Goal: Task Accomplishment & Management: Complete application form

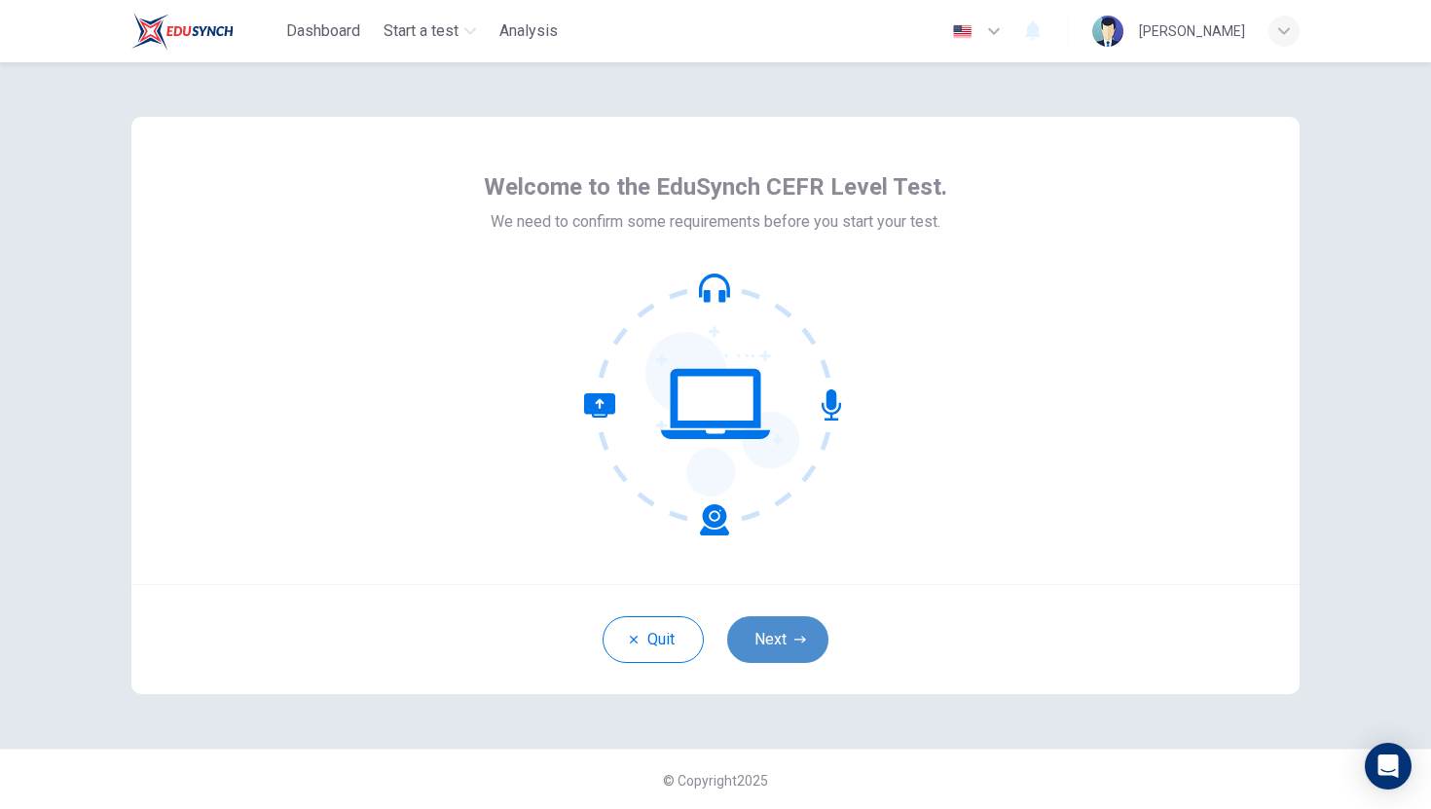
click at [776, 641] on button "Next" at bounding box center [777, 639] width 101 height 47
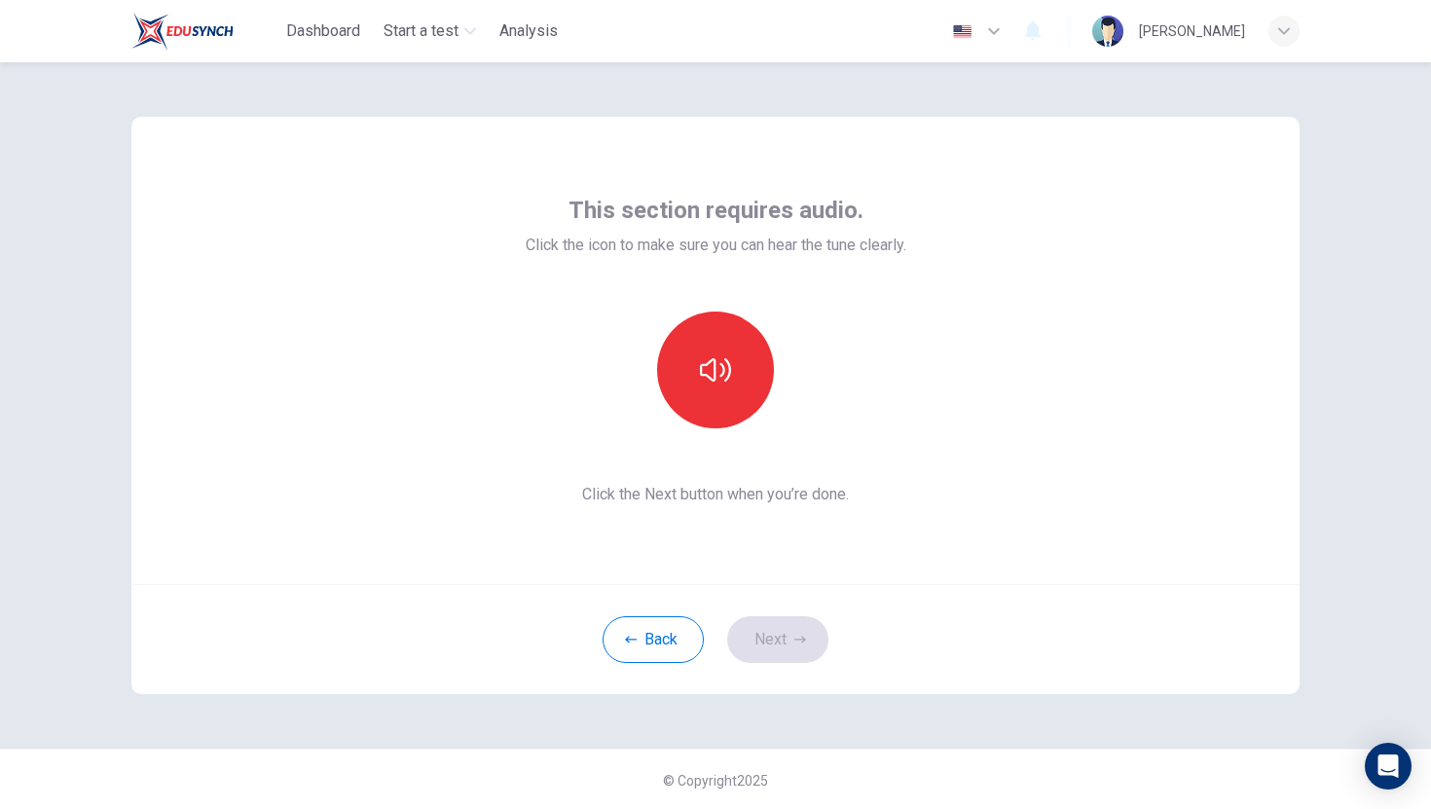
click at [791, 634] on div "Back Next" at bounding box center [715, 639] width 1168 height 110
click at [790, 634] on div "Back Next" at bounding box center [715, 639] width 1168 height 110
click at [731, 376] on button "button" at bounding box center [715, 370] width 117 height 117
click at [794, 637] on icon "button" at bounding box center [800, 640] width 12 height 12
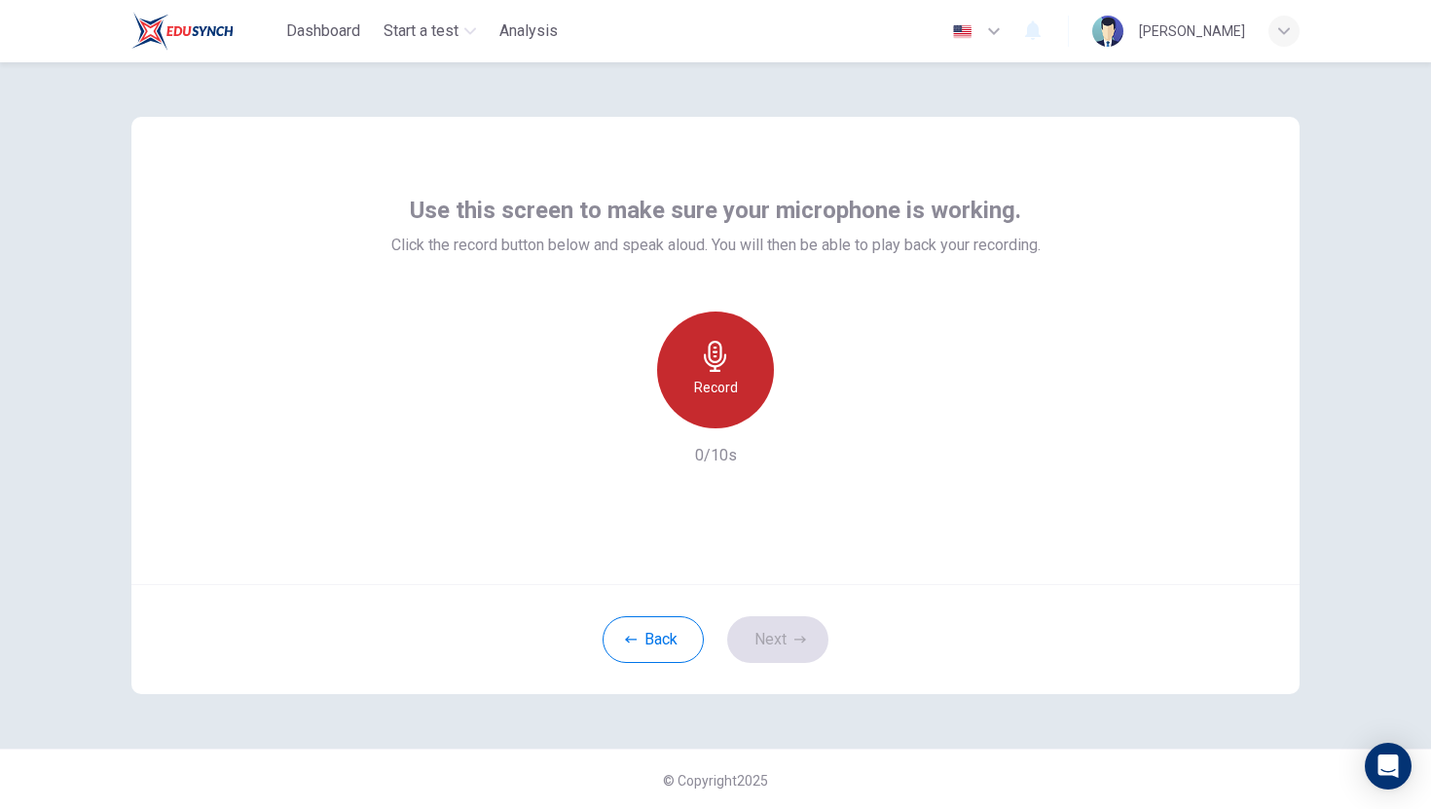
click at [723, 389] on h6 "Record" at bounding box center [716, 387] width 44 height 23
click at [723, 389] on h6 "Stop" at bounding box center [715, 387] width 29 height 23
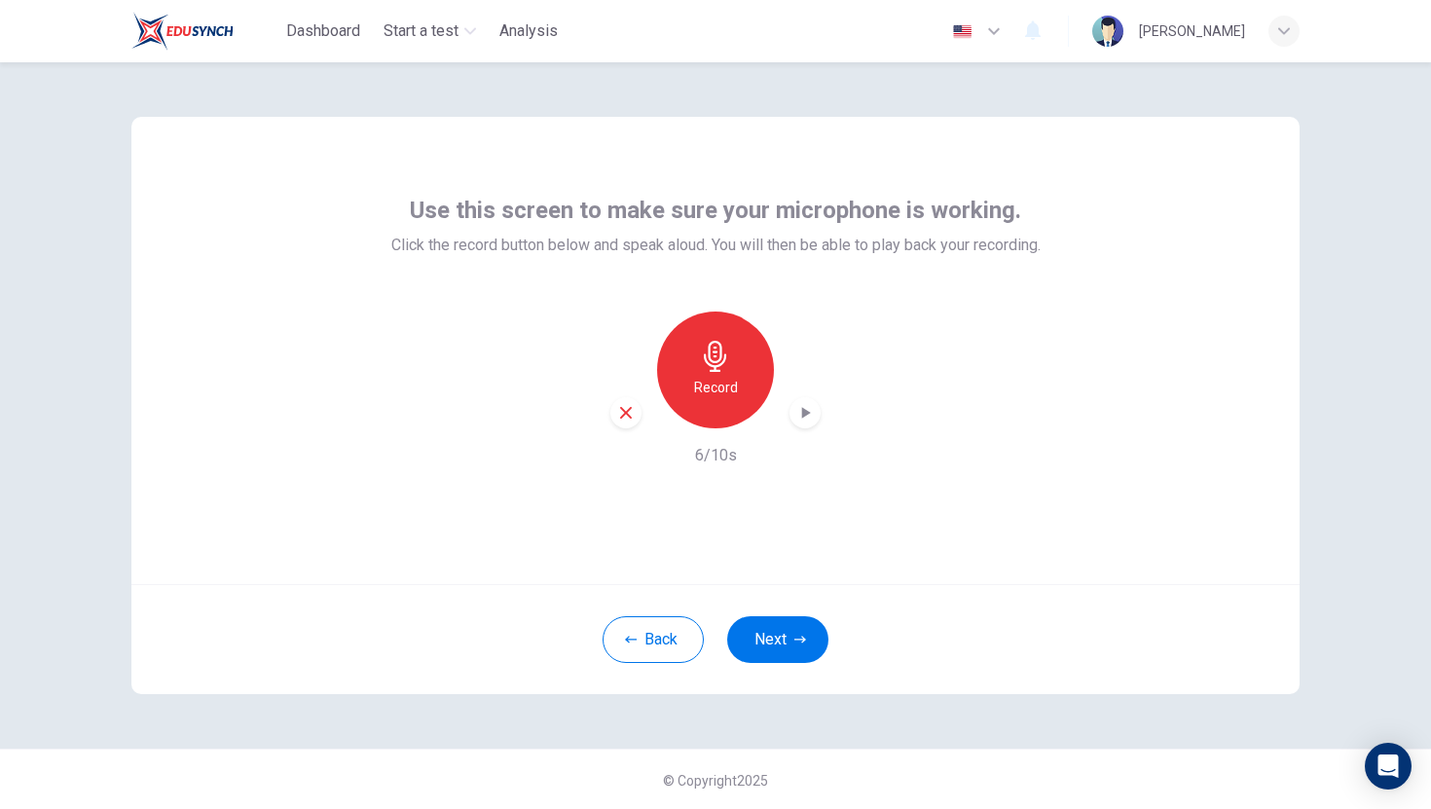
click at [723, 389] on h6 "Record" at bounding box center [716, 387] width 44 height 23
click at [713, 389] on h6 "Stop" at bounding box center [715, 387] width 29 height 23
click at [714, 365] on icon "button" at bounding box center [715, 356] width 31 height 31
click at [714, 365] on icon "button" at bounding box center [715, 356] width 22 height 31
click at [806, 423] on div "button" at bounding box center [805, 412] width 31 height 31
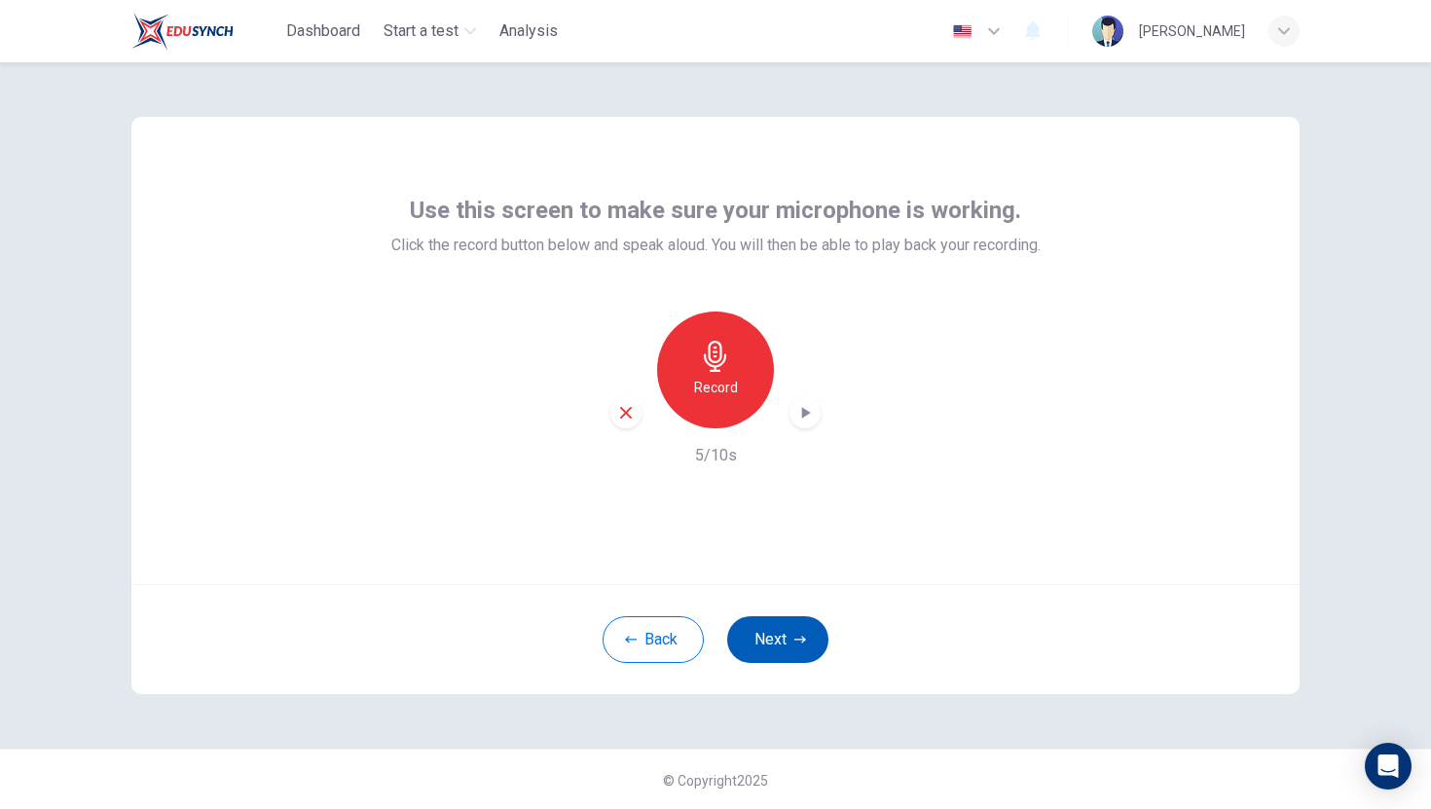
click at [791, 634] on button "Next" at bounding box center [777, 639] width 101 height 47
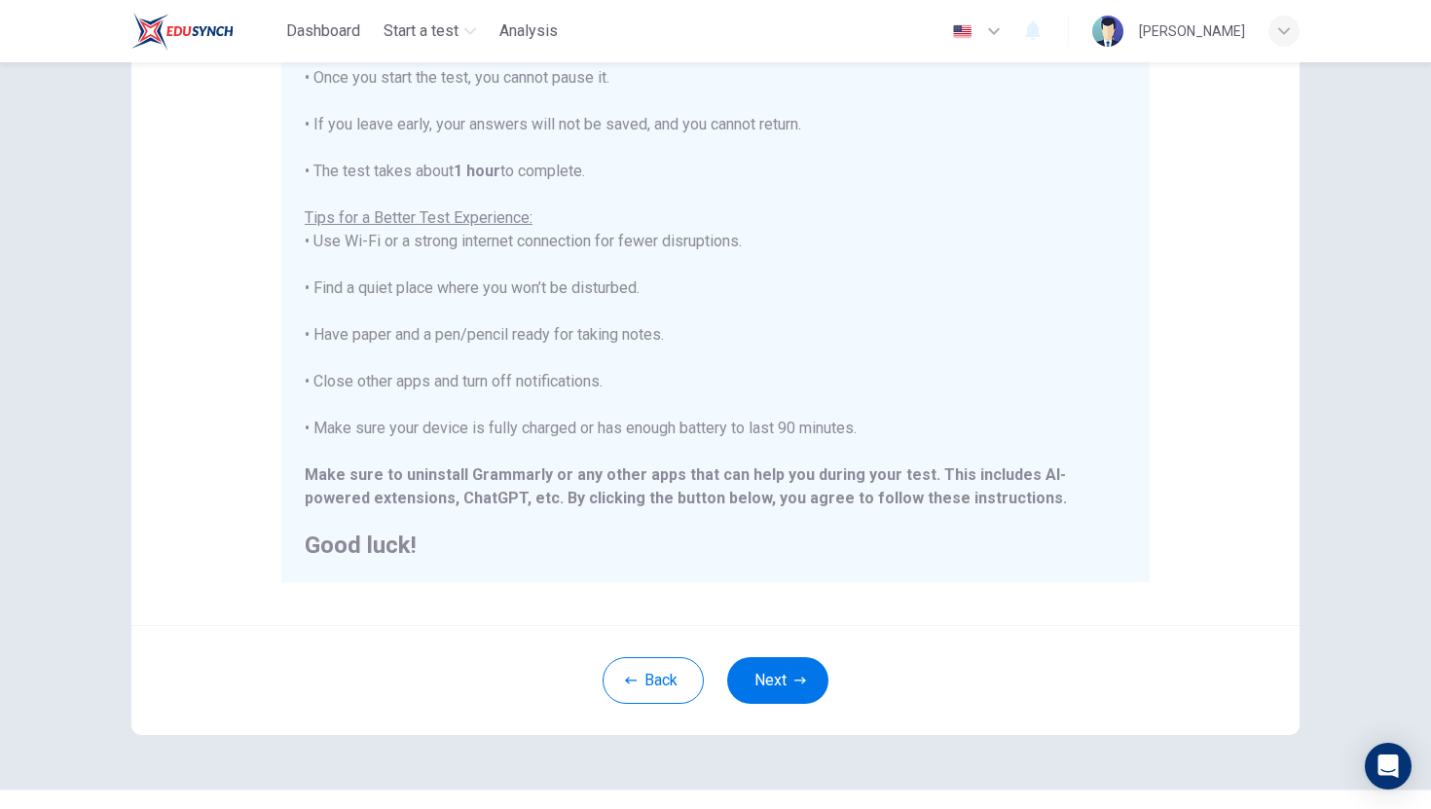
scroll to position [241, 0]
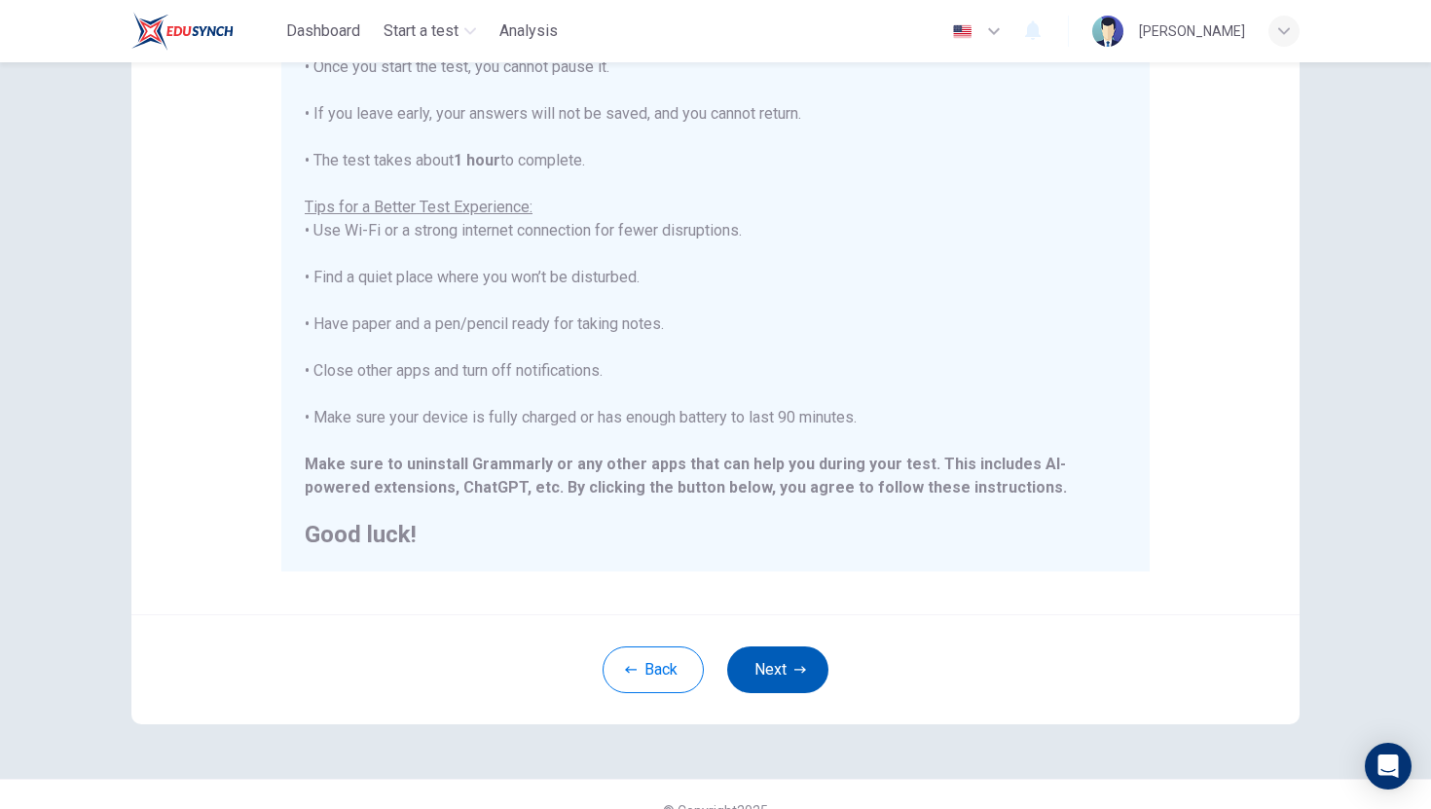
click at [773, 675] on button "Next" at bounding box center [777, 669] width 101 height 47
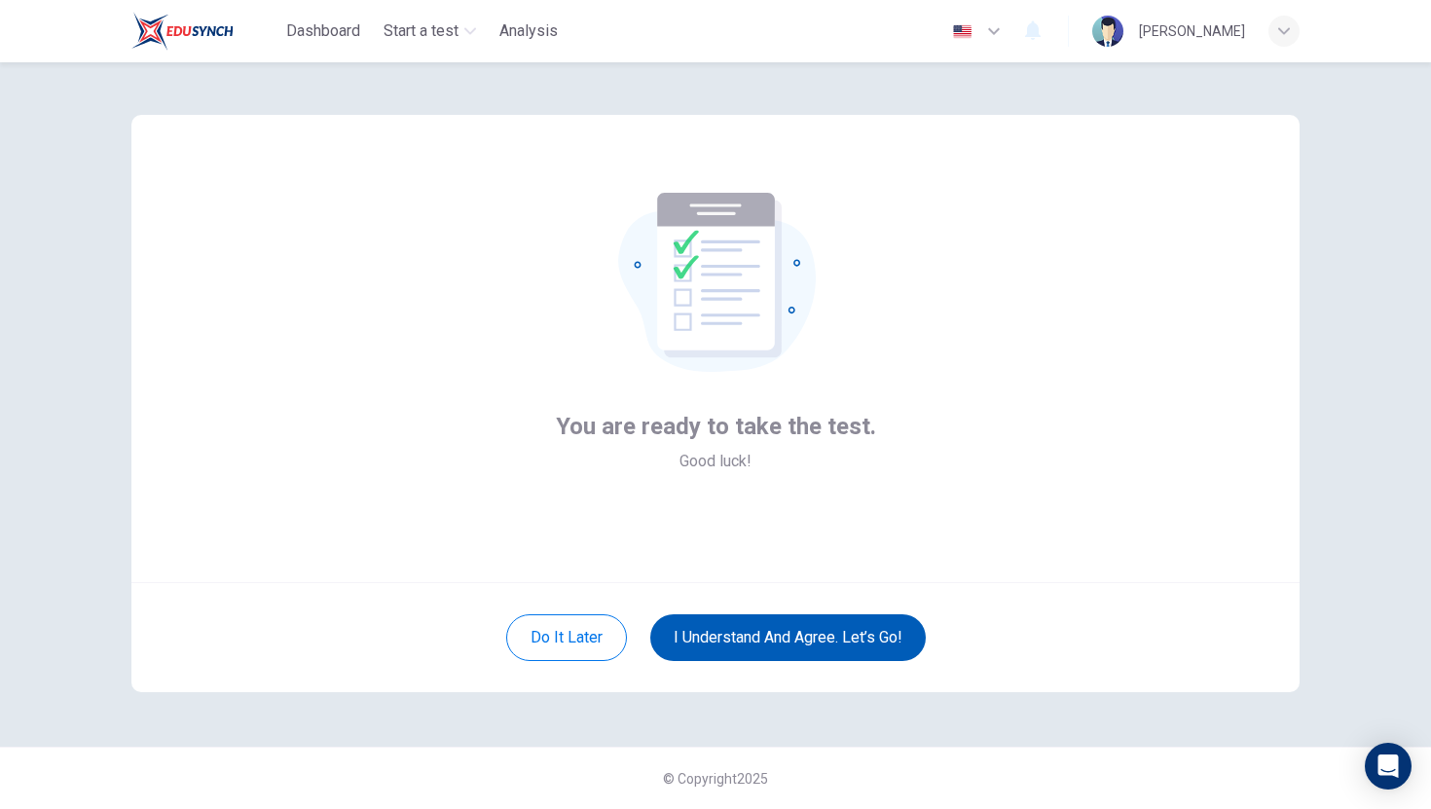
scroll to position [2, 0]
click at [775, 624] on button "I understand and agree. Let’s go!" at bounding box center [788, 637] width 276 height 47
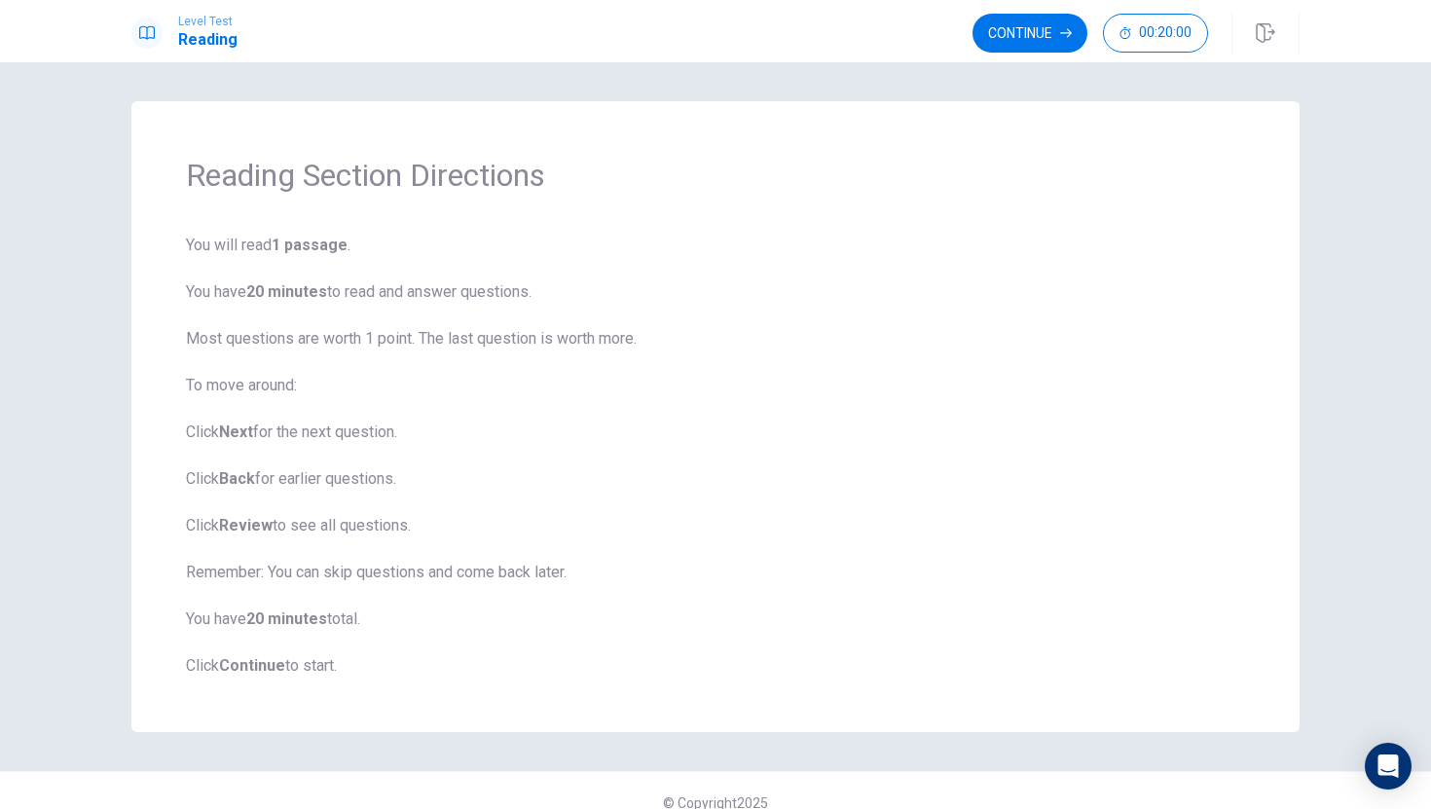
scroll to position [24, 0]
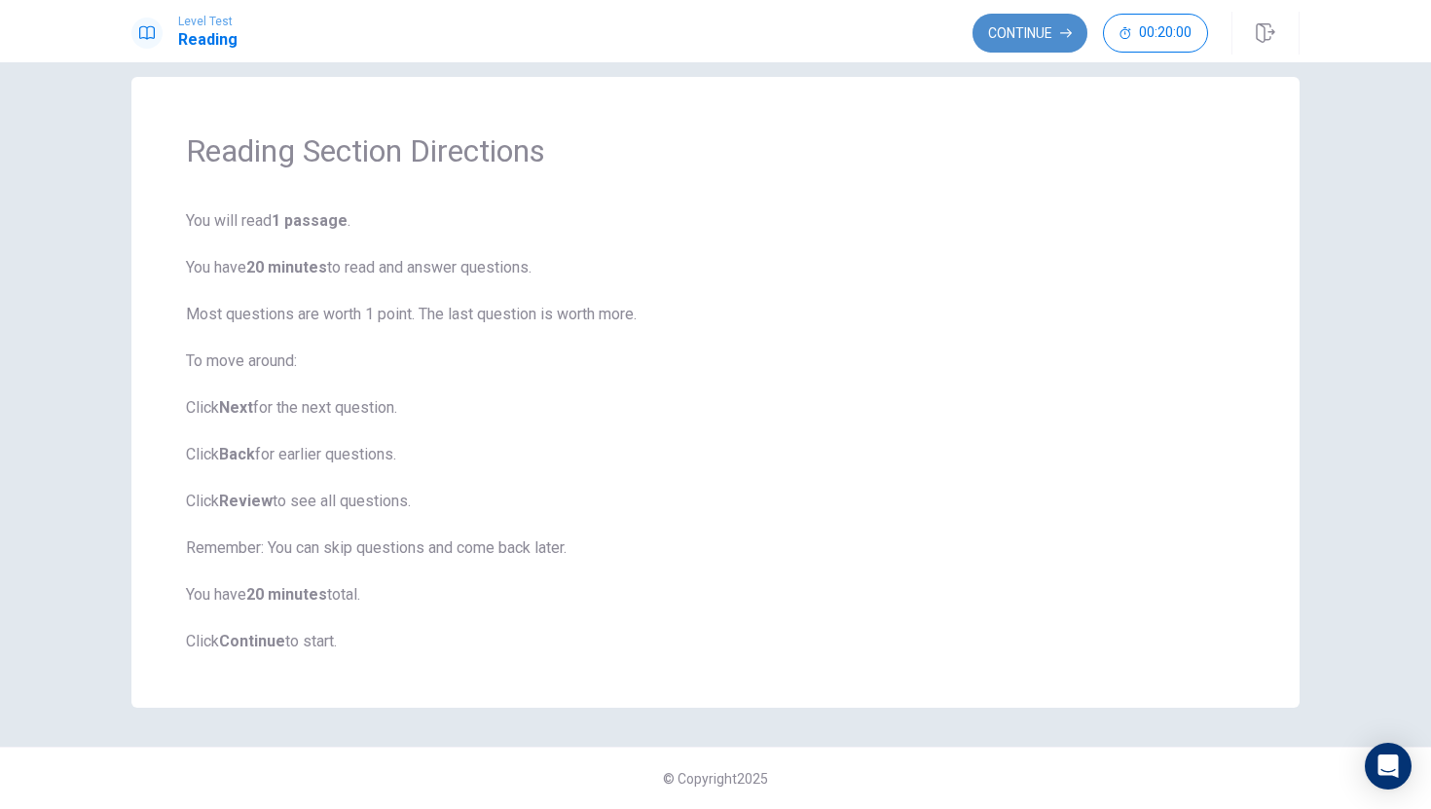
click at [1041, 35] on button "Continue" at bounding box center [1030, 33] width 115 height 39
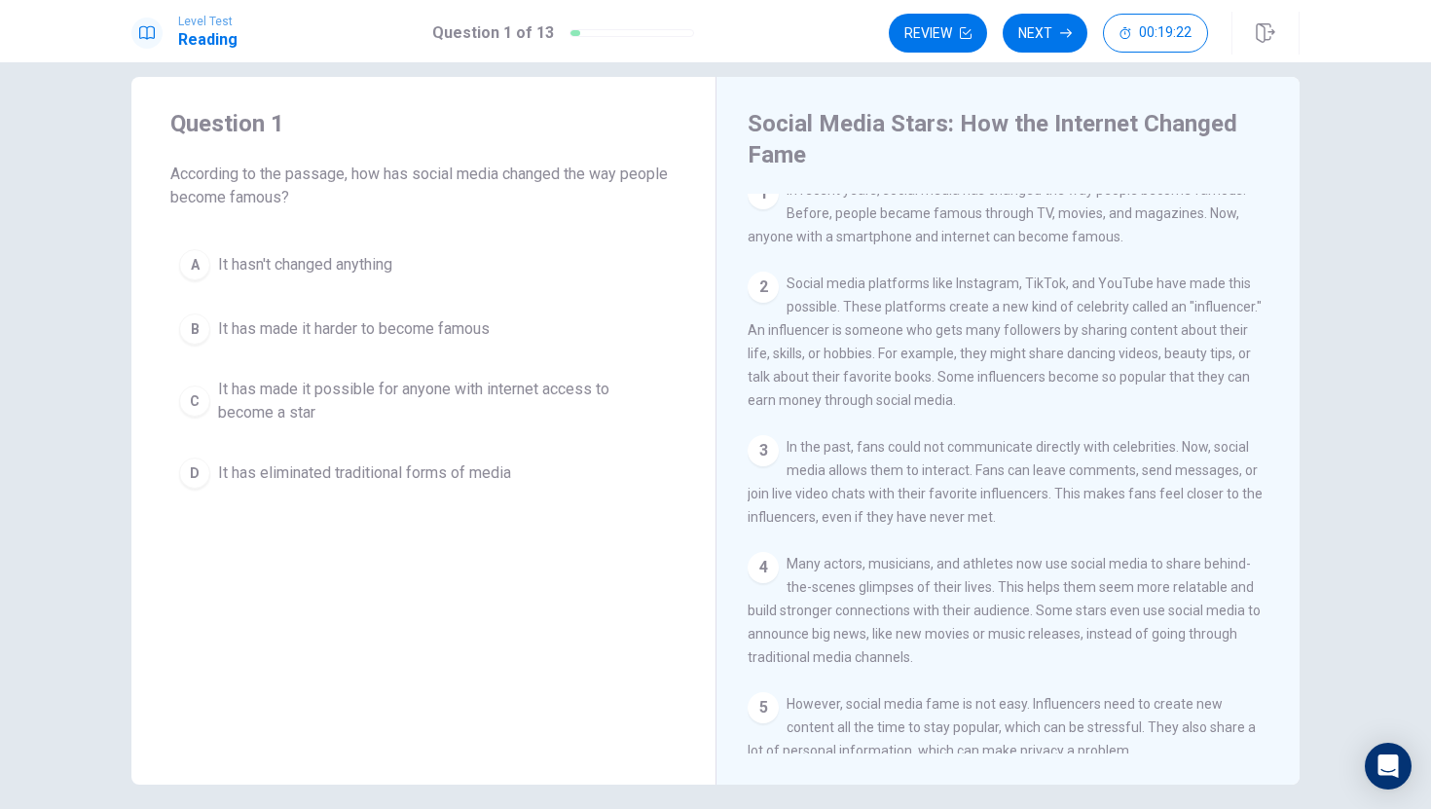
scroll to position [0, 0]
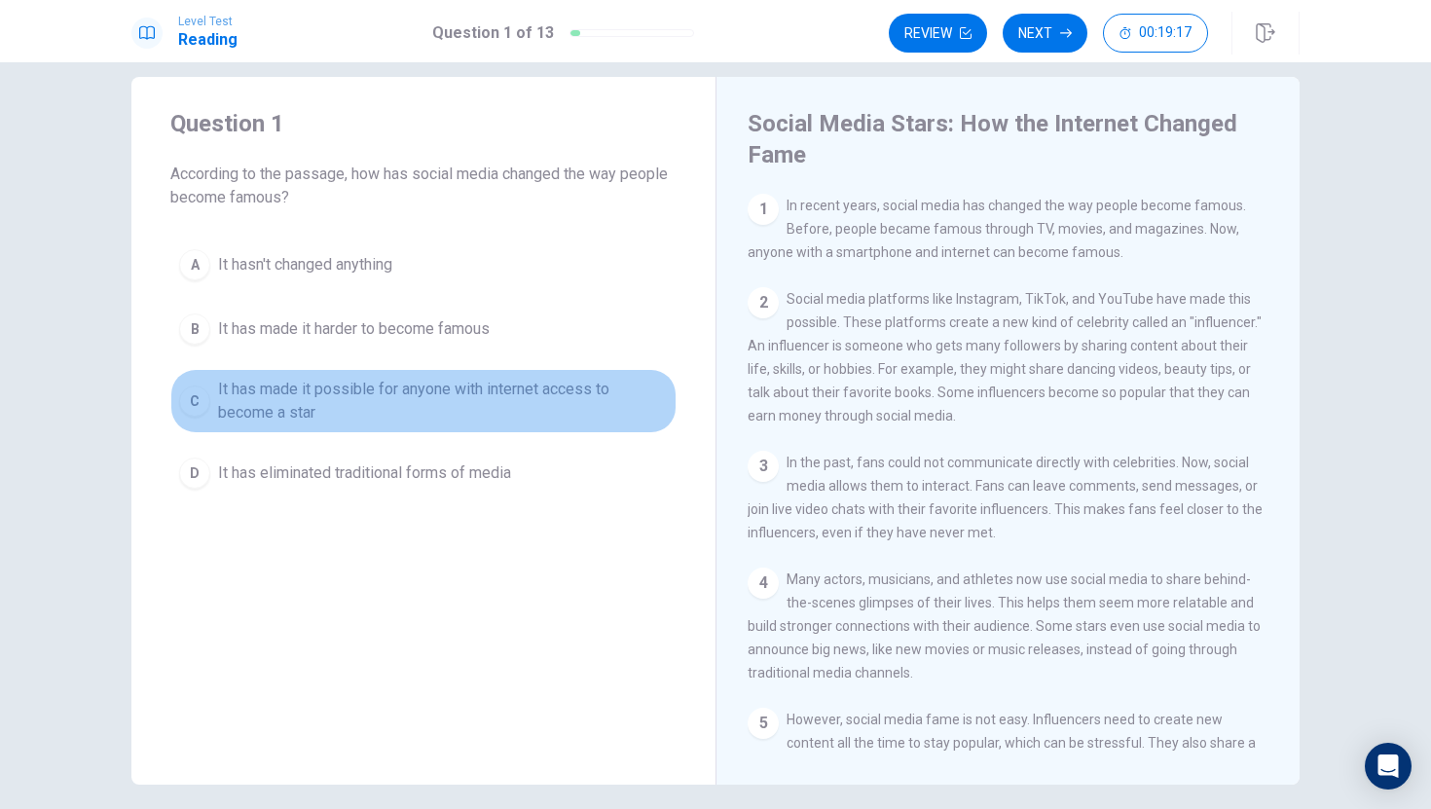
click at [189, 402] on div "C" at bounding box center [194, 401] width 31 height 31
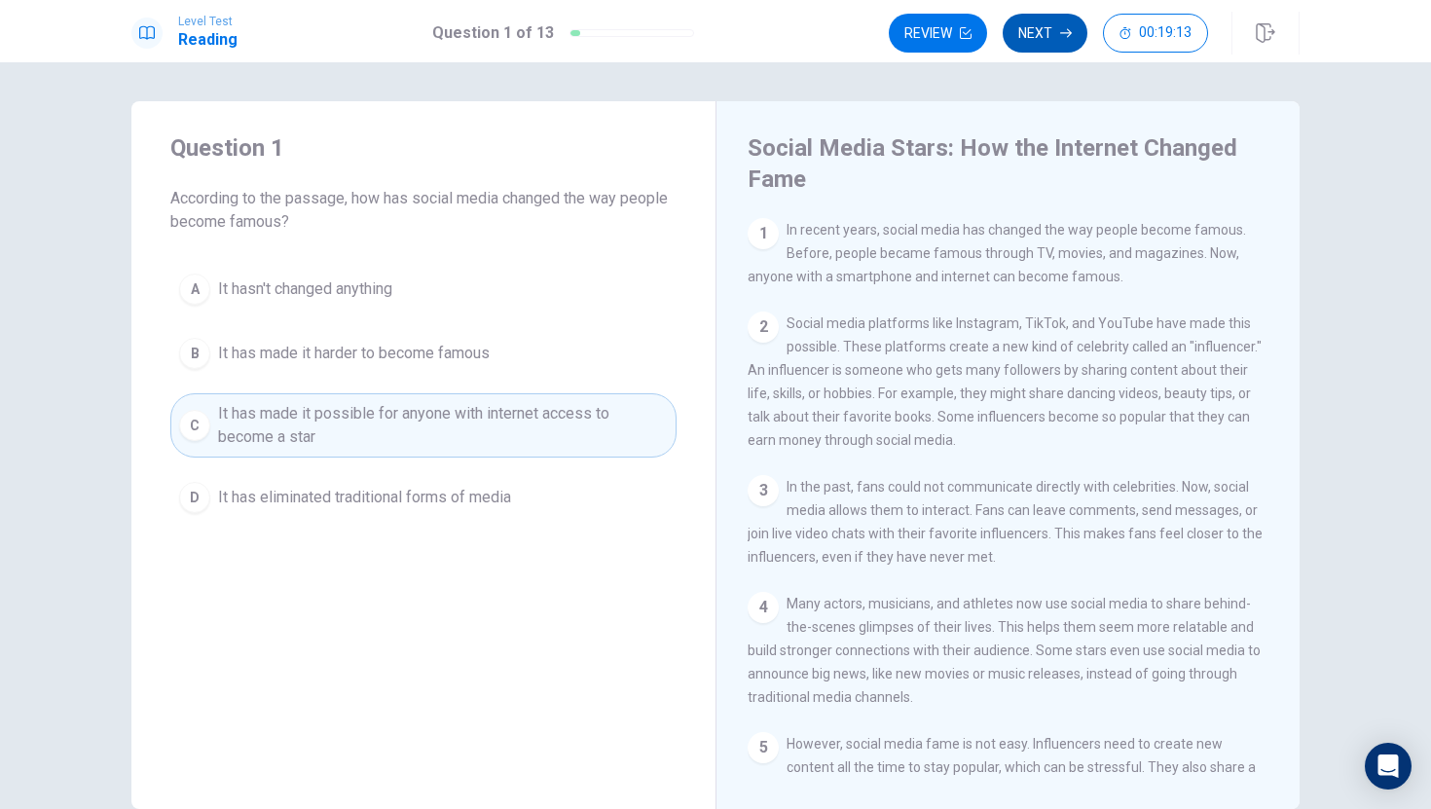
click at [1058, 37] on button "Next" at bounding box center [1045, 33] width 85 height 39
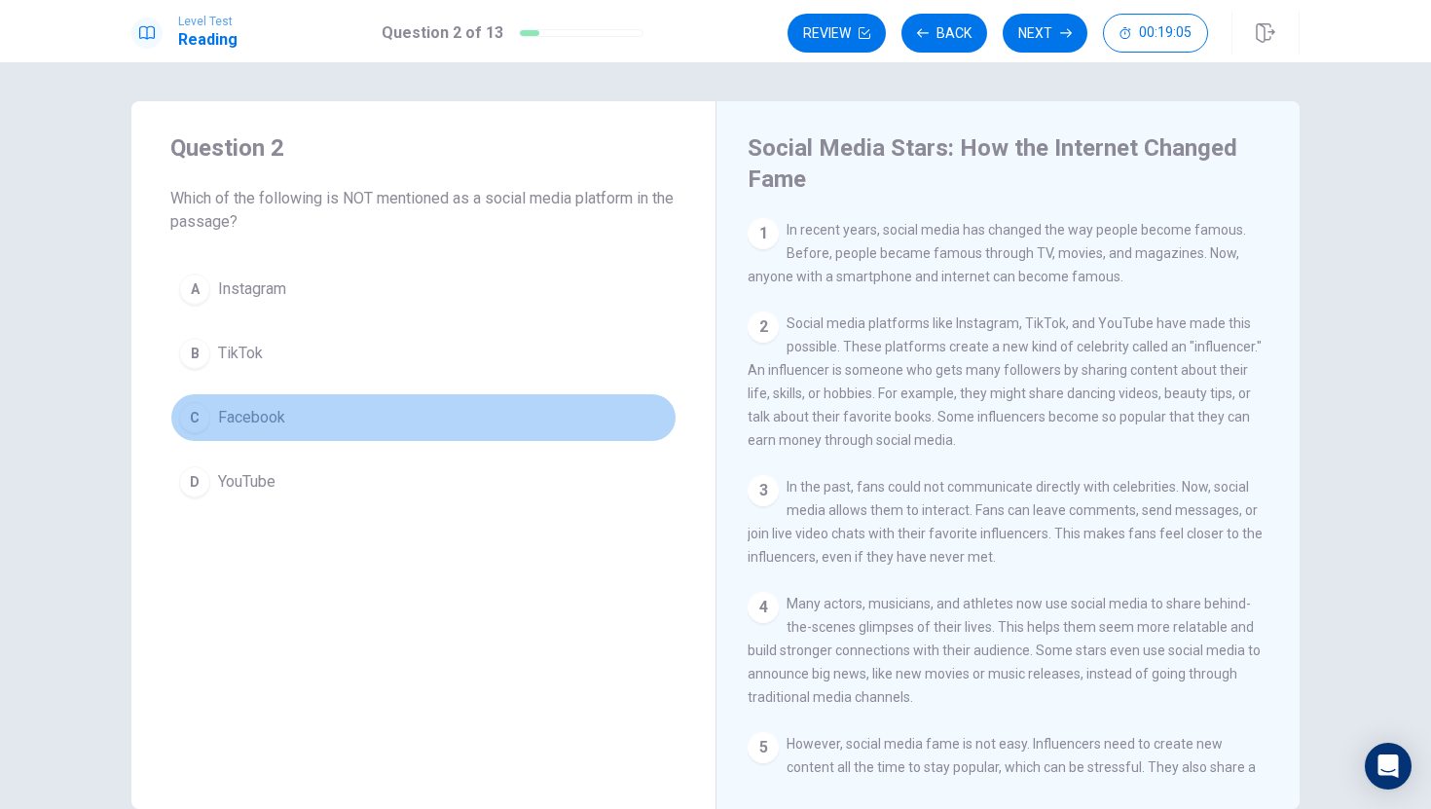
click at [184, 408] on div "C" at bounding box center [194, 417] width 31 height 31
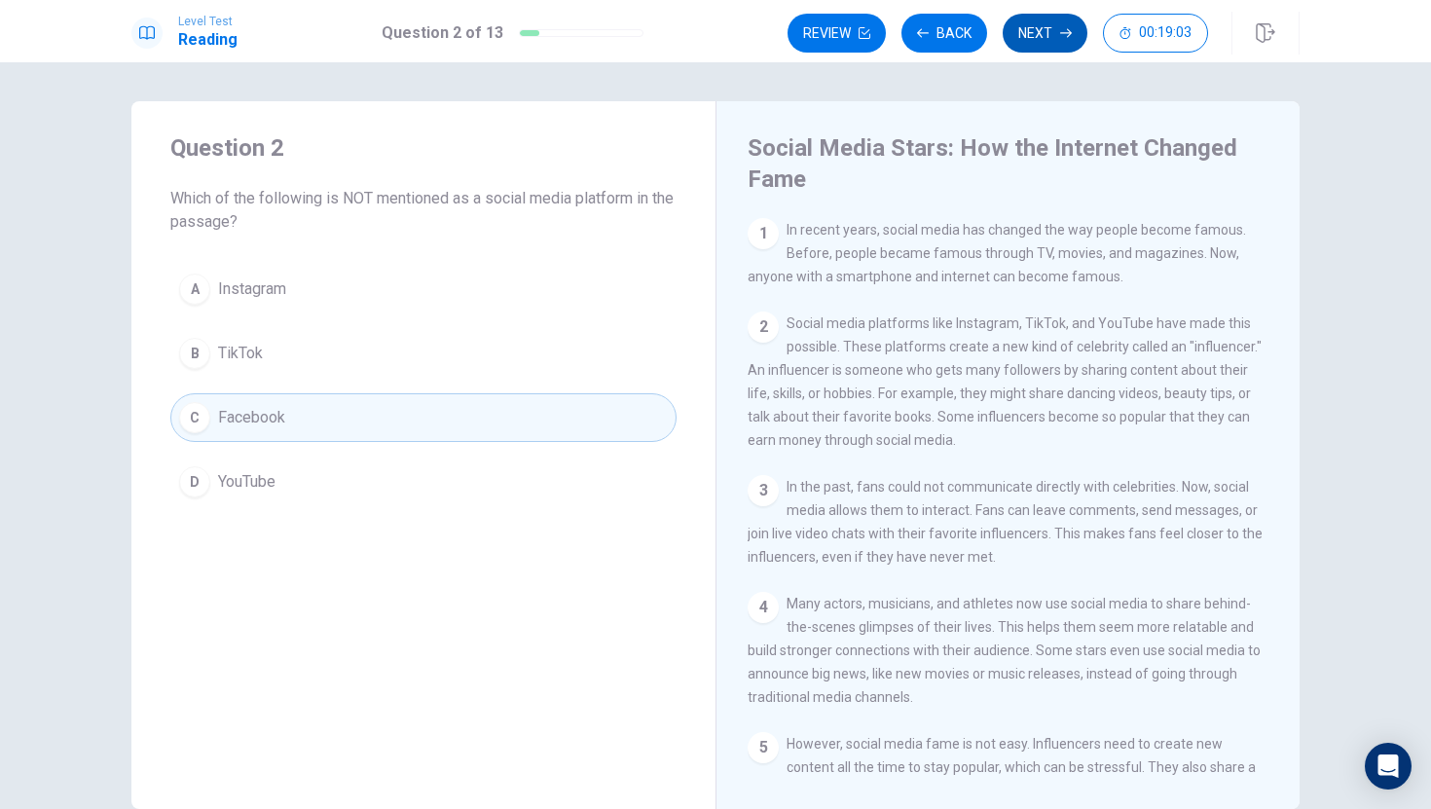
click at [1050, 39] on button "Next" at bounding box center [1045, 33] width 85 height 39
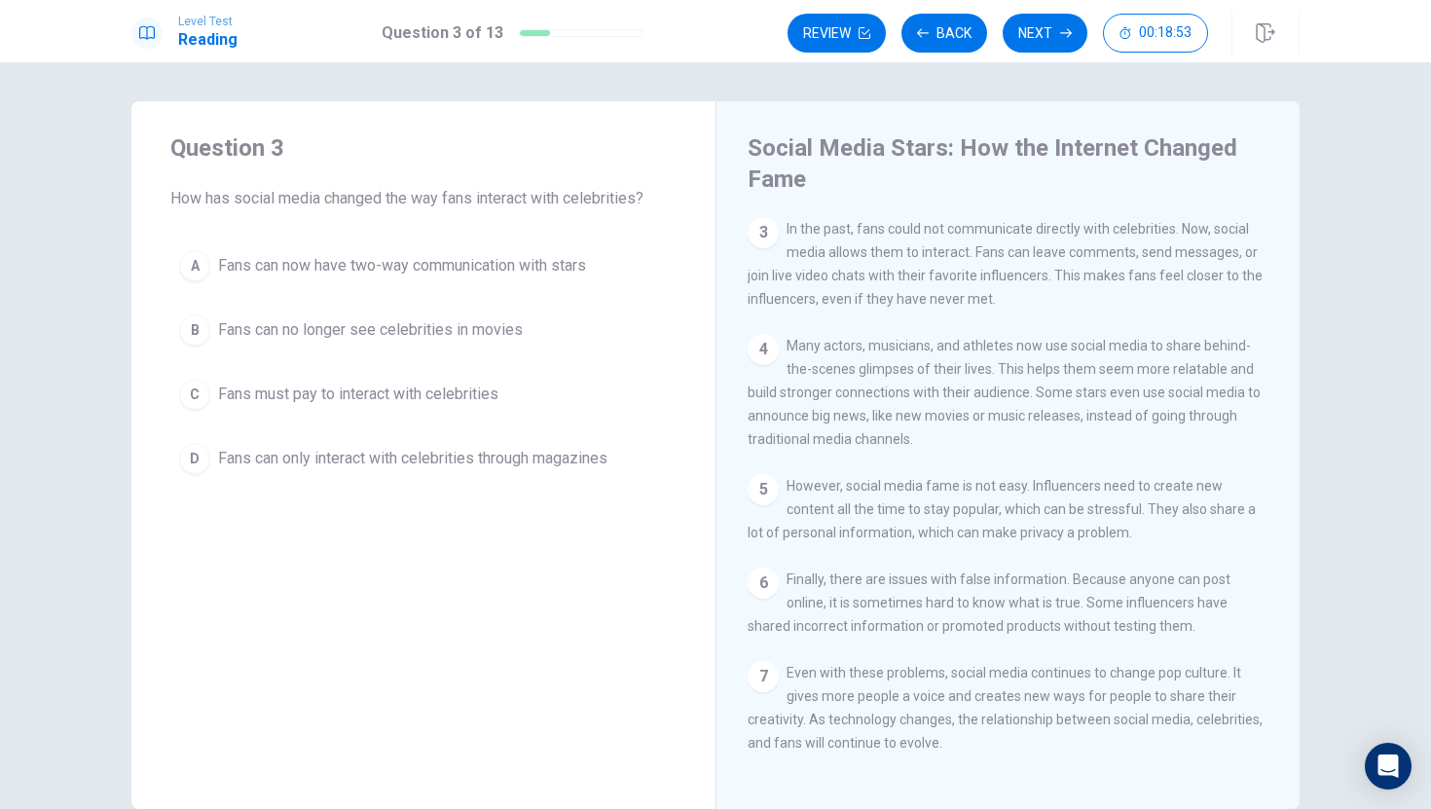
scroll to position [285, 0]
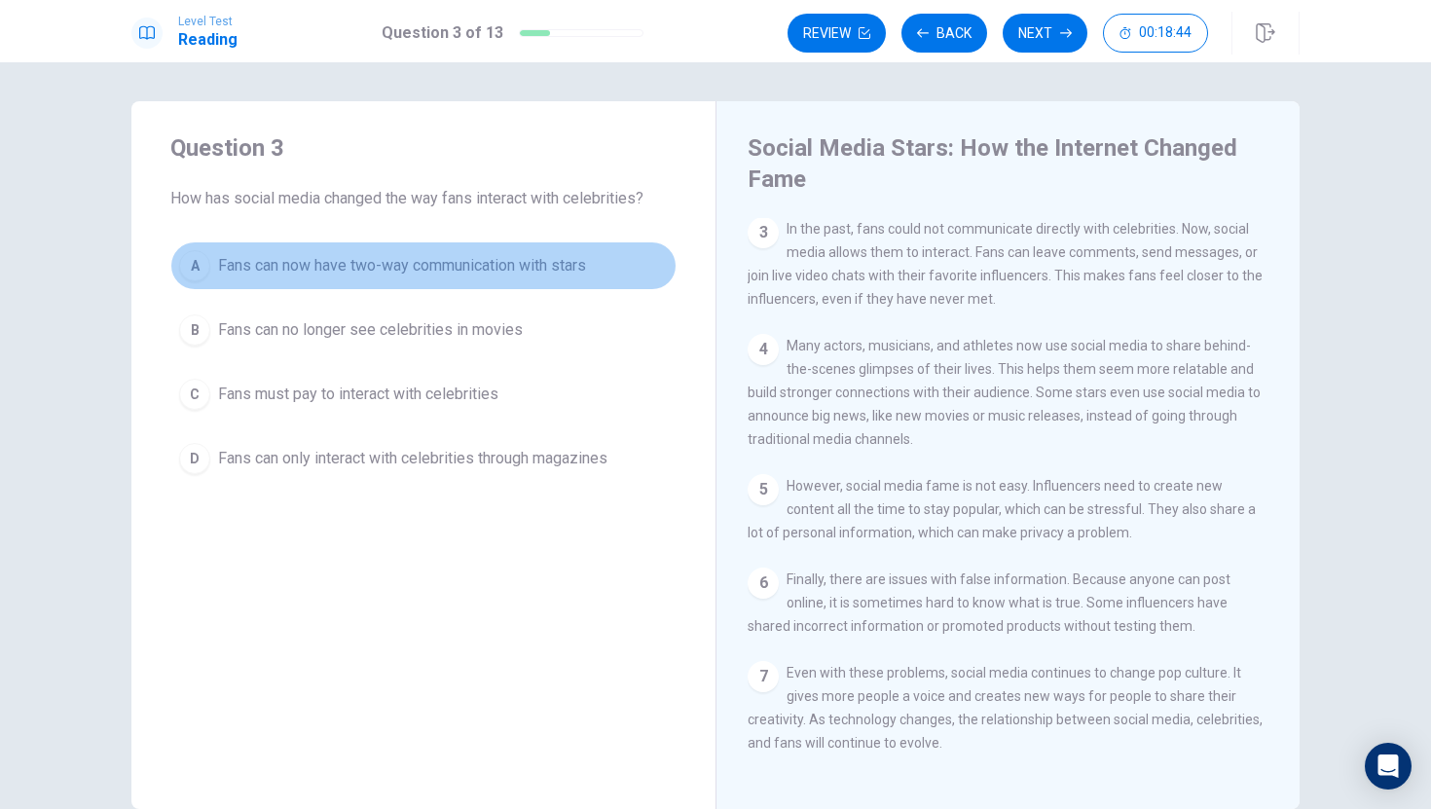
click at [200, 266] on div "A" at bounding box center [194, 265] width 31 height 31
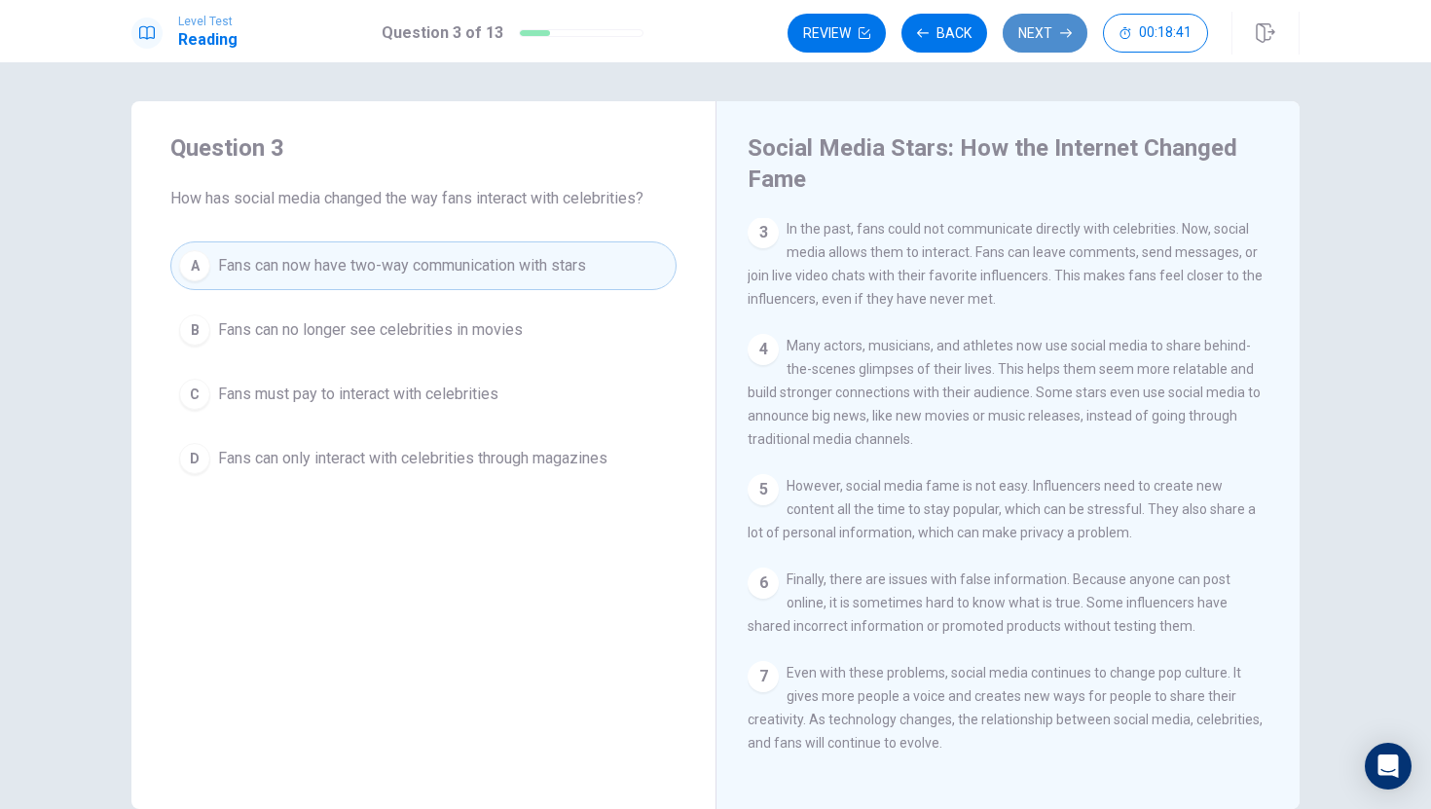
click at [1059, 40] on button "Next" at bounding box center [1045, 33] width 85 height 39
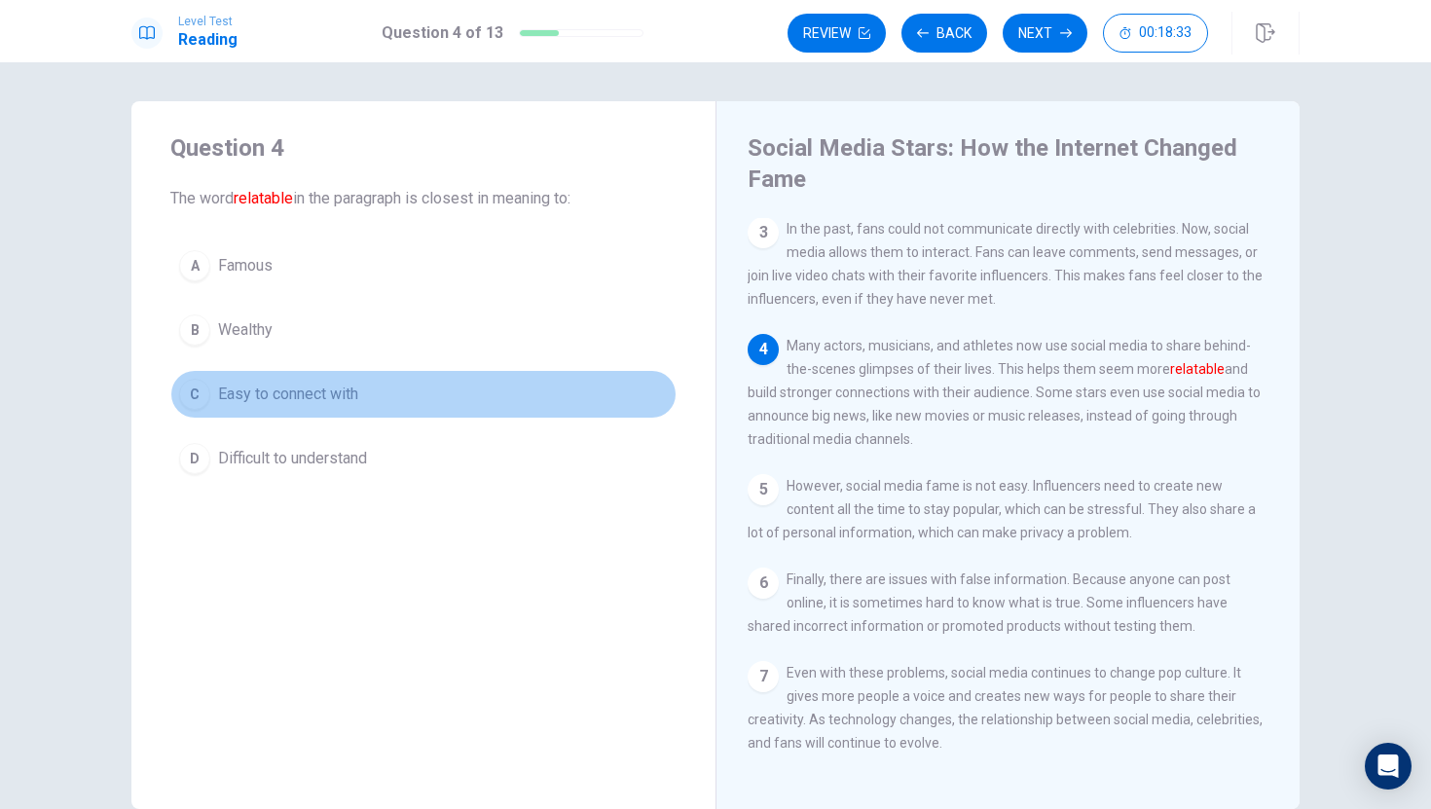
click at [184, 392] on div "C" at bounding box center [194, 394] width 31 height 31
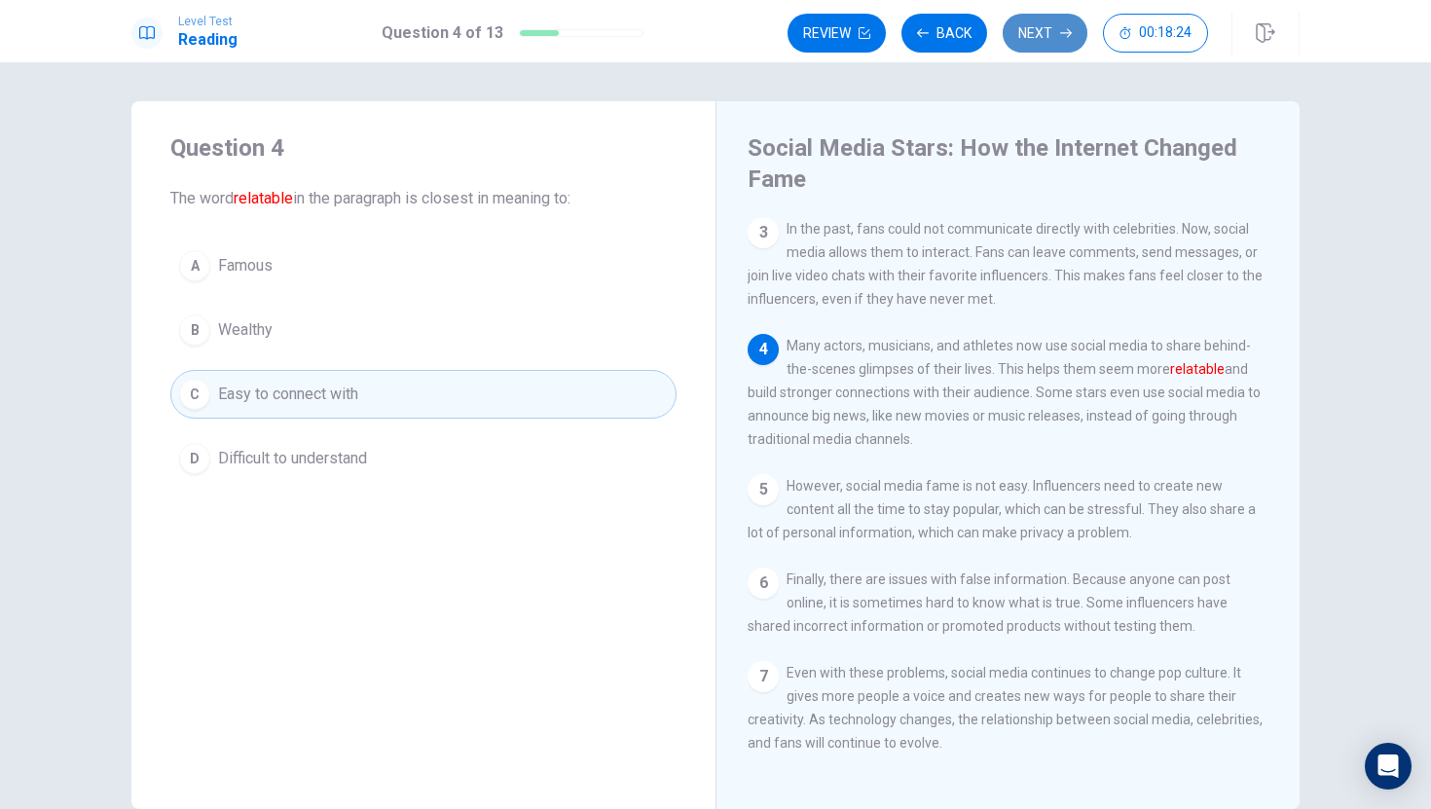
click at [1044, 37] on button "Next" at bounding box center [1045, 33] width 85 height 39
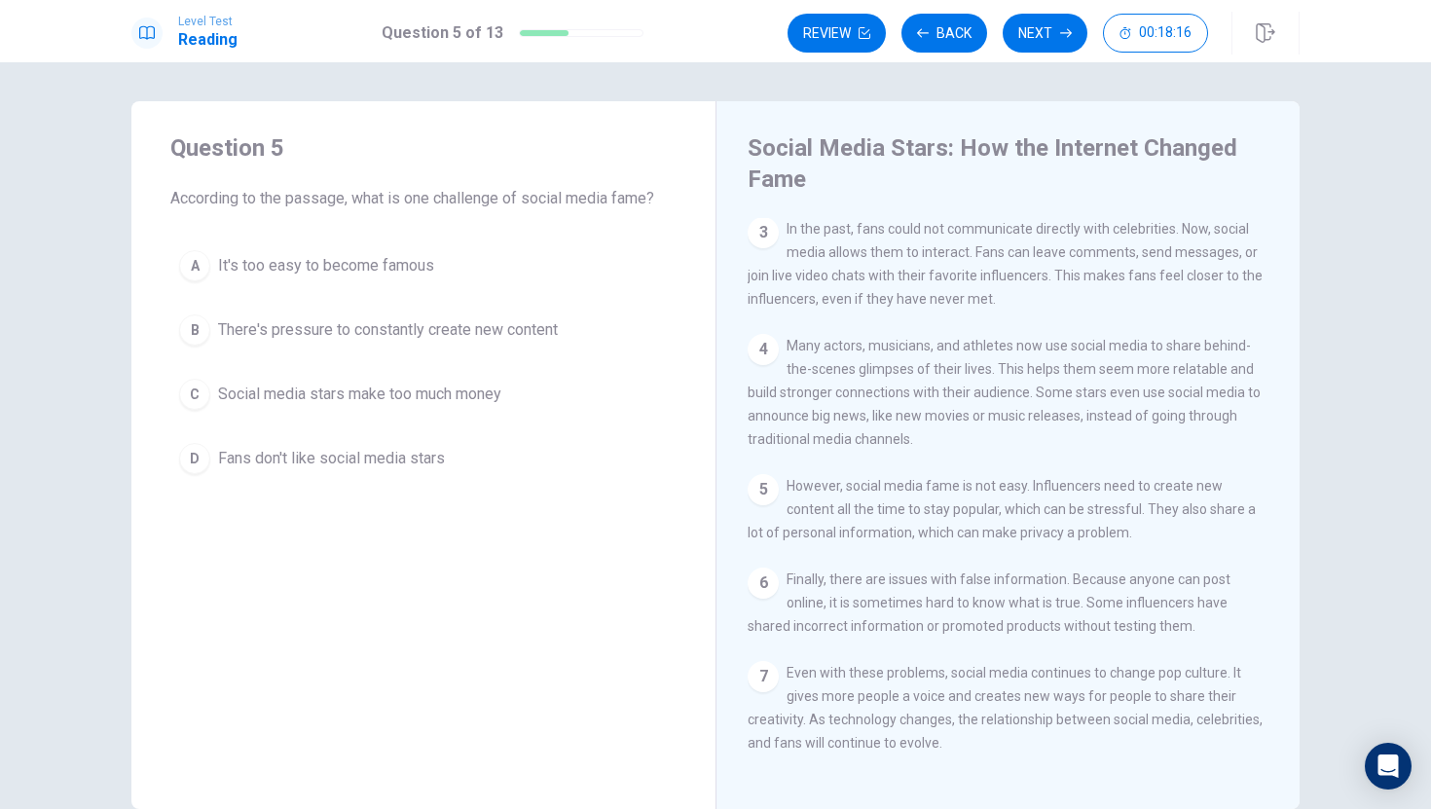
click at [201, 327] on div "B" at bounding box center [194, 329] width 31 height 31
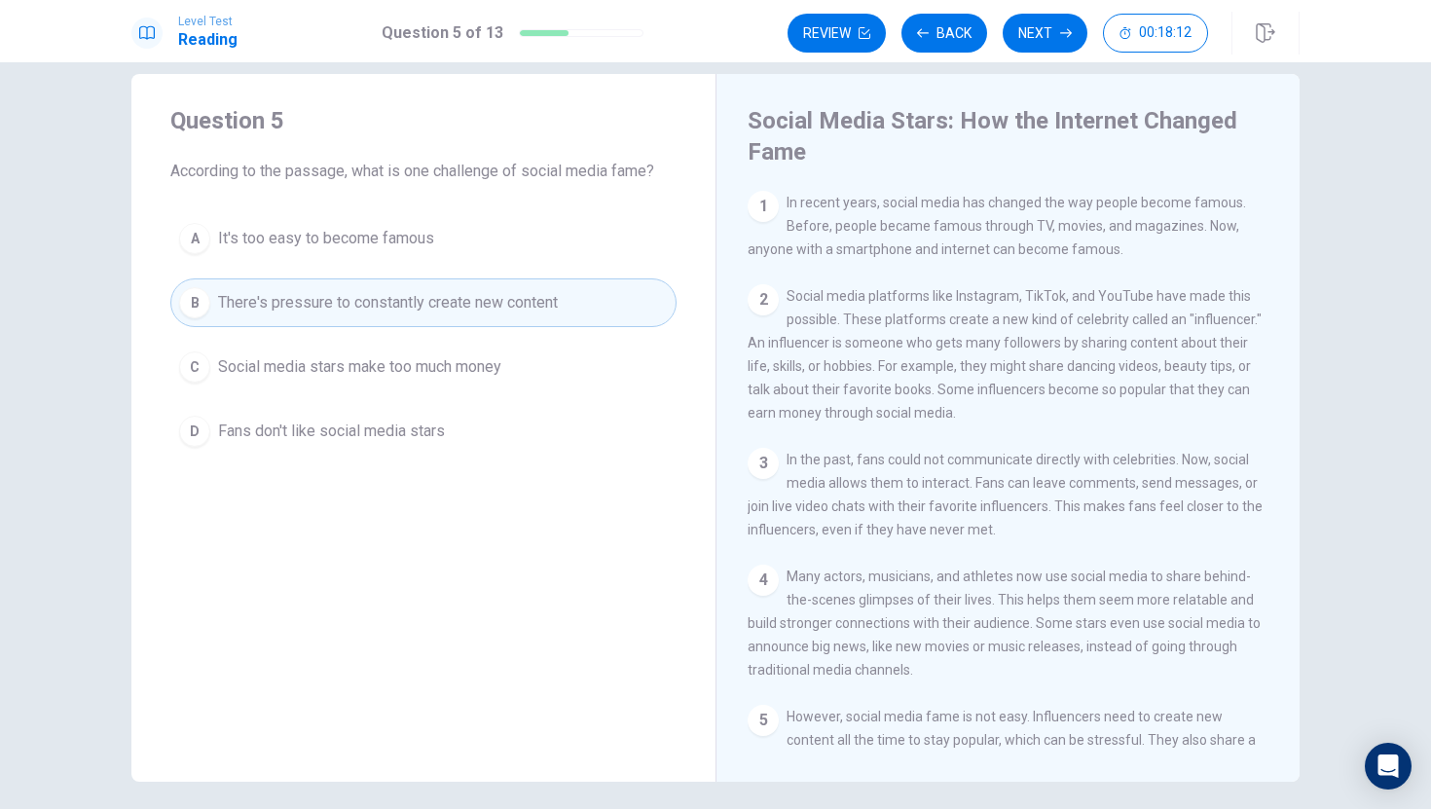
scroll to position [0, 0]
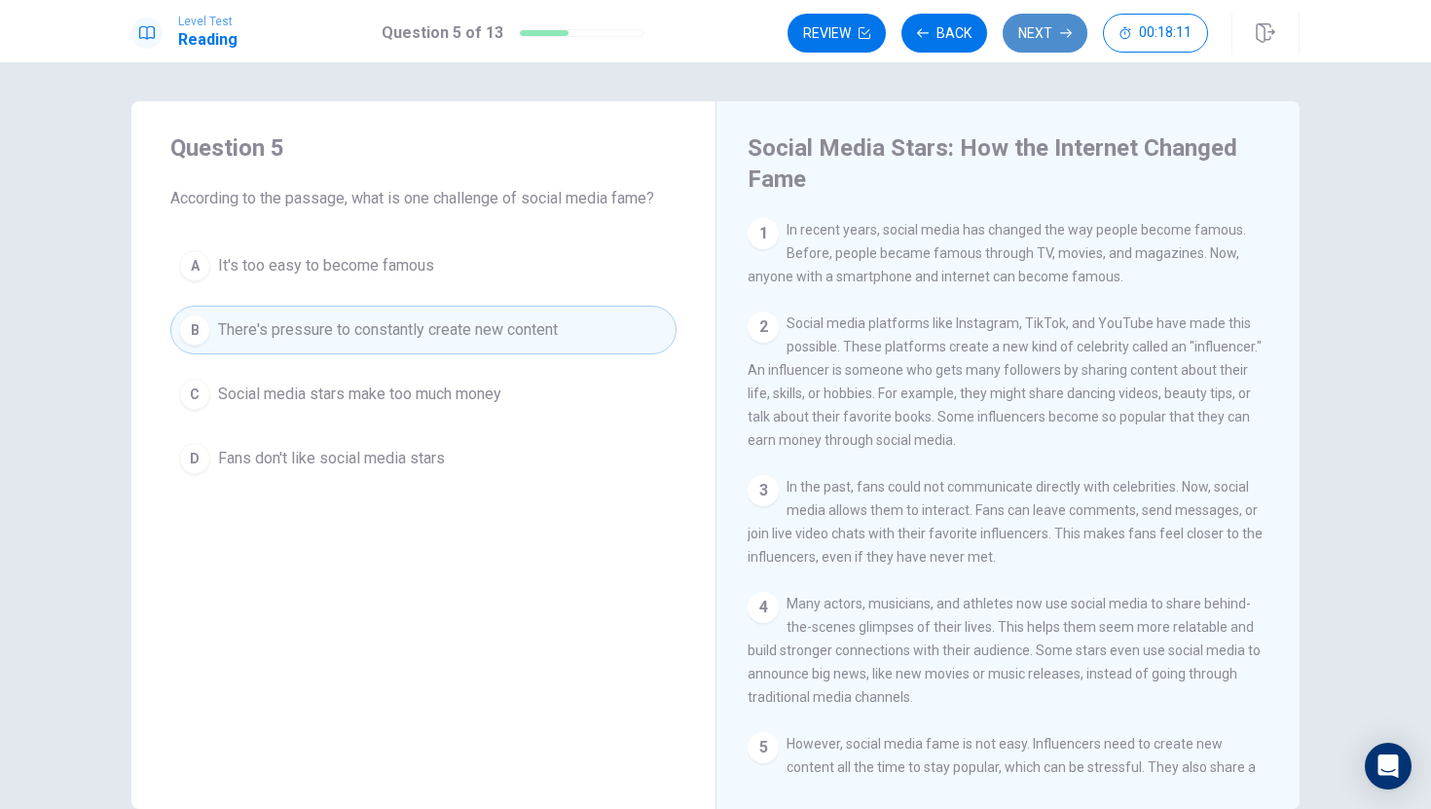
click at [1057, 29] on button "Next" at bounding box center [1045, 33] width 85 height 39
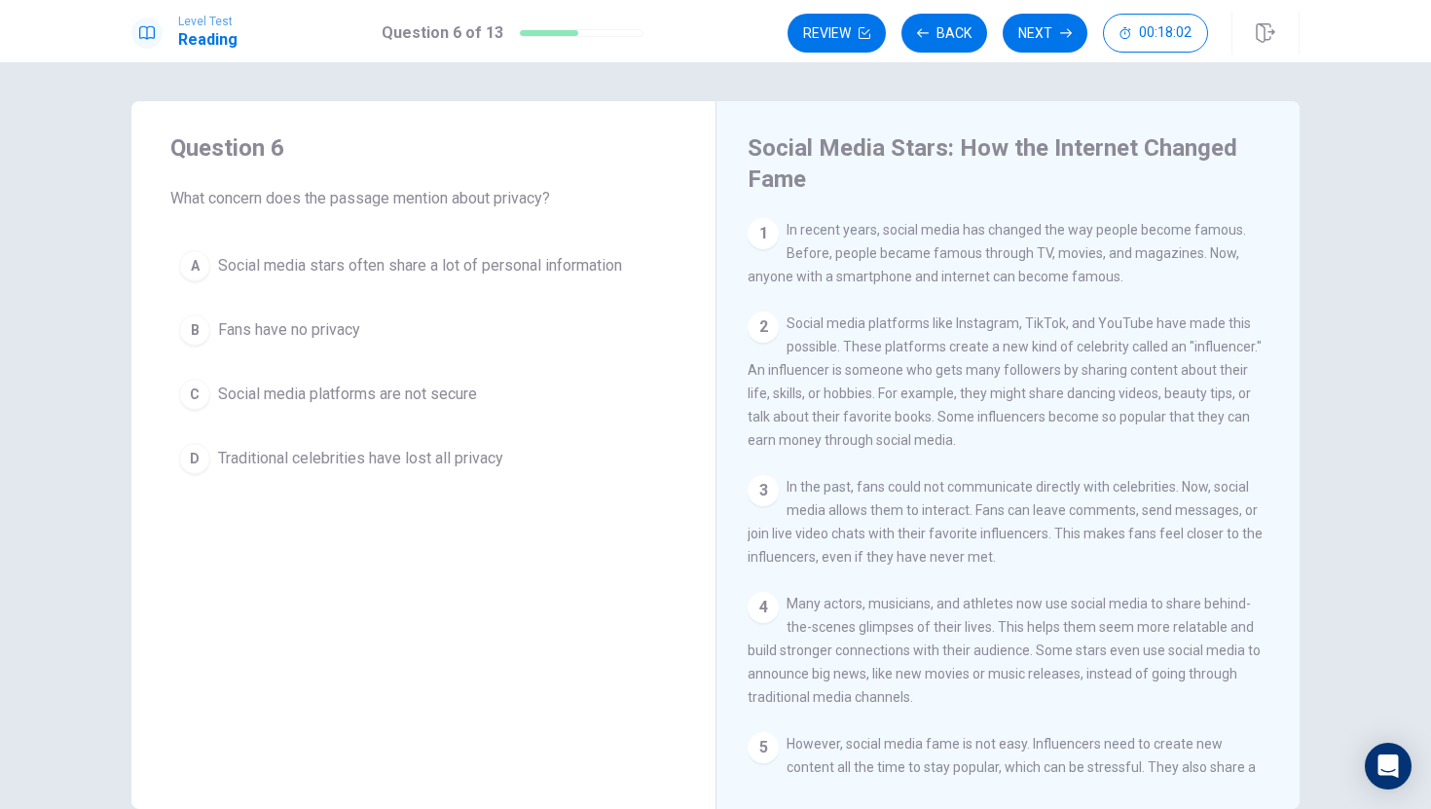
scroll to position [285, 0]
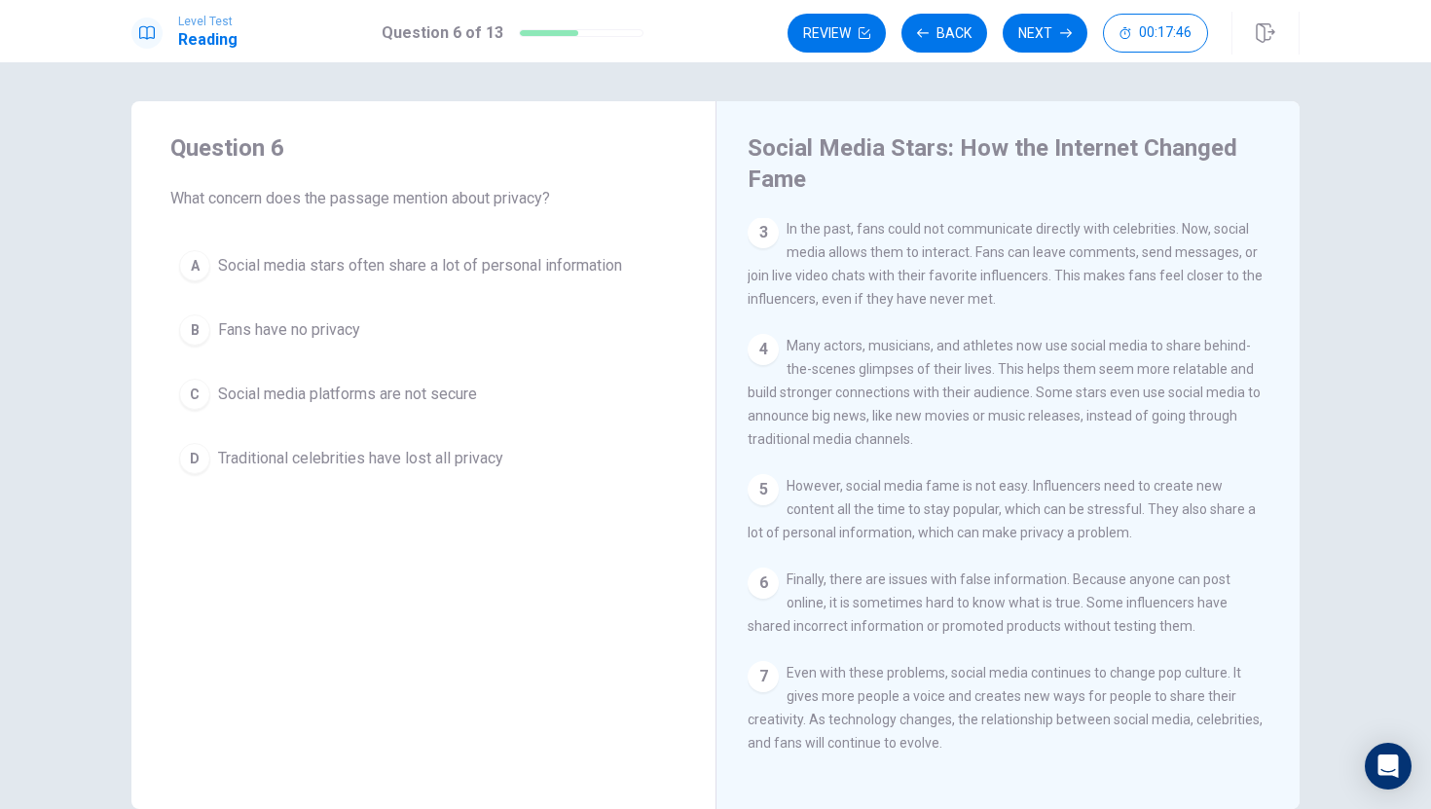
click at [190, 262] on div "A" at bounding box center [194, 265] width 31 height 31
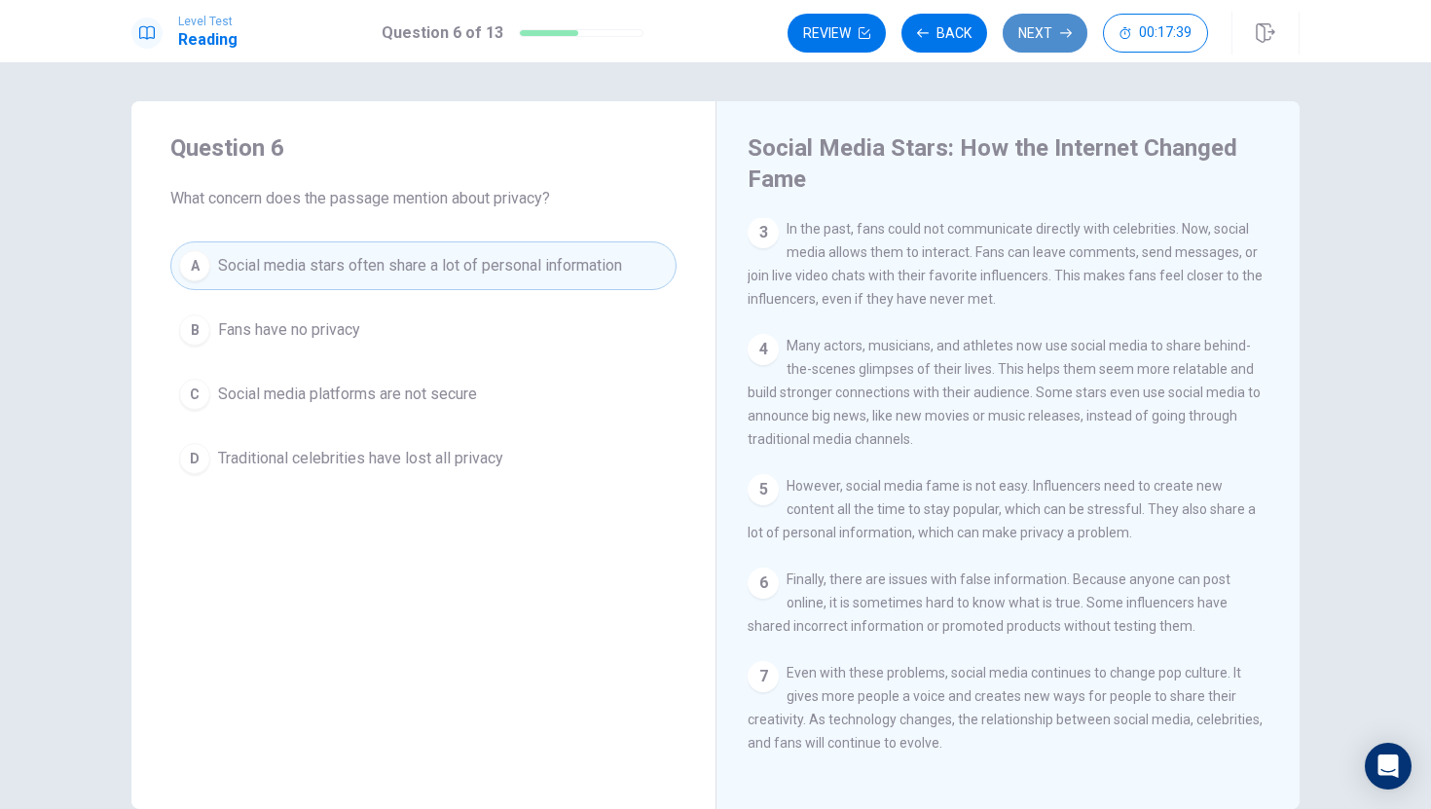
click at [1043, 38] on button "Next" at bounding box center [1045, 33] width 85 height 39
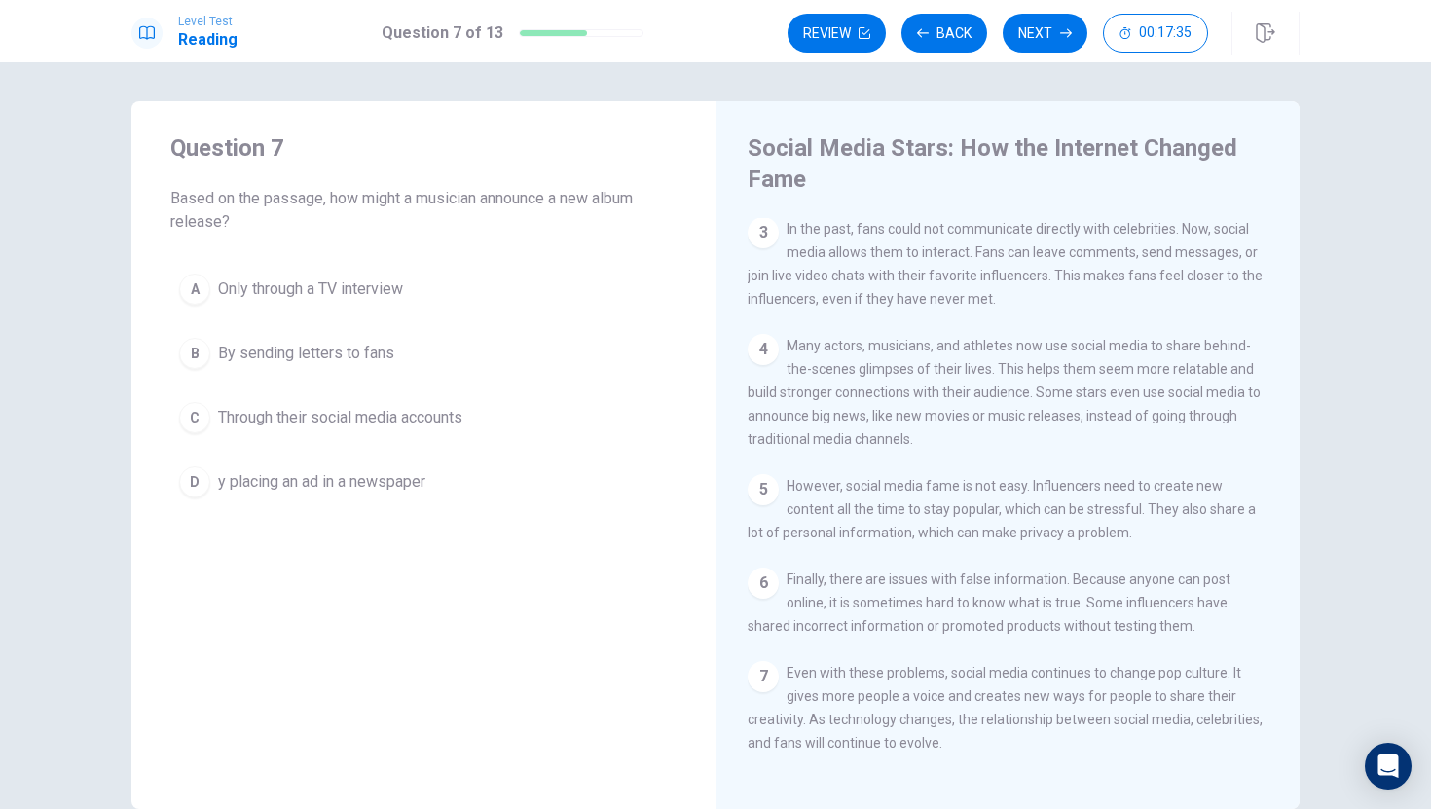
click at [194, 422] on div "C" at bounding box center [194, 417] width 31 height 31
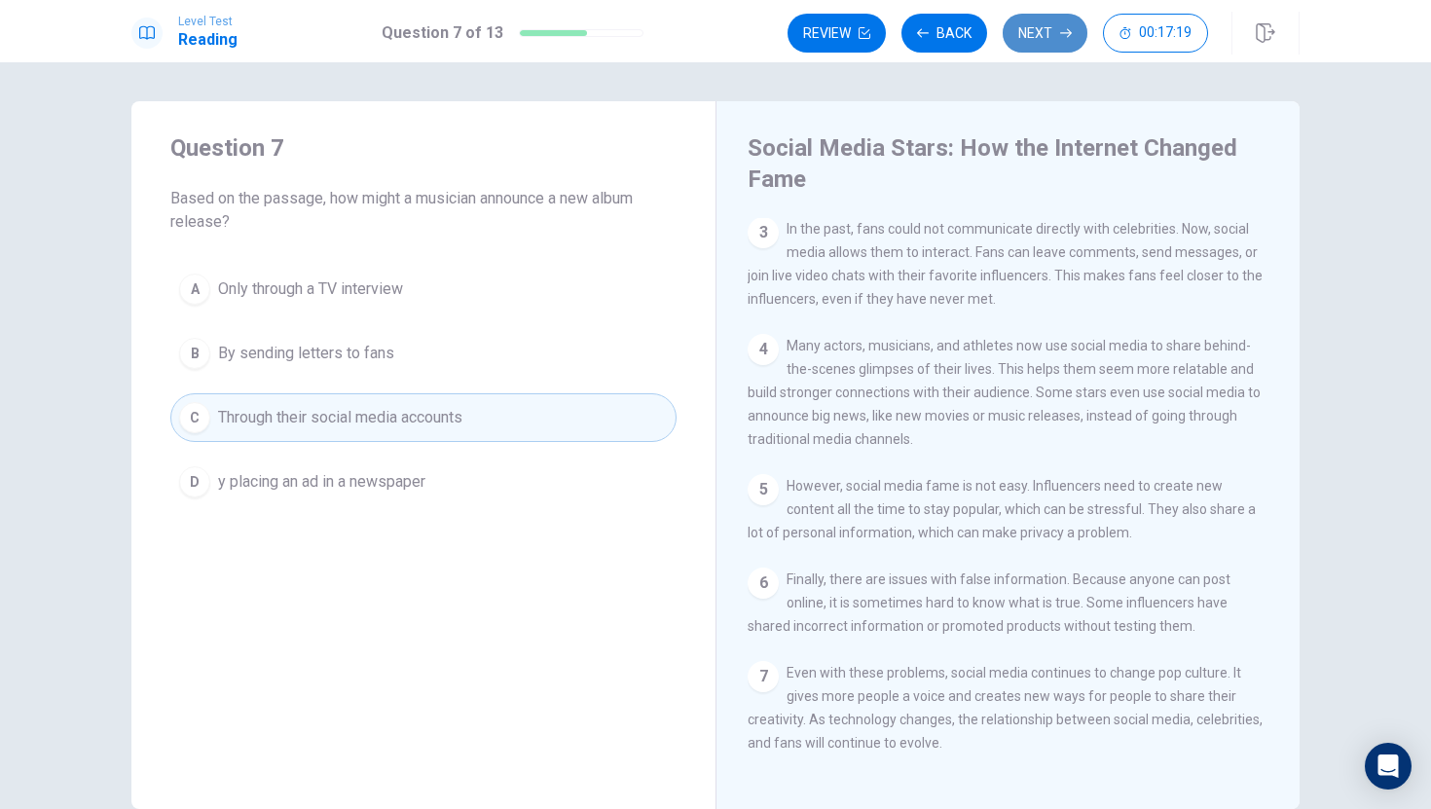
click at [1054, 32] on button "Next" at bounding box center [1045, 33] width 85 height 39
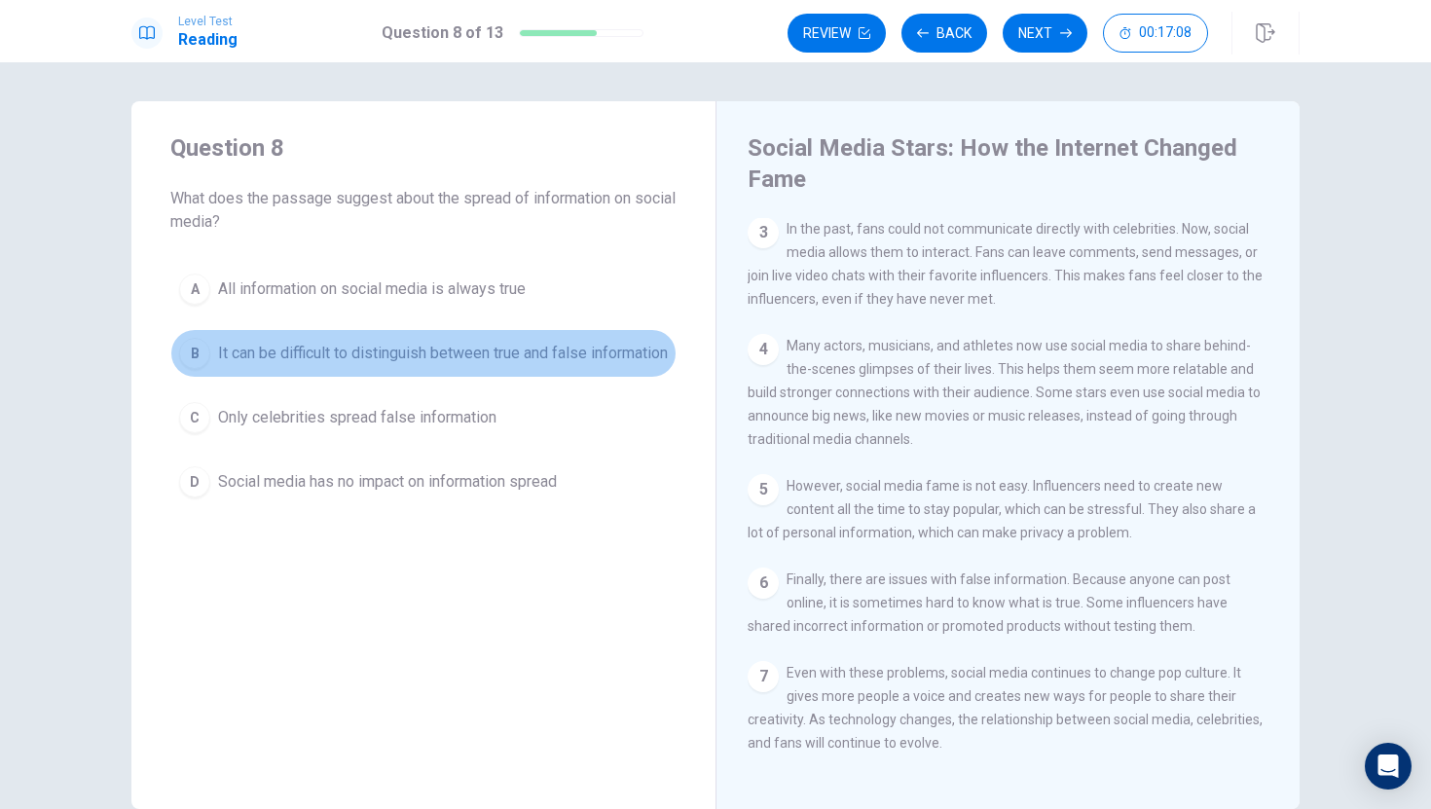
click at [200, 363] on div "B" at bounding box center [194, 353] width 31 height 31
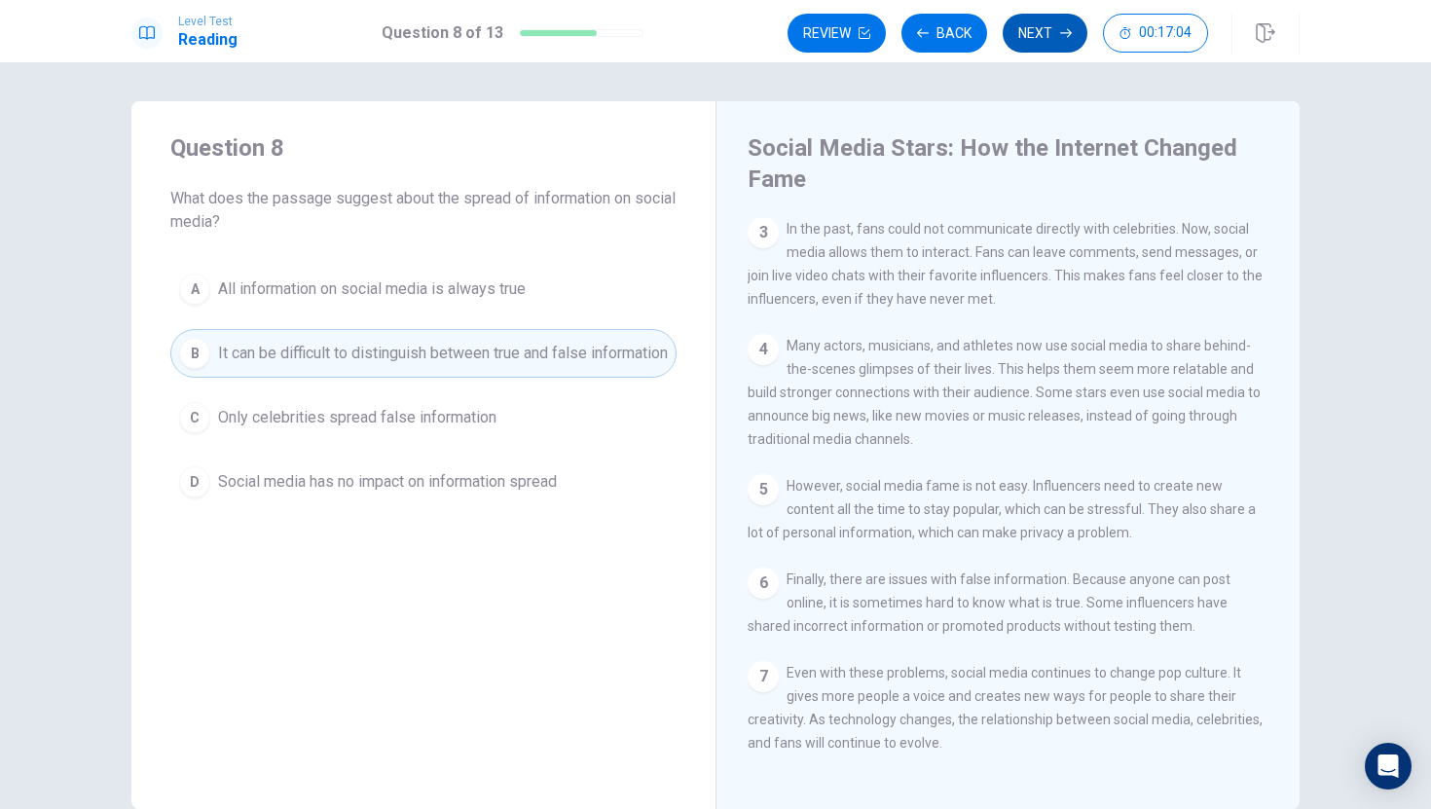
click at [1046, 28] on button "Next" at bounding box center [1045, 33] width 85 height 39
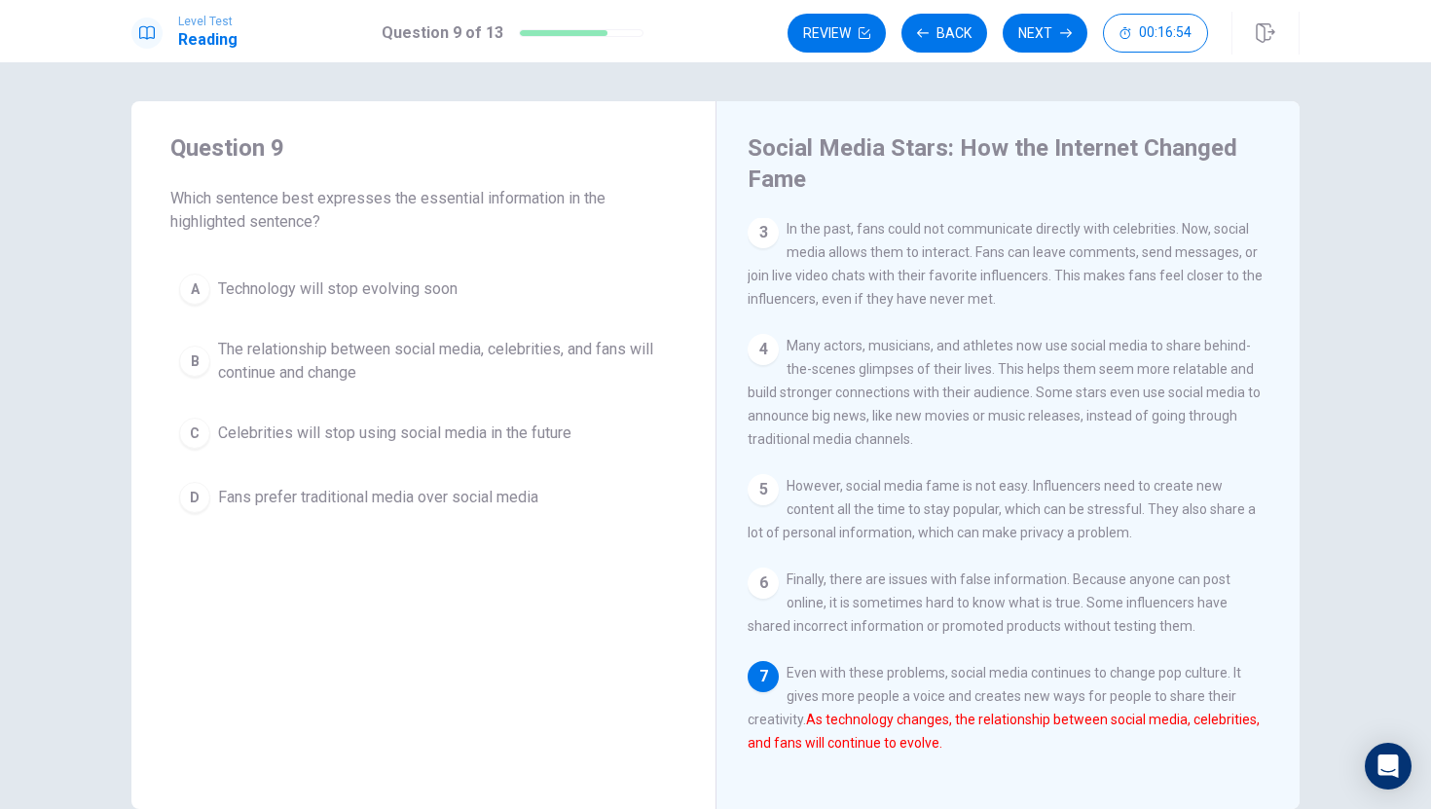
click at [216, 361] on button "B The relationship between social media, celebrities, and fans will continue an…" at bounding box center [423, 361] width 506 height 64
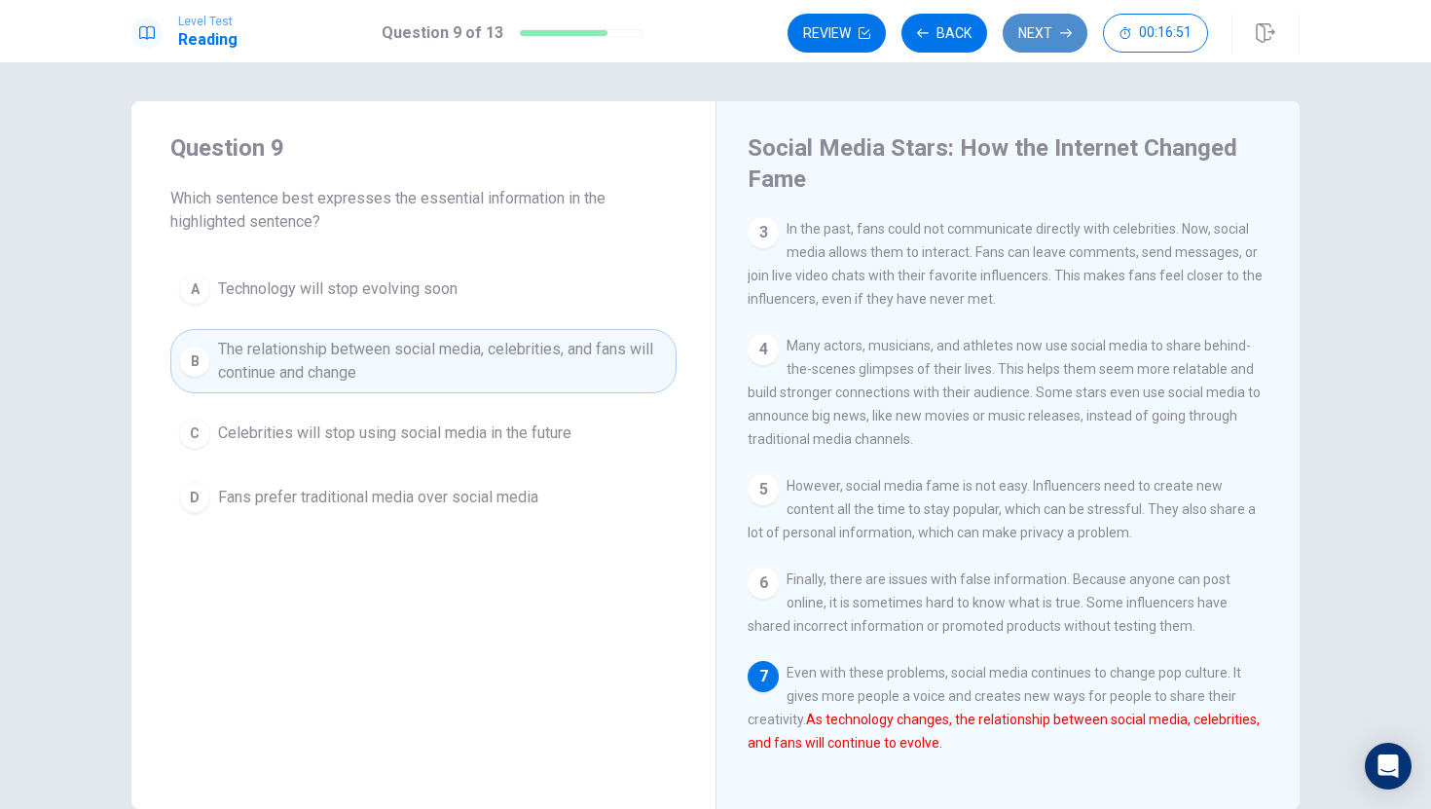
click at [1057, 30] on button "Next" at bounding box center [1045, 33] width 85 height 39
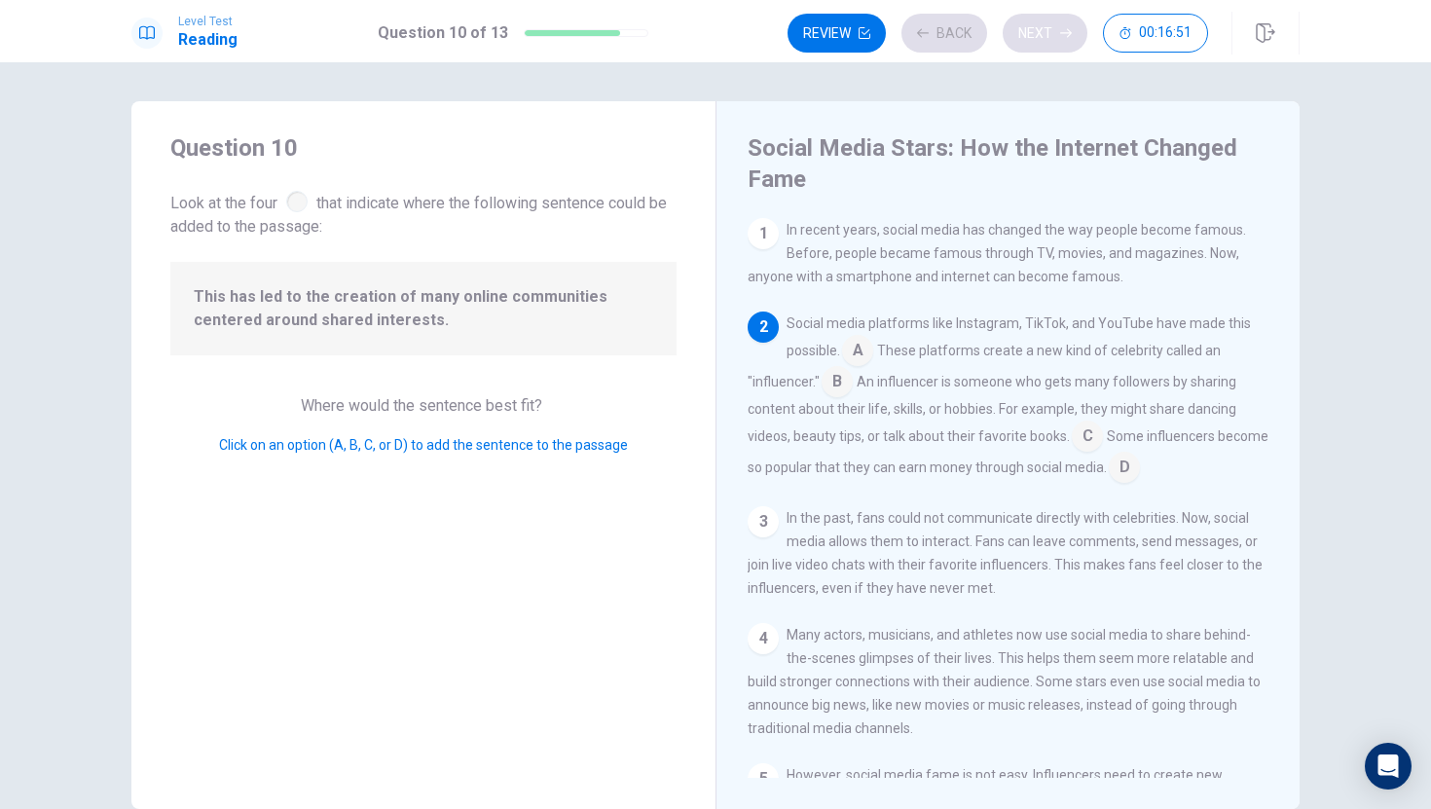
scroll to position [96, 0]
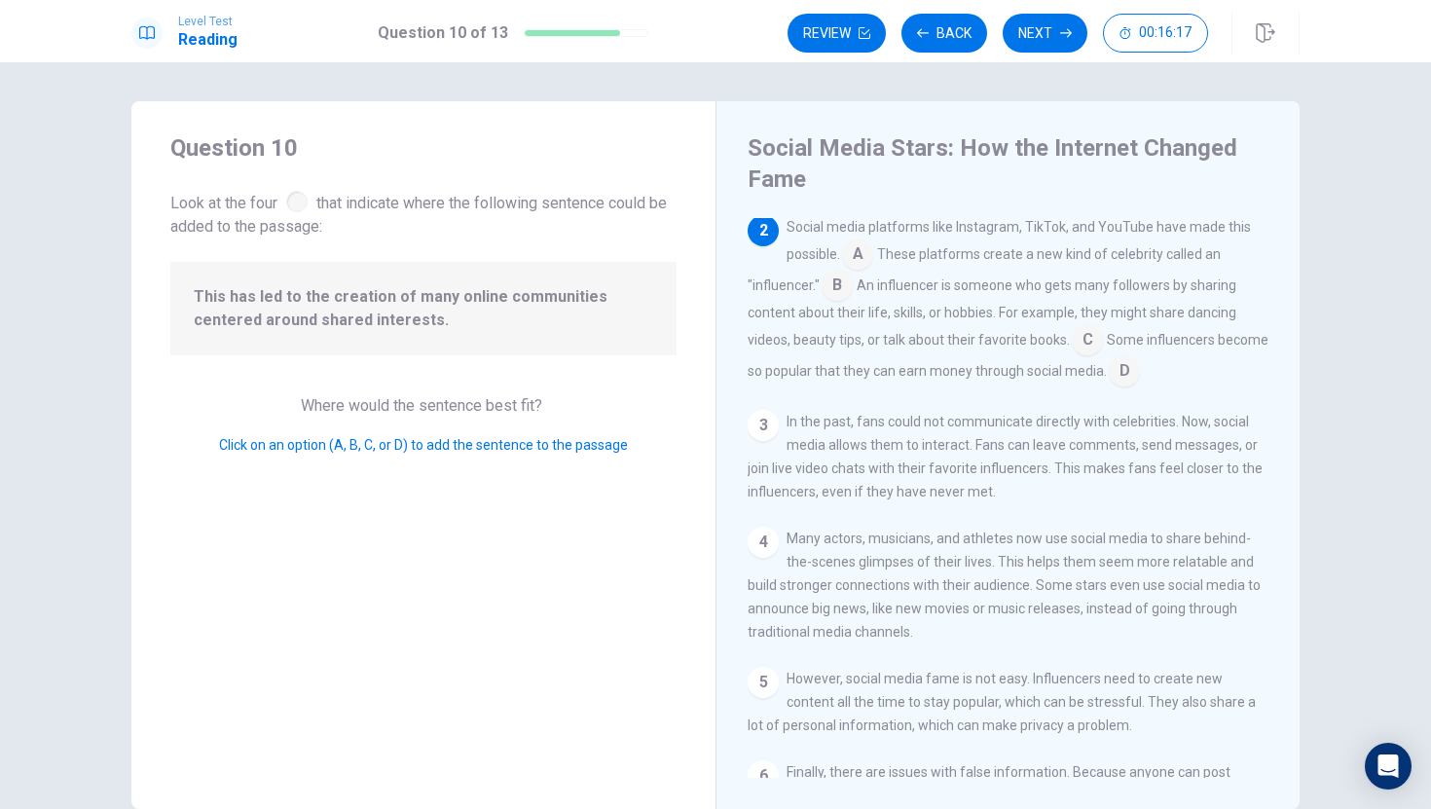
click at [1122, 366] on input at bounding box center [1124, 372] width 31 height 31
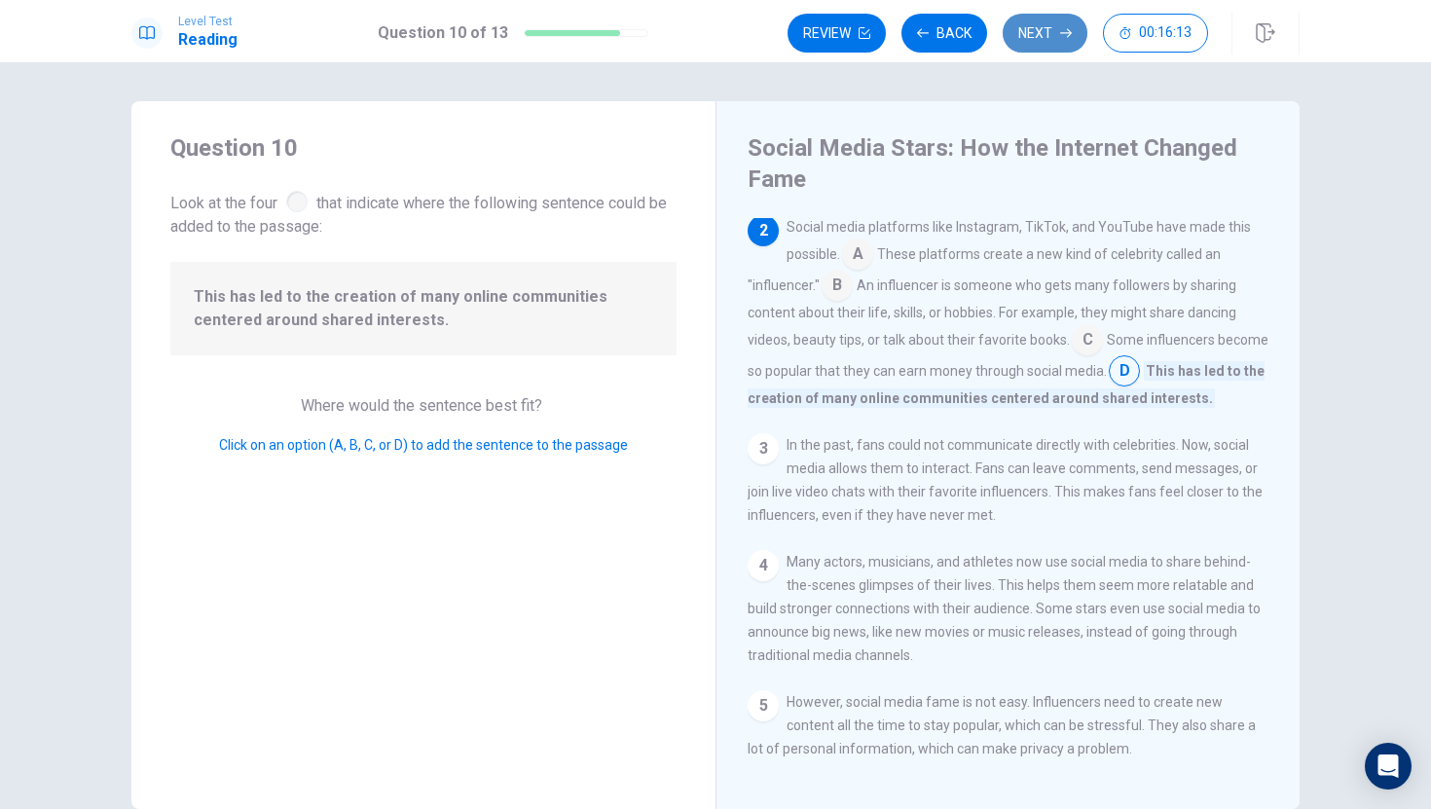
click at [1057, 30] on button "Next" at bounding box center [1045, 33] width 85 height 39
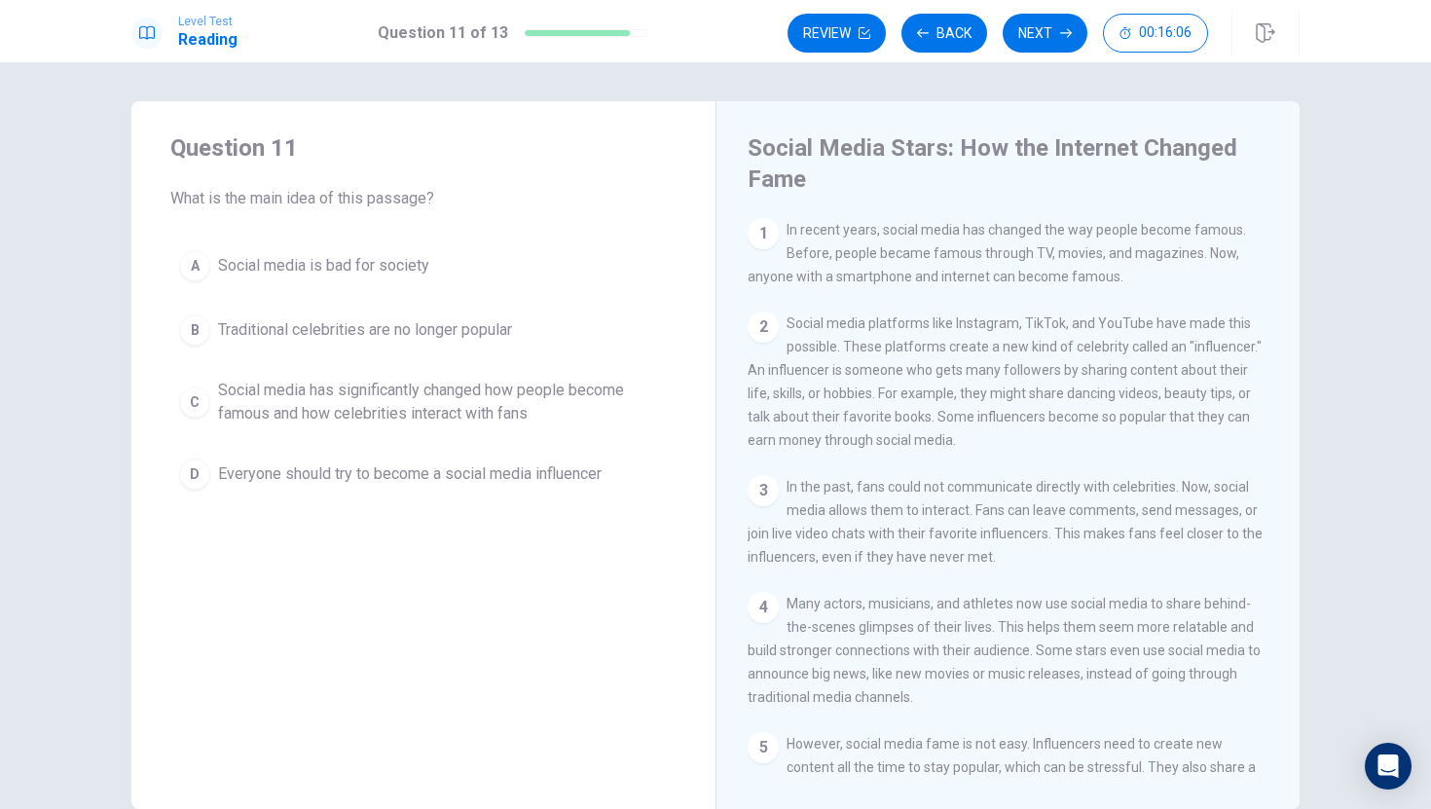
click at [201, 402] on div "C" at bounding box center [194, 402] width 31 height 31
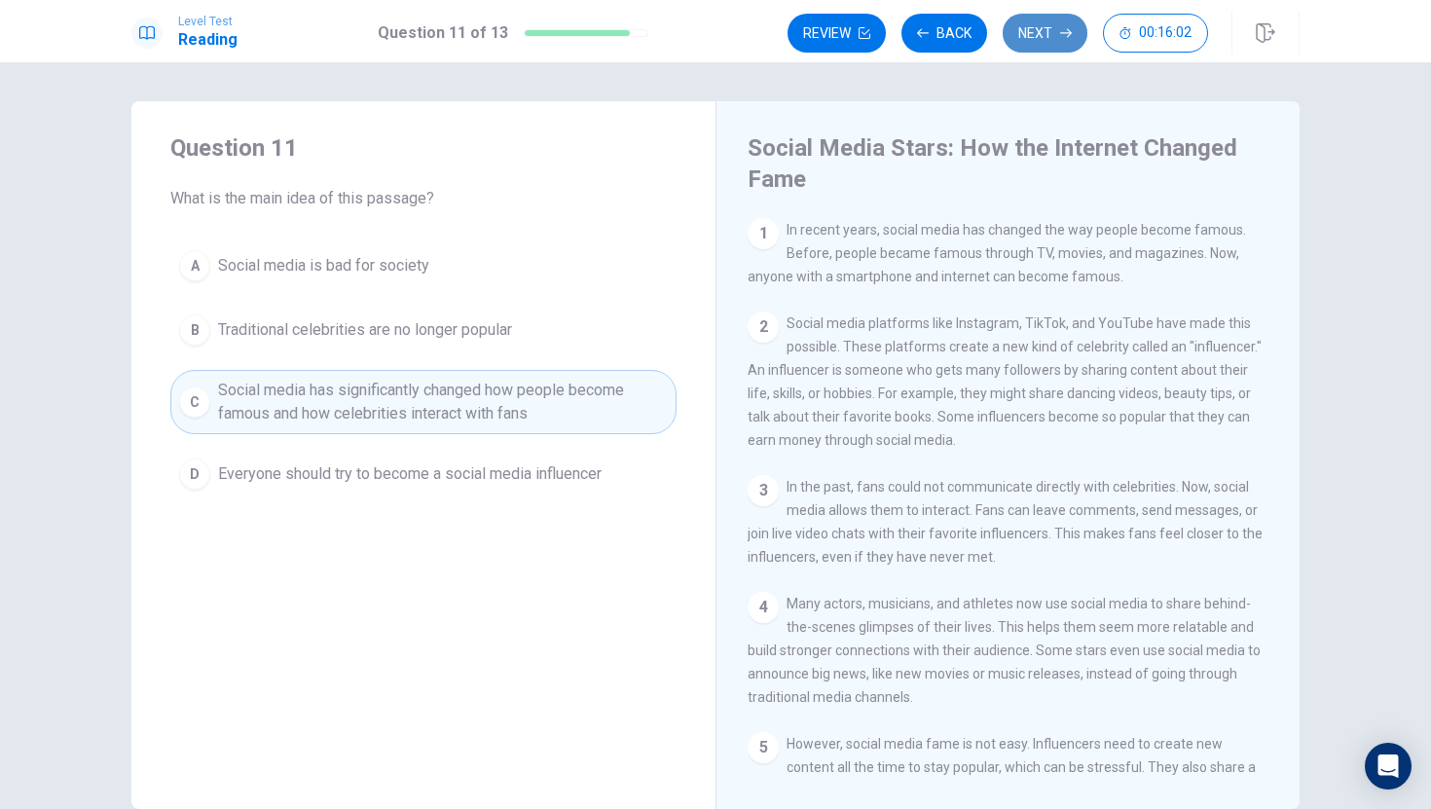
click at [1057, 38] on button "Next" at bounding box center [1045, 33] width 85 height 39
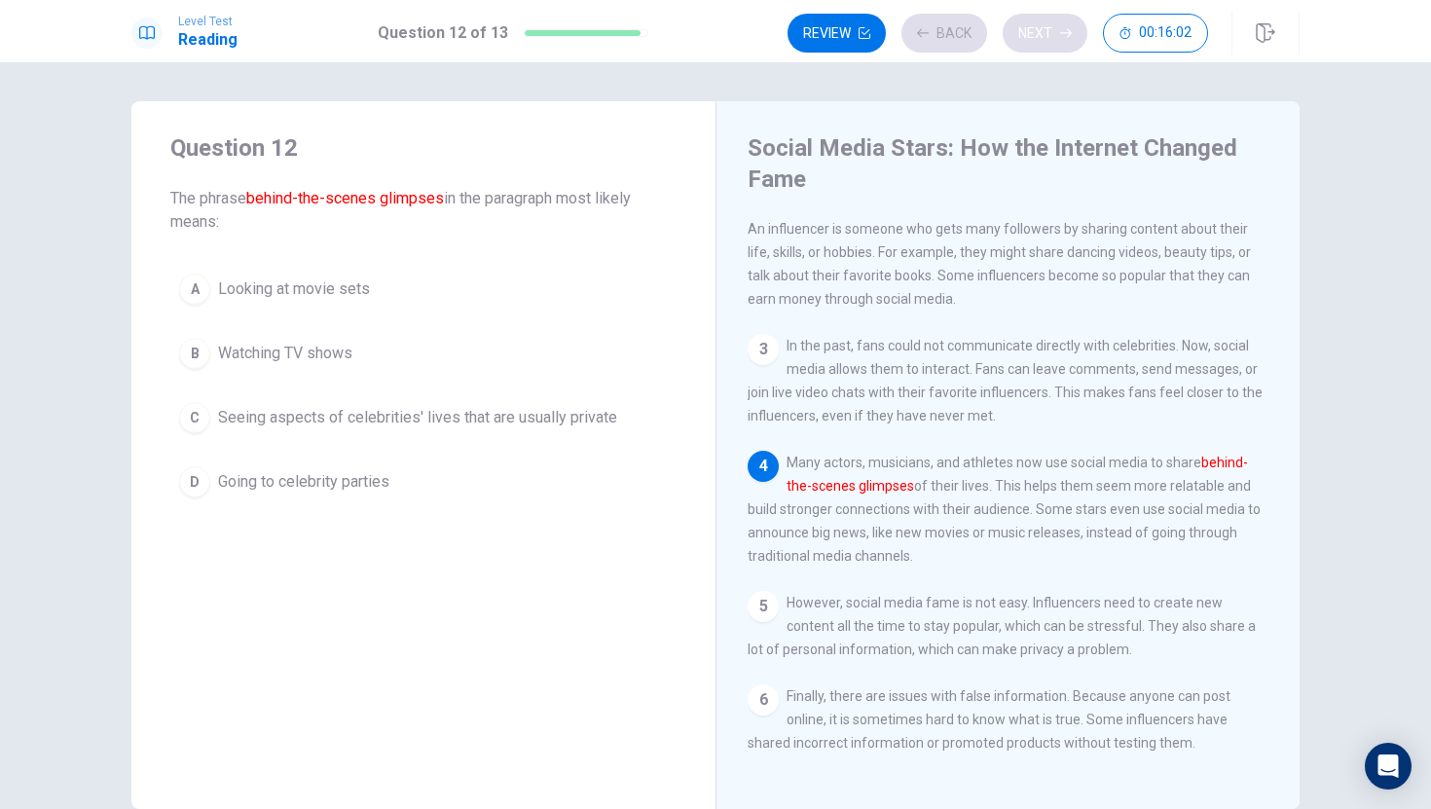
scroll to position [143, 0]
click at [194, 425] on div "C" at bounding box center [194, 417] width 31 height 31
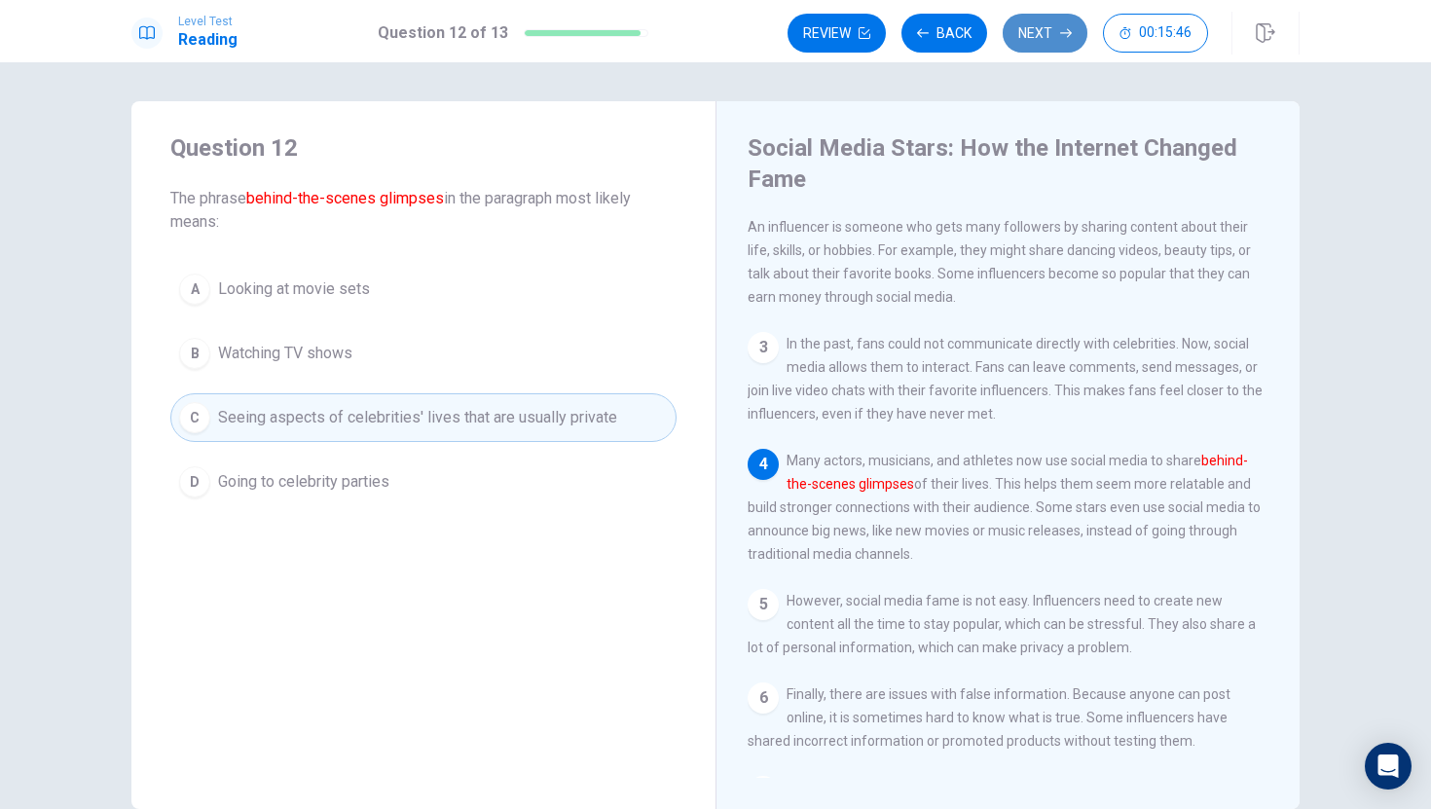
click at [1050, 39] on button "Next" at bounding box center [1045, 33] width 85 height 39
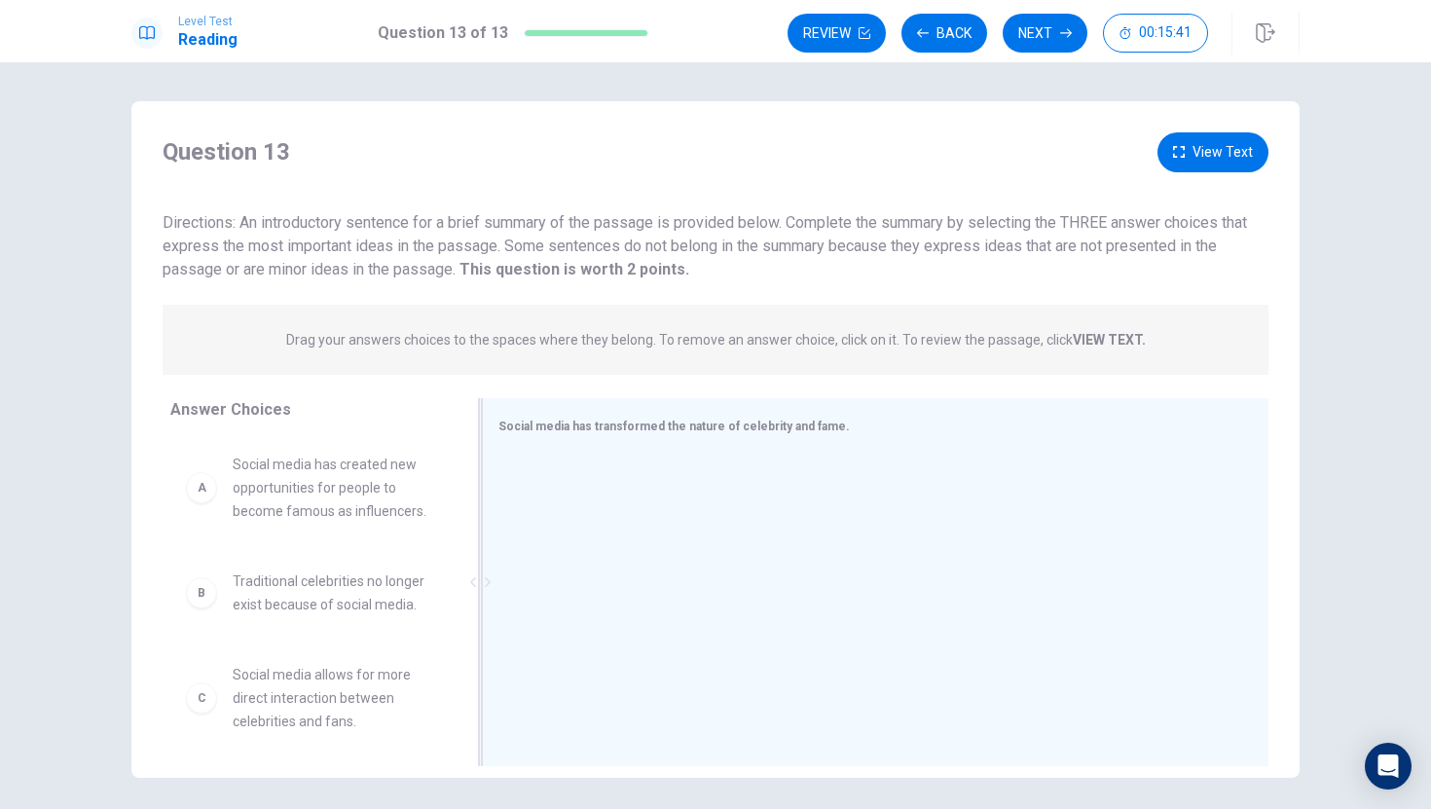
click at [581, 486] on div at bounding box center [867, 584] width 739 height 261
click at [207, 499] on div "A" at bounding box center [201, 487] width 31 height 31
click at [203, 498] on div "A" at bounding box center [201, 487] width 31 height 31
click at [281, 497] on span "Social media has created new opportunities for people to become famous as influ…" at bounding box center [334, 488] width 203 height 70
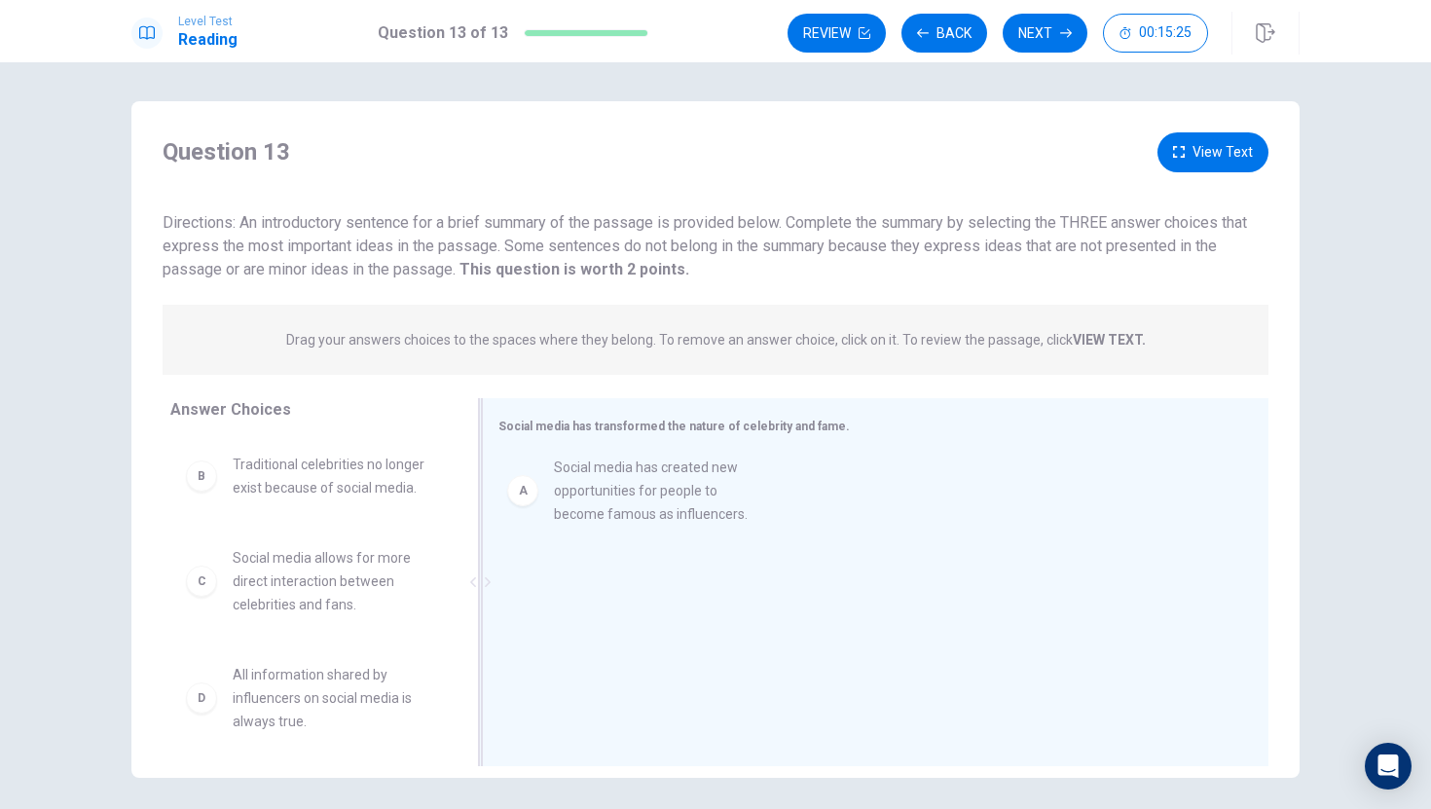
drag, startPoint x: 281, startPoint y: 497, endPoint x: 607, endPoint y: 493, distance: 325.2
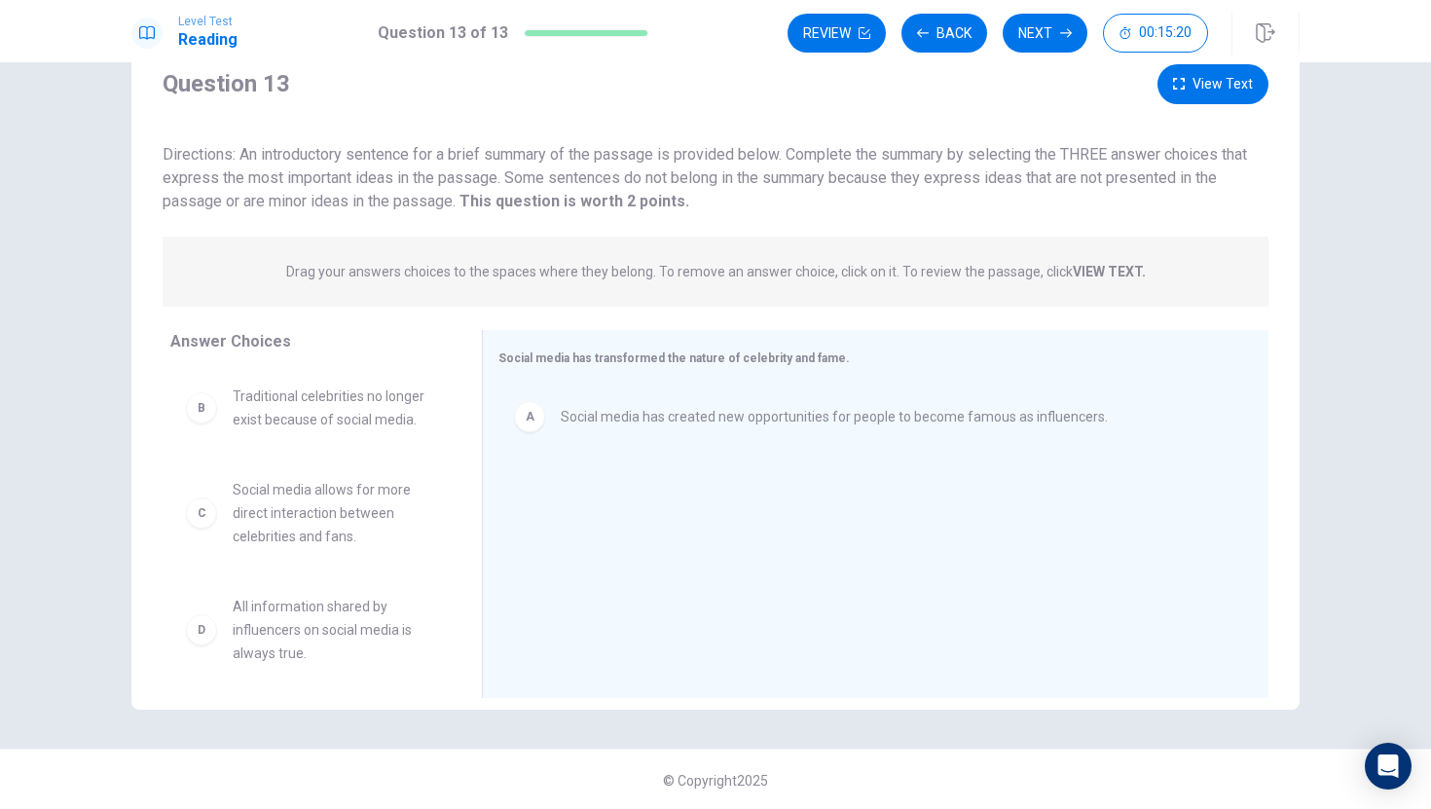
scroll to position [70, 0]
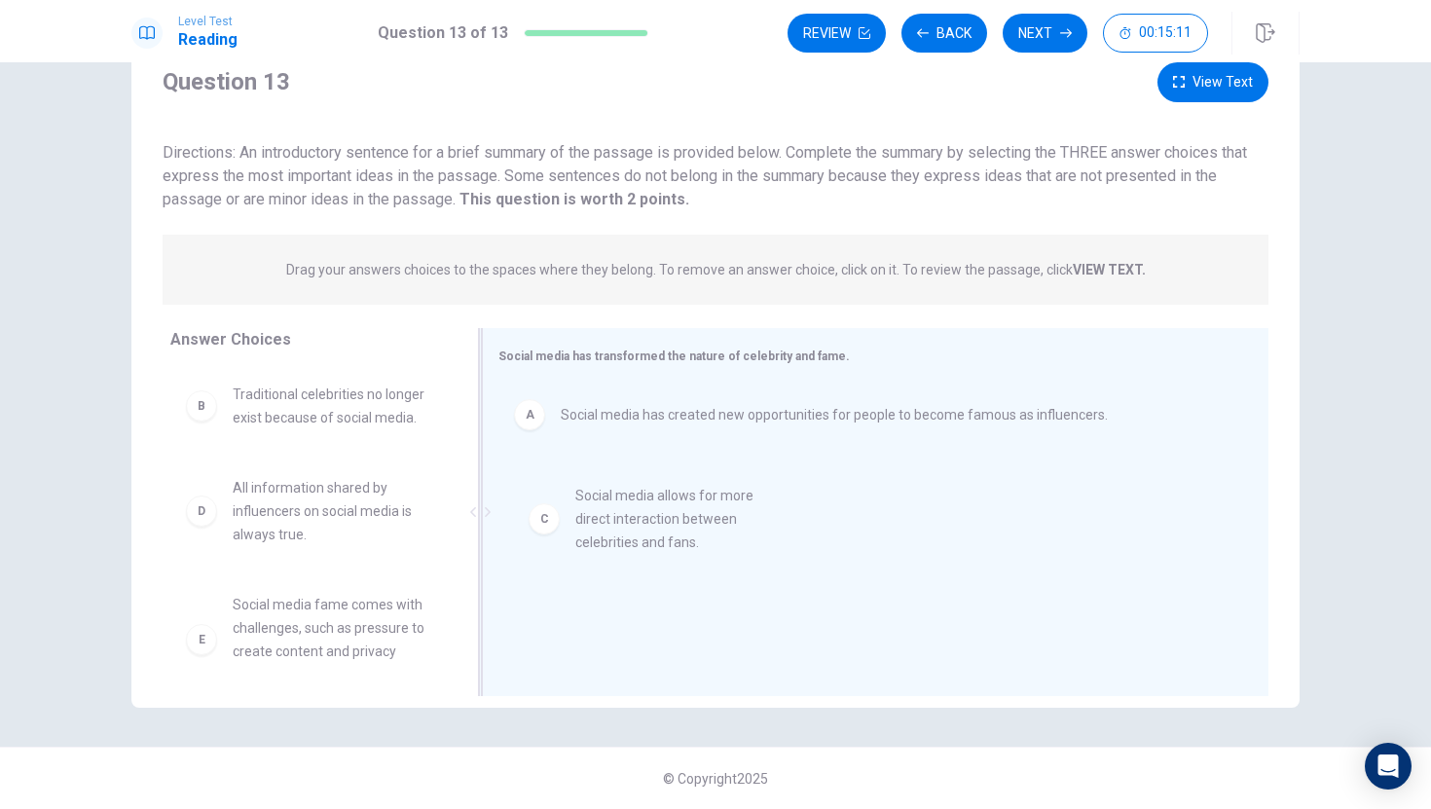
drag, startPoint x: 204, startPoint y: 505, endPoint x: 574, endPoint y: 516, distance: 370.1
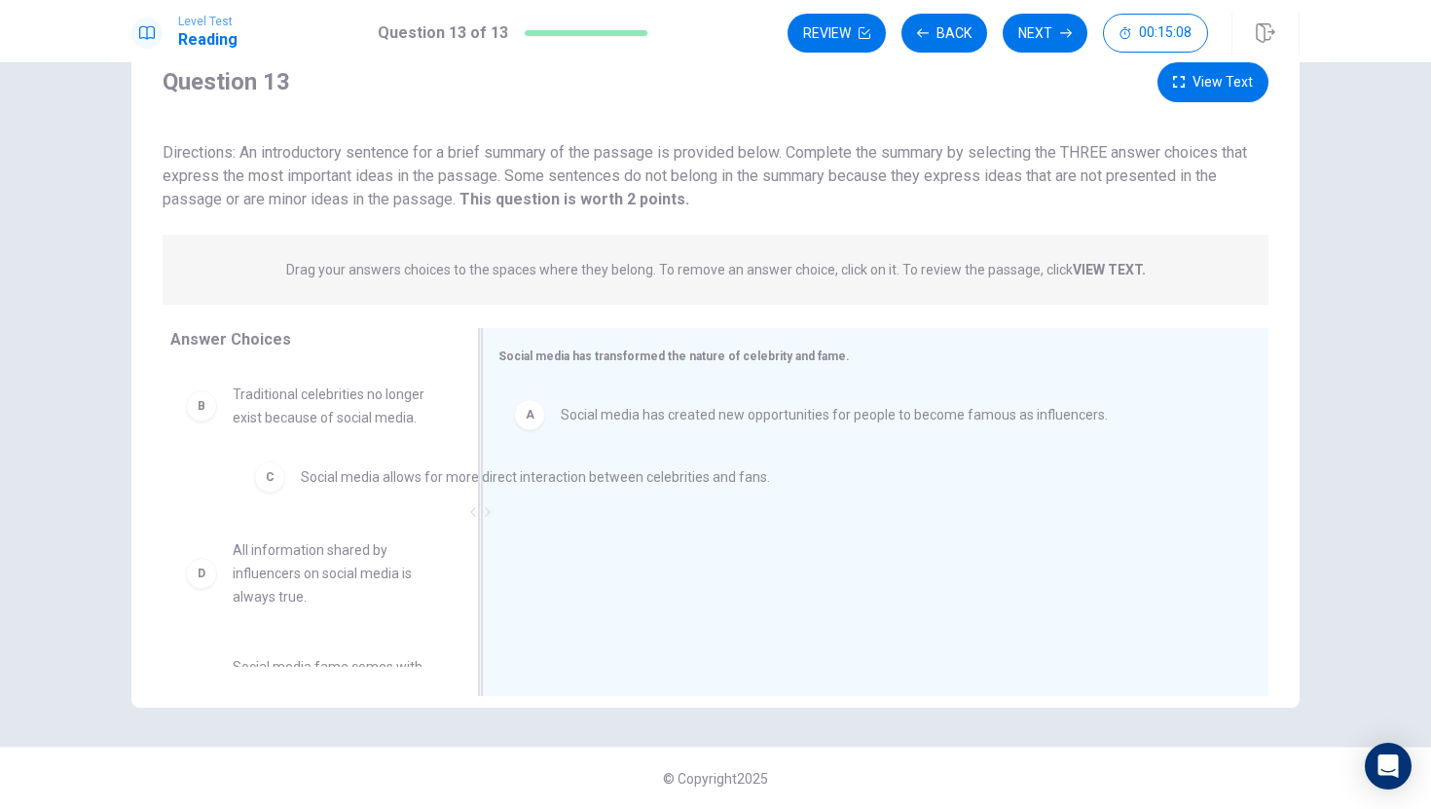
drag, startPoint x: 533, startPoint y: 500, endPoint x: 258, endPoint y: 484, distance: 275.0
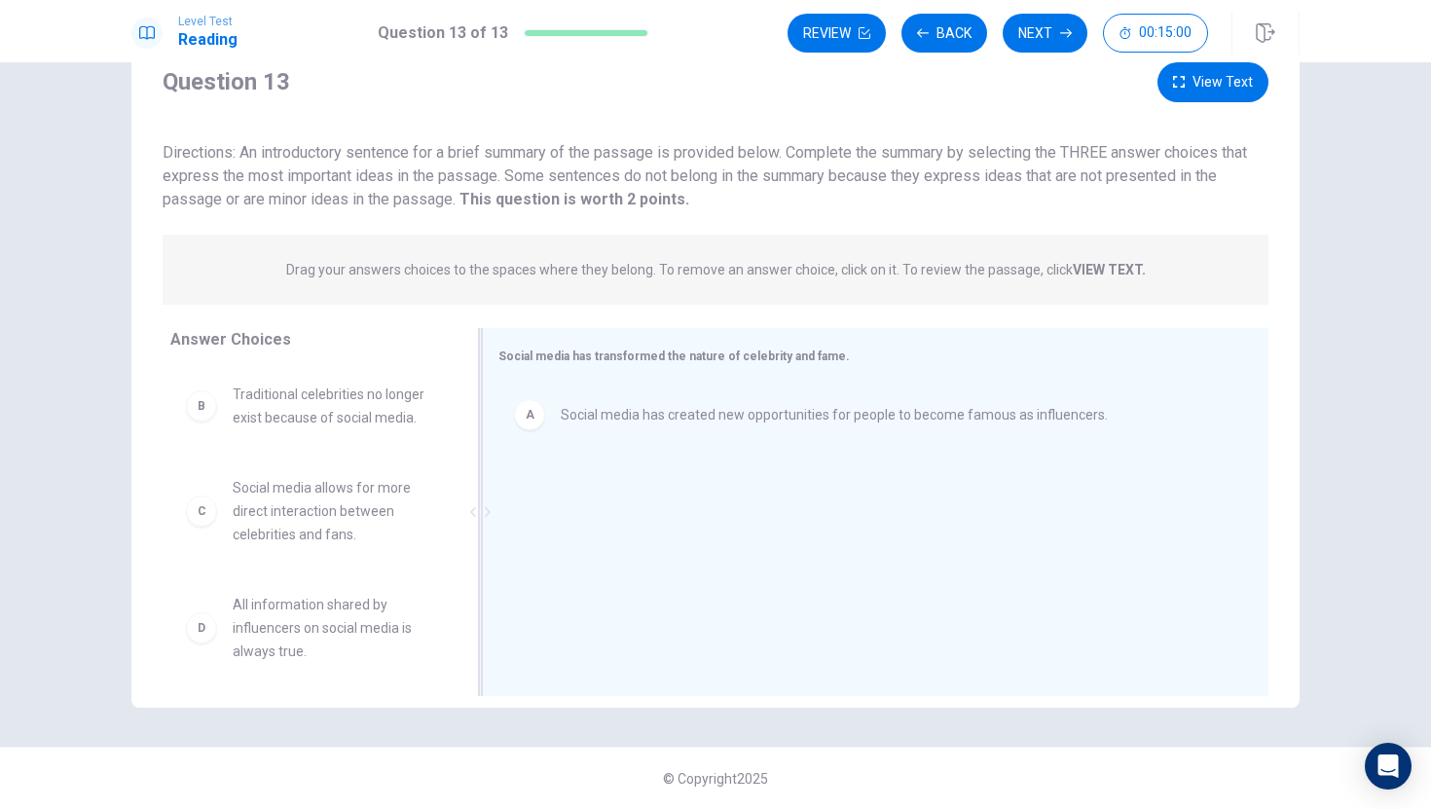
click at [1209, 90] on button "View Text" at bounding box center [1213, 82] width 111 height 40
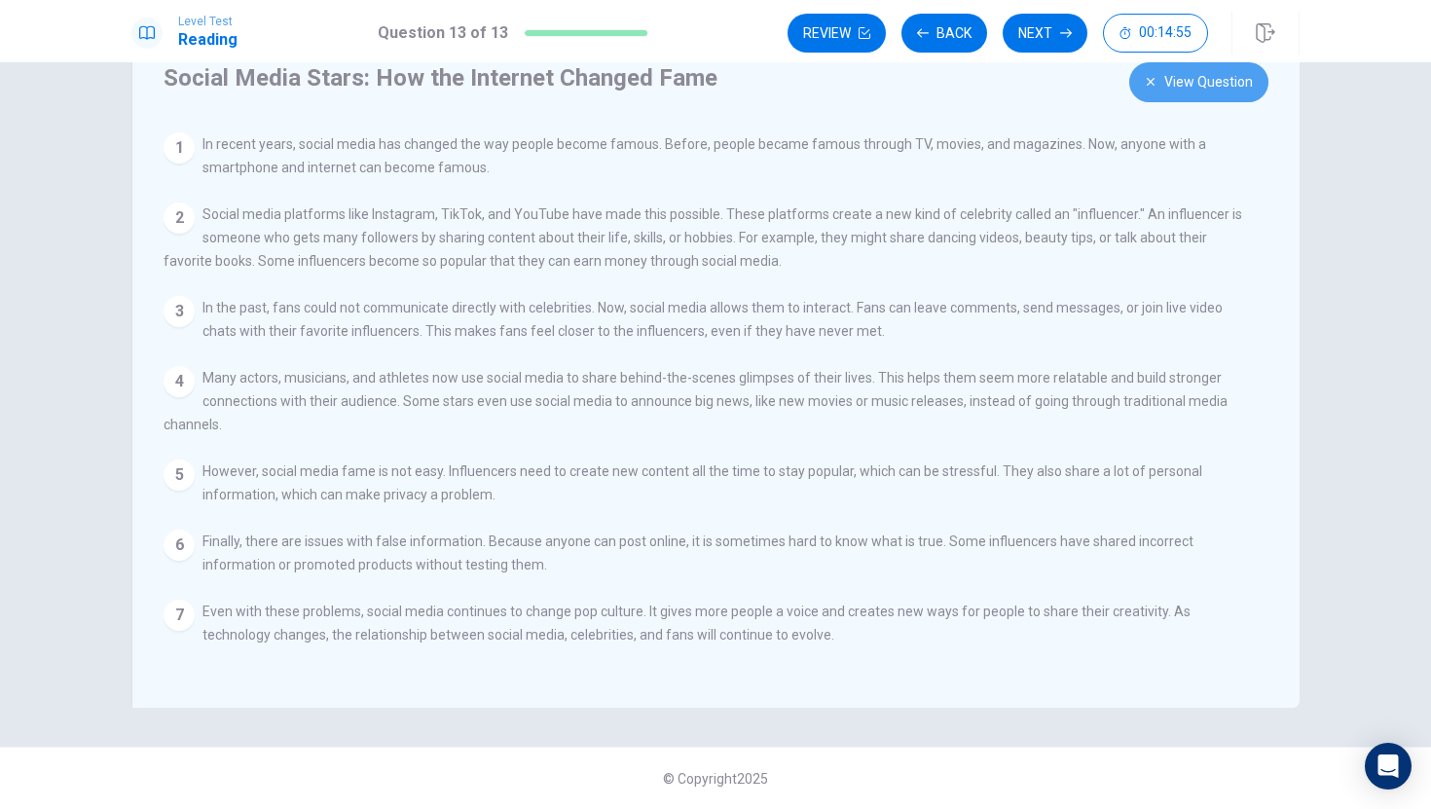
click at [1200, 89] on button "View Question" at bounding box center [1198, 82] width 139 height 40
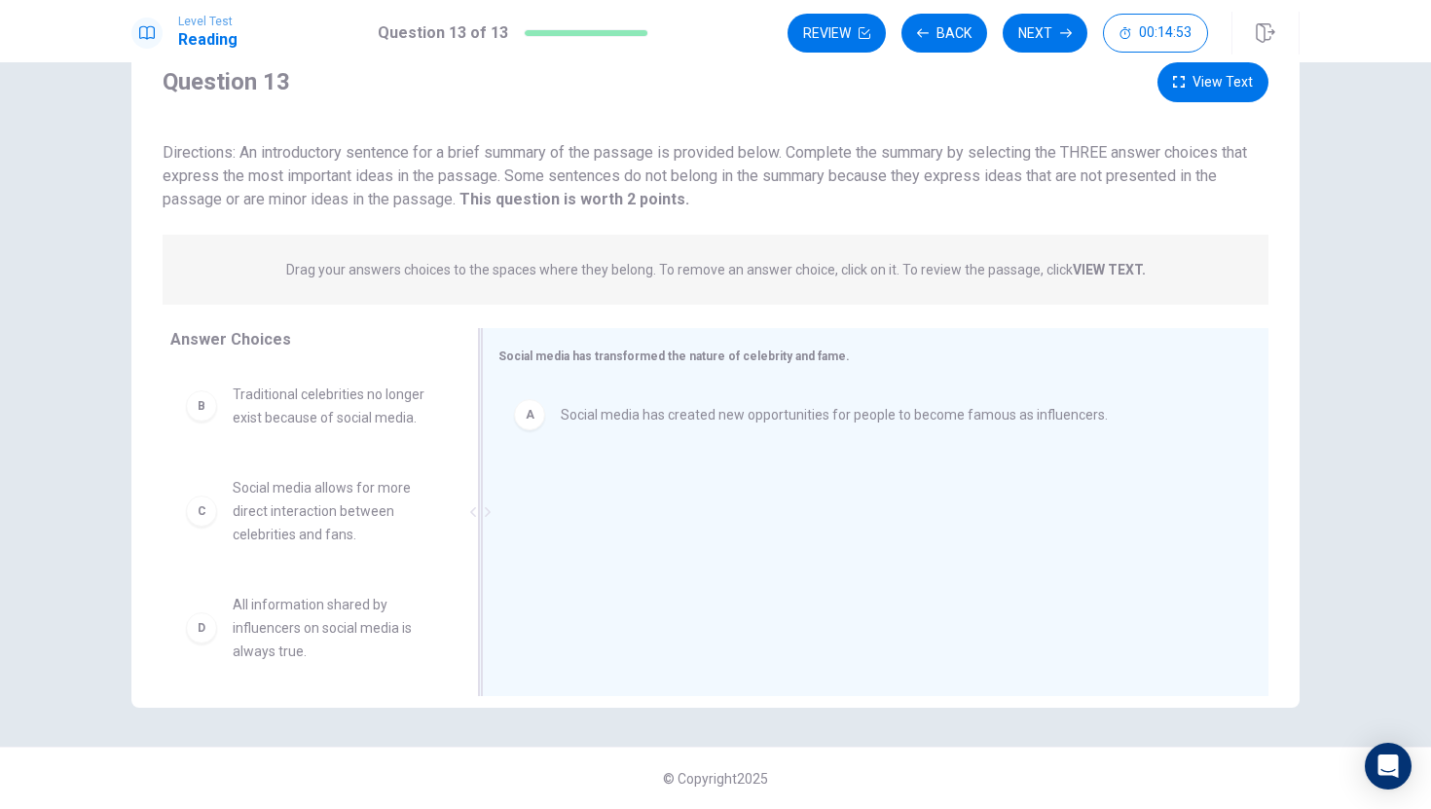
click at [1235, 91] on button "View Text" at bounding box center [1213, 82] width 111 height 40
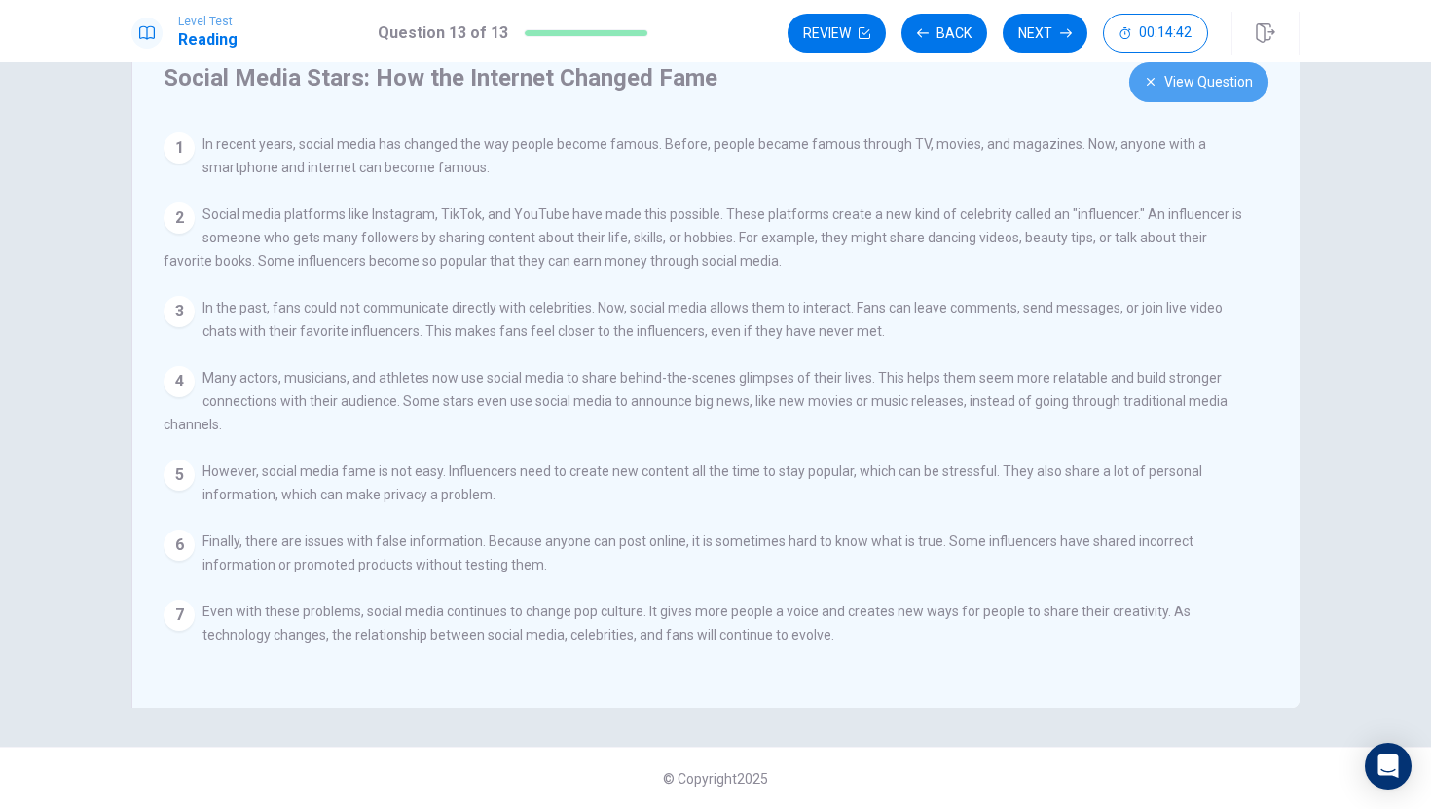
click at [1208, 83] on button "View Question" at bounding box center [1198, 82] width 139 height 40
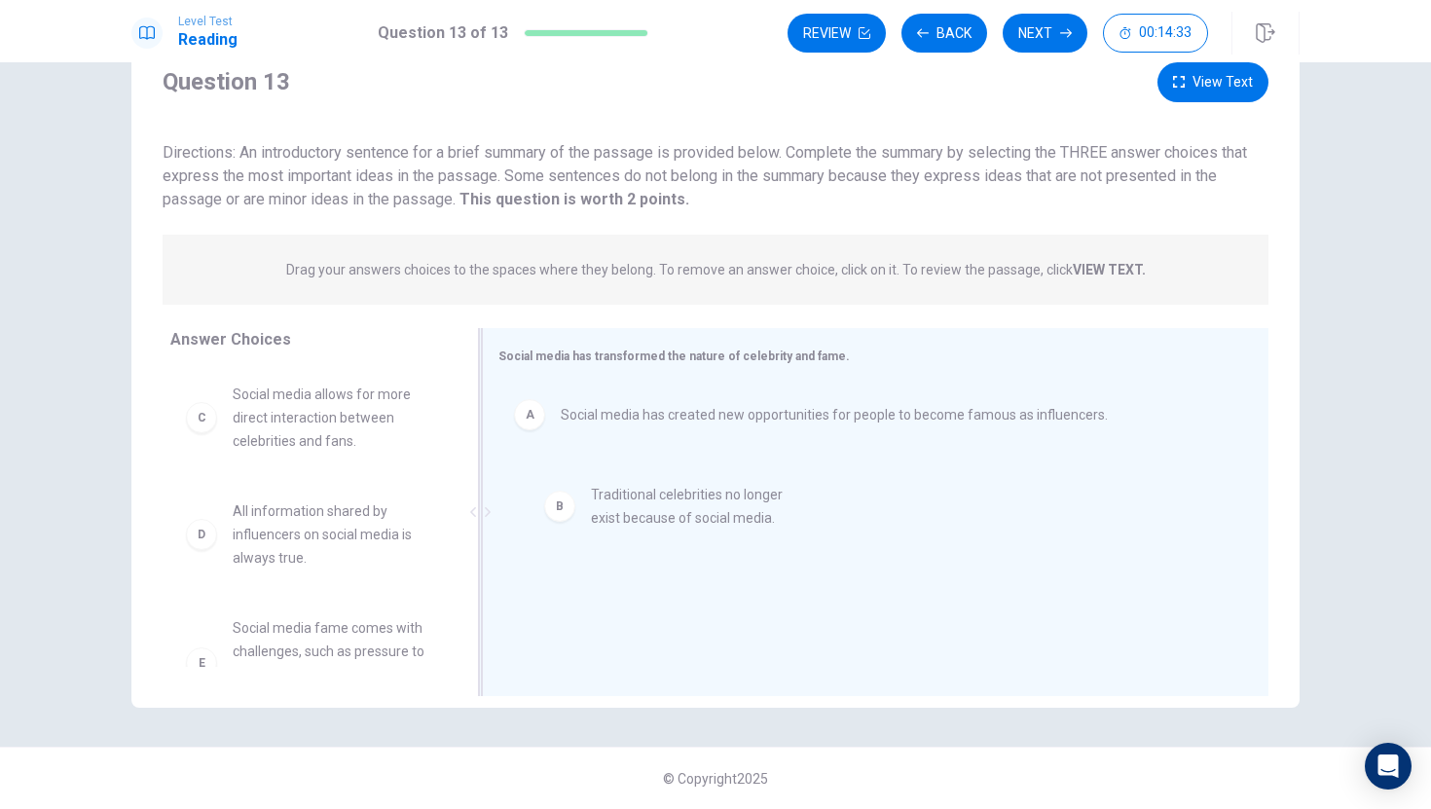
drag, startPoint x: 210, startPoint y: 413, endPoint x: 569, endPoint y: 510, distance: 371.3
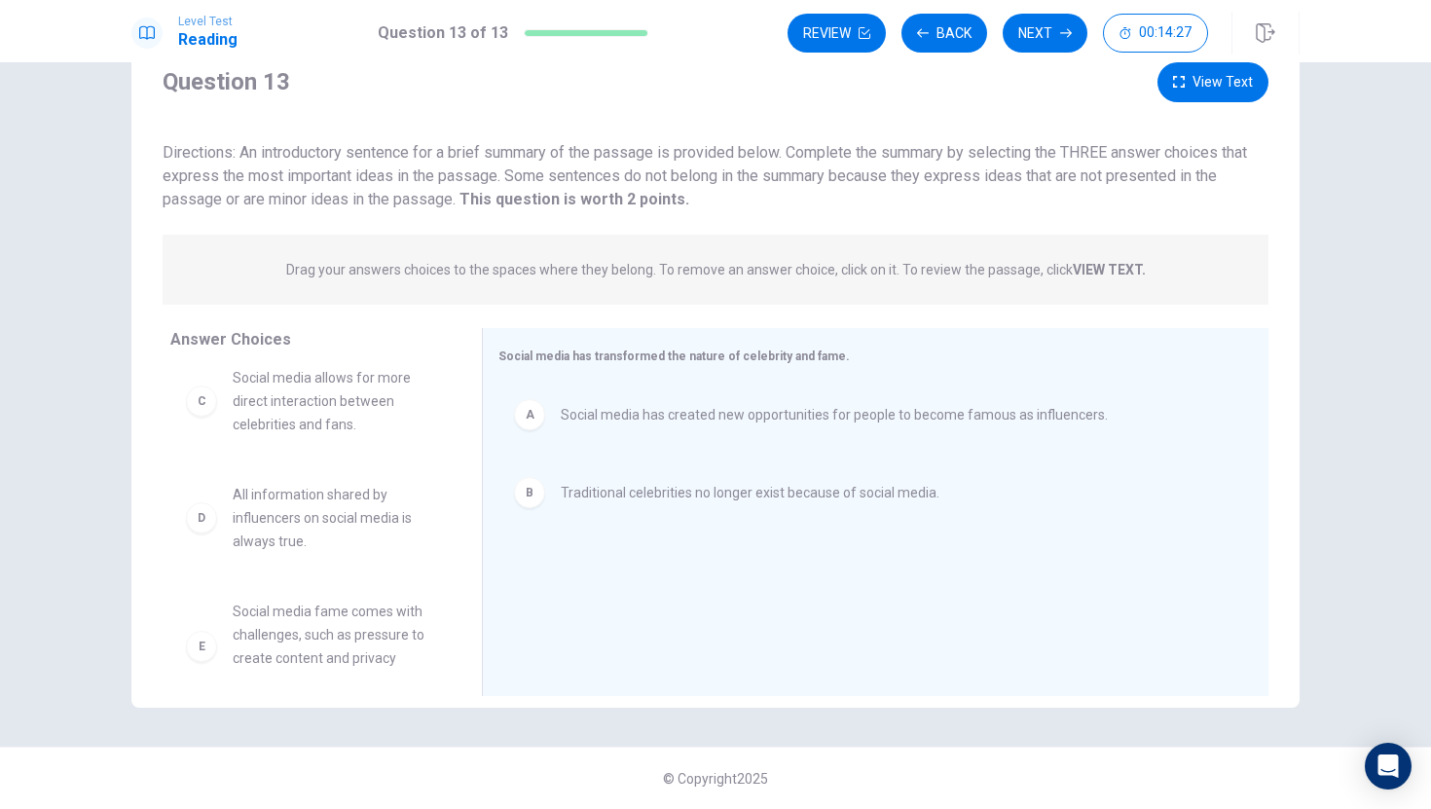
scroll to position [0, 0]
drag, startPoint x: 206, startPoint y: 552, endPoint x: 151, endPoint y: 517, distance: 65.6
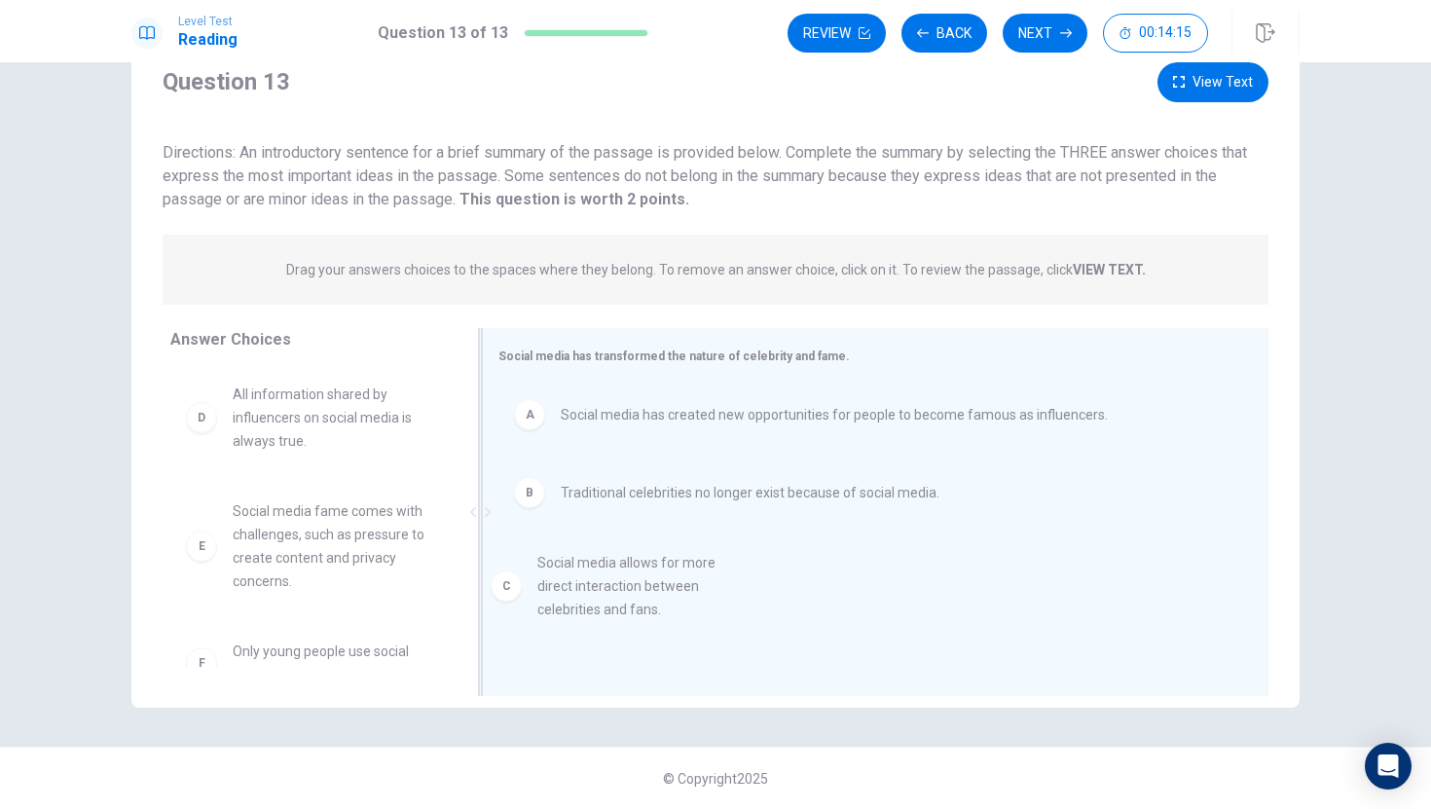
drag, startPoint x: 199, startPoint y: 424, endPoint x: 508, endPoint y: 592, distance: 352.0
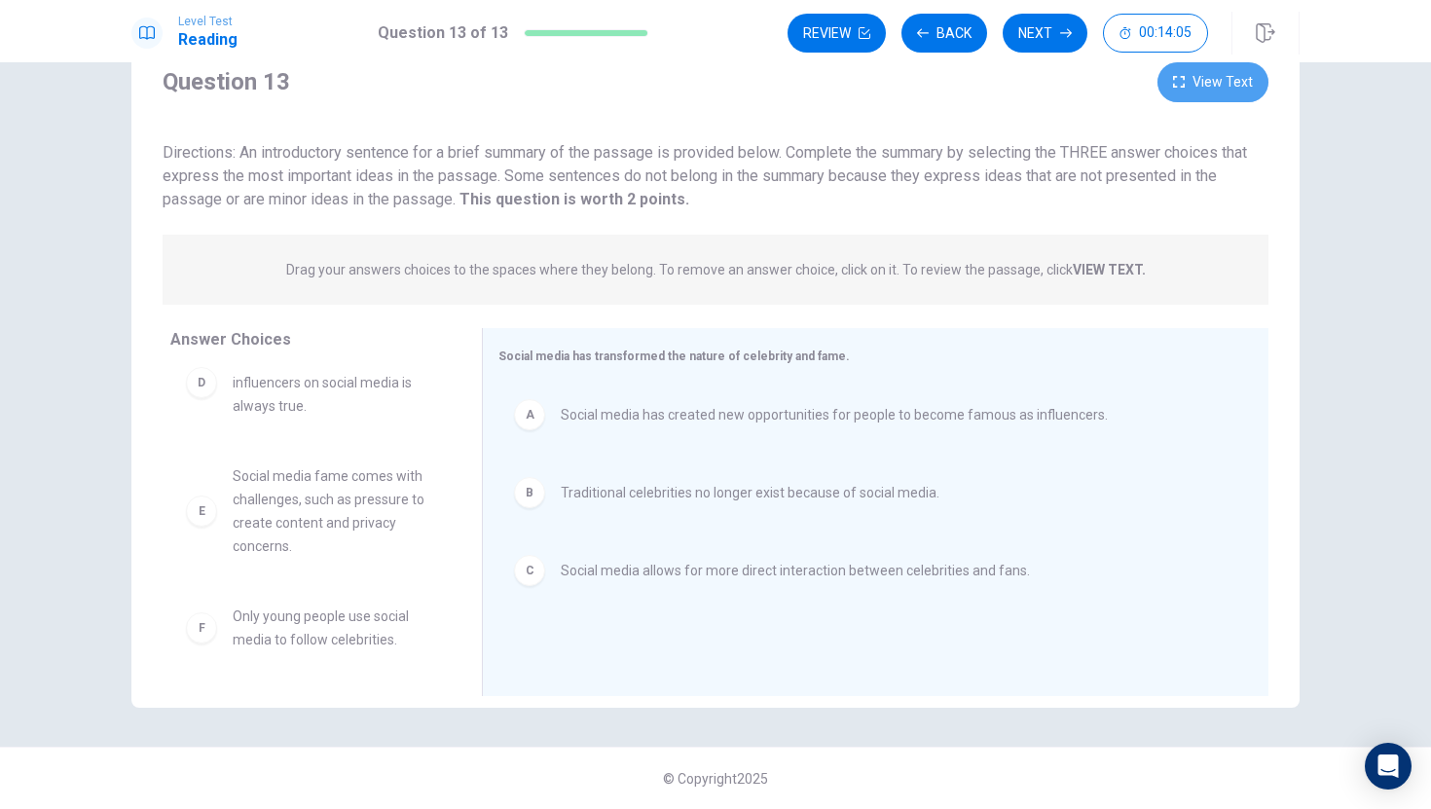
click at [1216, 85] on button "View Text" at bounding box center [1213, 82] width 111 height 40
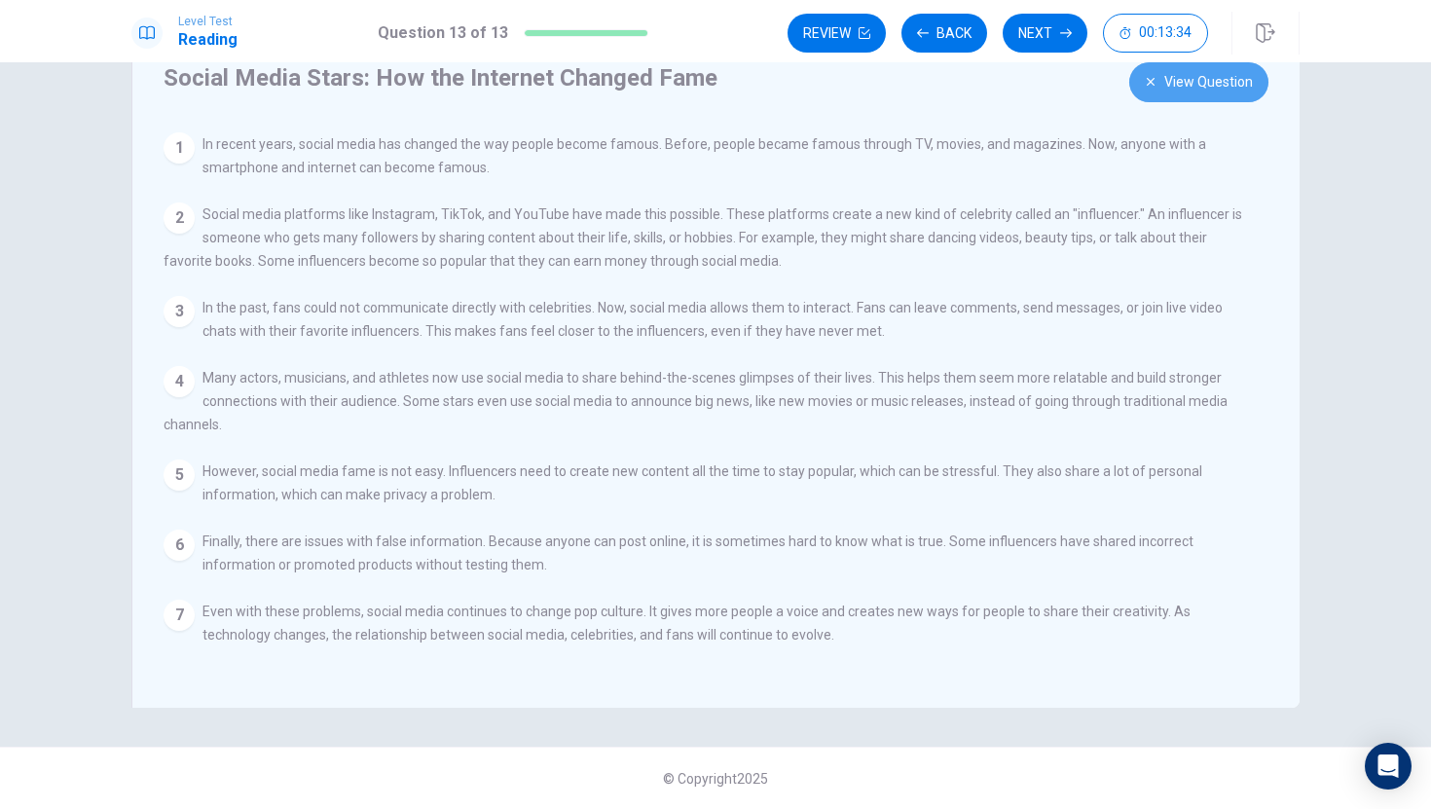
click at [1175, 82] on button "View Question" at bounding box center [1198, 82] width 139 height 40
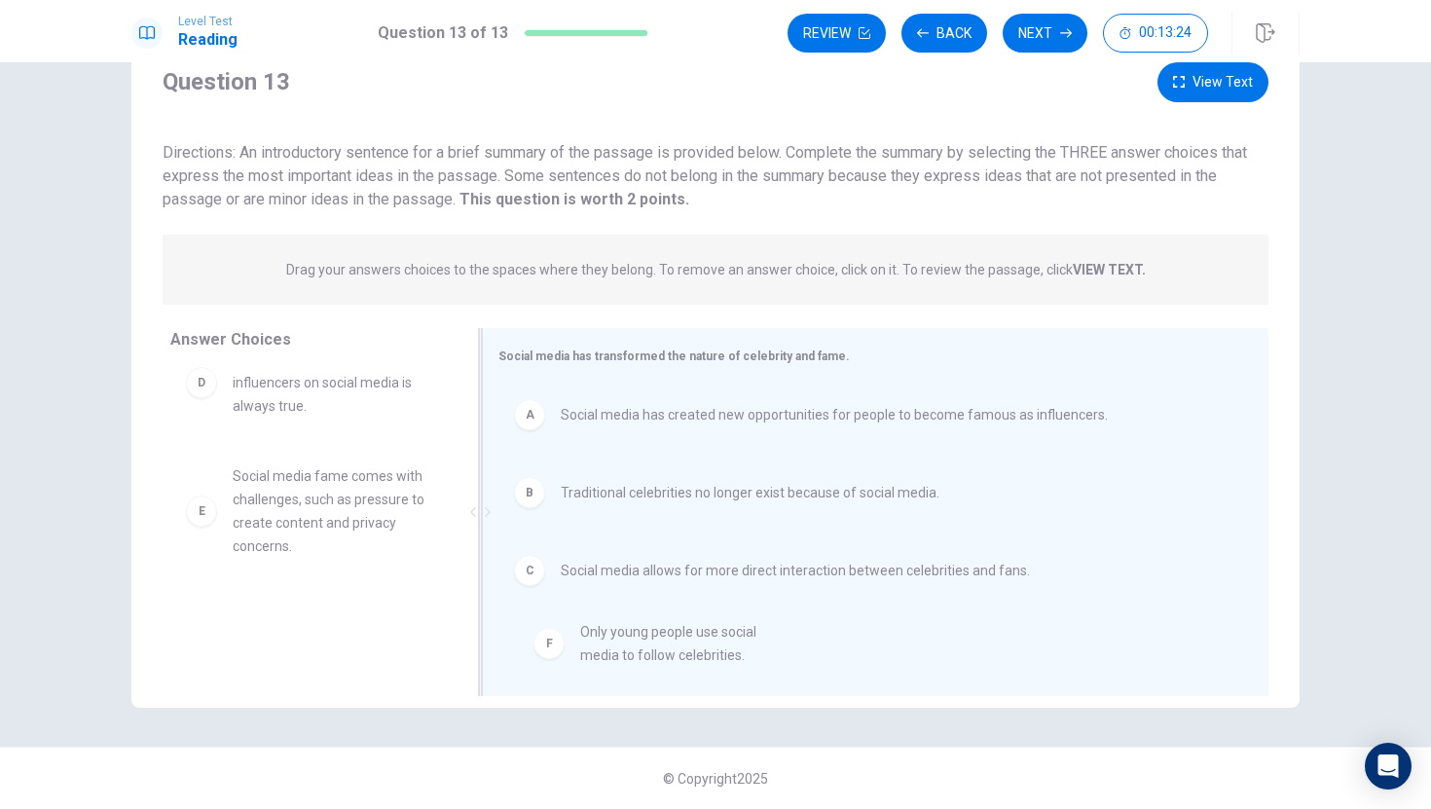
drag, startPoint x: 198, startPoint y: 638, endPoint x: 553, endPoint y: 652, distance: 355.7
drag, startPoint x: 219, startPoint y: 629, endPoint x: 591, endPoint y: 635, distance: 372.0
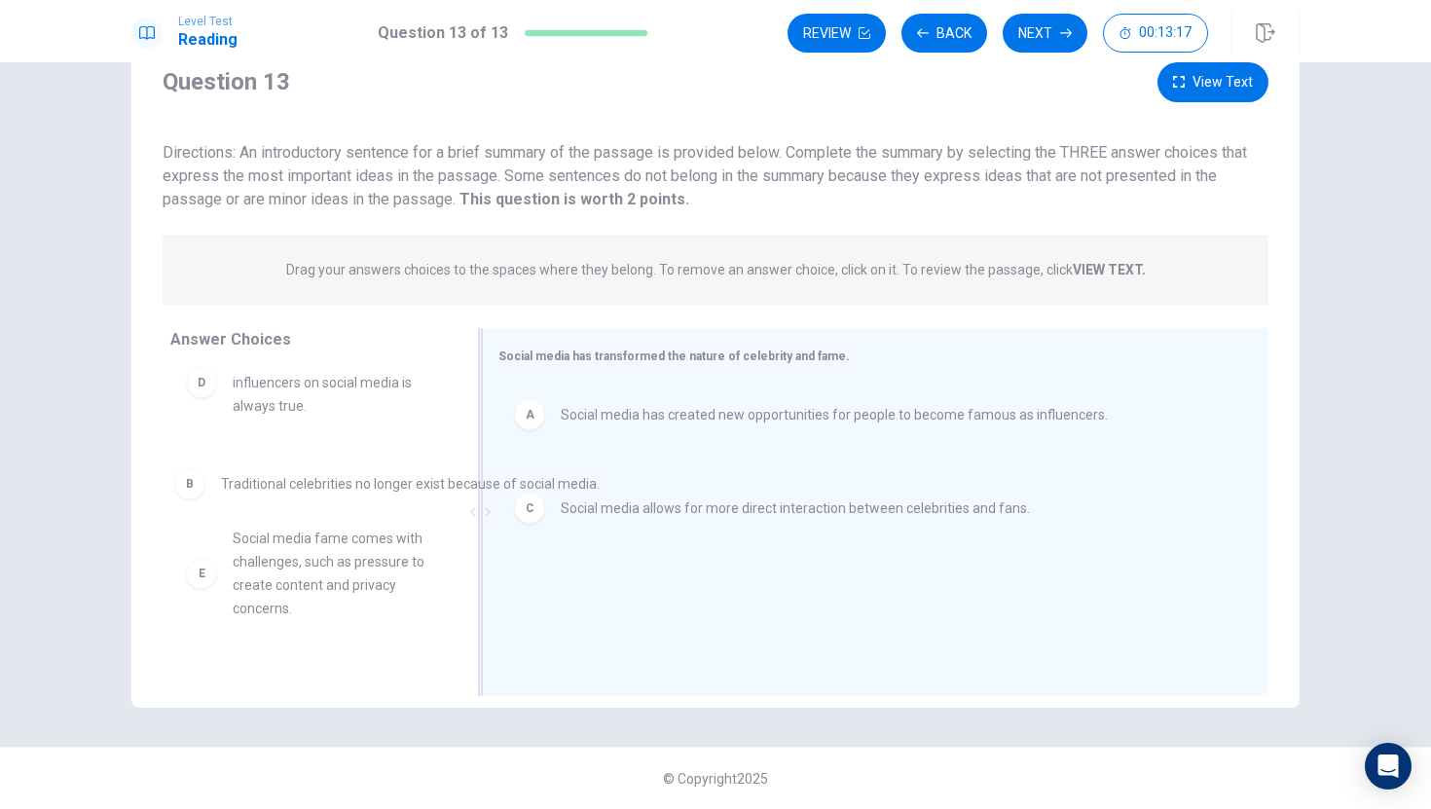
drag, startPoint x: 529, startPoint y: 501, endPoint x: 182, endPoint y: 495, distance: 346.7
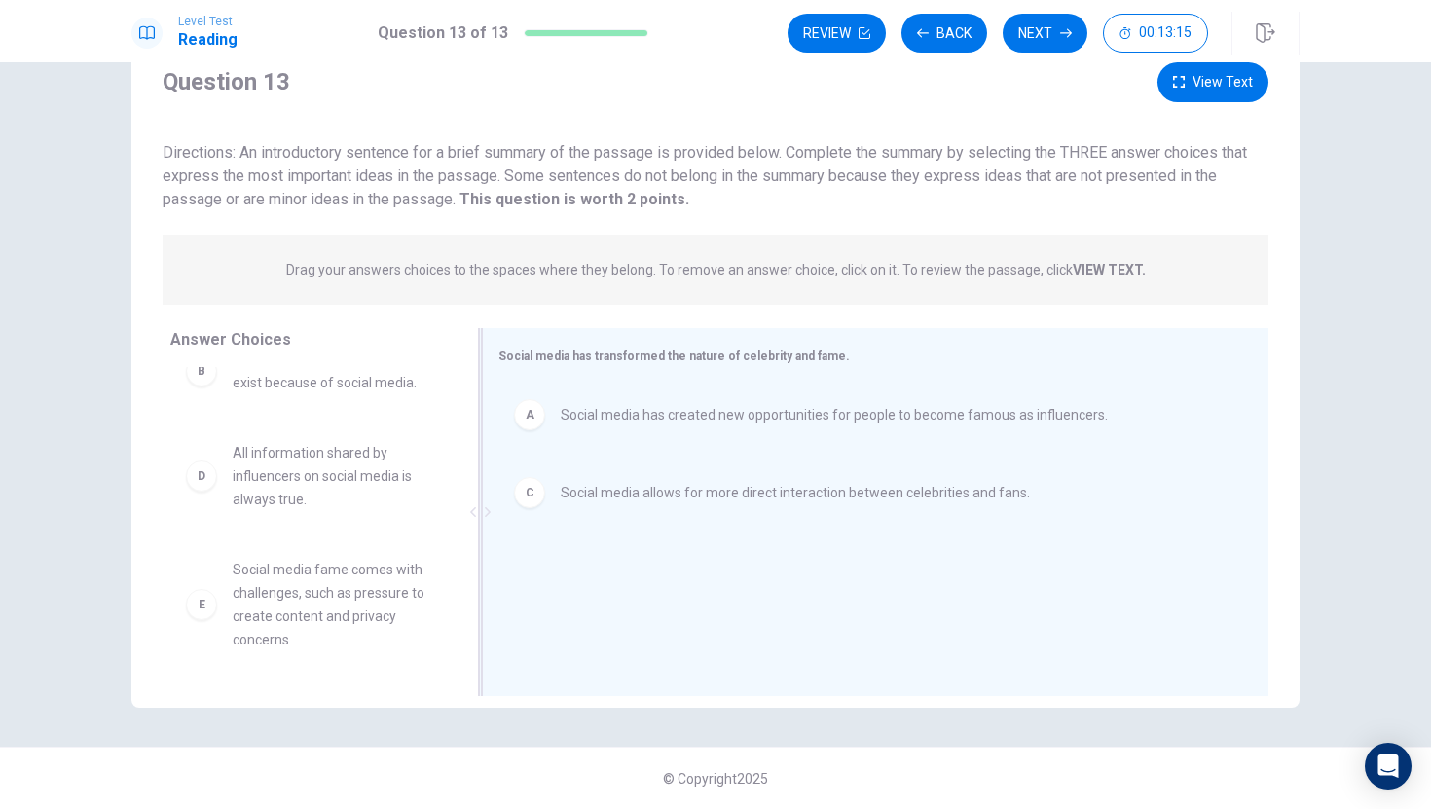
scroll to position [38, 0]
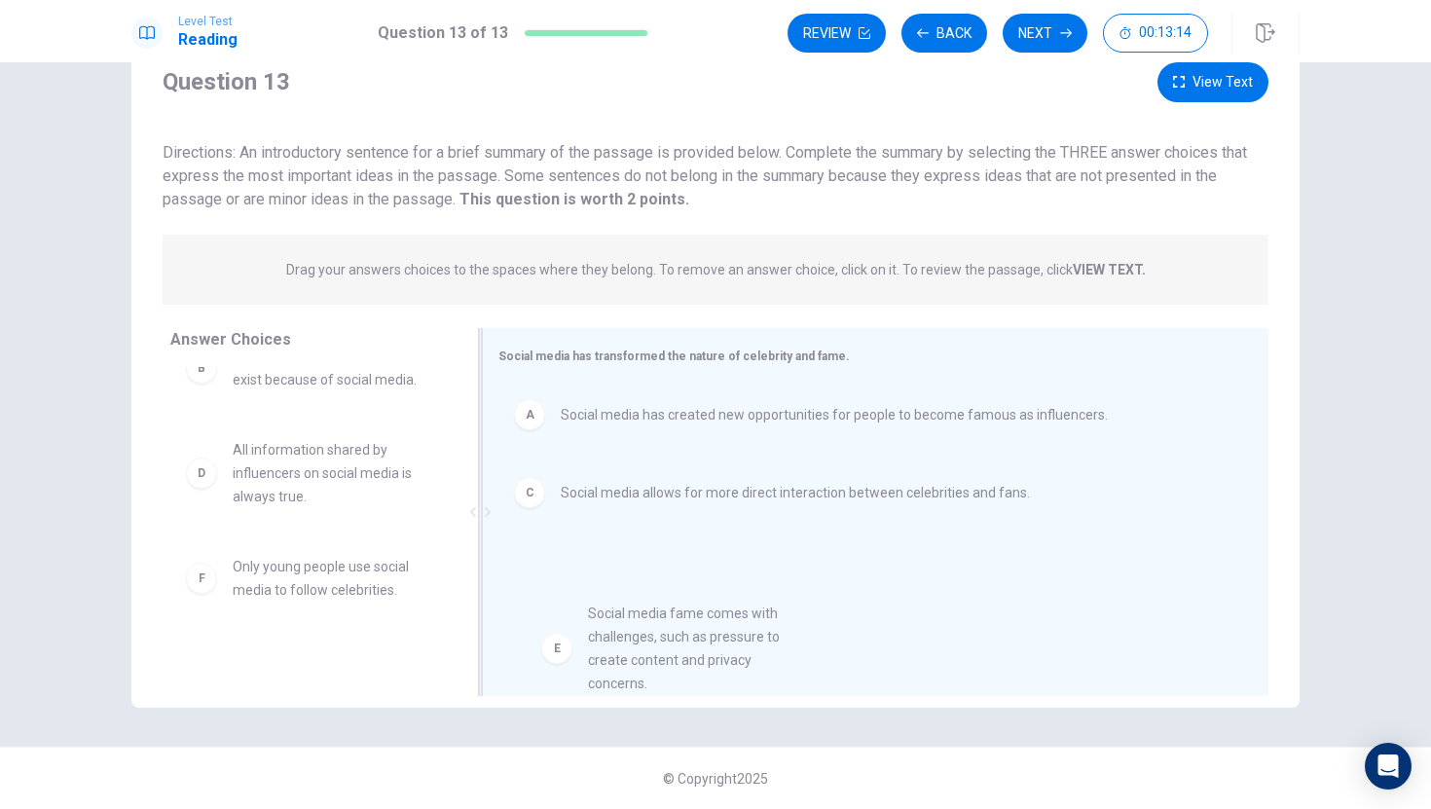
drag, startPoint x: 304, startPoint y: 603, endPoint x: 659, endPoint y: 638, distance: 357.1
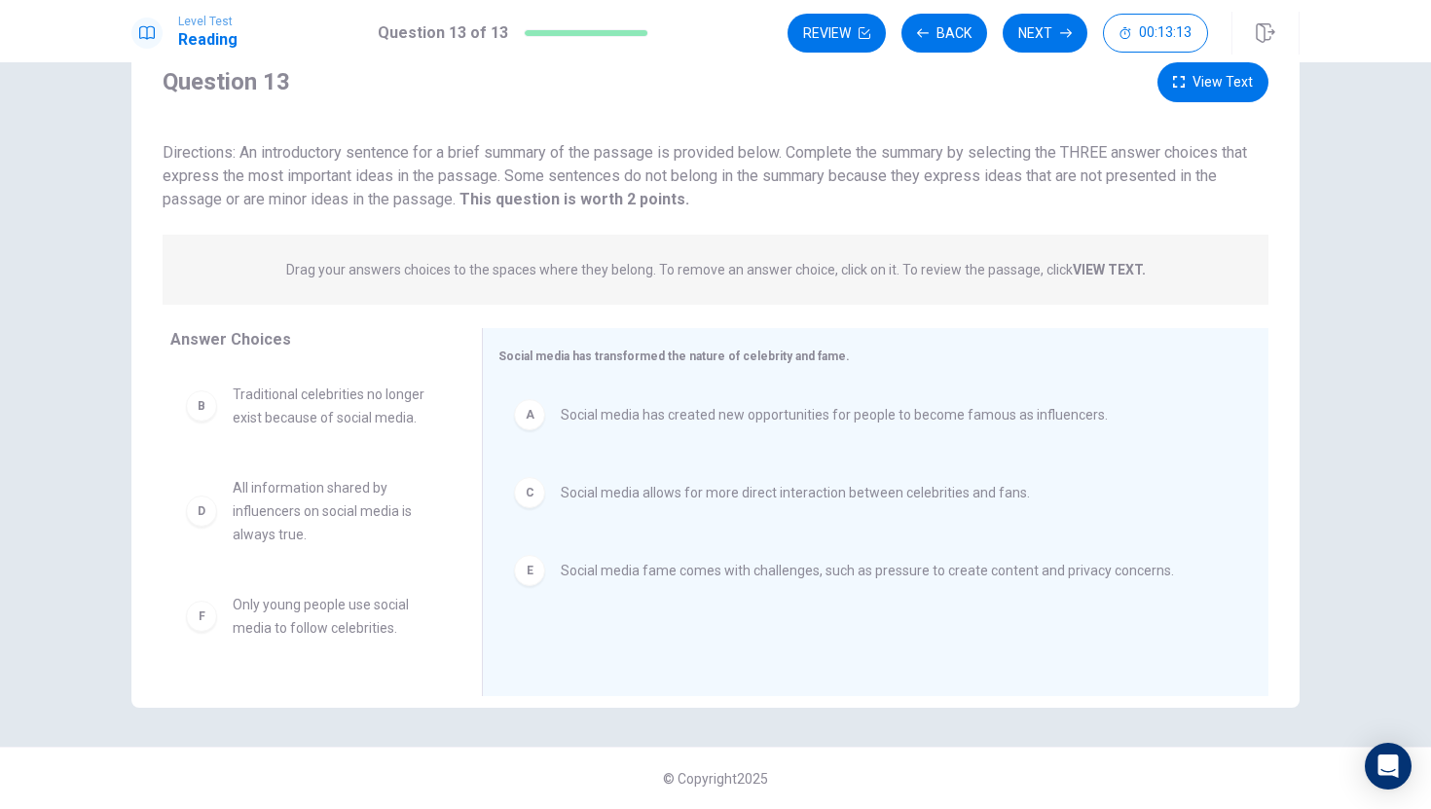
scroll to position [0, 0]
click at [1050, 34] on button "Next" at bounding box center [1045, 33] width 85 height 39
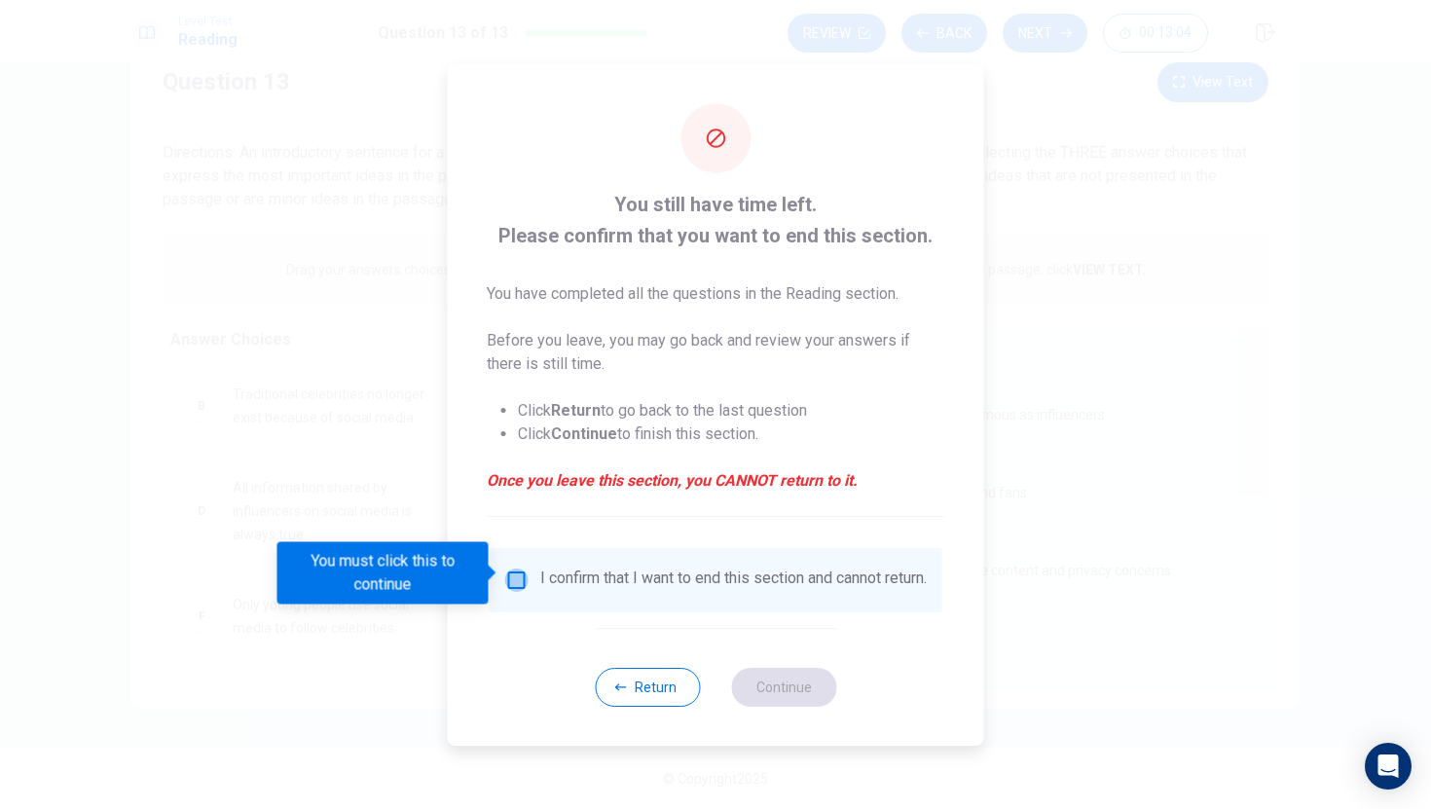
click at [518, 576] on input "You must click this to continue" at bounding box center [516, 580] width 23 height 23
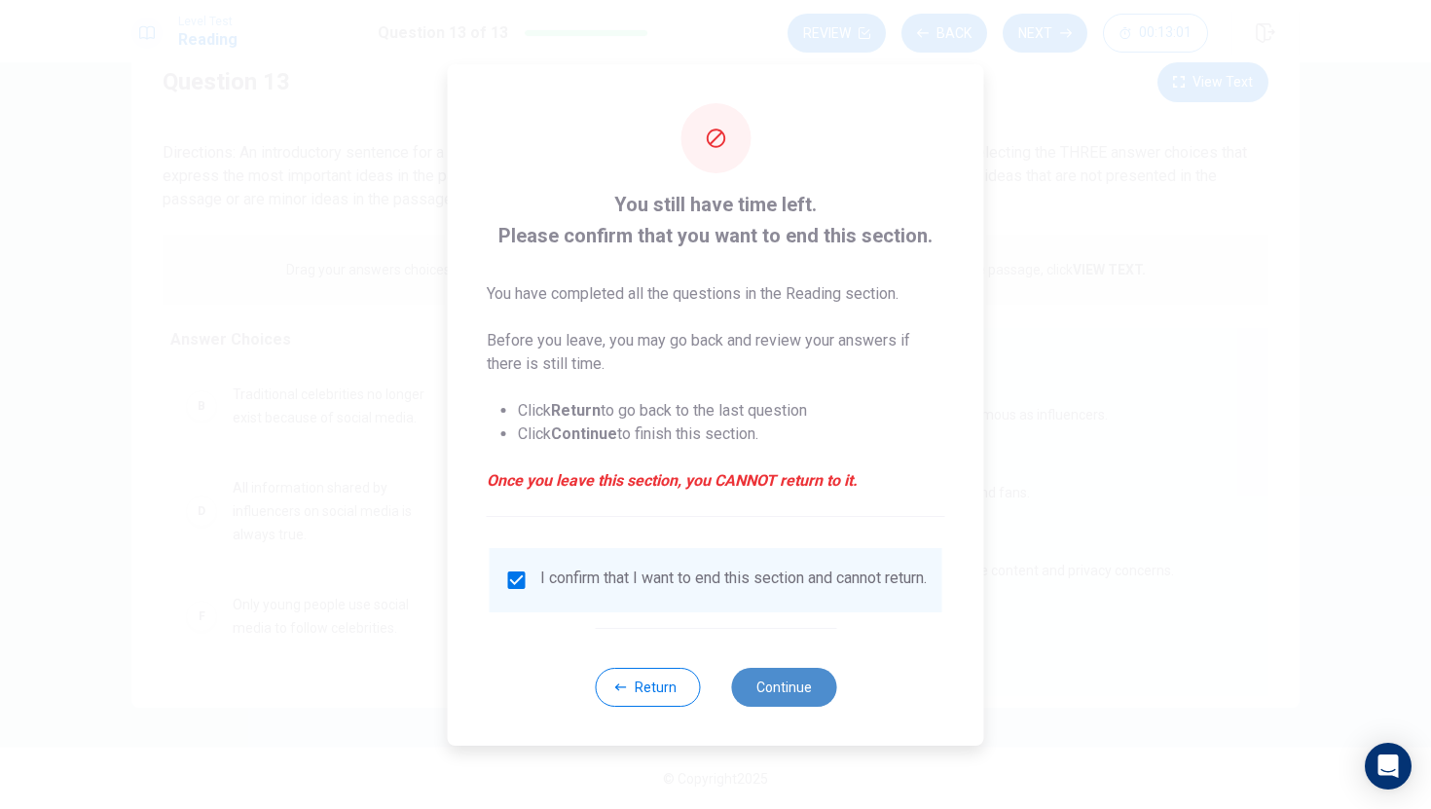
click at [792, 695] on button "Continue" at bounding box center [783, 687] width 105 height 39
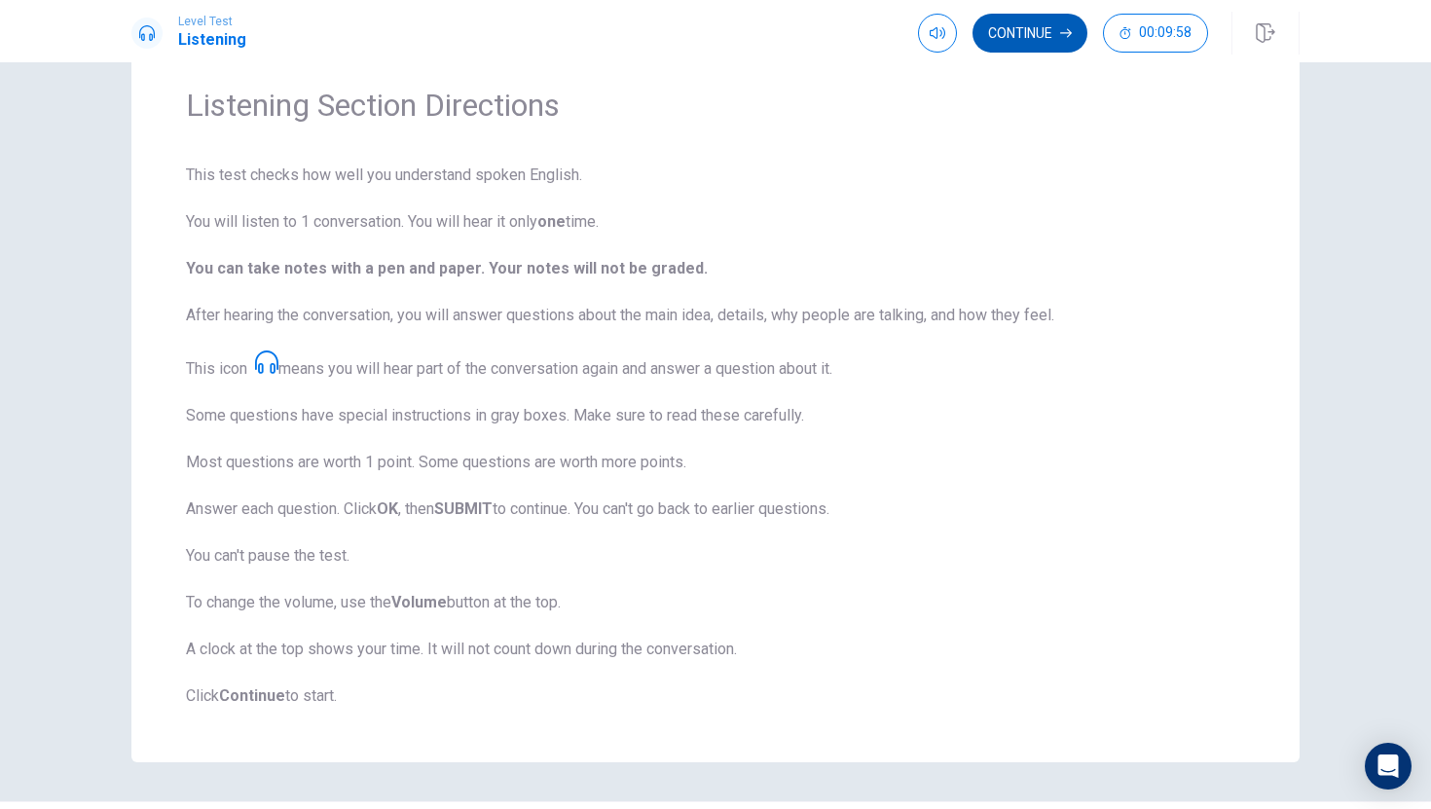
click at [1036, 35] on button "Continue" at bounding box center [1030, 33] width 115 height 39
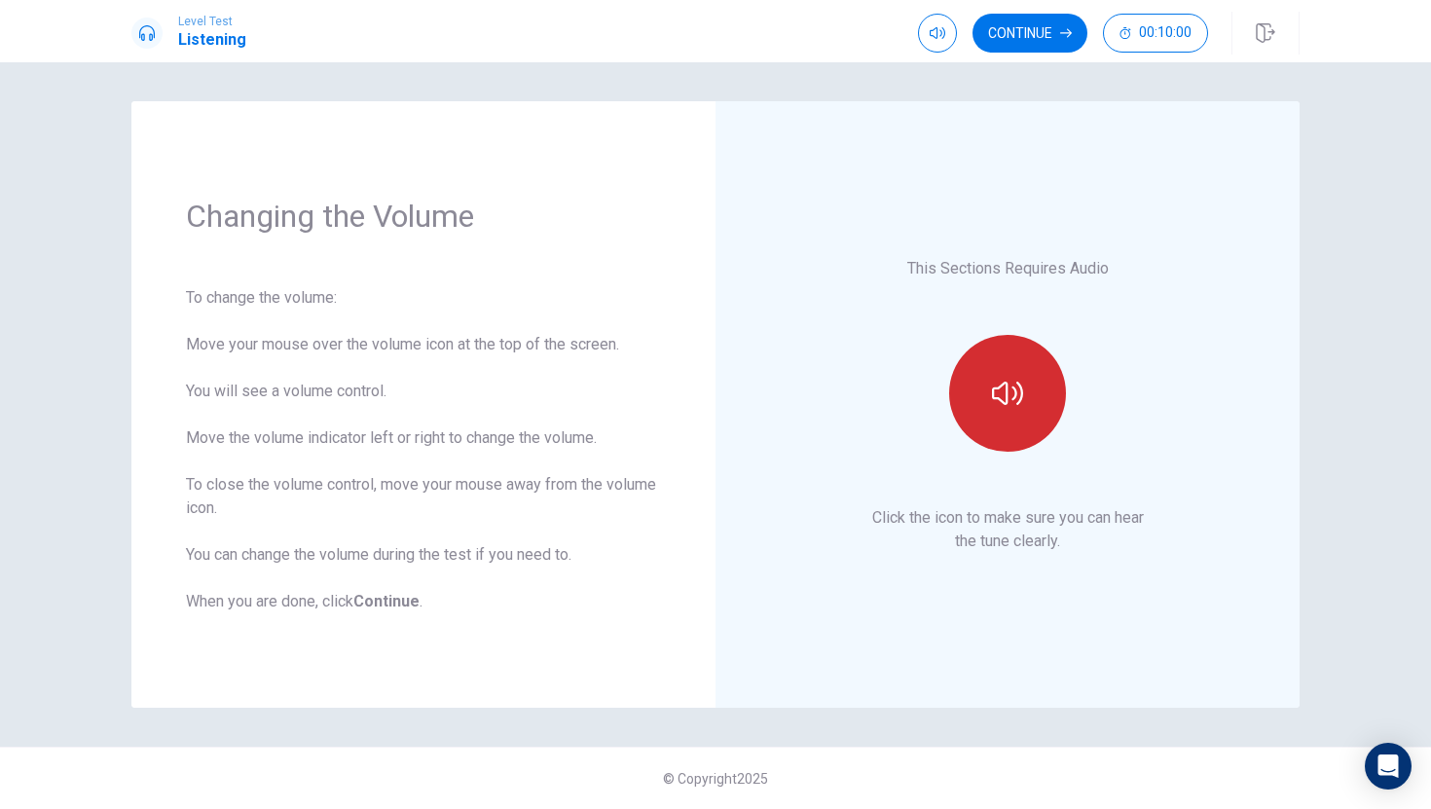
click at [985, 421] on button "button" at bounding box center [1007, 393] width 117 height 117
click at [1016, 398] on icon "button" at bounding box center [1007, 393] width 31 height 31
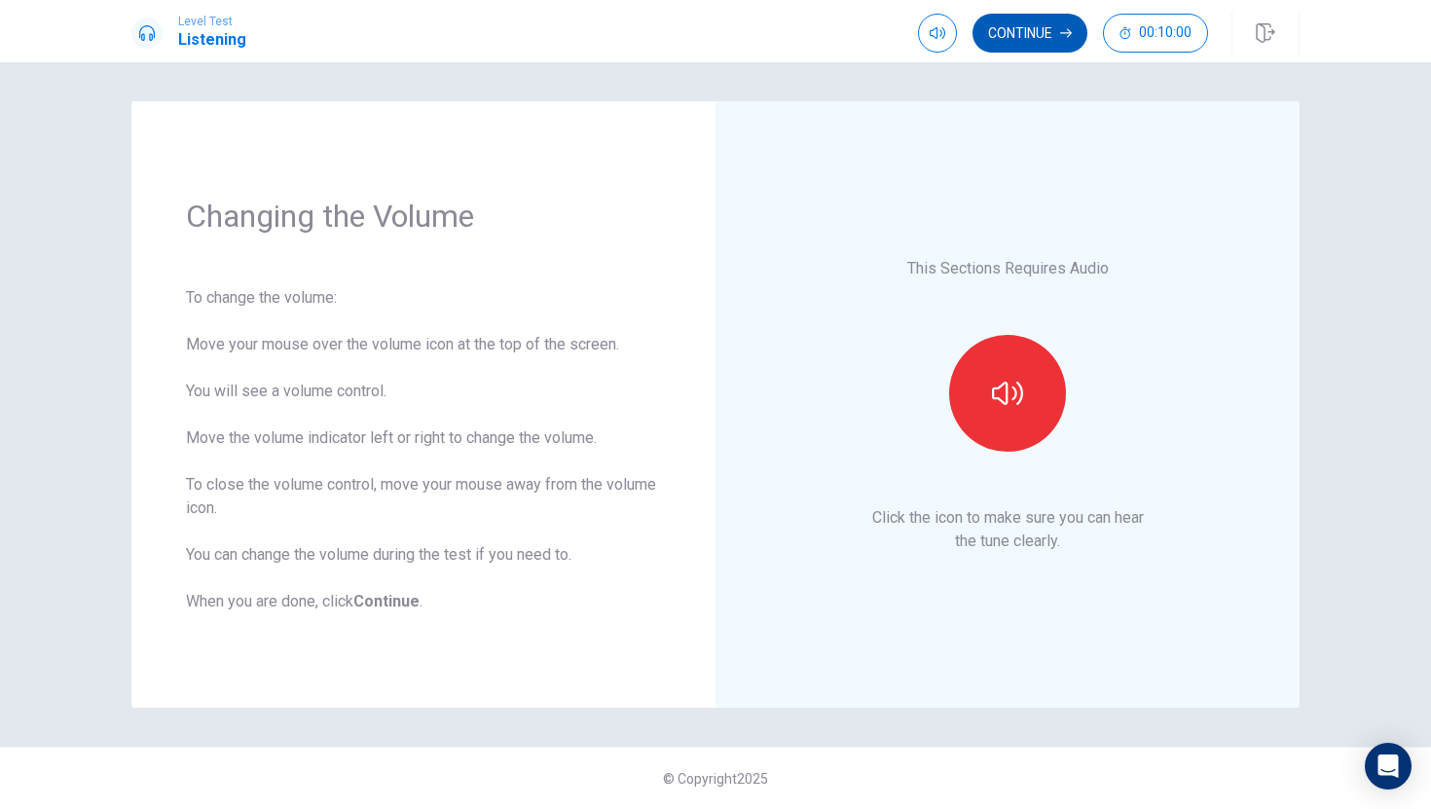
click at [1053, 36] on button "Continue" at bounding box center [1030, 33] width 115 height 39
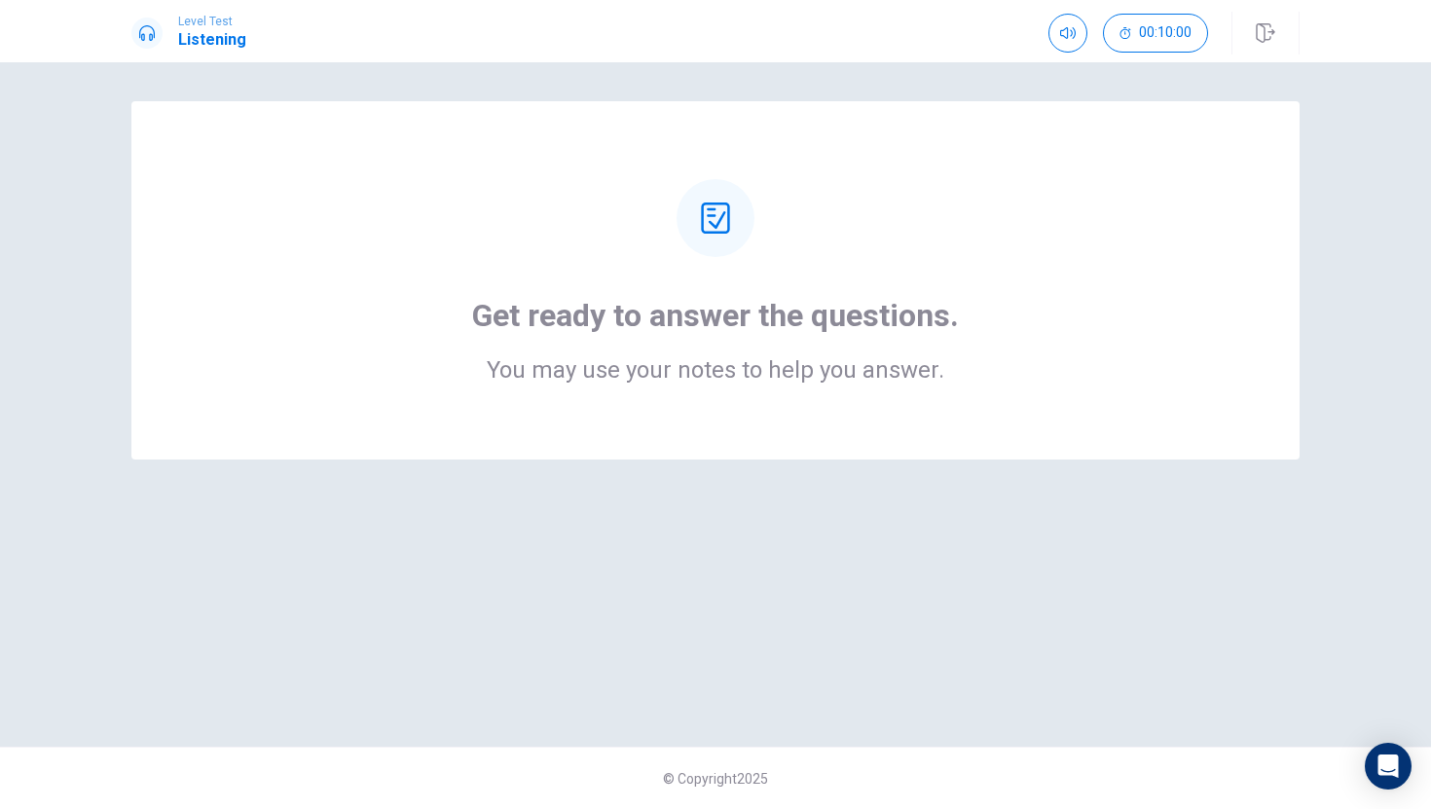
click at [708, 243] on div at bounding box center [716, 218] width 78 height 78
click at [719, 220] on icon at bounding box center [715, 218] width 28 height 31
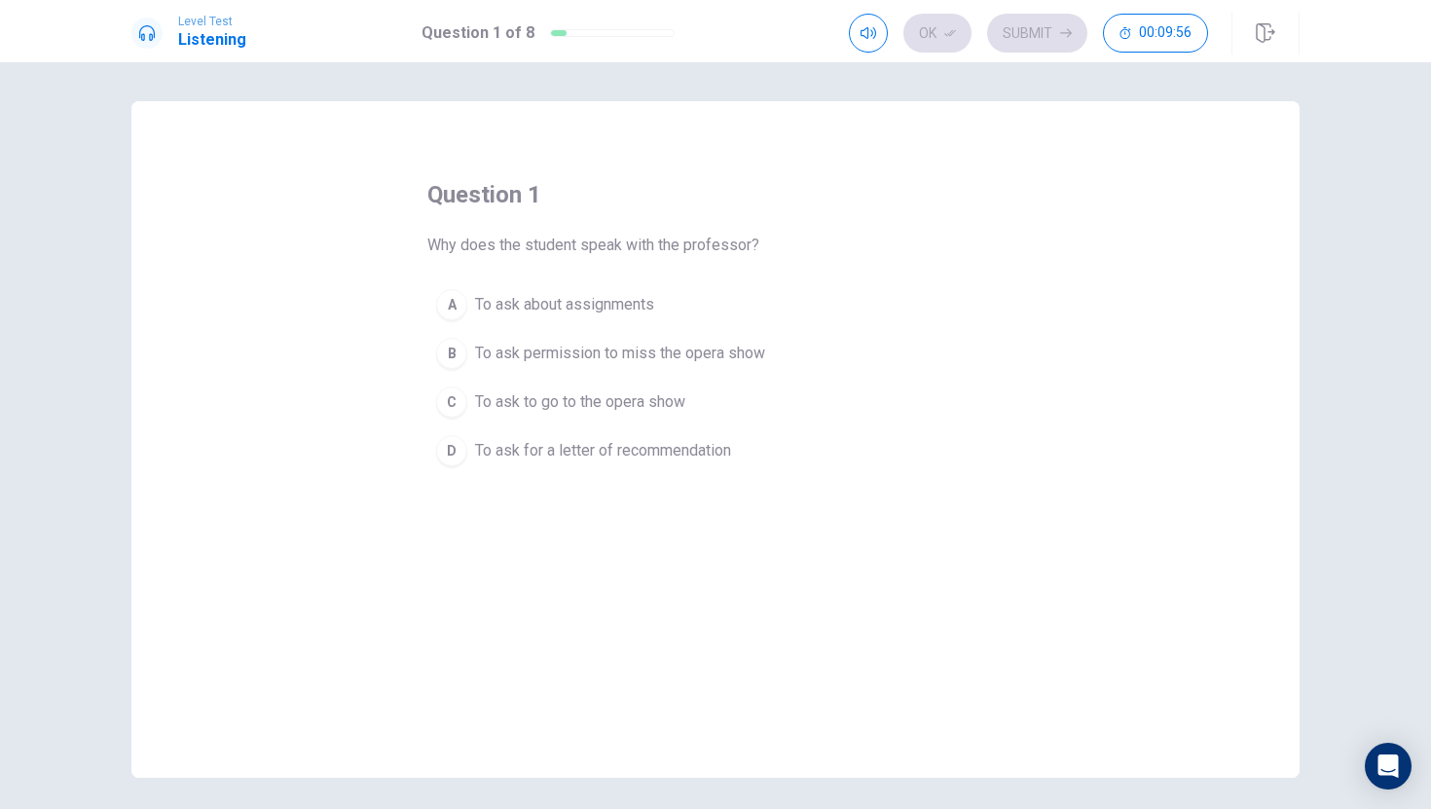
click at [458, 406] on div "C" at bounding box center [451, 402] width 31 height 31
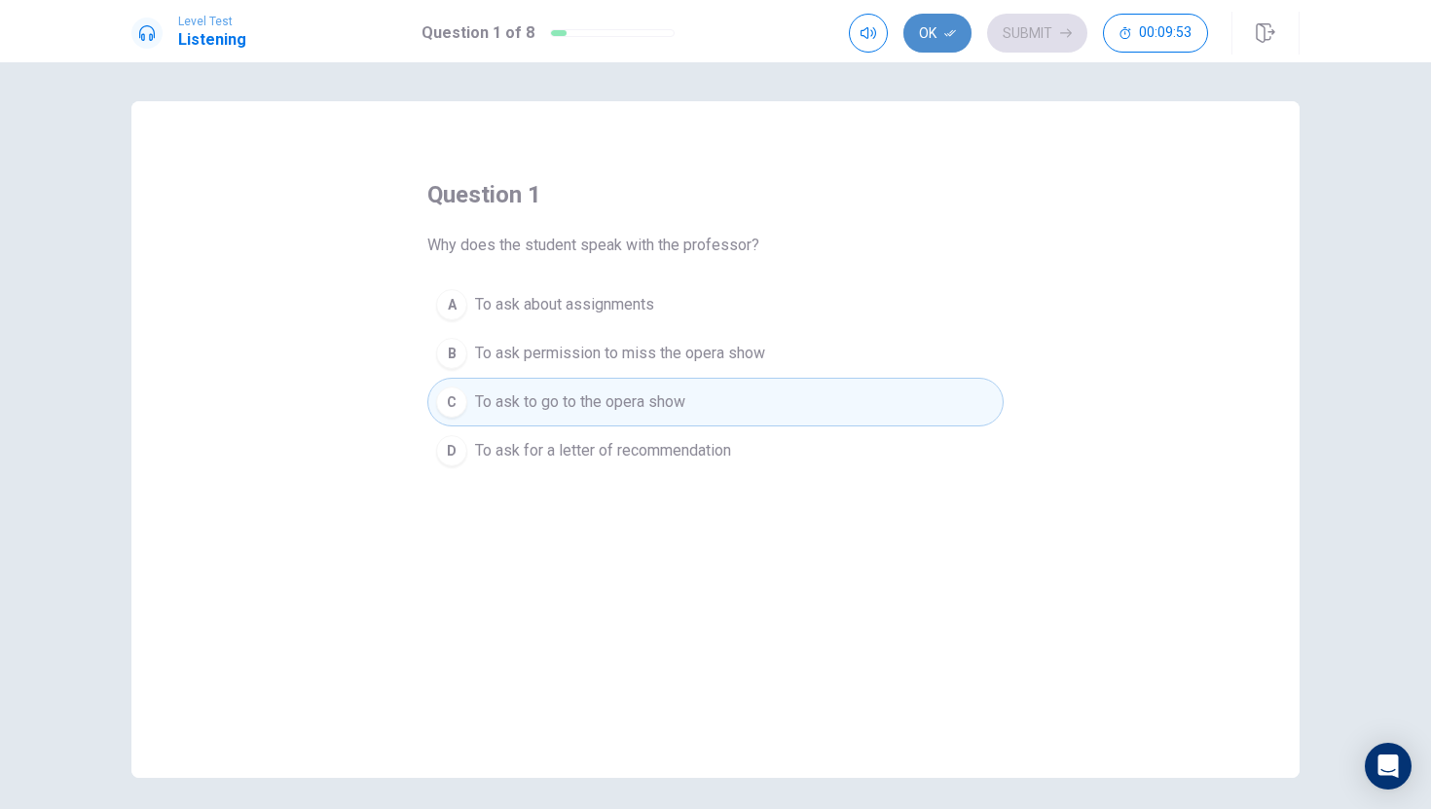
click at [945, 39] on button "Ok" at bounding box center [937, 33] width 68 height 39
click at [1023, 40] on button "Submit" at bounding box center [1037, 33] width 100 height 39
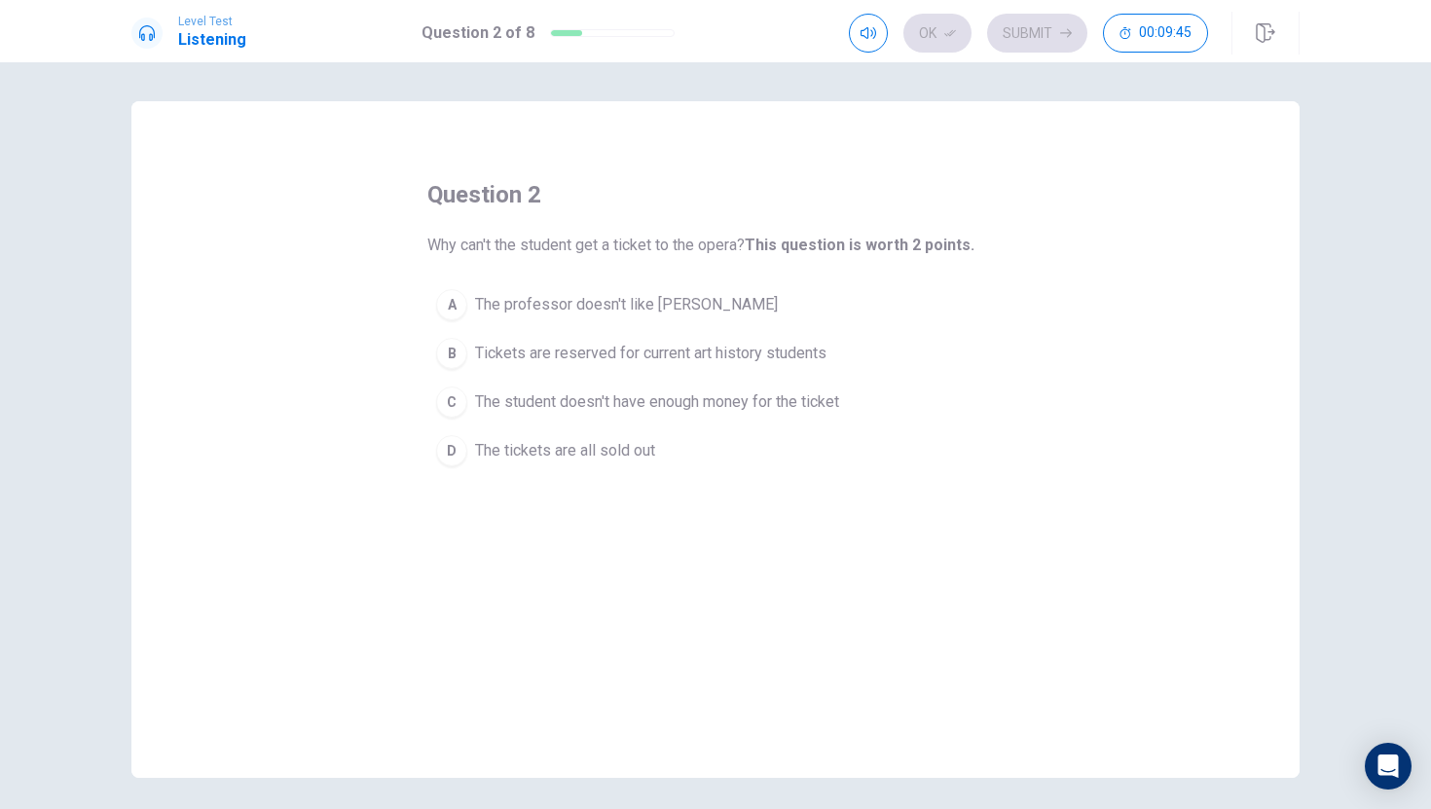
click at [443, 348] on div "B" at bounding box center [451, 353] width 31 height 31
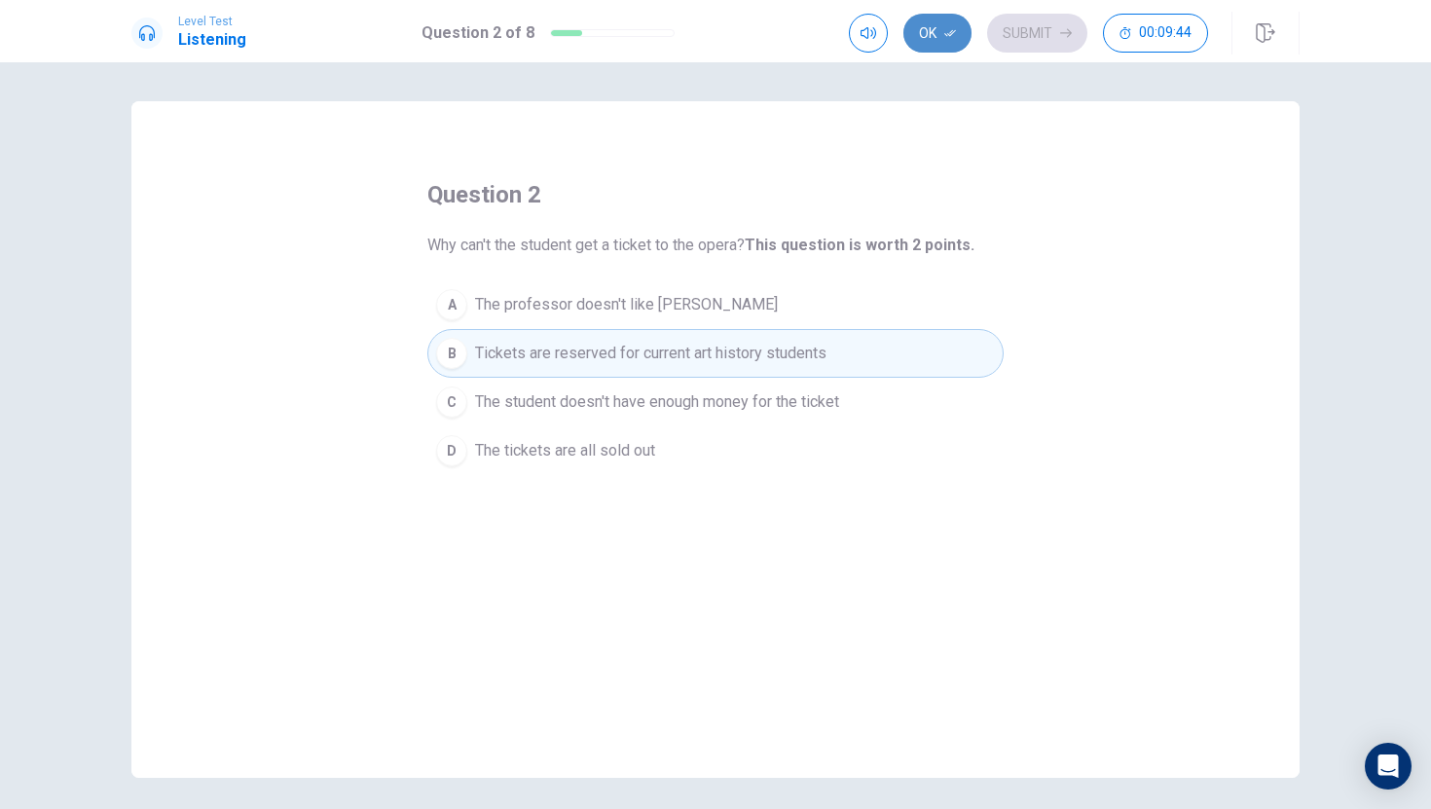
click at [937, 39] on button "Ok" at bounding box center [937, 33] width 68 height 39
click at [1031, 37] on button "Submit" at bounding box center [1037, 33] width 100 height 39
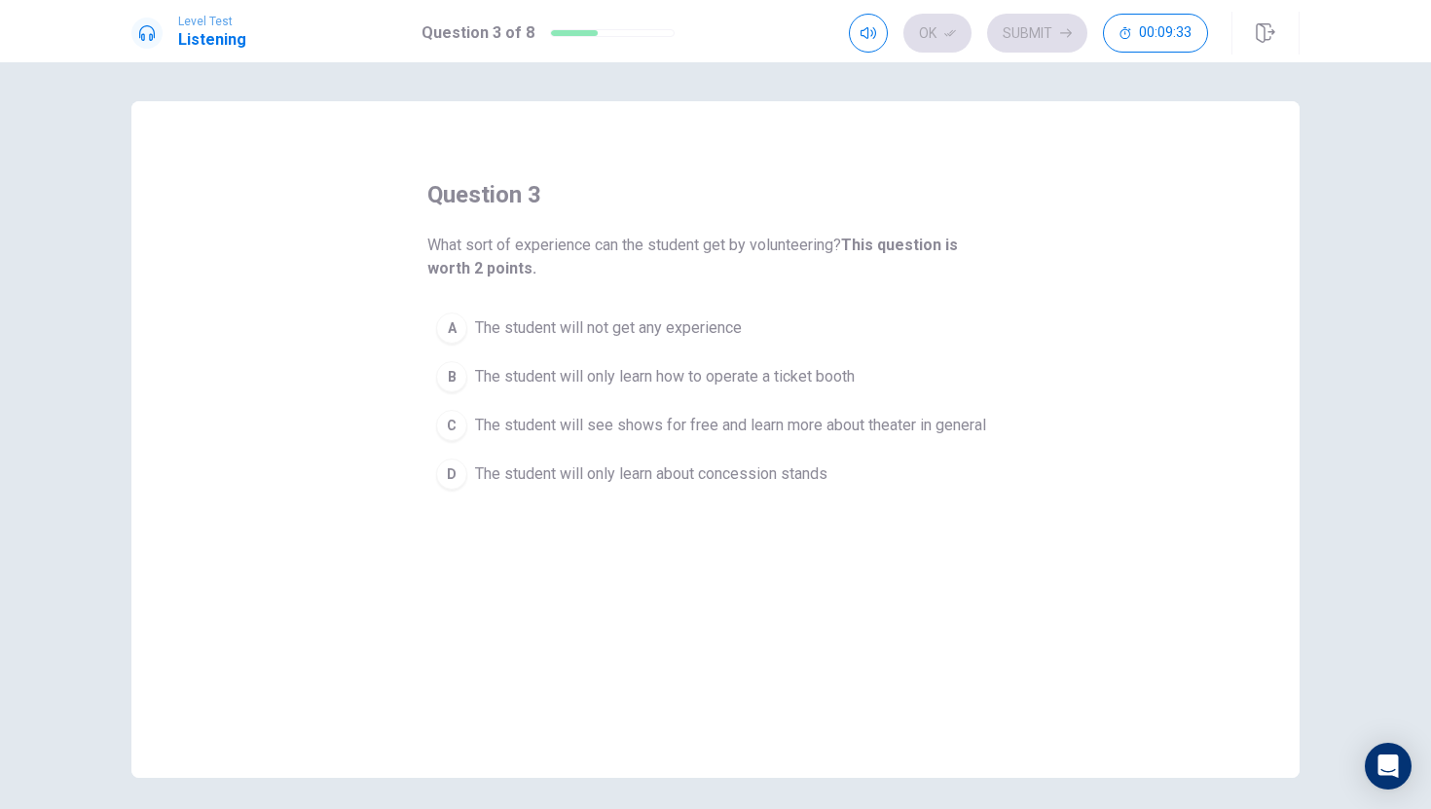
click at [460, 424] on div "C" at bounding box center [451, 425] width 31 height 31
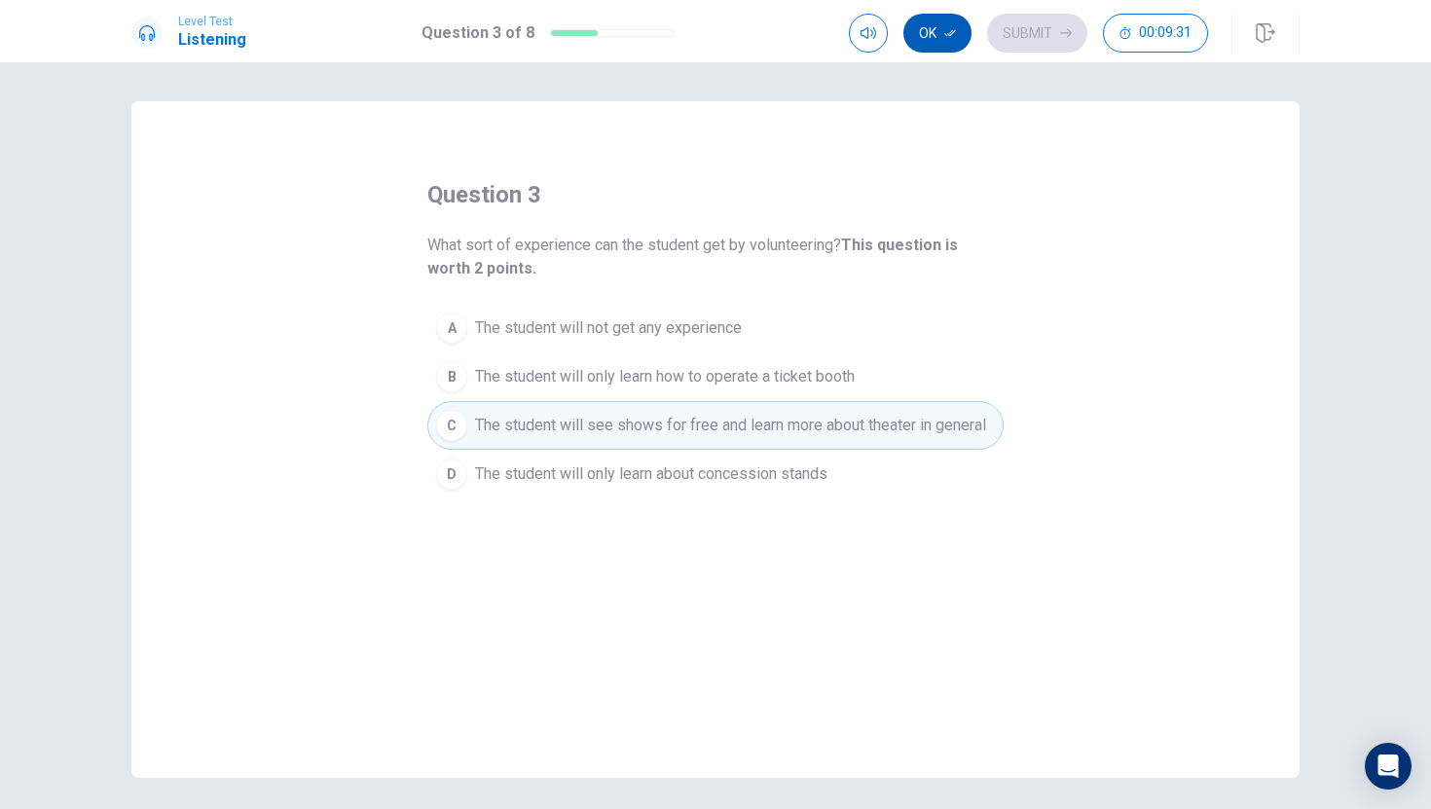
click at [948, 38] on icon "button" at bounding box center [950, 33] width 12 height 12
click at [1023, 37] on button "Submit" at bounding box center [1037, 33] width 100 height 39
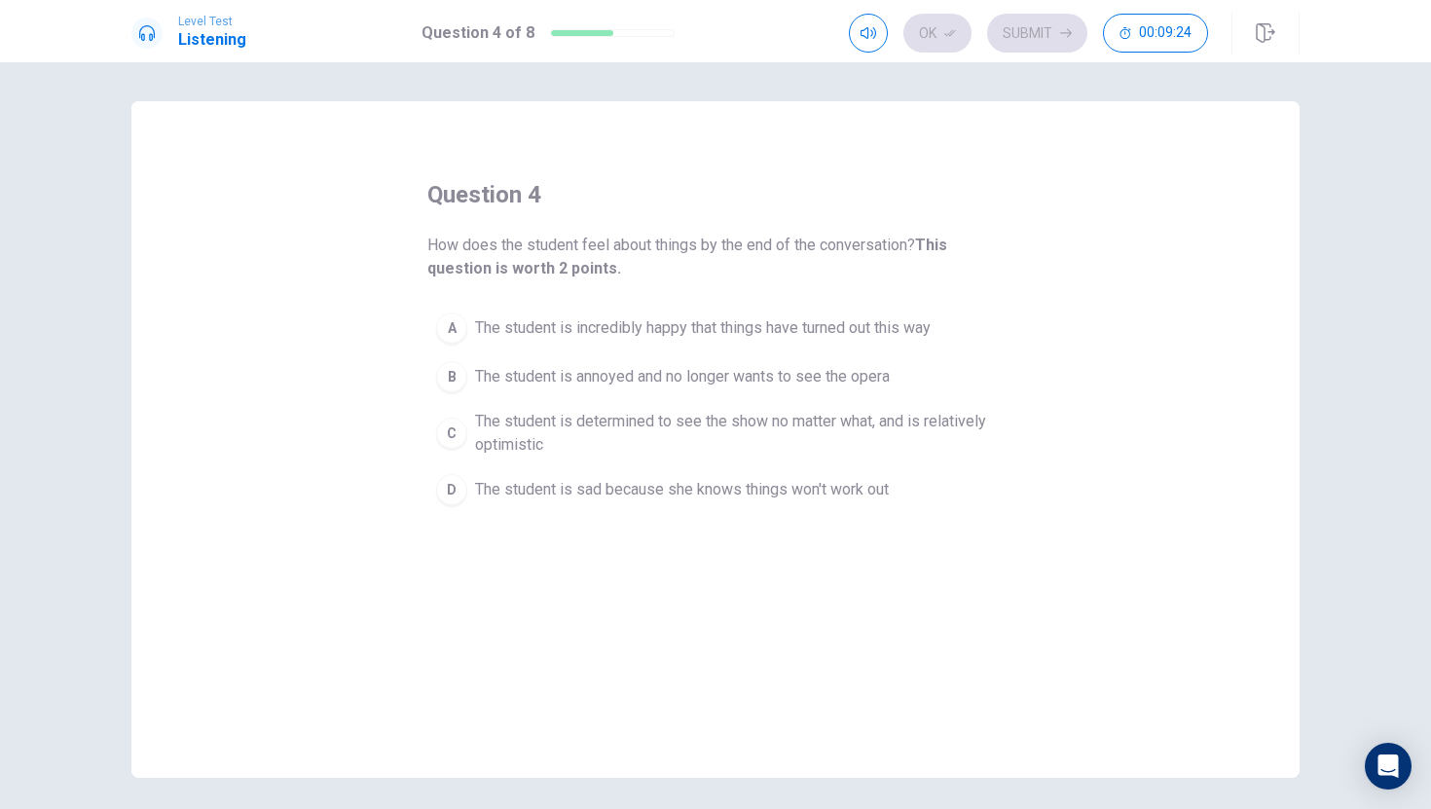
click at [449, 438] on div "C" at bounding box center [451, 433] width 31 height 31
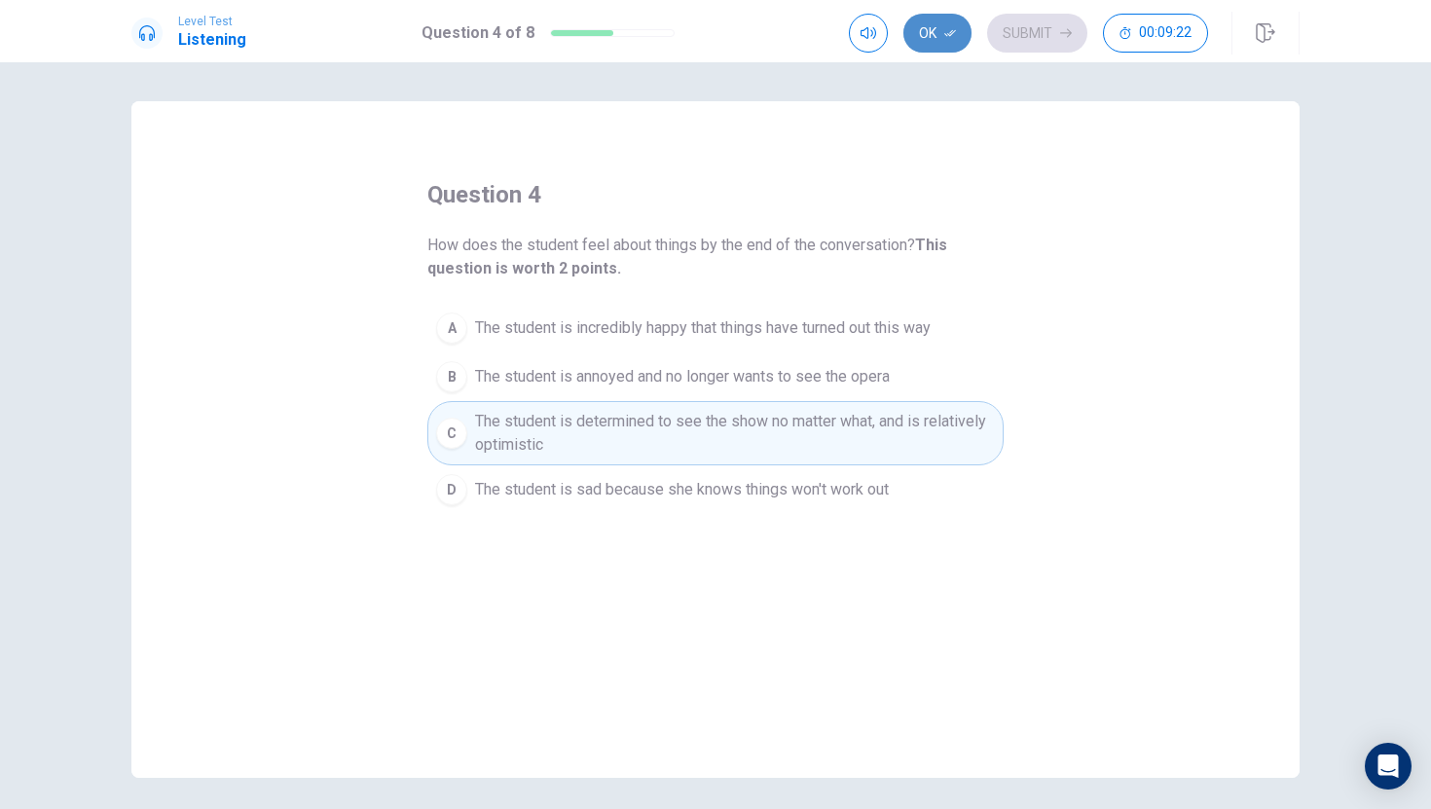
click at [947, 35] on icon "button" at bounding box center [950, 33] width 12 height 7
click at [1016, 37] on button "Submit" at bounding box center [1037, 33] width 100 height 39
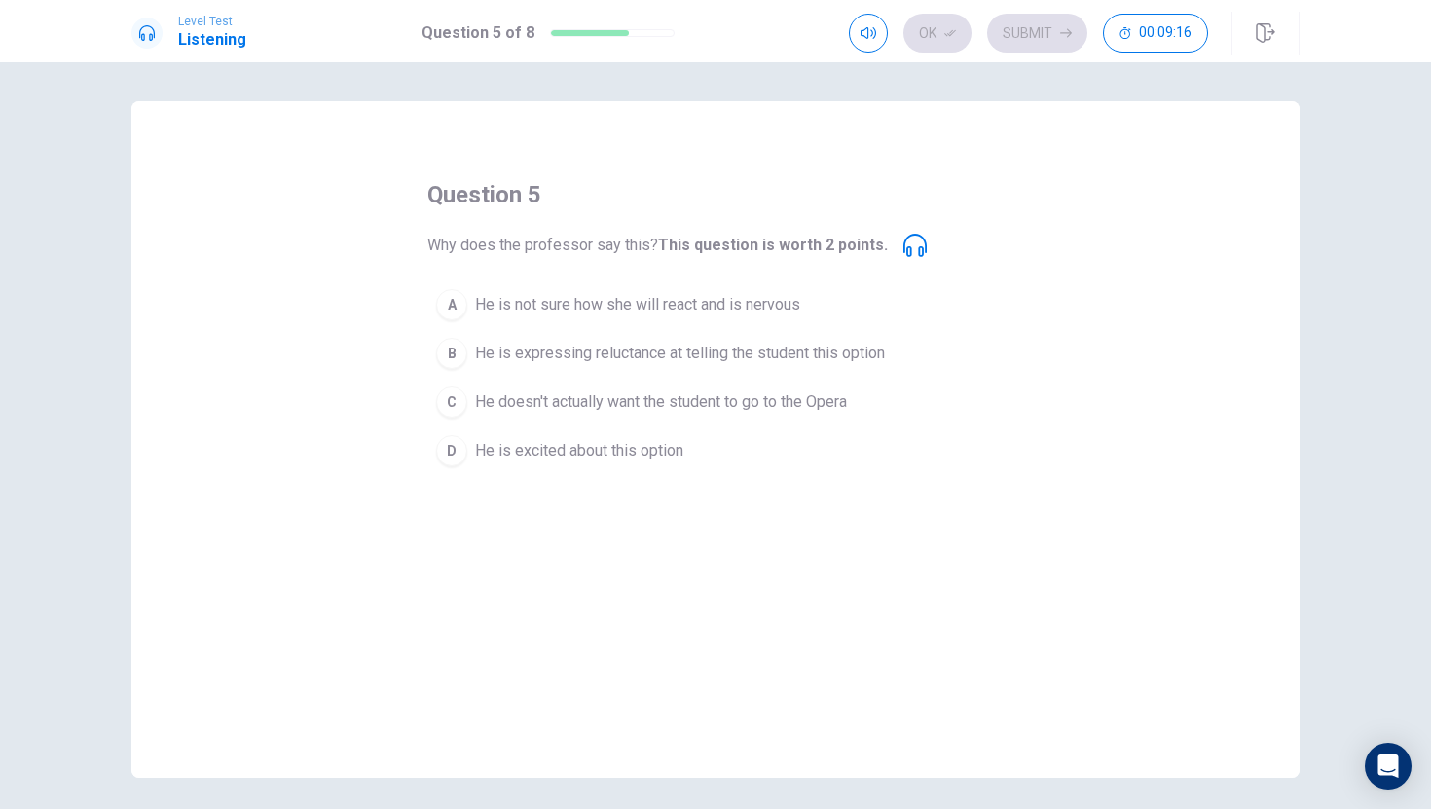
click at [457, 363] on div "B" at bounding box center [451, 353] width 31 height 31
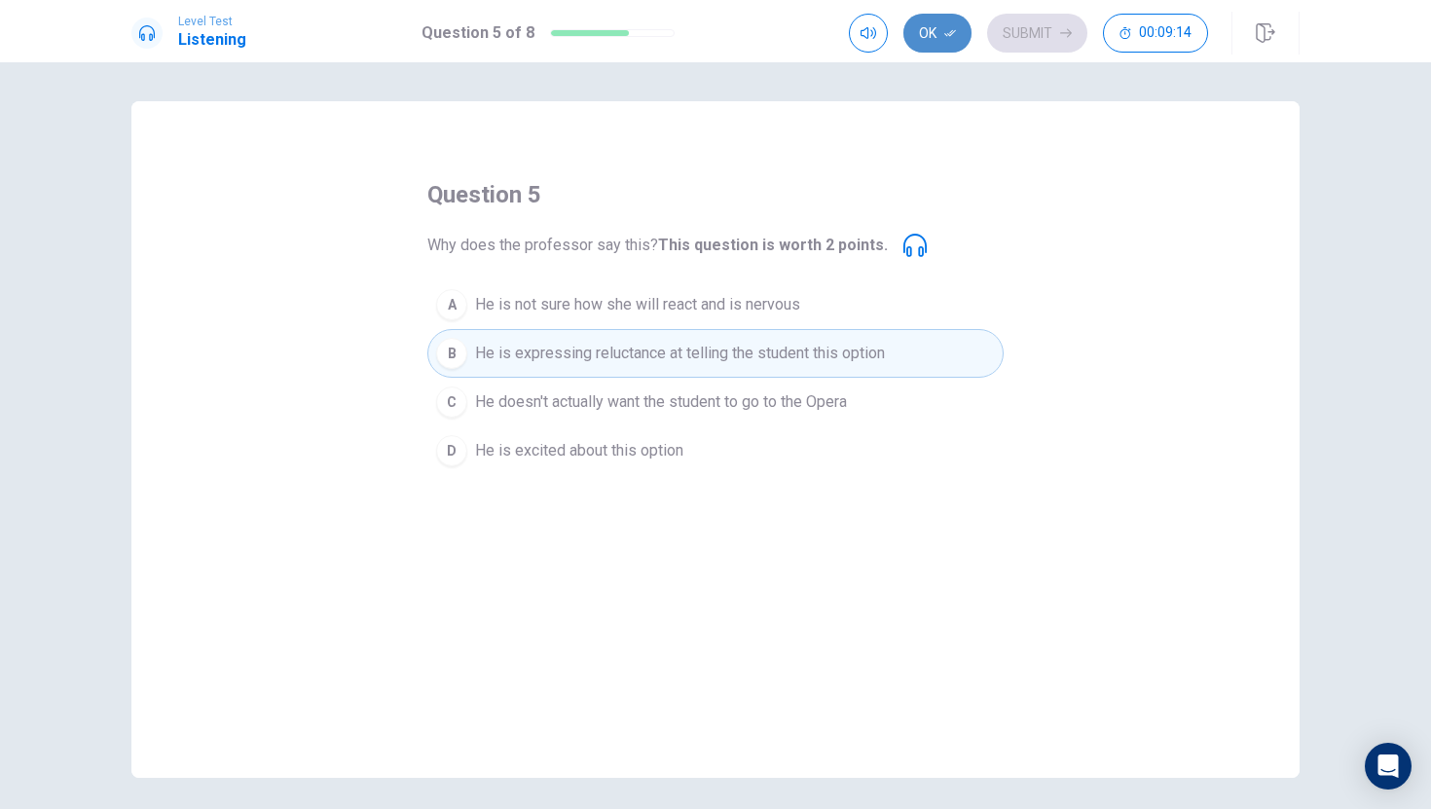
click at [946, 43] on button "Ok" at bounding box center [937, 33] width 68 height 39
click at [1033, 34] on button "Submit" at bounding box center [1037, 33] width 100 height 39
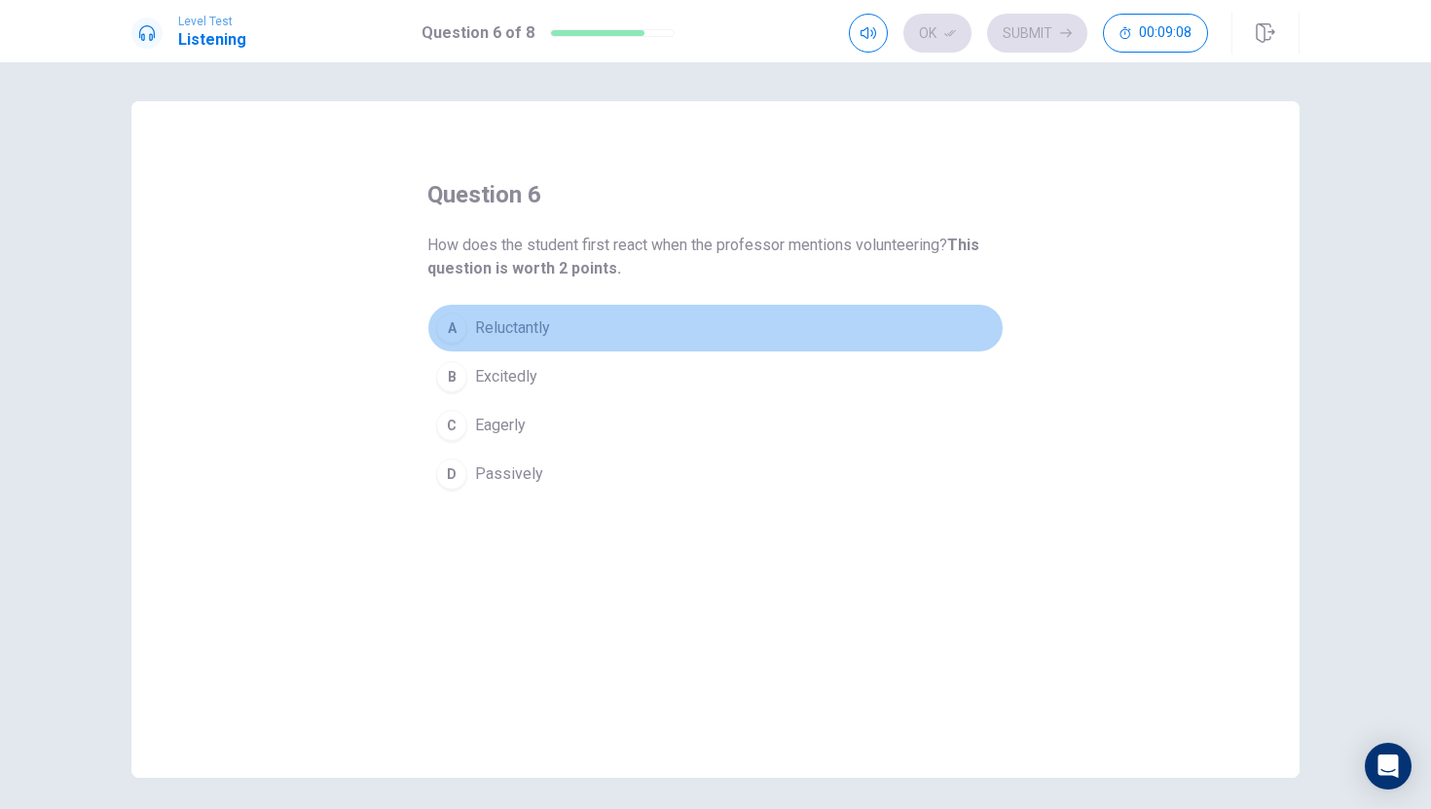
click at [464, 321] on div "A" at bounding box center [451, 328] width 31 height 31
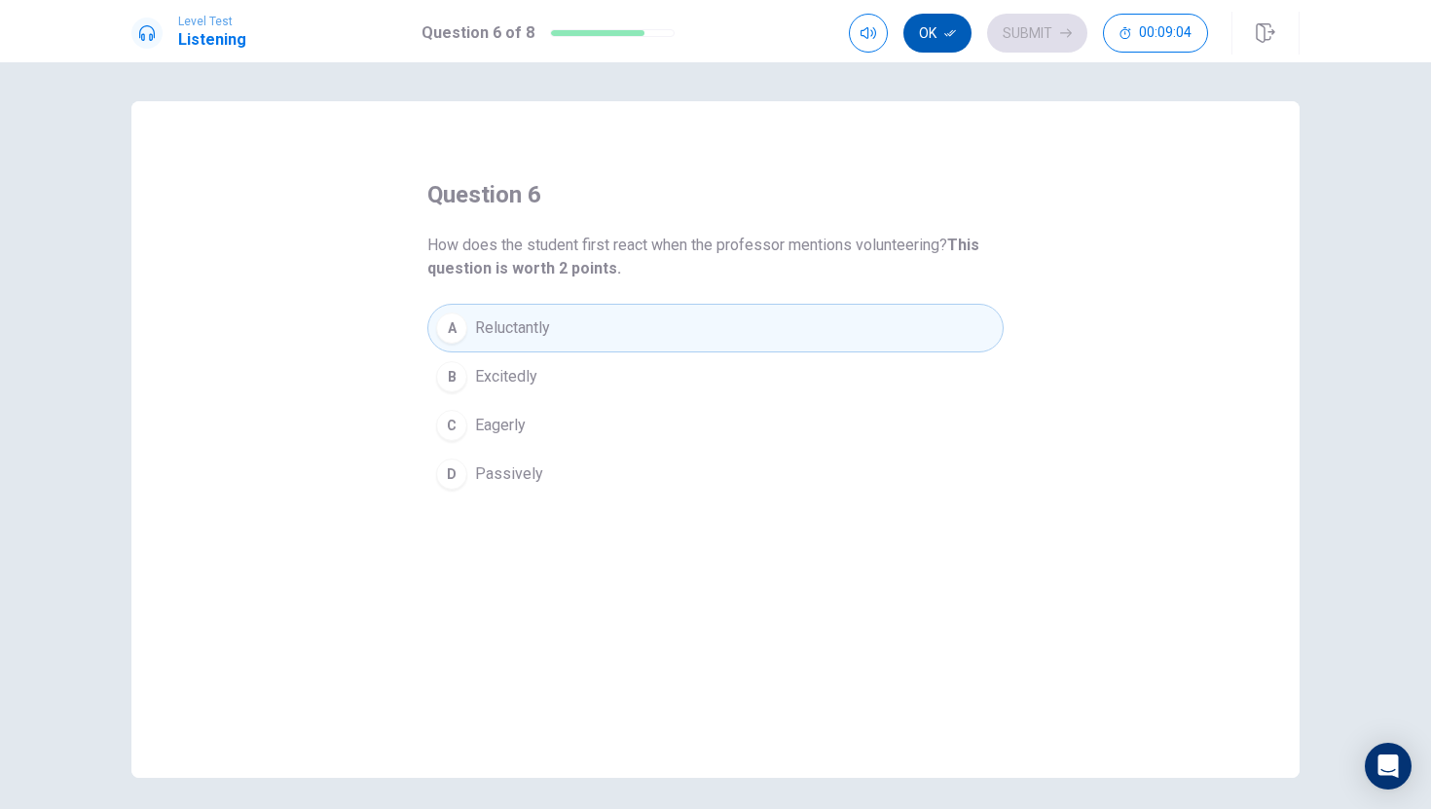
click at [933, 34] on button "Ok" at bounding box center [937, 33] width 68 height 39
click at [1010, 37] on button "Submit" at bounding box center [1037, 33] width 100 height 39
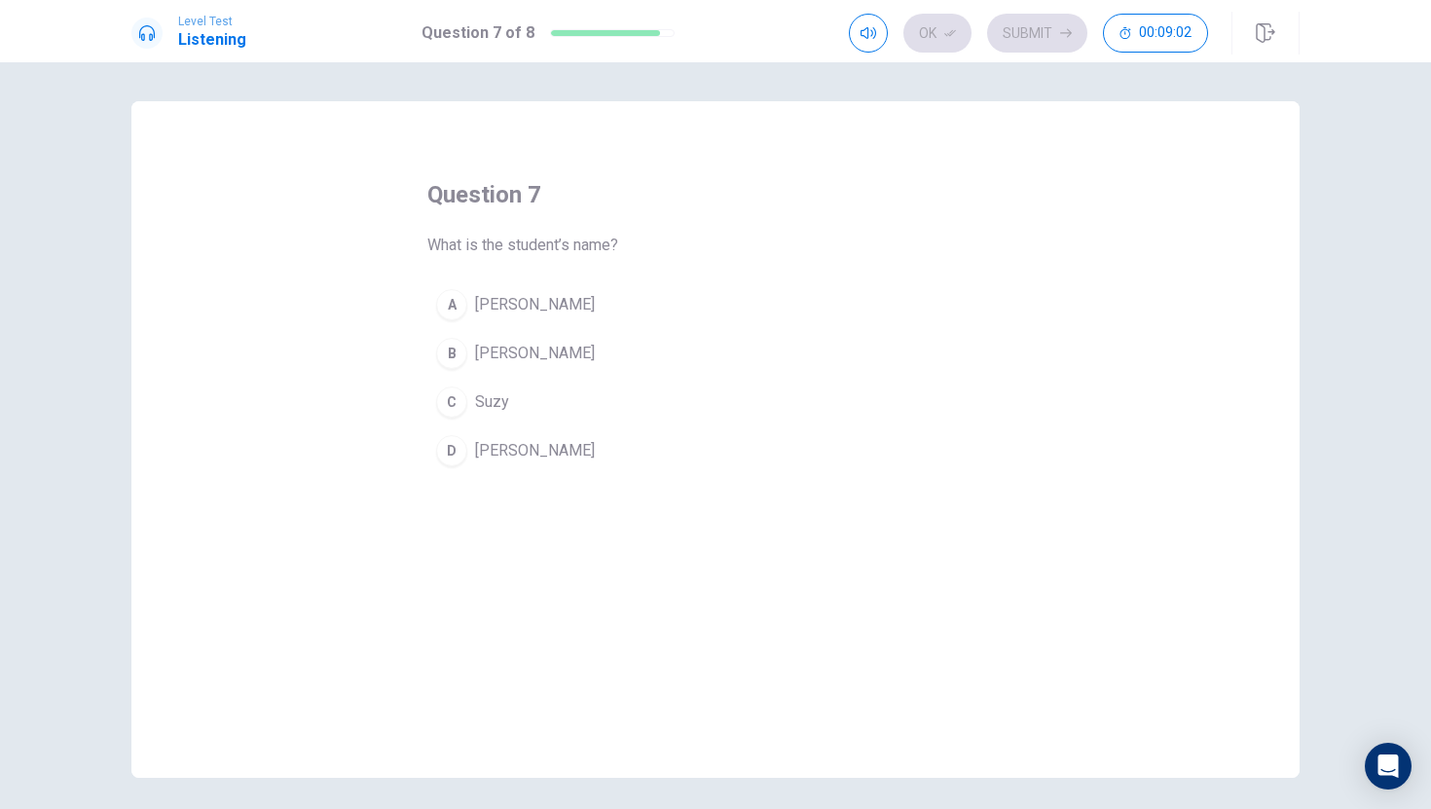
click at [457, 355] on div "B" at bounding box center [451, 353] width 31 height 31
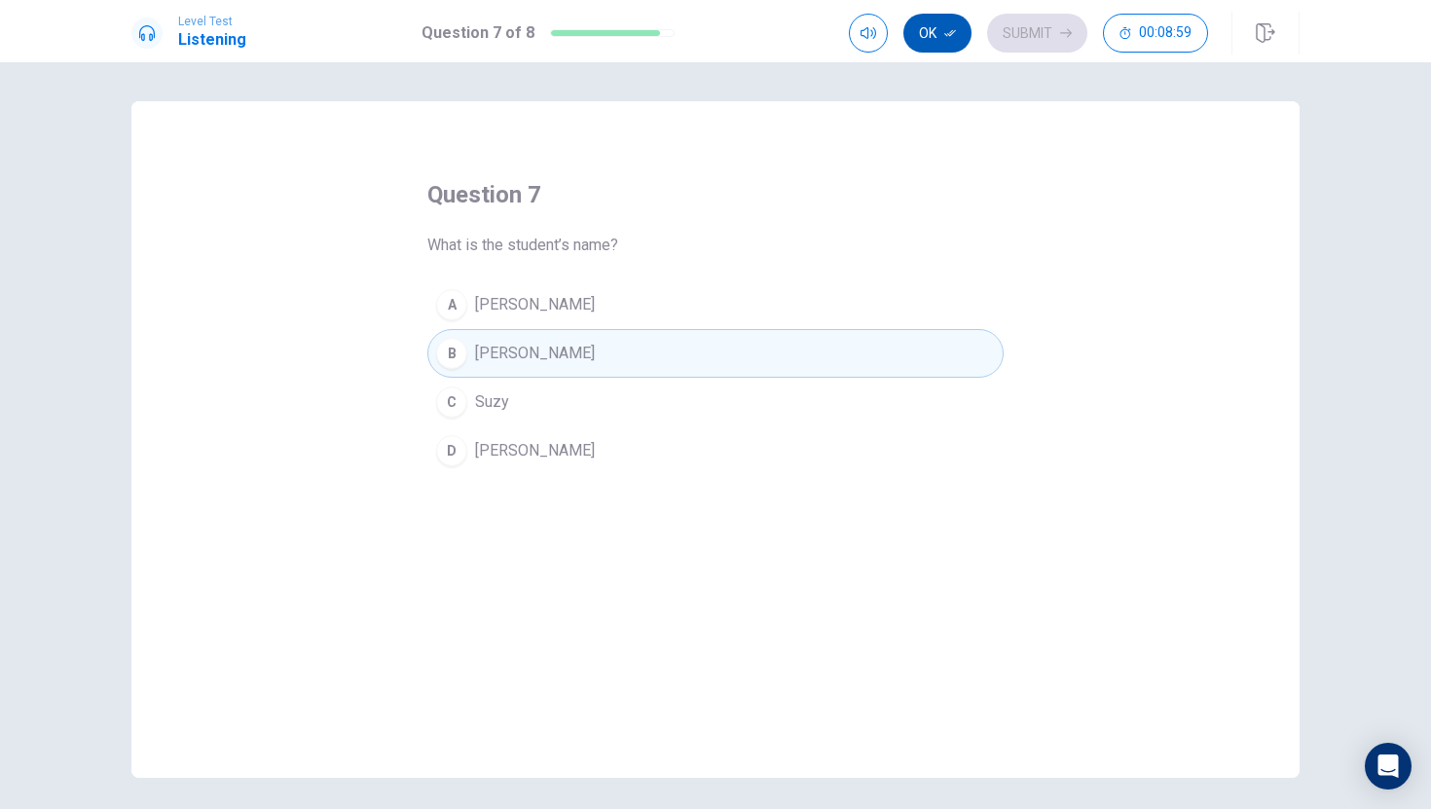
click at [956, 28] on icon "button" at bounding box center [950, 33] width 12 height 12
click at [1021, 31] on button "Submit" at bounding box center [1037, 33] width 100 height 39
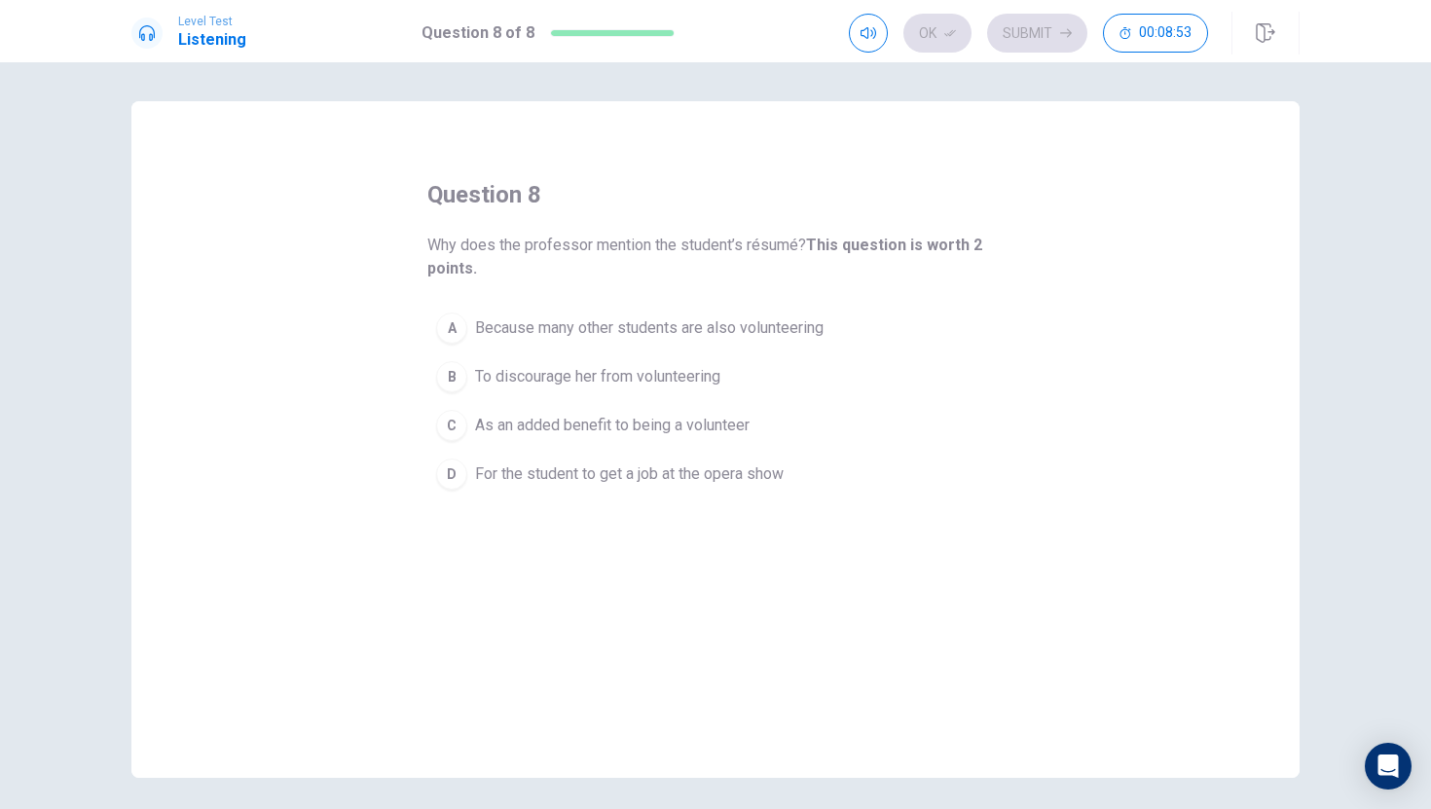
click at [464, 426] on div "C" at bounding box center [451, 425] width 31 height 31
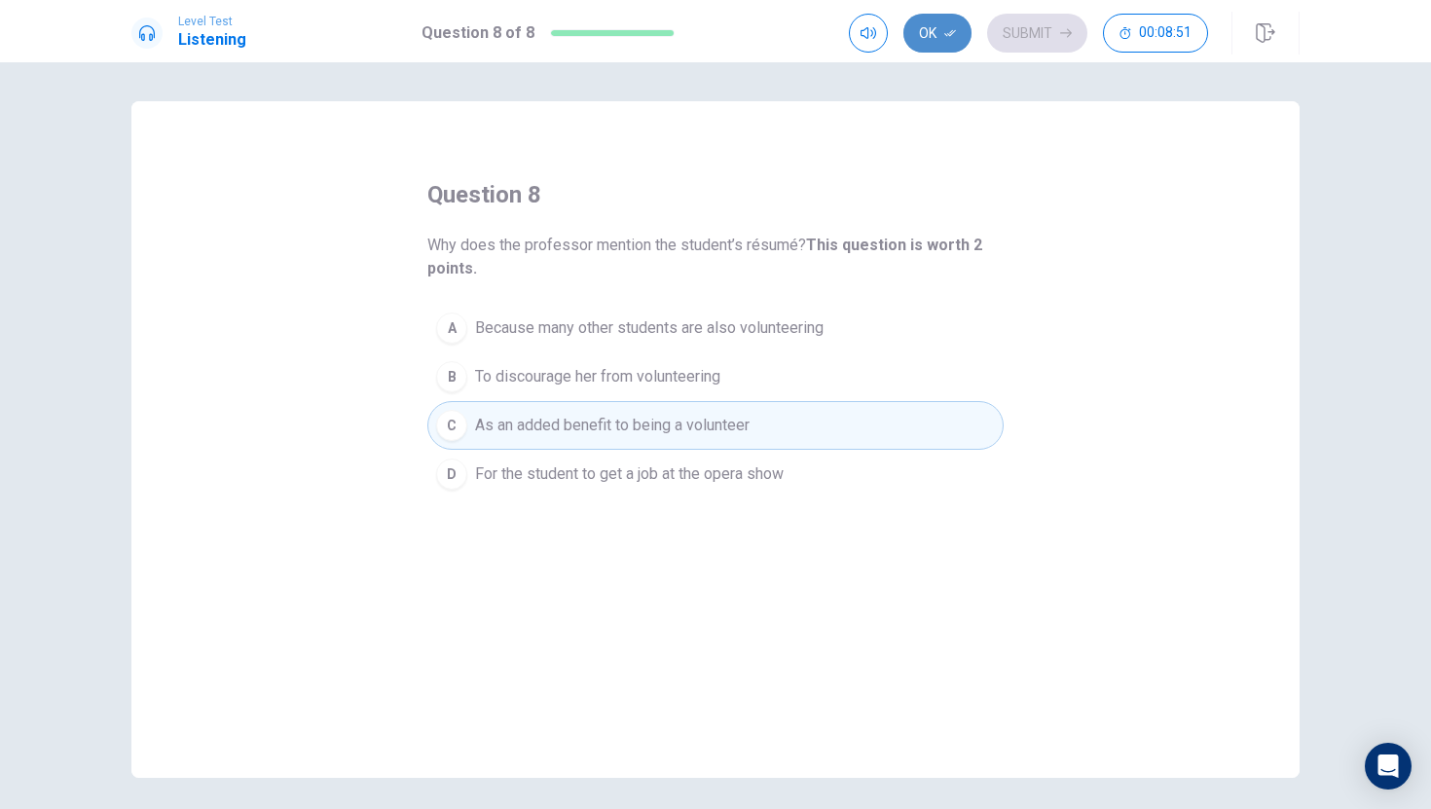
click at [952, 47] on button "Ok" at bounding box center [937, 33] width 68 height 39
click at [1020, 37] on button "Submit" at bounding box center [1037, 33] width 100 height 39
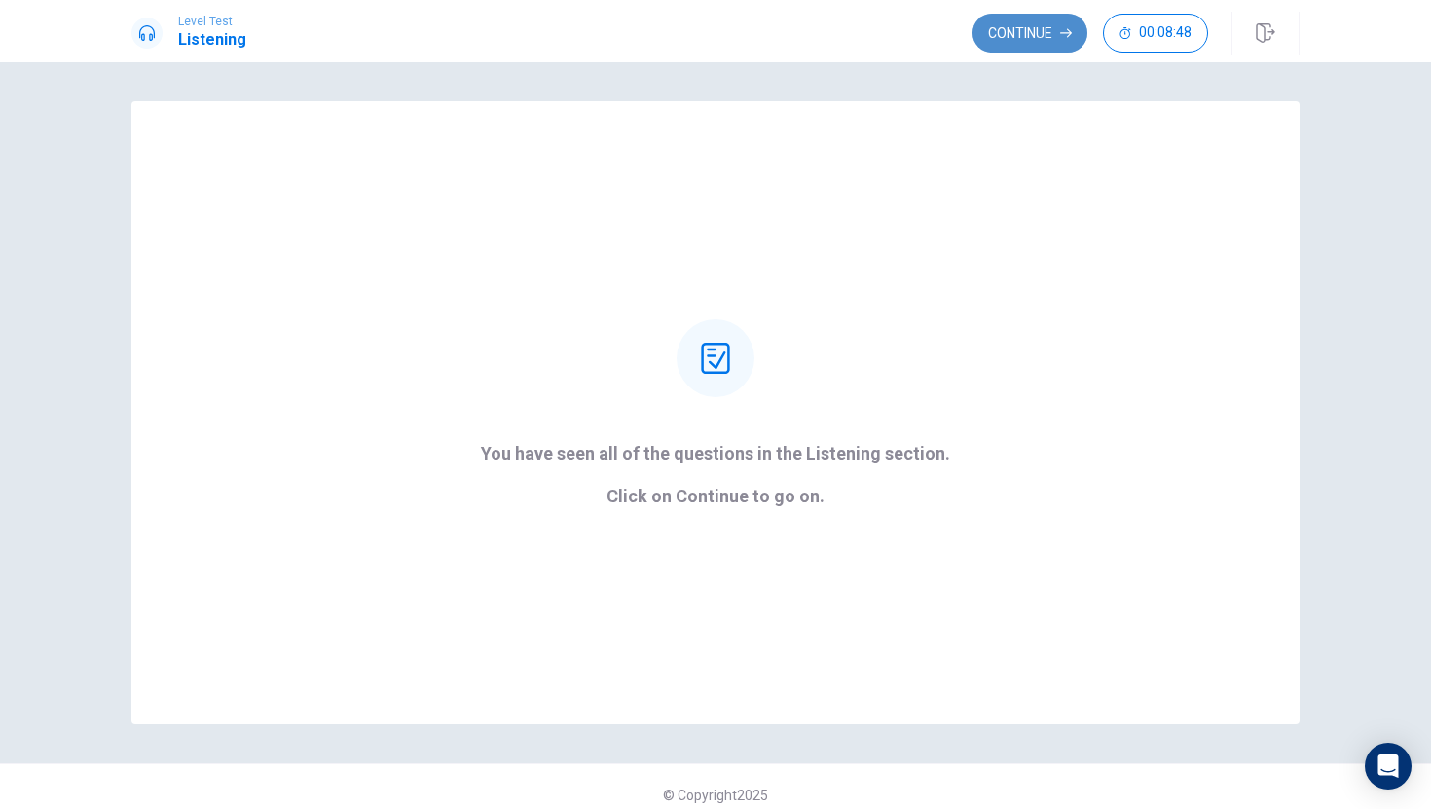
click at [1045, 22] on button "Continue" at bounding box center [1030, 33] width 115 height 39
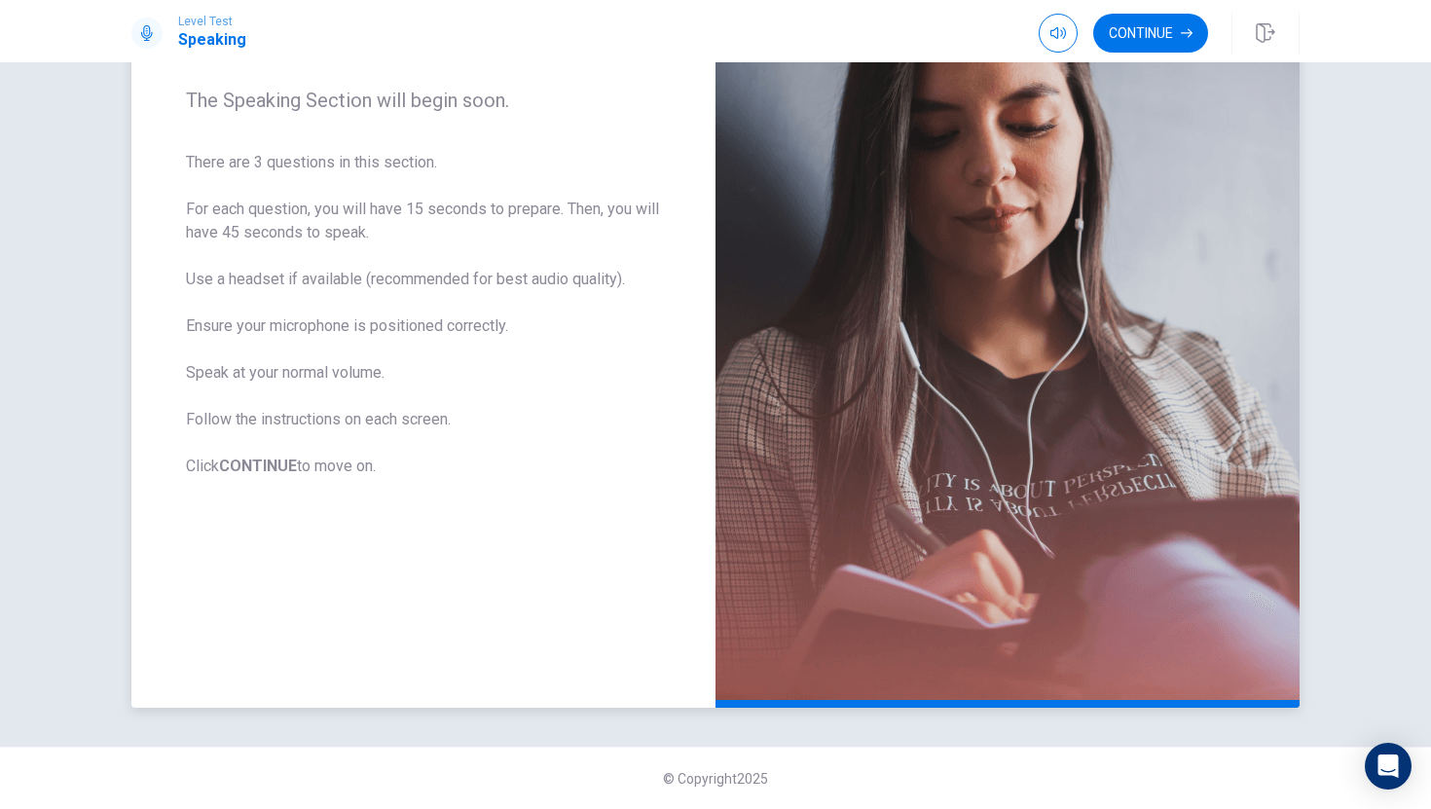
scroll to position [241, 0]
click at [1157, 42] on button "Continue" at bounding box center [1150, 33] width 115 height 39
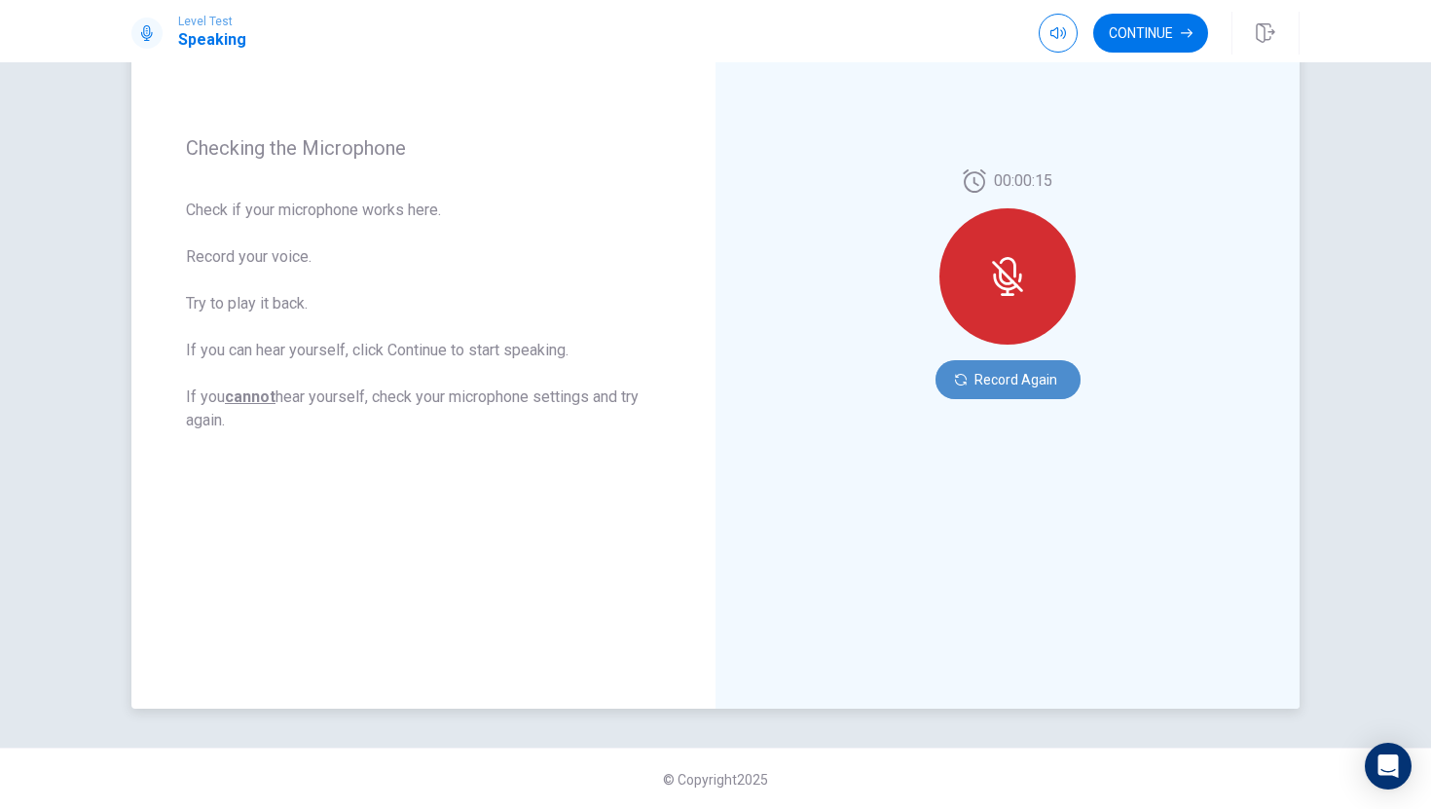
click at [1010, 385] on button "Record Again" at bounding box center [1008, 379] width 145 height 39
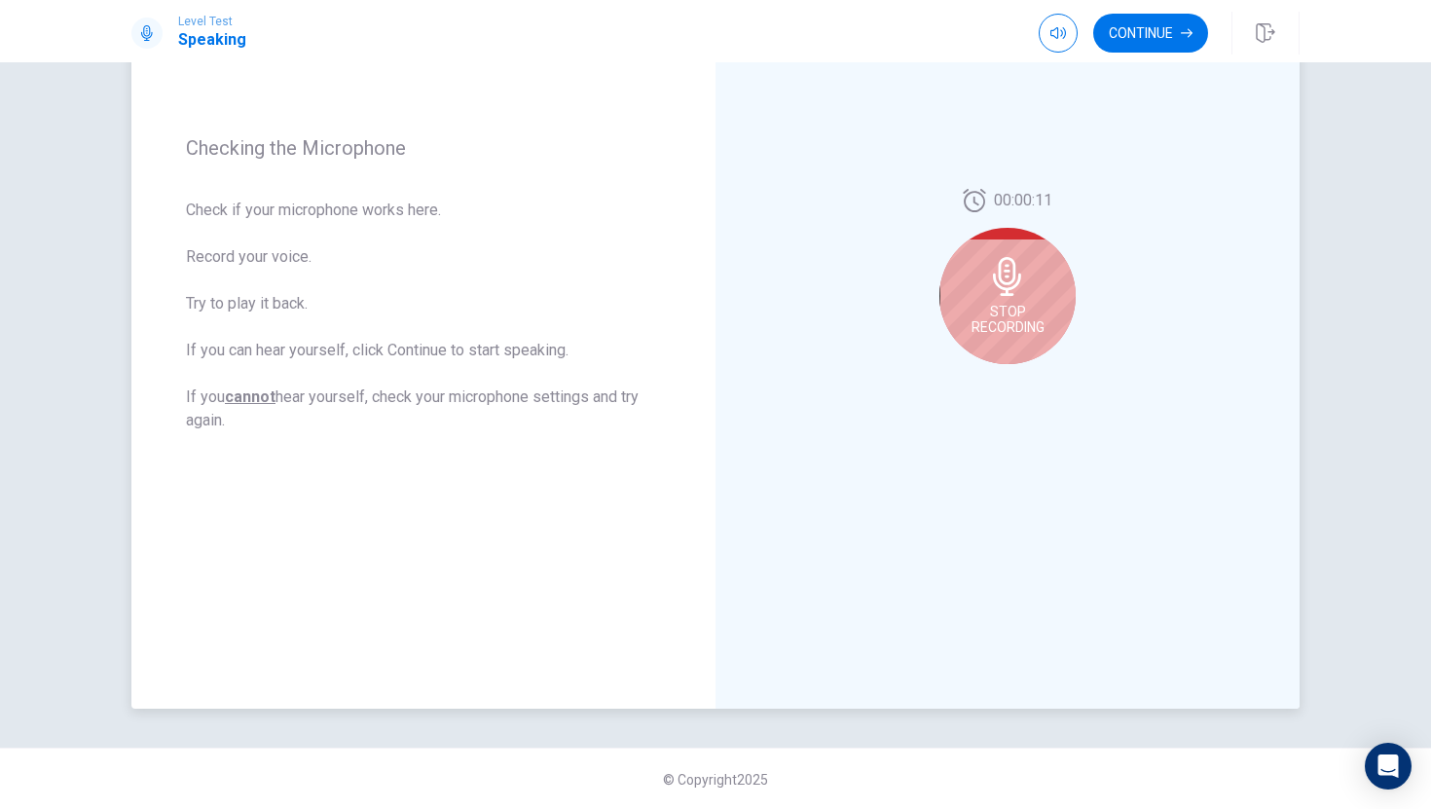
click at [1021, 307] on span "Stop Recording" at bounding box center [1008, 319] width 73 height 31
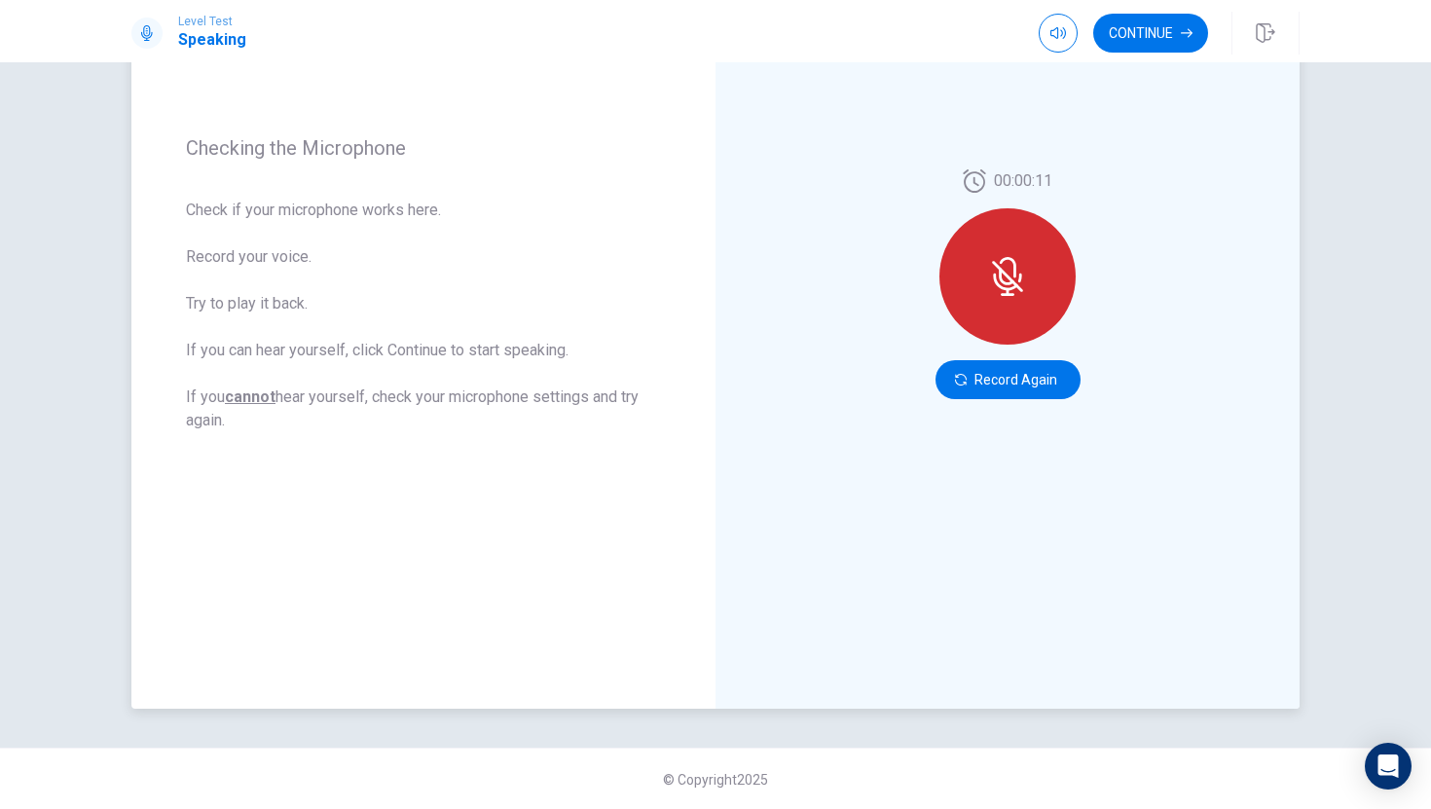
click at [1007, 259] on icon at bounding box center [1008, 267] width 17 height 20
click at [1024, 379] on button "Record Again" at bounding box center [1008, 379] width 145 height 39
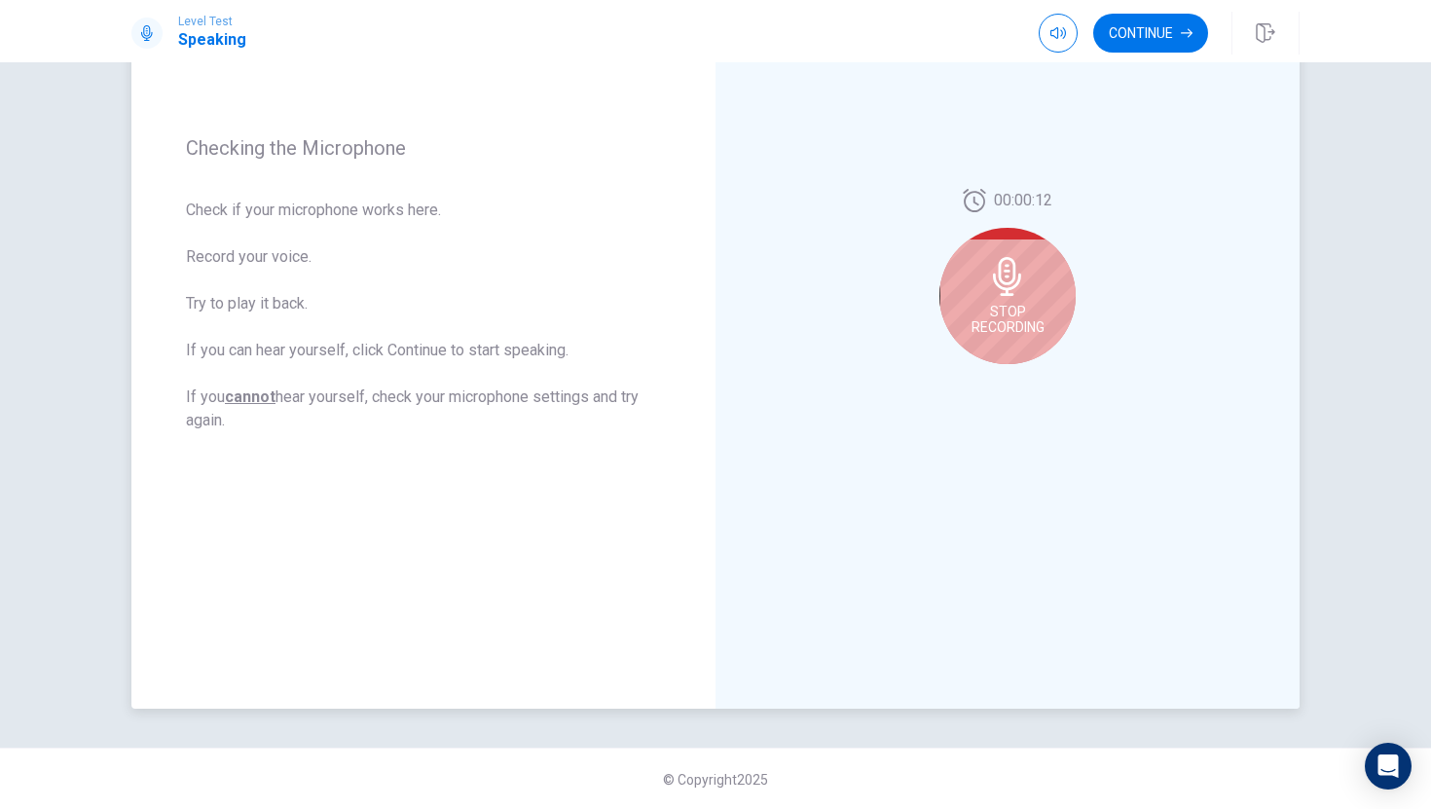
click at [1069, 342] on div "00:00:12 Stop Recording" at bounding box center [1008, 284] width 136 height 191
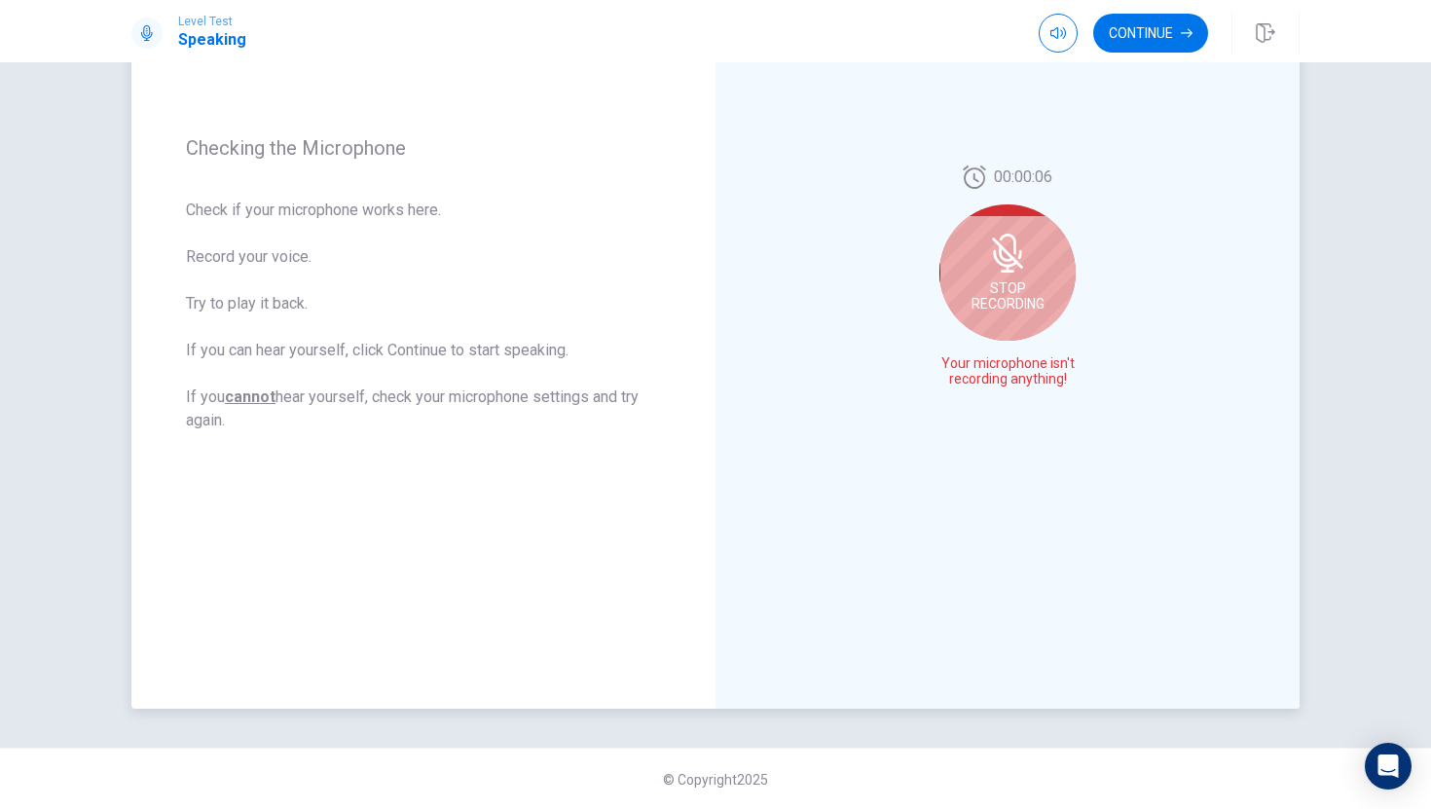
click at [914, 332] on div "00:00:06 Stop Recording Your microphone isn't recording anything!" at bounding box center [1008, 284] width 584 height 849
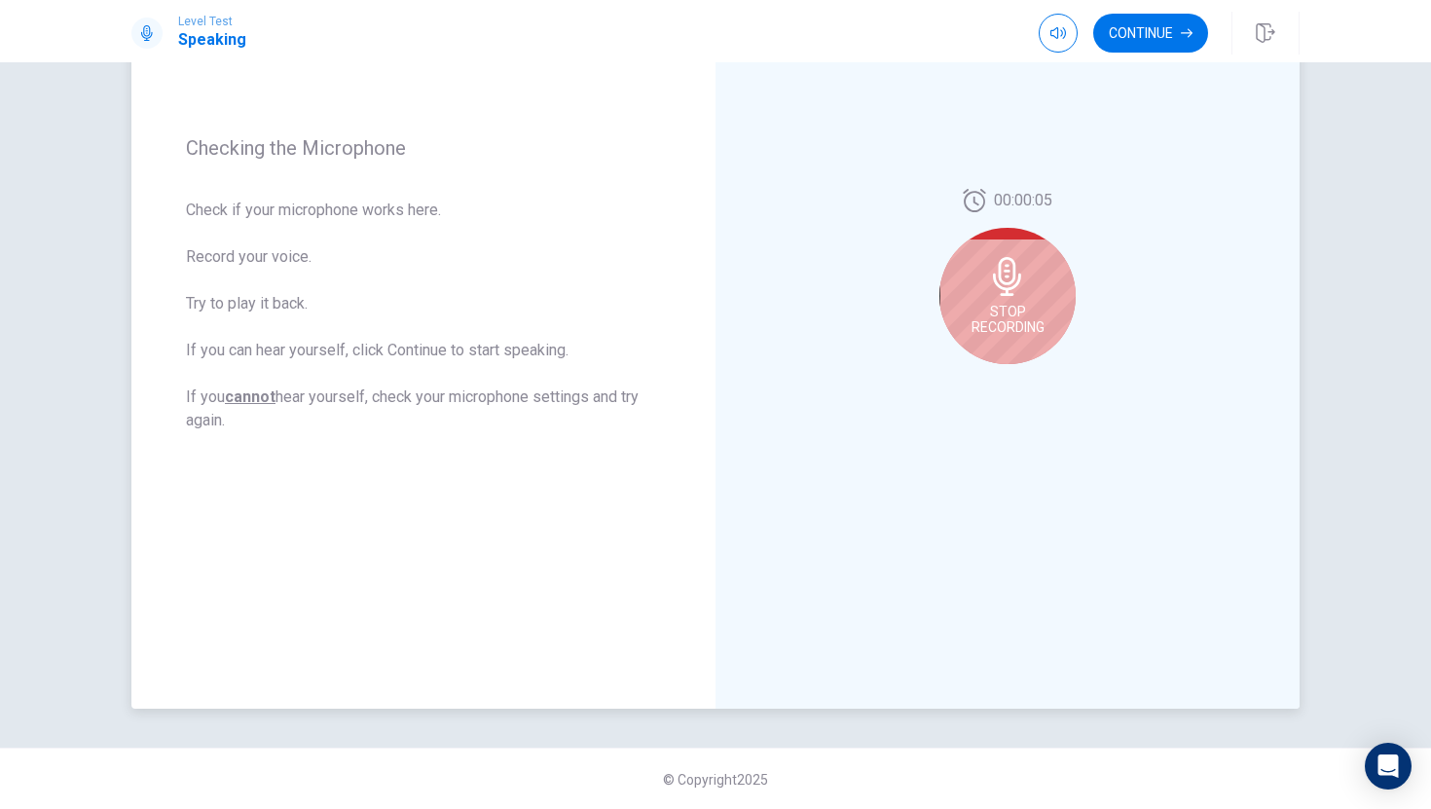
click at [993, 316] on span "Stop Recording" at bounding box center [1008, 319] width 73 height 31
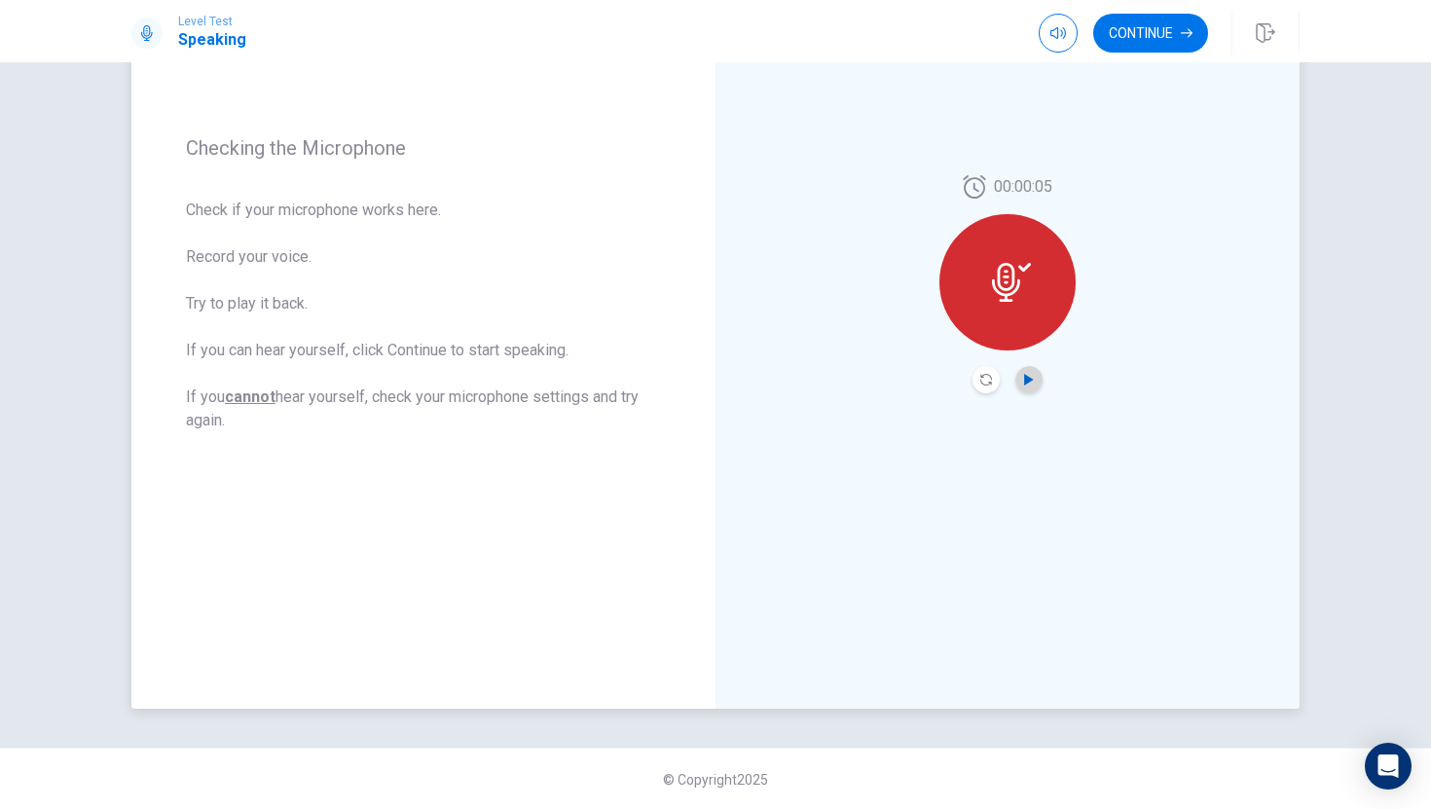
click at [1031, 379] on icon "Play Audio" at bounding box center [1028, 380] width 9 height 12
click at [979, 378] on button "Record Again" at bounding box center [986, 379] width 27 height 27
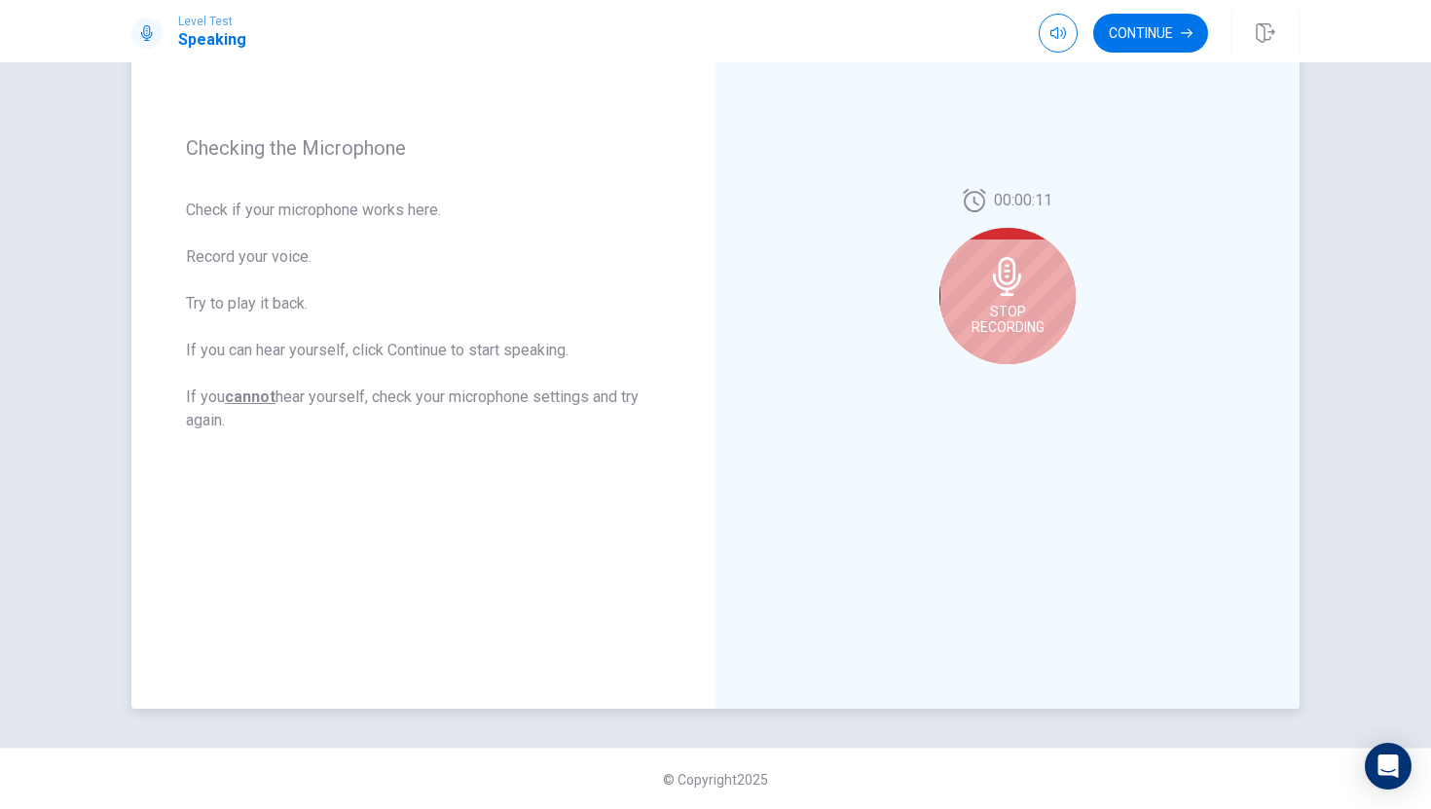
click at [1117, 368] on div "00:00:11 Stop Recording" at bounding box center [1008, 284] width 584 height 849
click at [1021, 314] on span "Stop Recording" at bounding box center [1008, 319] width 73 height 31
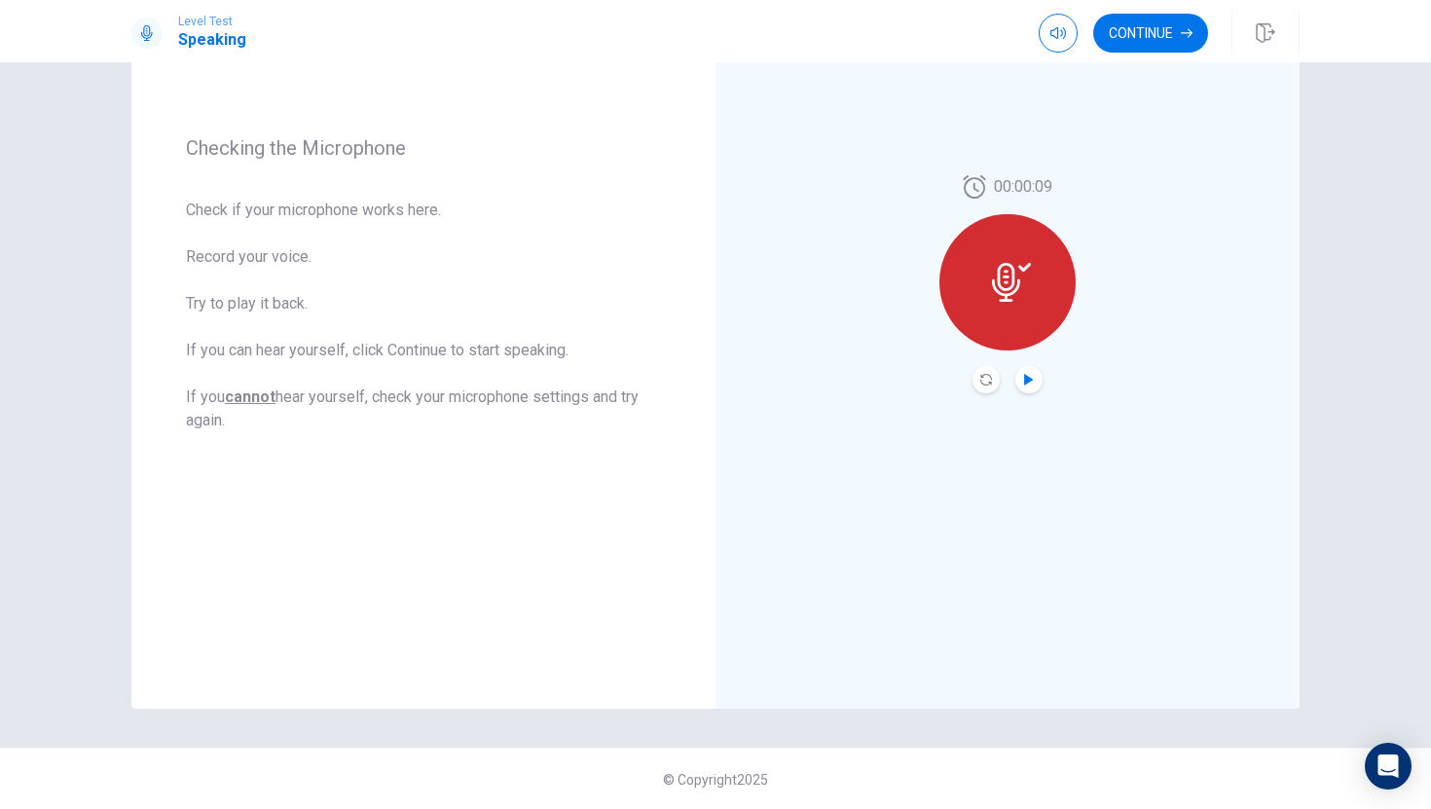
click at [1024, 378] on icon "Play Audio" at bounding box center [1028, 380] width 9 height 12
click at [1026, 381] on icon "Play Audio" at bounding box center [1028, 380] width 9 height 12
click at [987, 380] on icon "Record Again" at bounding box center [986, 380] width 12 height 12
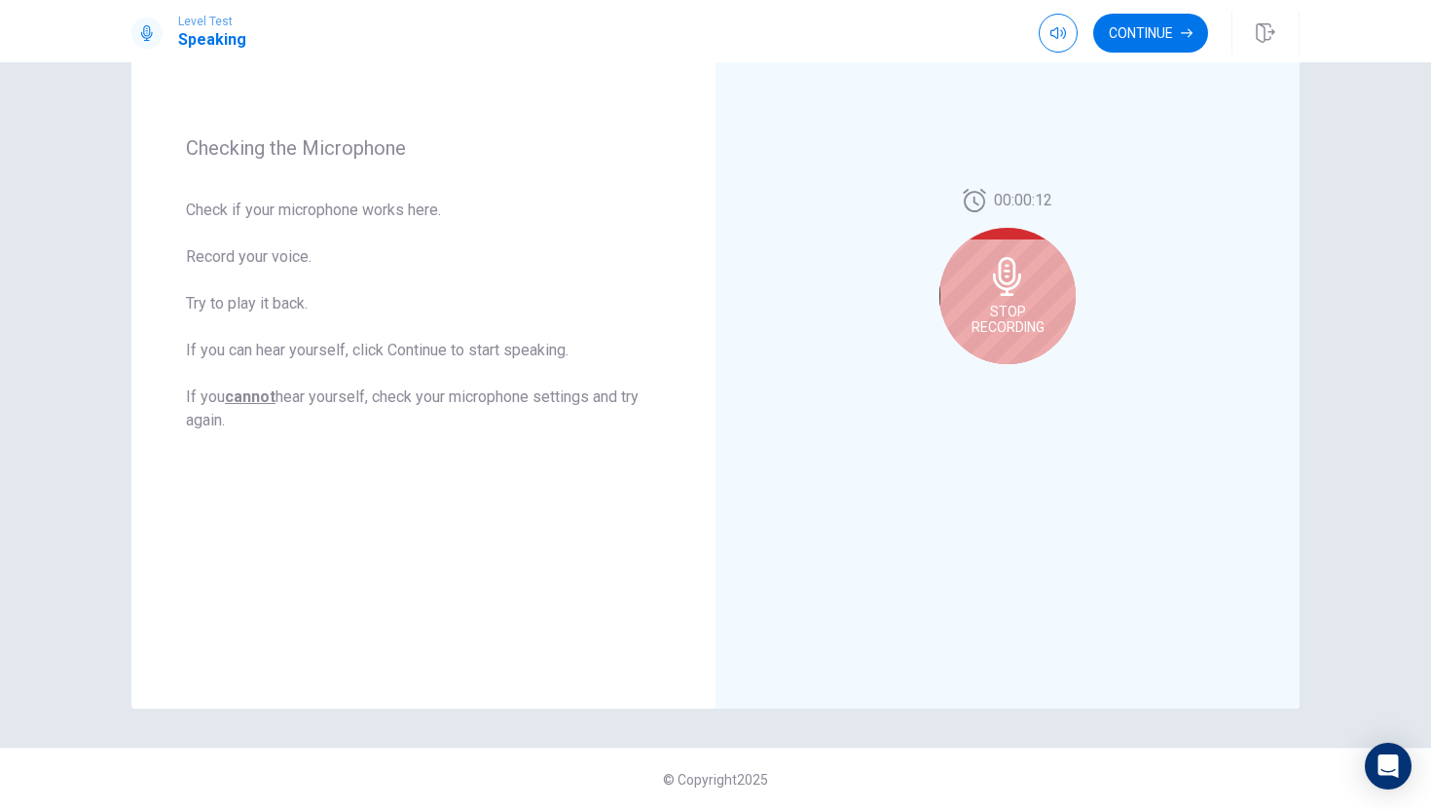
click at [1026, 313] on span "Stop Recording" at bounding box center [1008, 319] width 73 height 31
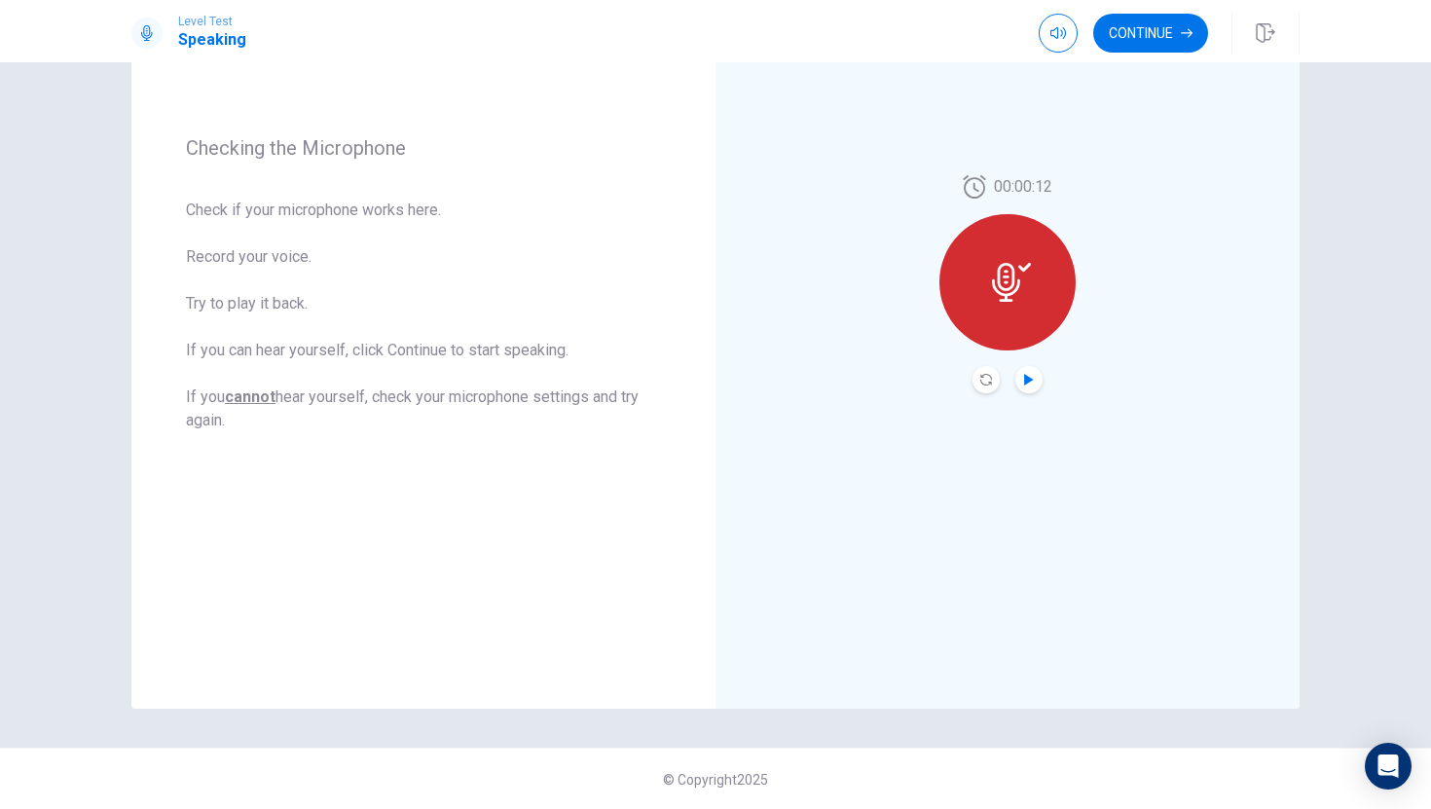
click at [1030, 382] on icon "Play Audio" at bounding box center [1028, 380] width 9 height 12
click at [1159, 39] on button "Continue" at bounding box center [1150, 33] width 115 height 39
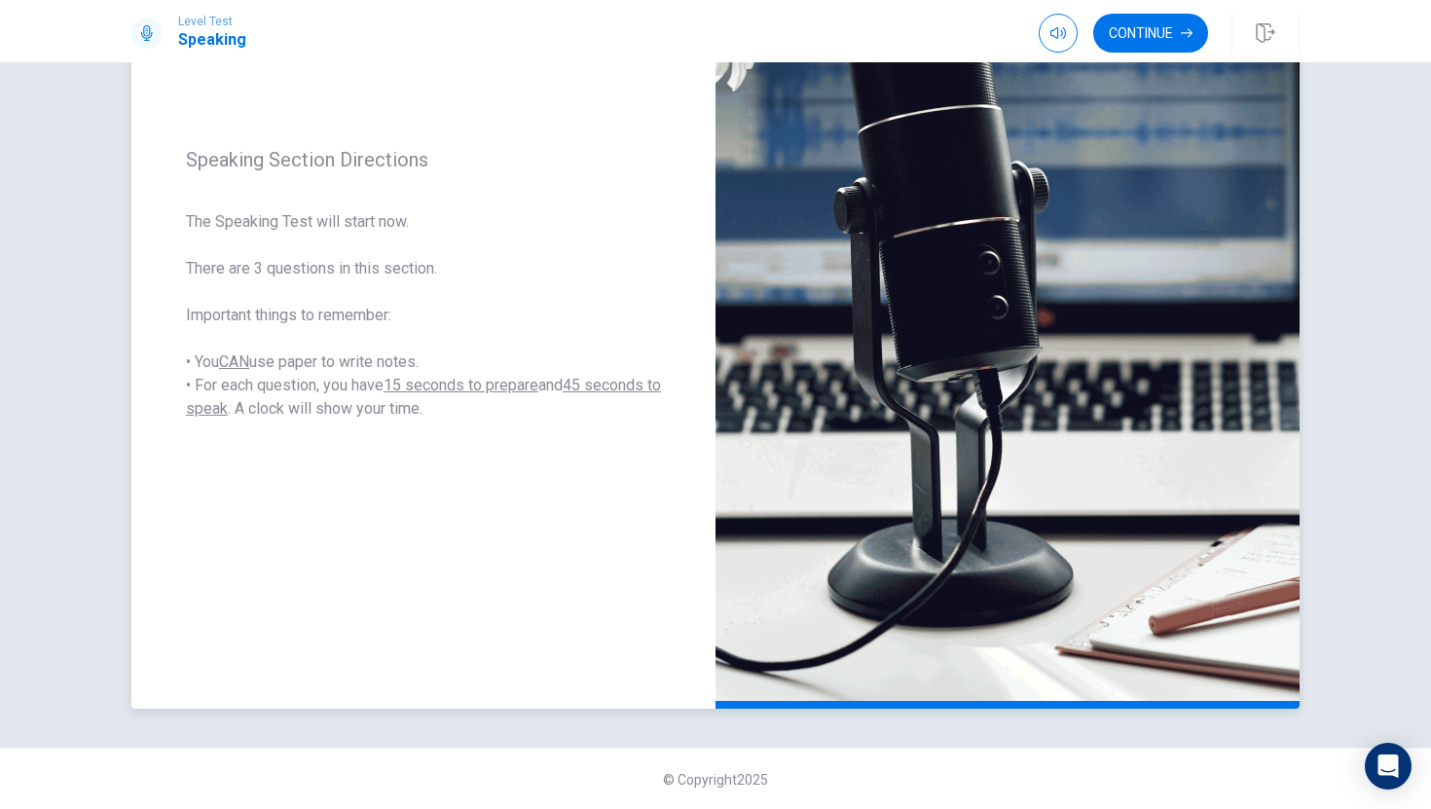
click at [845, 429] on img at bounding box center [1008, 284] width 584 height 849
click at [1155, 35] on button "Continue" at bounding box center [1150, 33] width 115 height 39
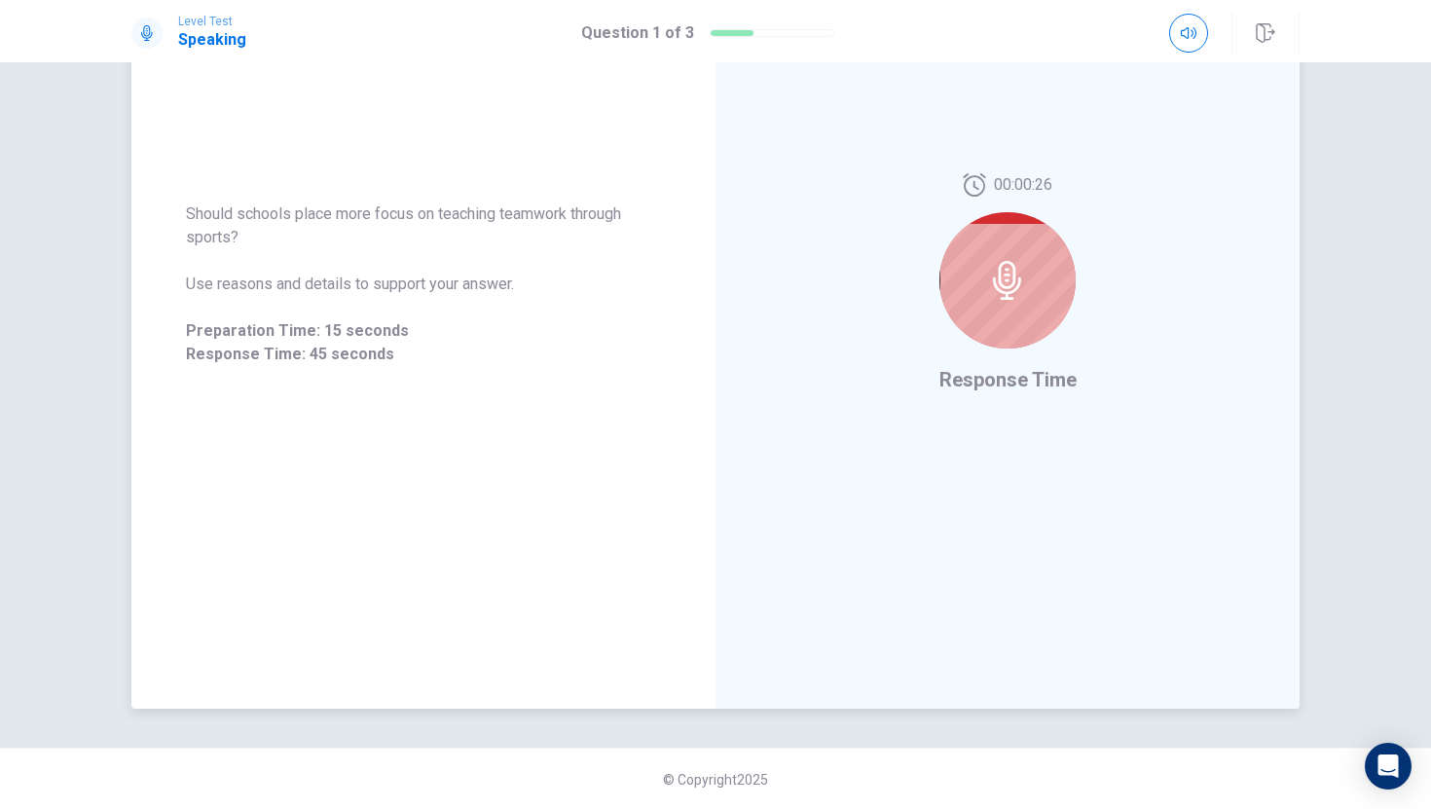
click at [1013, 285] on icon at bounding box center [1007, 280] width 28 height 39
click at [1011, 315] on div at bounding box center [1008, 280] width 136 height 136
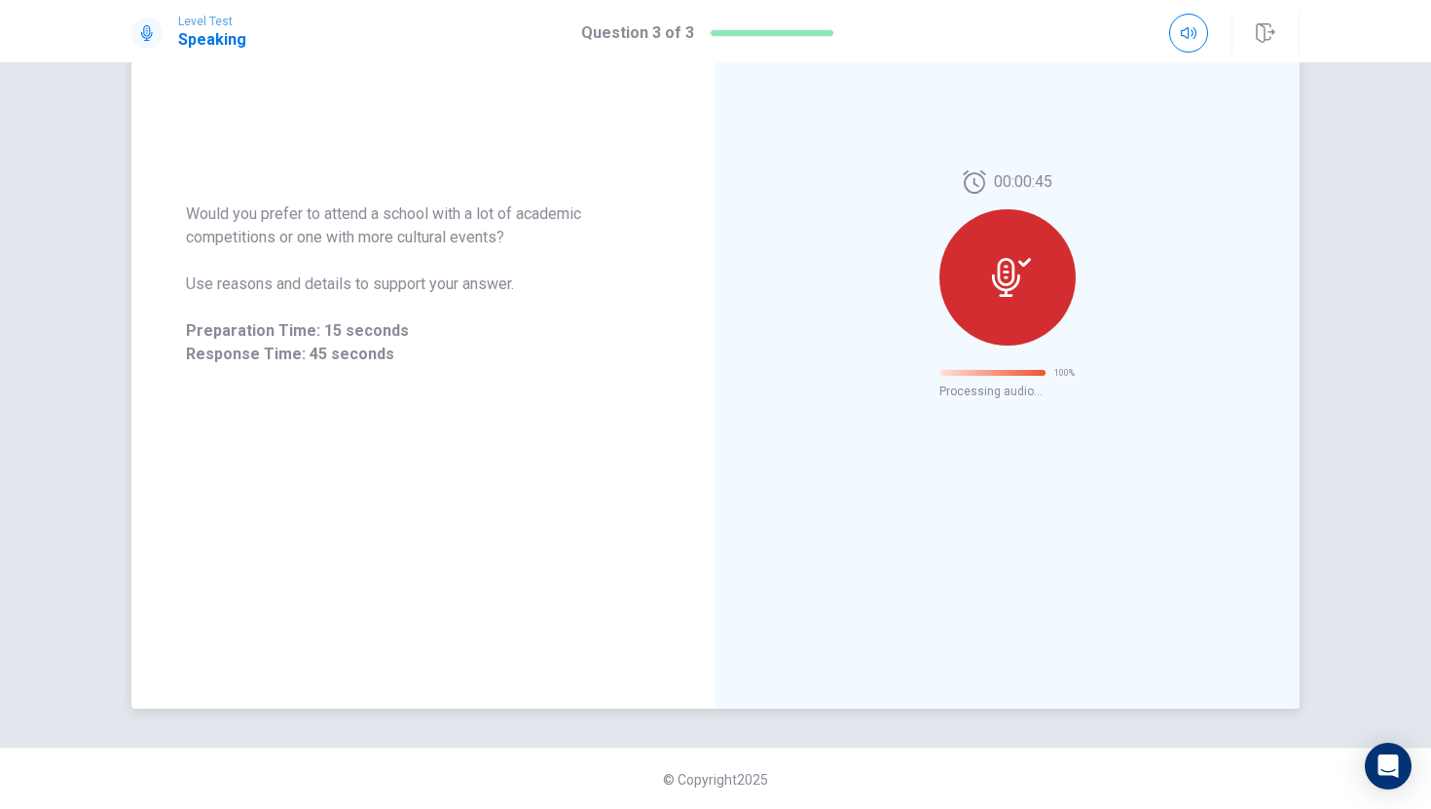
scroll to position [0, 0]
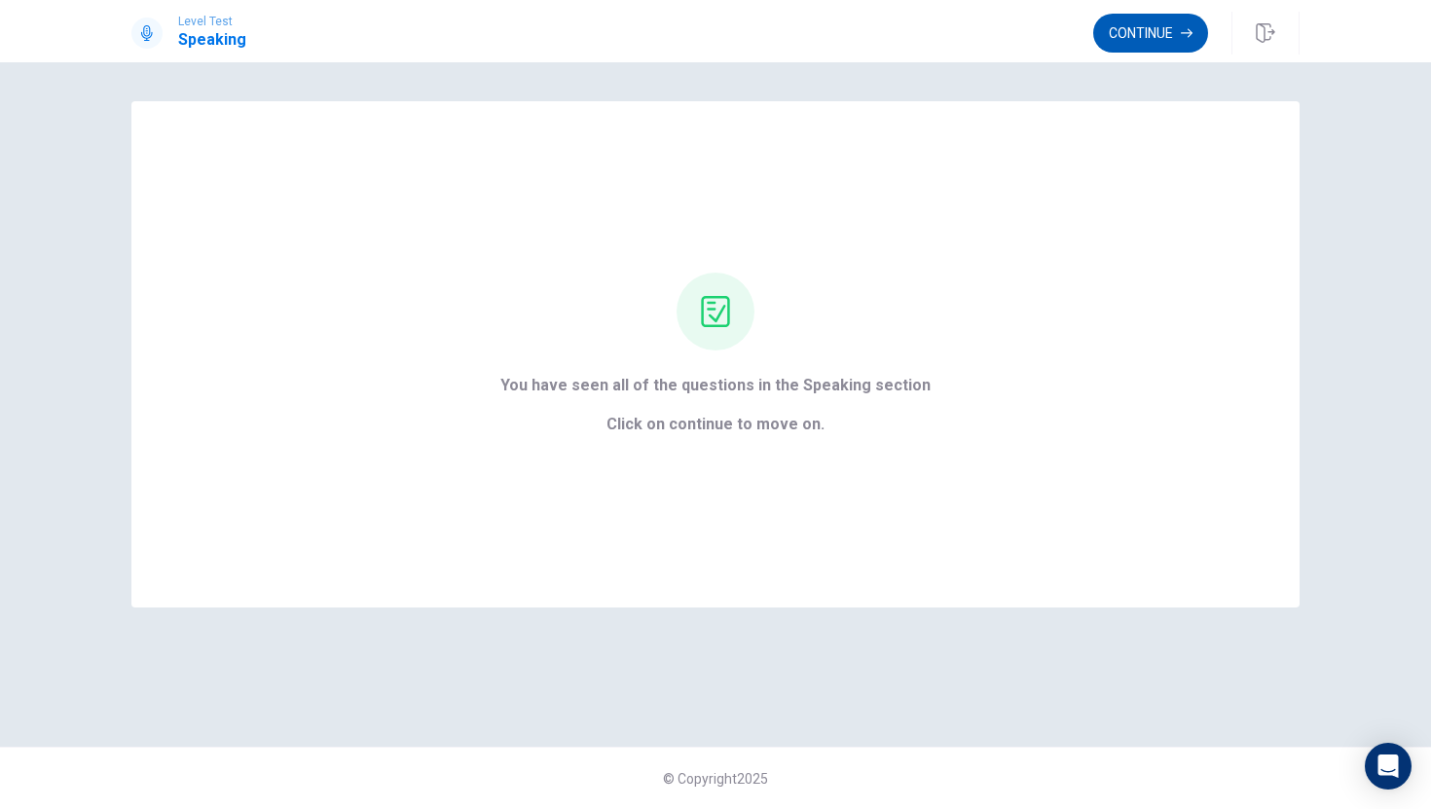
click at [1160, 40] on button "Continue" at bounding box center [1150, 33] width 115 height 39
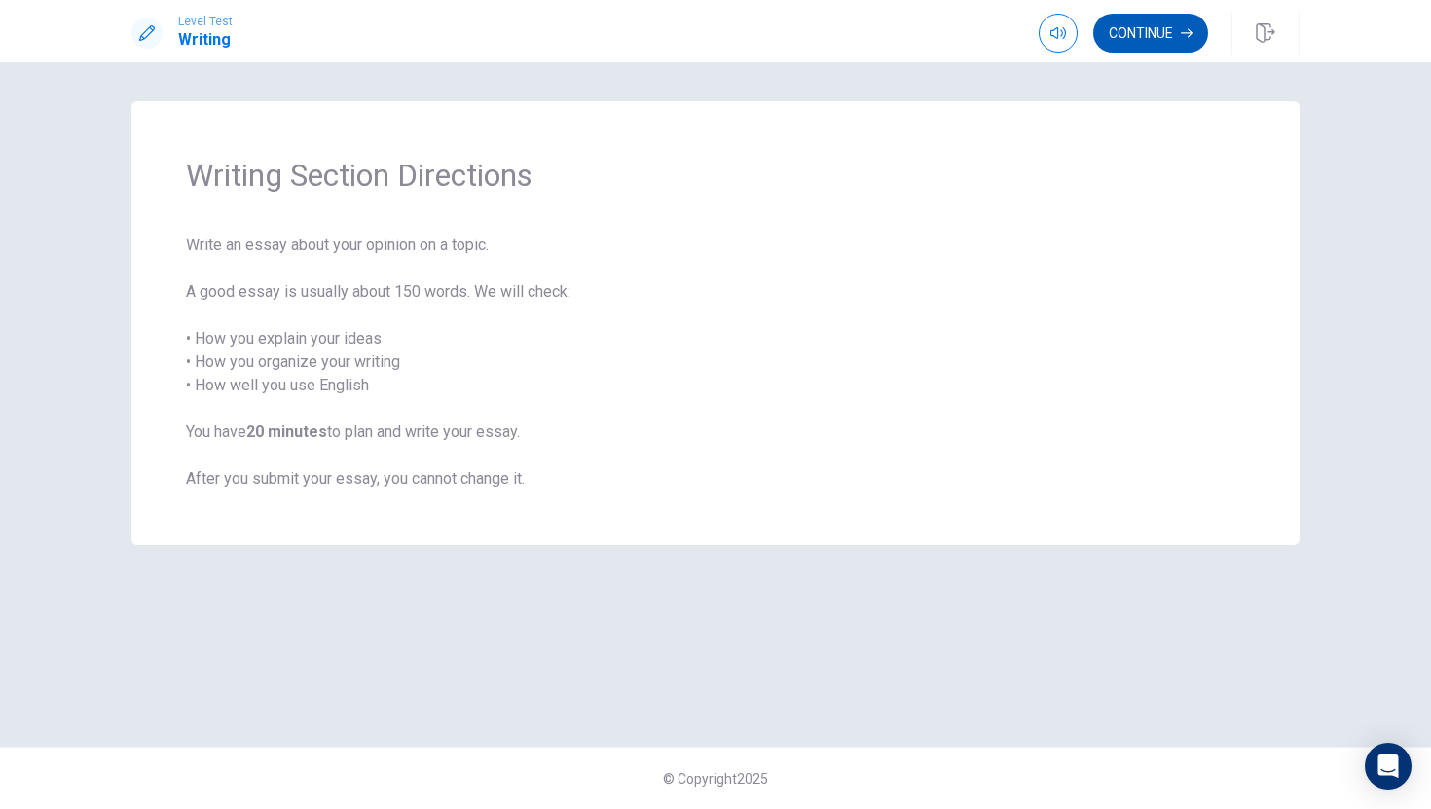
click at [1160, 43] on button "Continue" at bounding box center [1150, 33] width 115 height 39
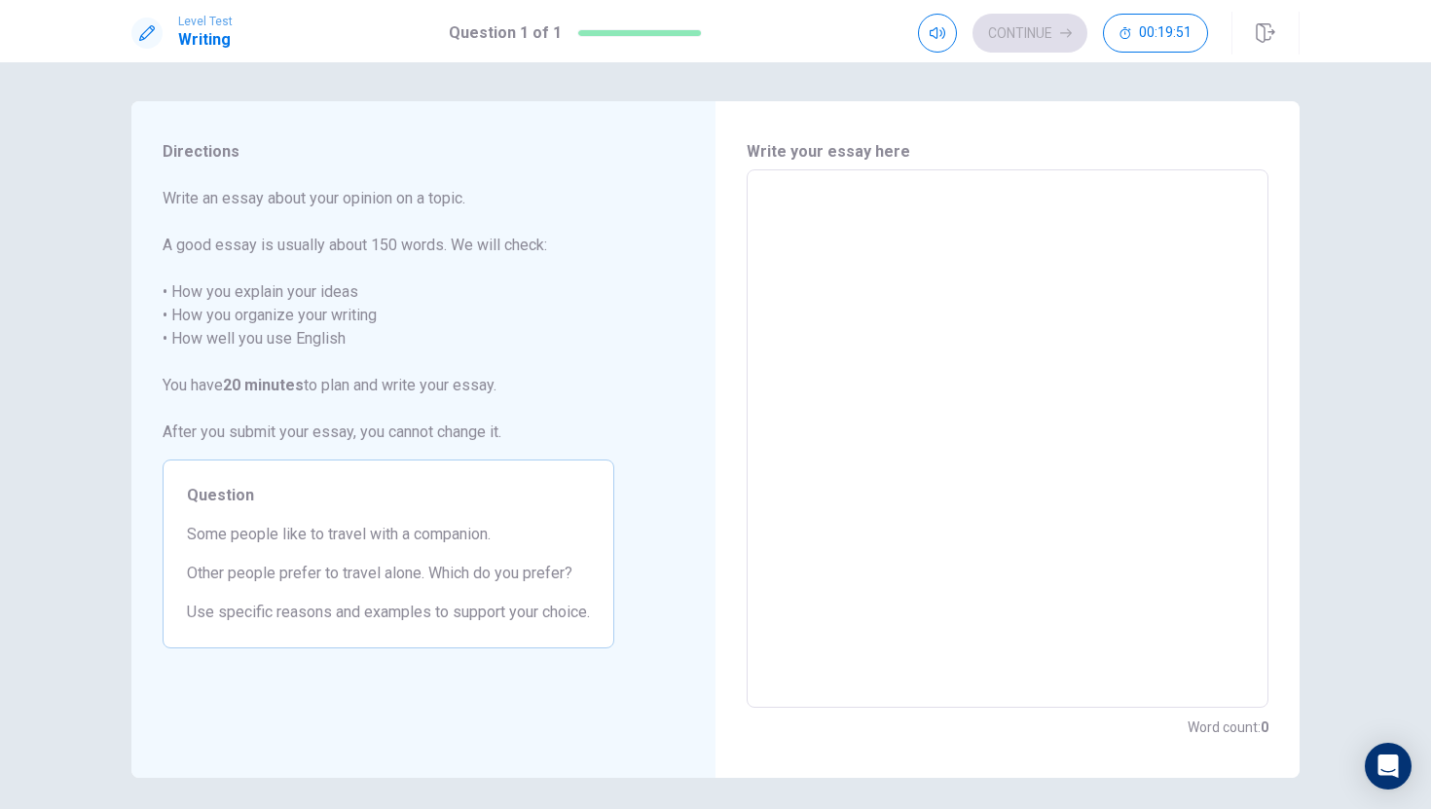
click at [837, 215] on textarea at bounding box center [1007, 439] width 495 height 506
type textarea "T"
type textarea "x"
type textarea "Tr"
type textarea "x"
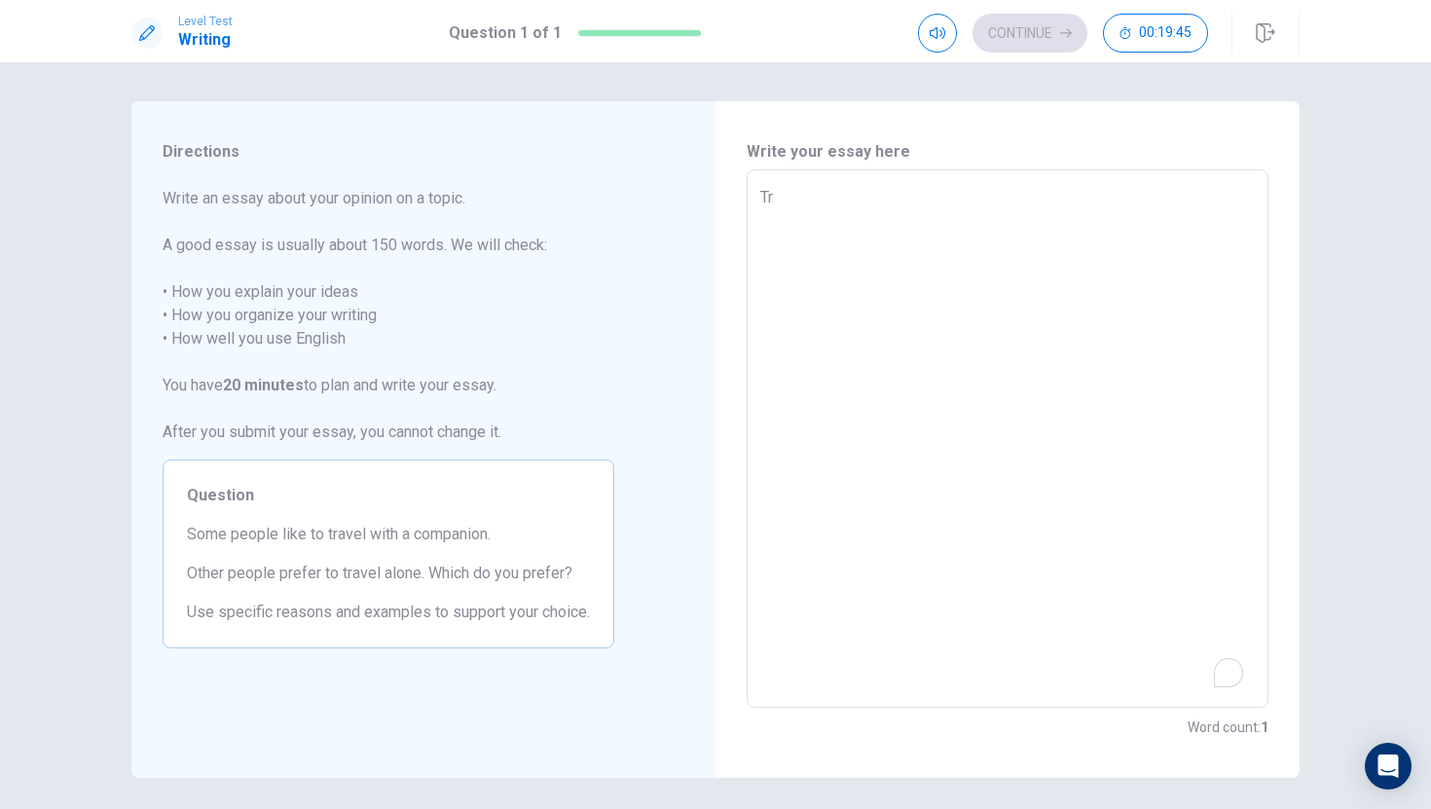
type textarea "Tr a"
type textarea "x"
type textarea "Tr"
type textarea "x"
type textarea "T"
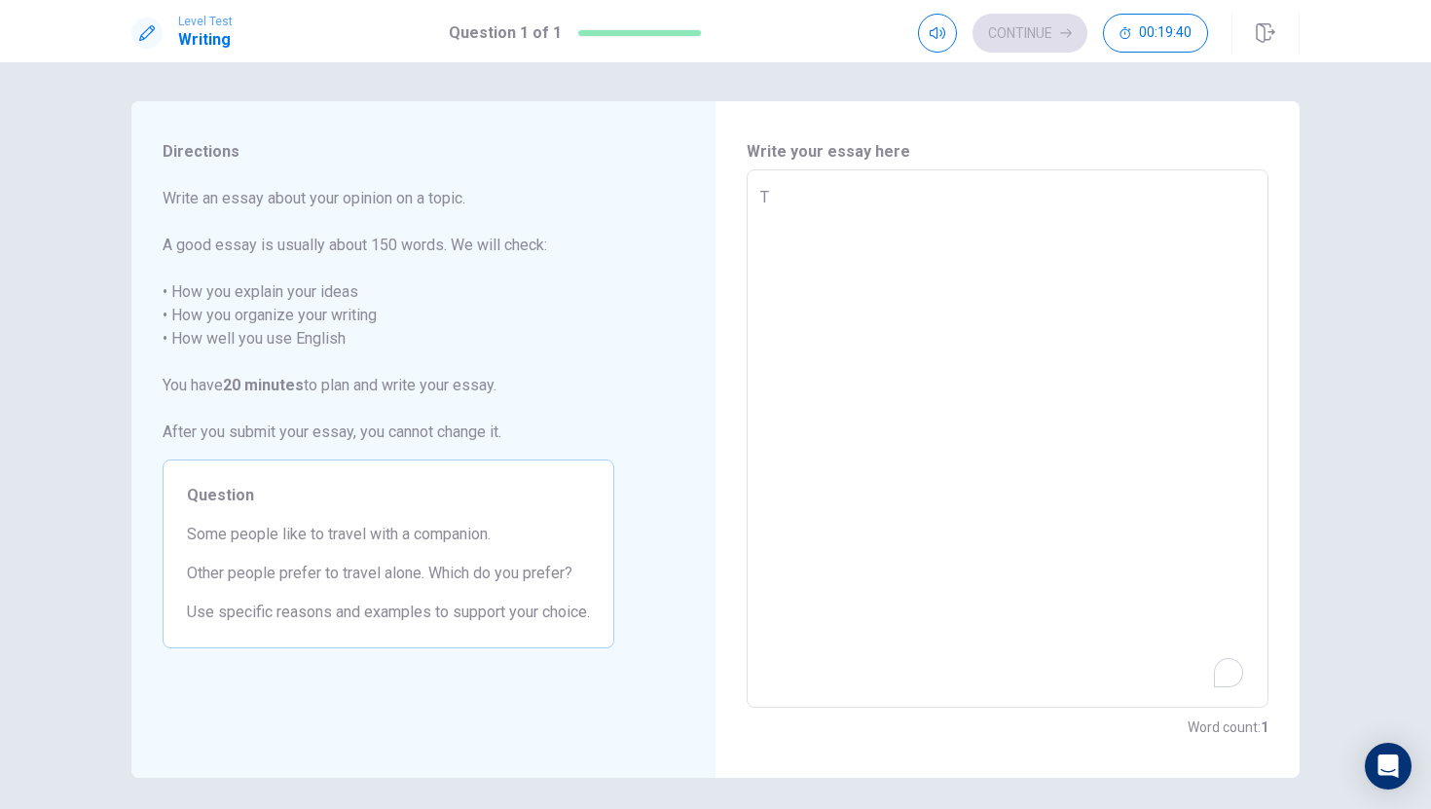
type textarea "x"
type textarea "Tr"
type textarea "x"
type textarea "Tr a"
type textarea "x"
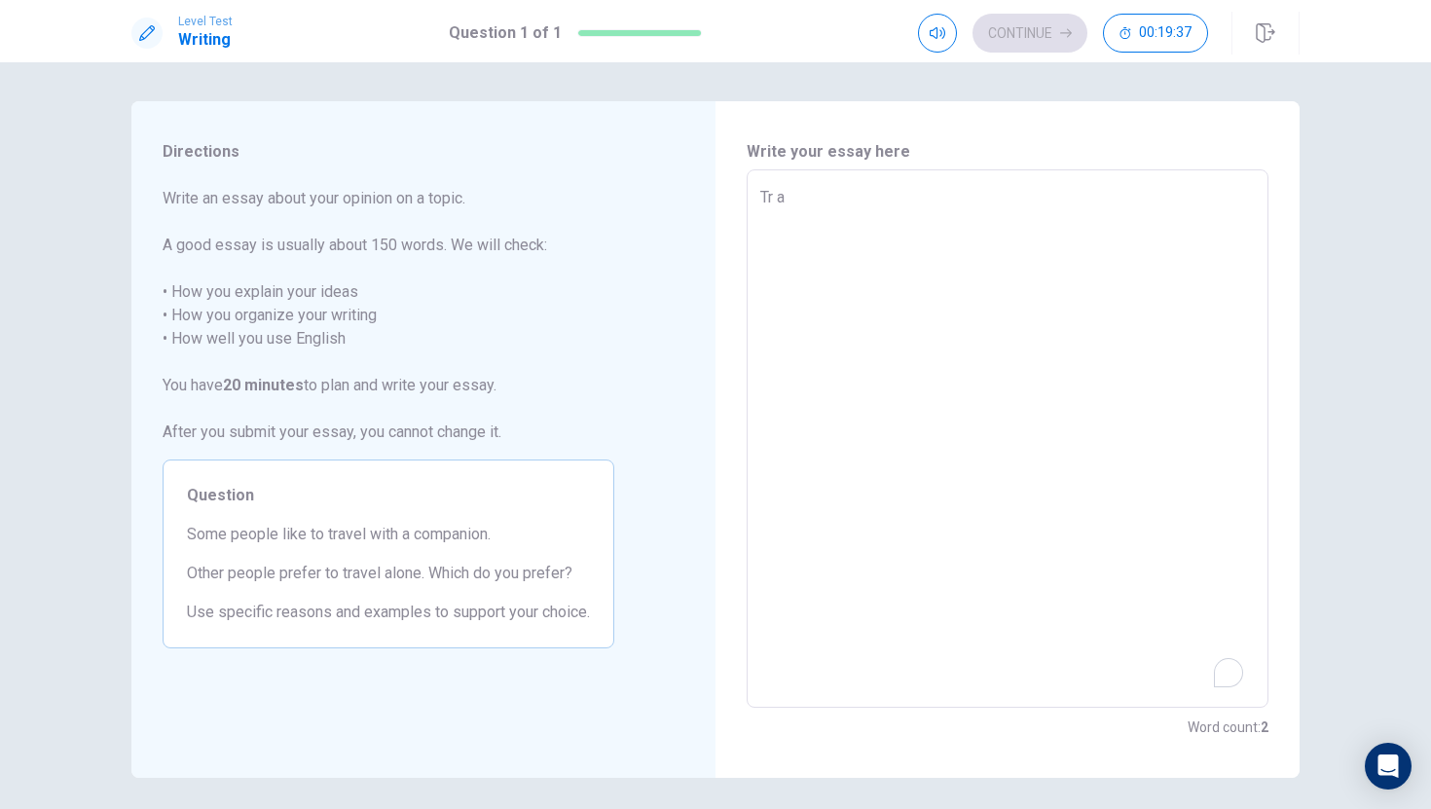
type textarea "Tr a v"
type textarea "x"
type textarea "Trave"
type textarea "x"
type textarea "Travel"
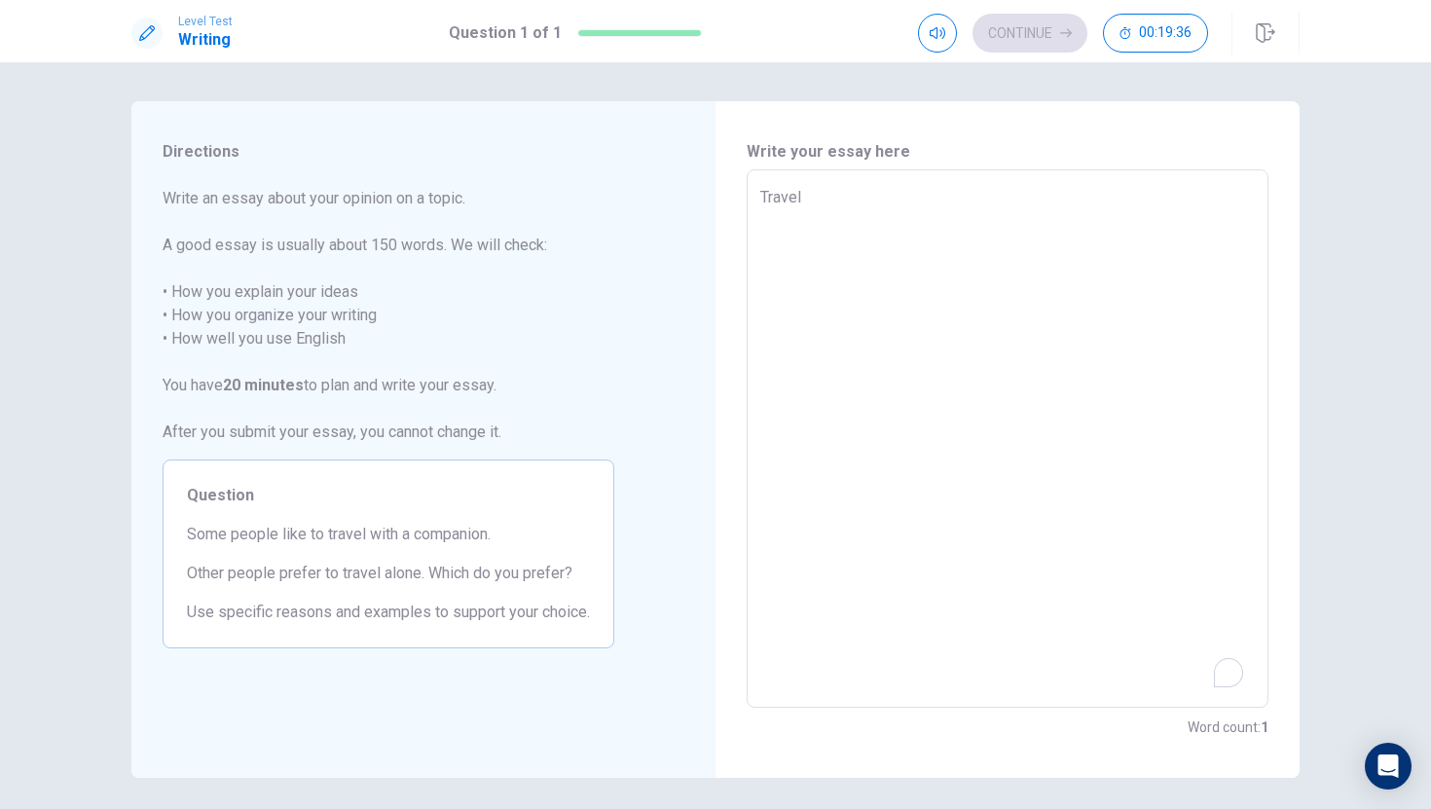
type textarea "x"
type textarea "Travel l"
type textarea "x"
type textarea "Travel li"
type textarea "x"
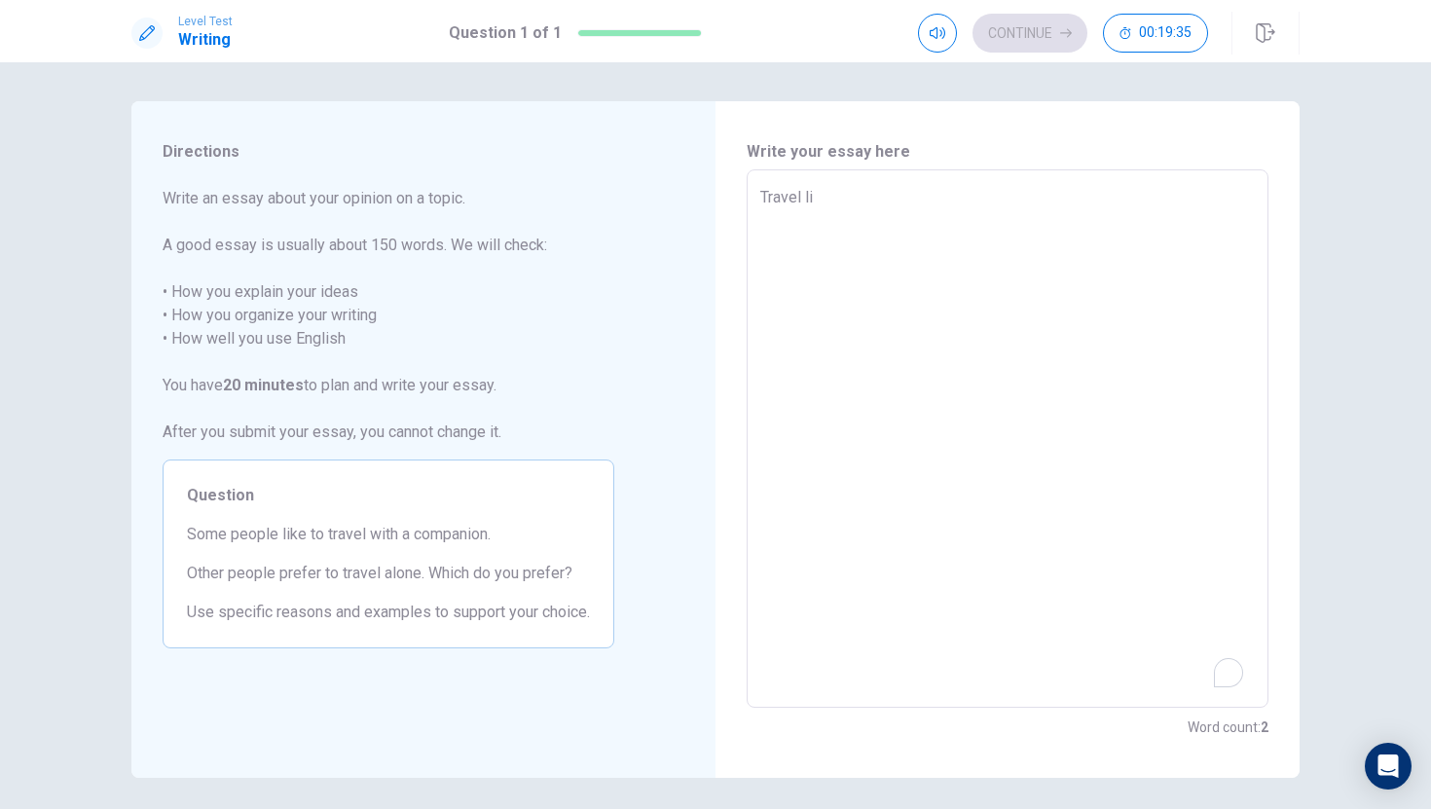
type textarea "Travel lin"
type textarea "x"
type textarea "Travelling"
type textarea "x"
type textarea "Travellinga"
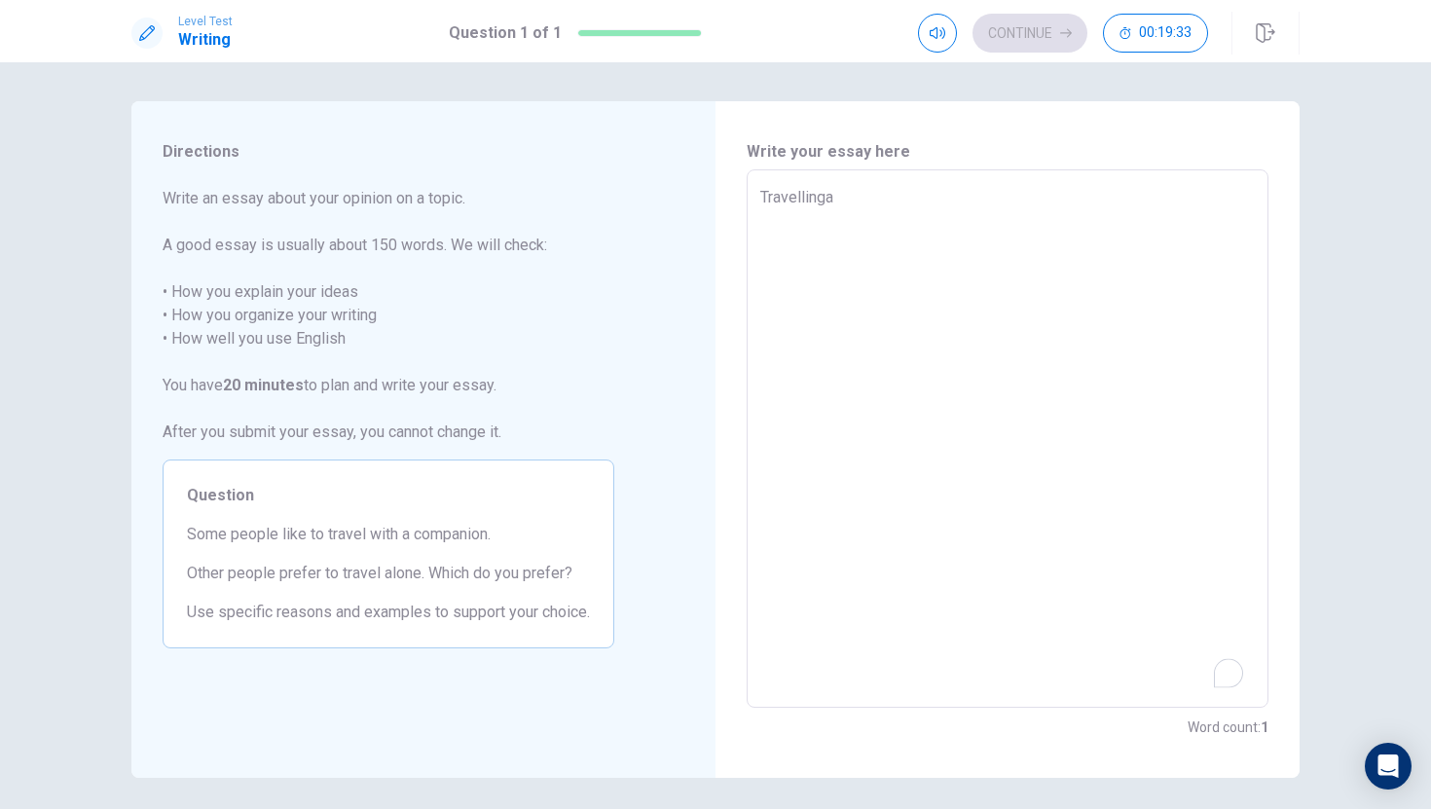
type textarea "x"
type textarea "Travellinga l"
type textarea "x"
type textarea "Travellinga lo"
type textarea "x"
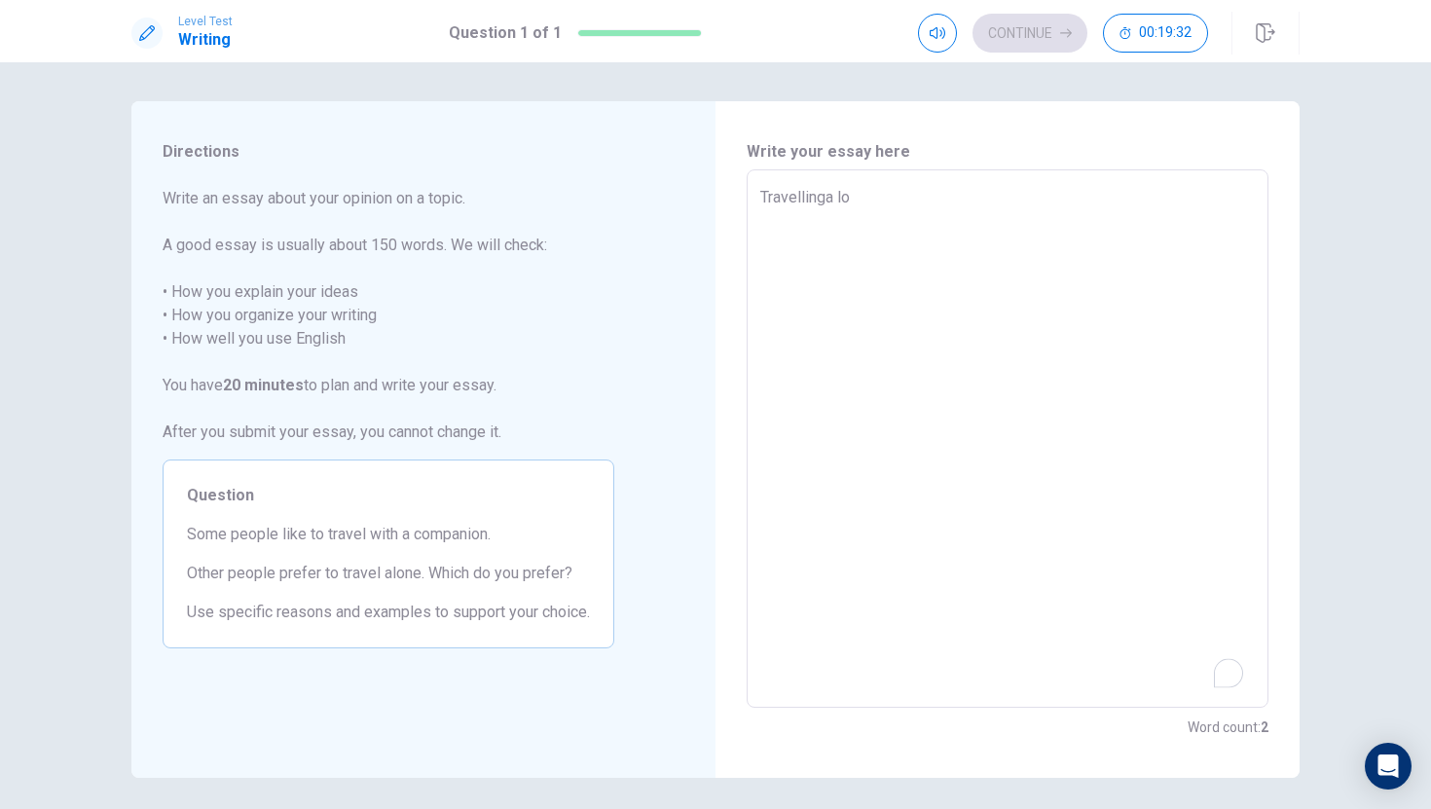
type textarea "Travellinga l on"
type textarea "x"
type textarea "Travellingalone"
type textarea "x"
click at [827, 199] on textarea "Travellingalone" at bounding box center [1007, 439] width 495 height 506
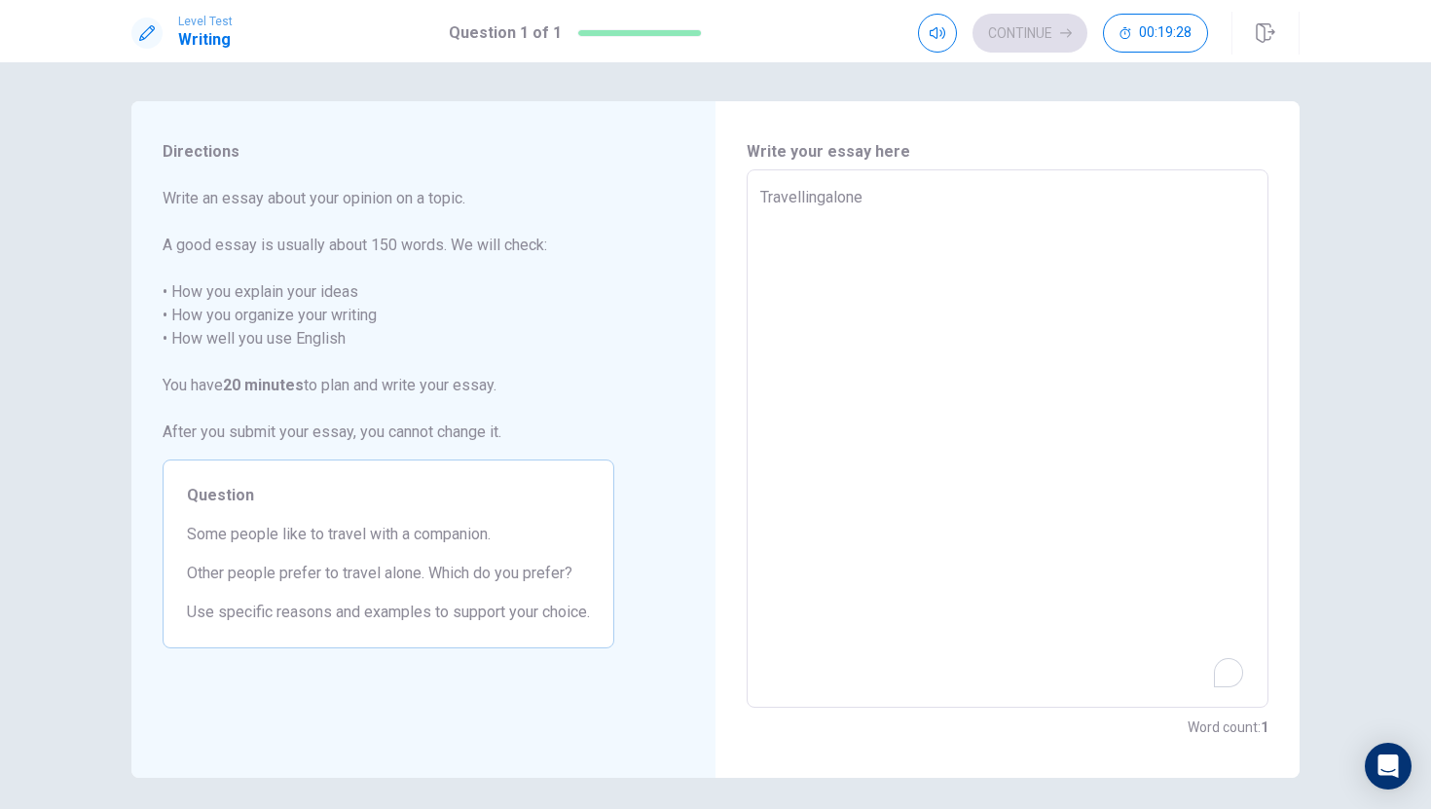
type textarea "Travelling alone"
click at [886, 199] on textarea "Travelling alone" at bounding box center [1007, 439] width 495 height 506
type textarea "x"
type textarea "Travelling alone"
type textarea "x"
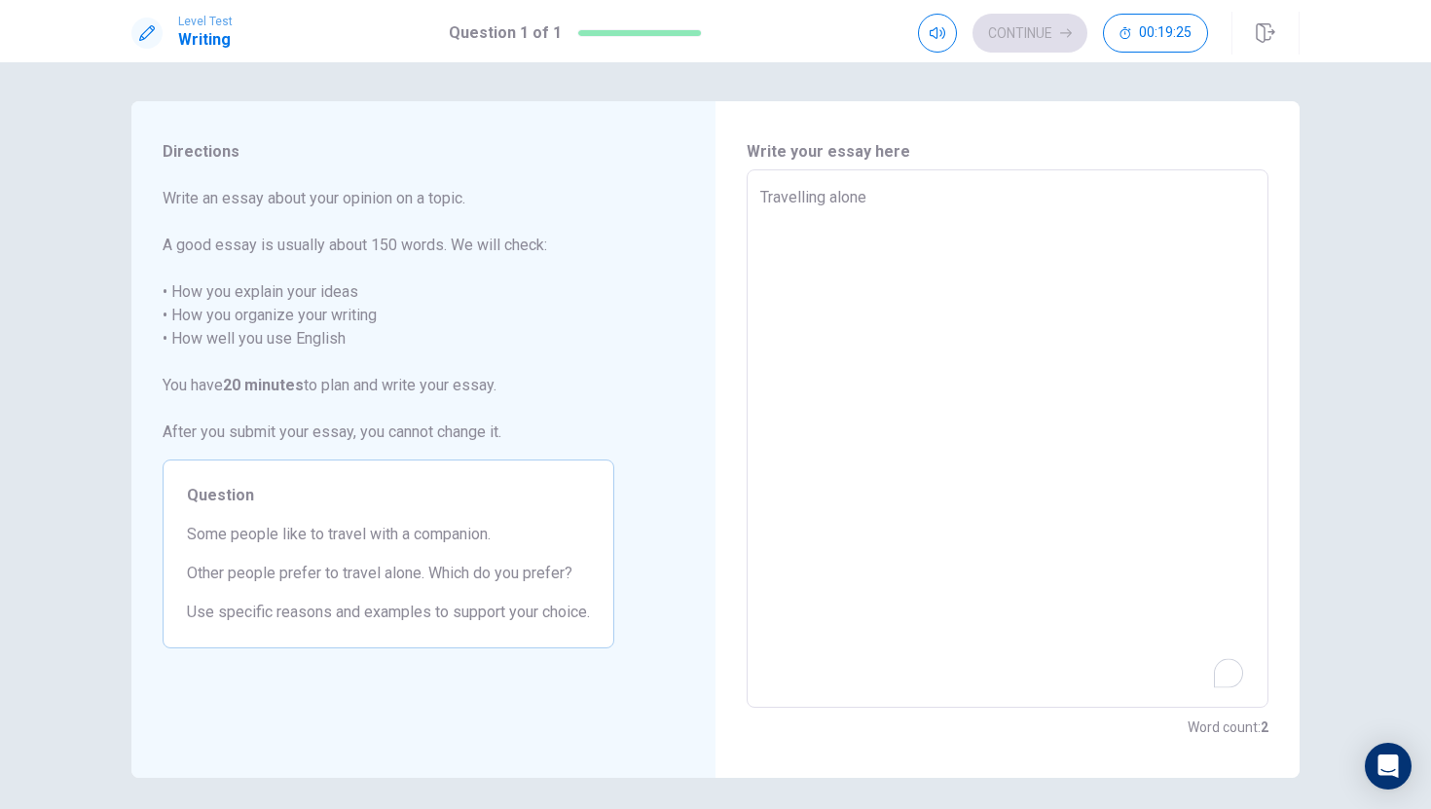
type textarea "Travelling alone a"
type textarea "x"
type textarea "Travelling alone an"
type textarea "x"
type textarea "Travelling alone an d"
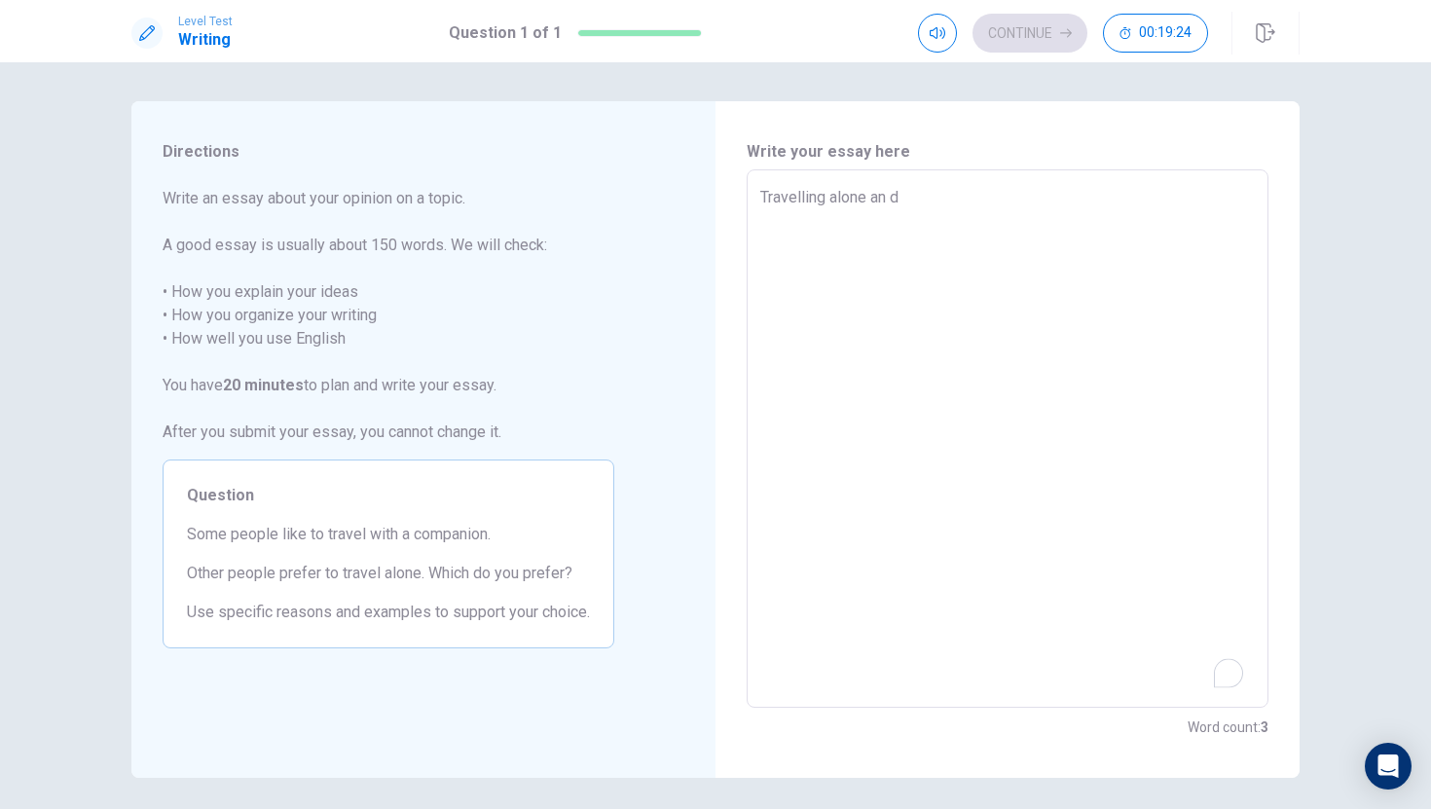
type textarea "x"
type textarea "Travelling alone [GEOGRAPHIC_DATA]"
click at [897, 201] on textarea "Travelling alone [GEOGRAPHIC_DATA]" at bounding box center [1007, 439] width 495 height 506
type textarea "x"
type textarea "Travelling alone 銀"
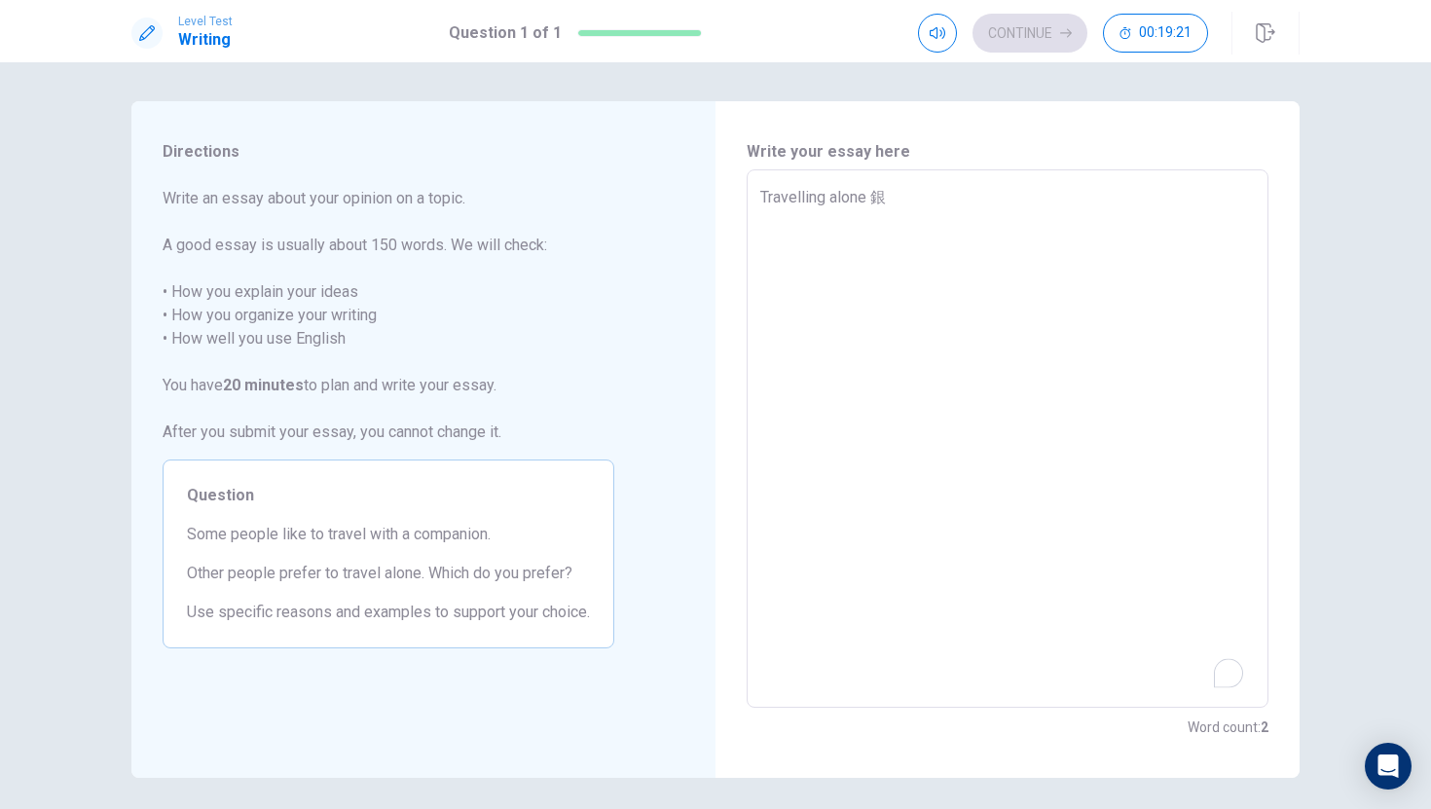
type textarea "x"
type textarea "Travelling alone"
type textarea "x"
type textarea "Travelling alone a"
type textarea "x"
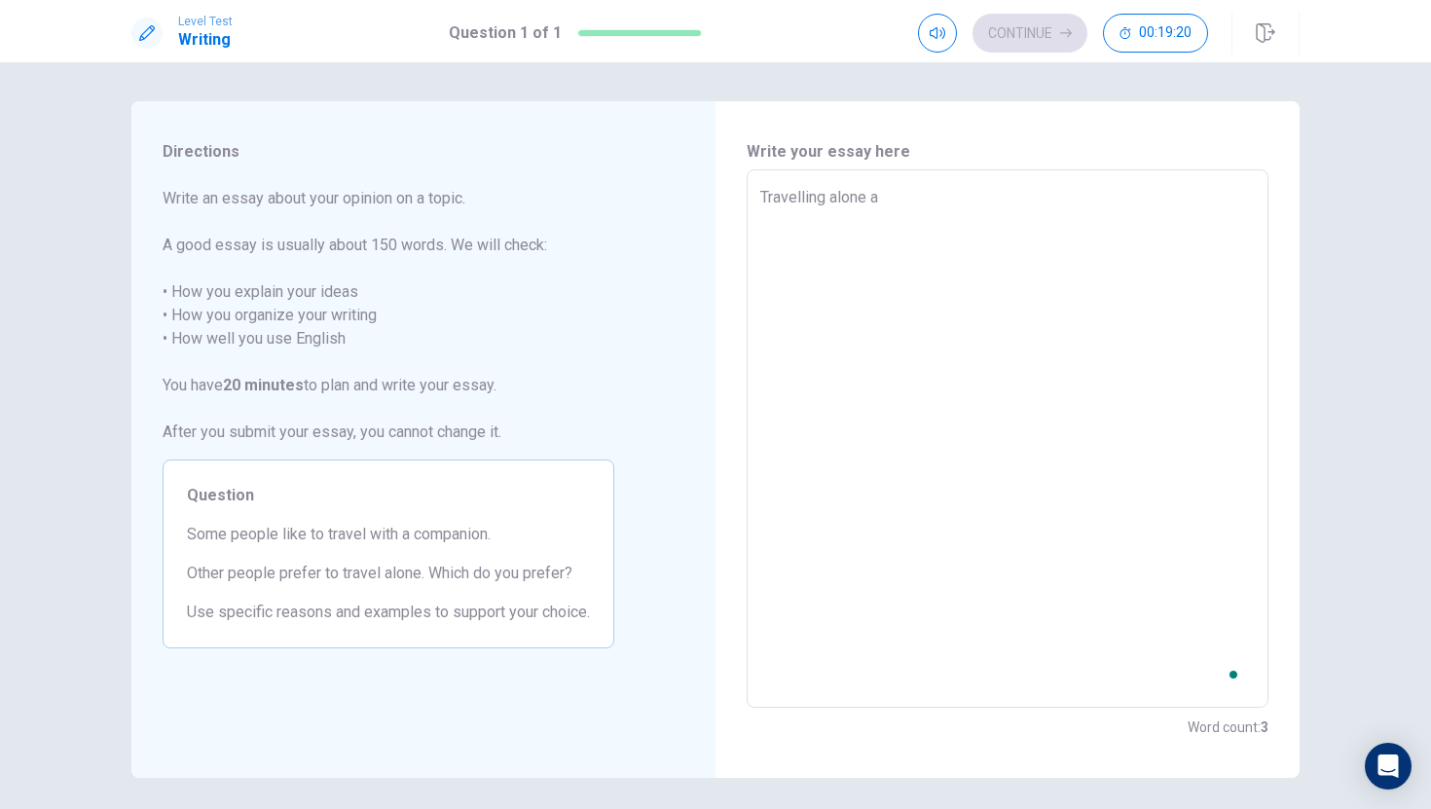
type textarea "Travelling alone an"
type textarea "x"
type textarea "Travelling alone an d"
click at [940, 194] on textarea "Travelling alone an d" at bounding box center [1007, 439] width 495 height 506
type textarea "x"
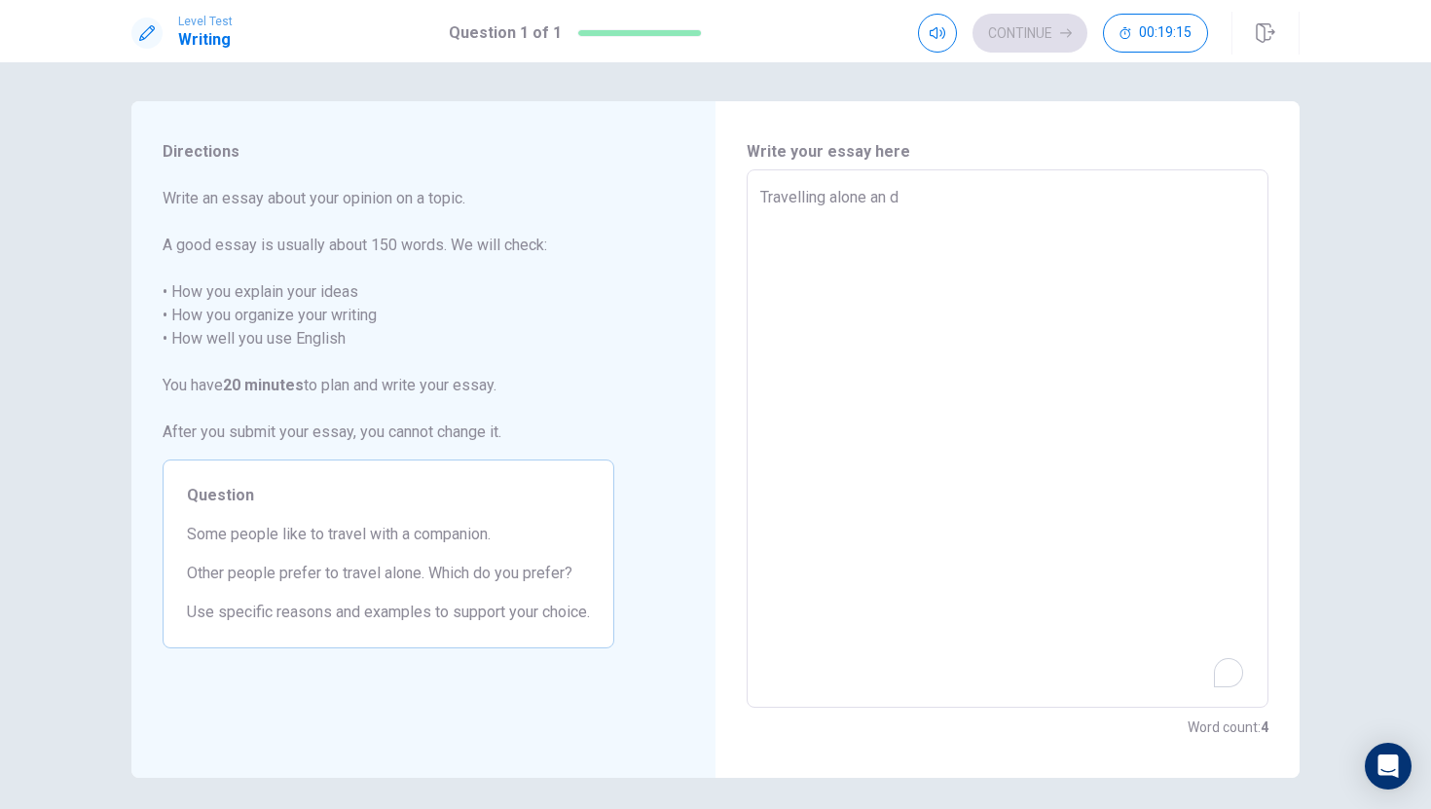
type textarea "Travelling alone an"
type textarea "x"
type textarea "Travelling alone an"
type textarea "x"
type textarea "Travelling alone and"
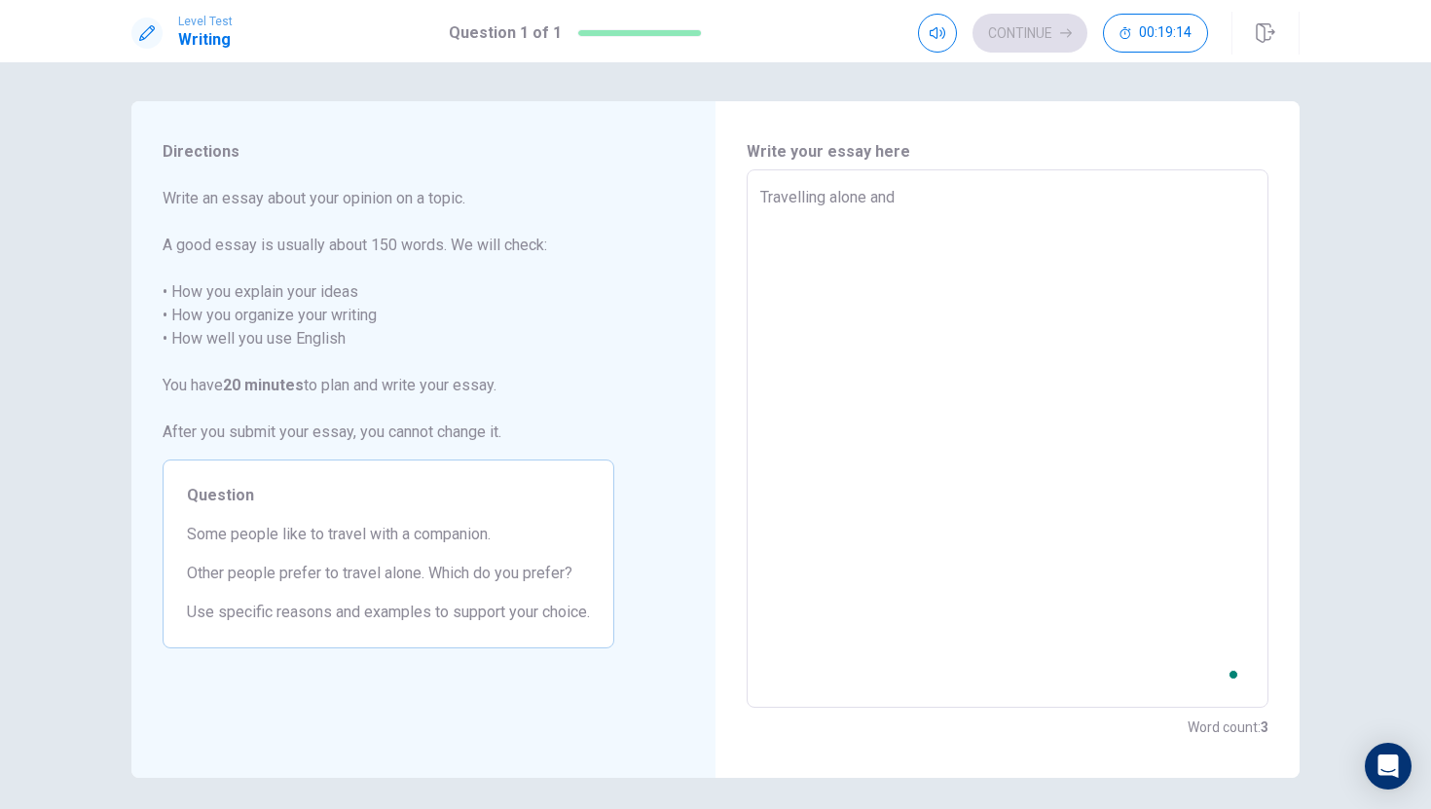
type textarea "x"
type textarea "Travelling alone an的"
type textarea "x"
type textarea "Travelling alone an"
type textarea "x"
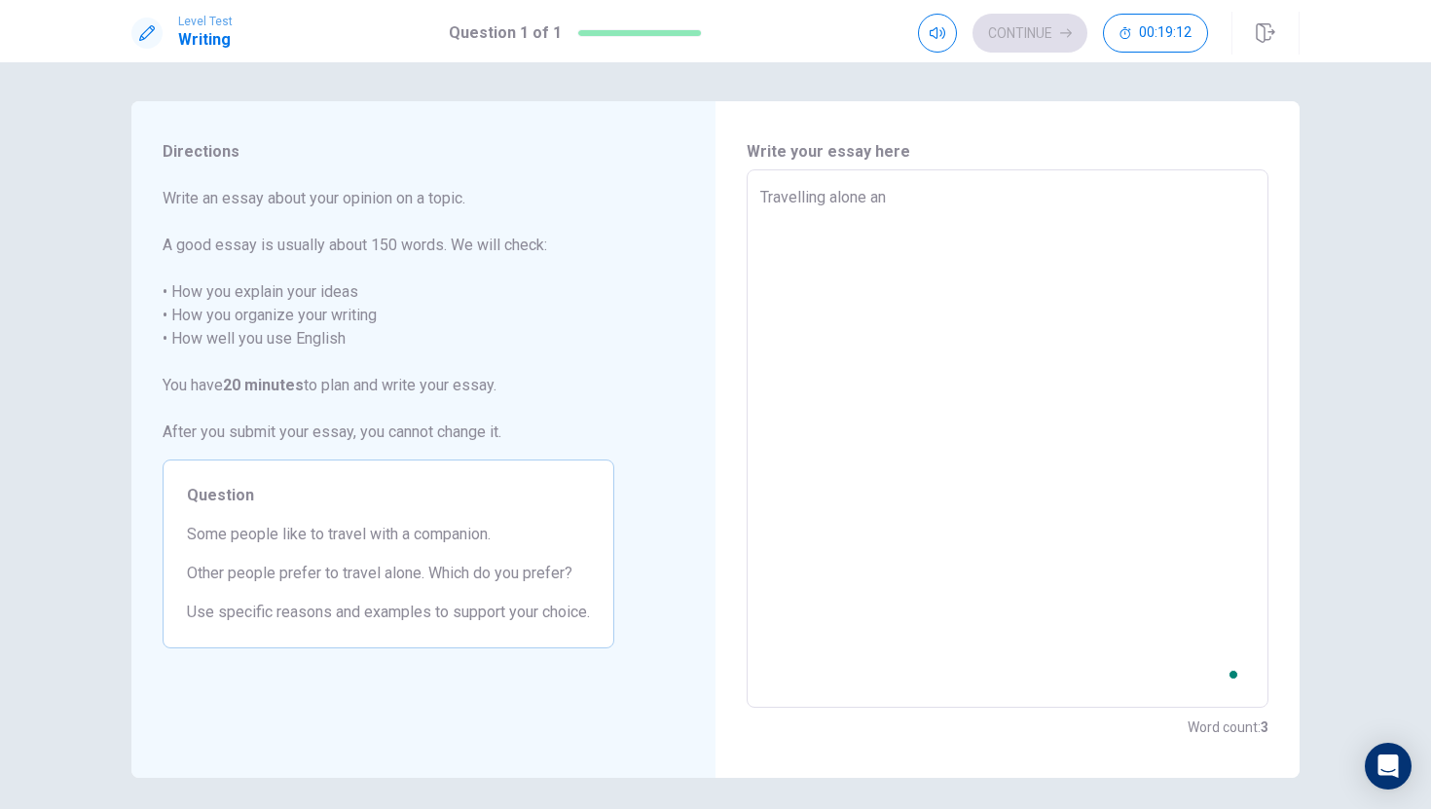
type textarea "Travelling alone and"
type textarea "x"
type textarea "Travelling alone an的"
type textarea "x"
type textarea "Travelling alone an"
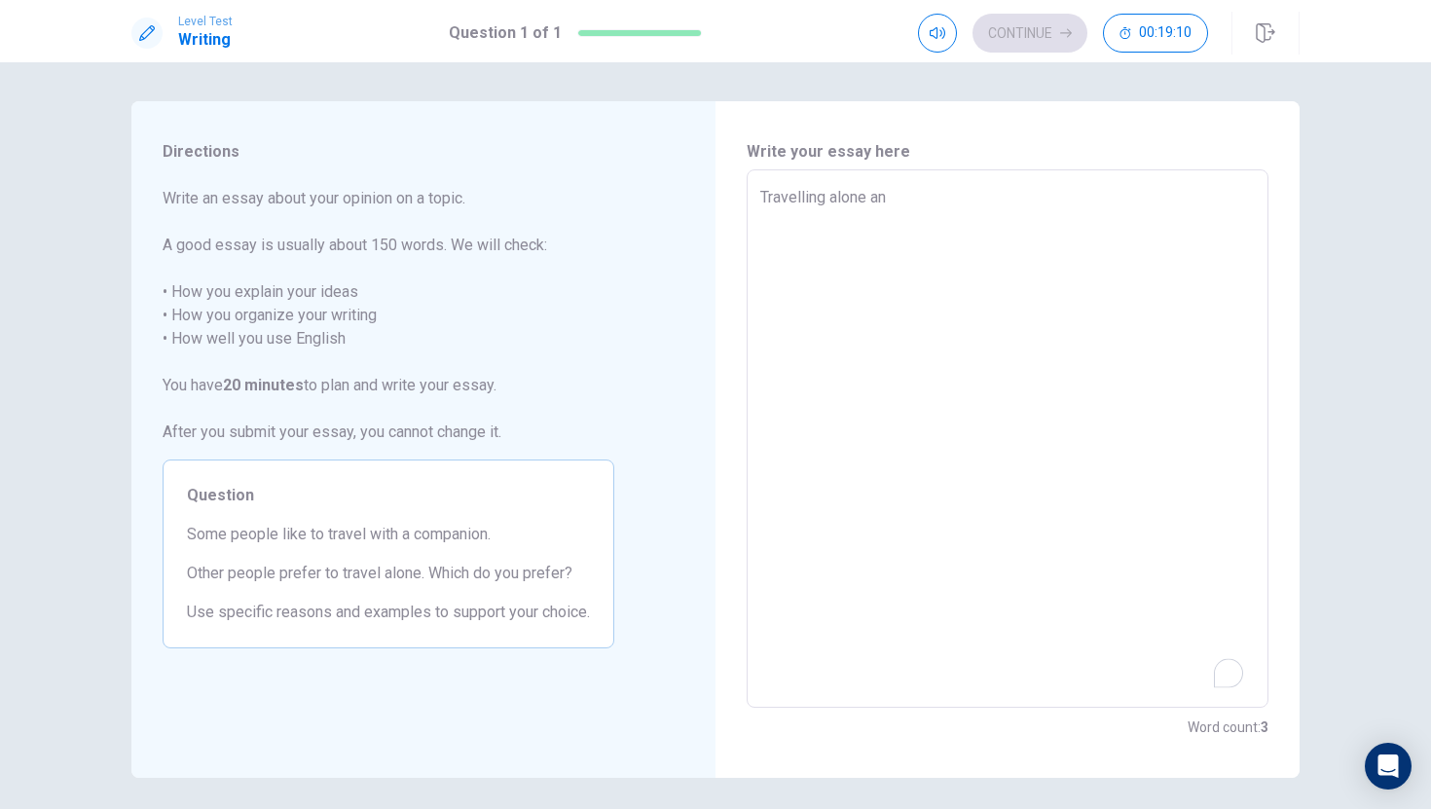
type textarea "x"
type textarea "Travelling alone a"
type textarea "x"
type textarea "Travelling alone"
type textarea "x"
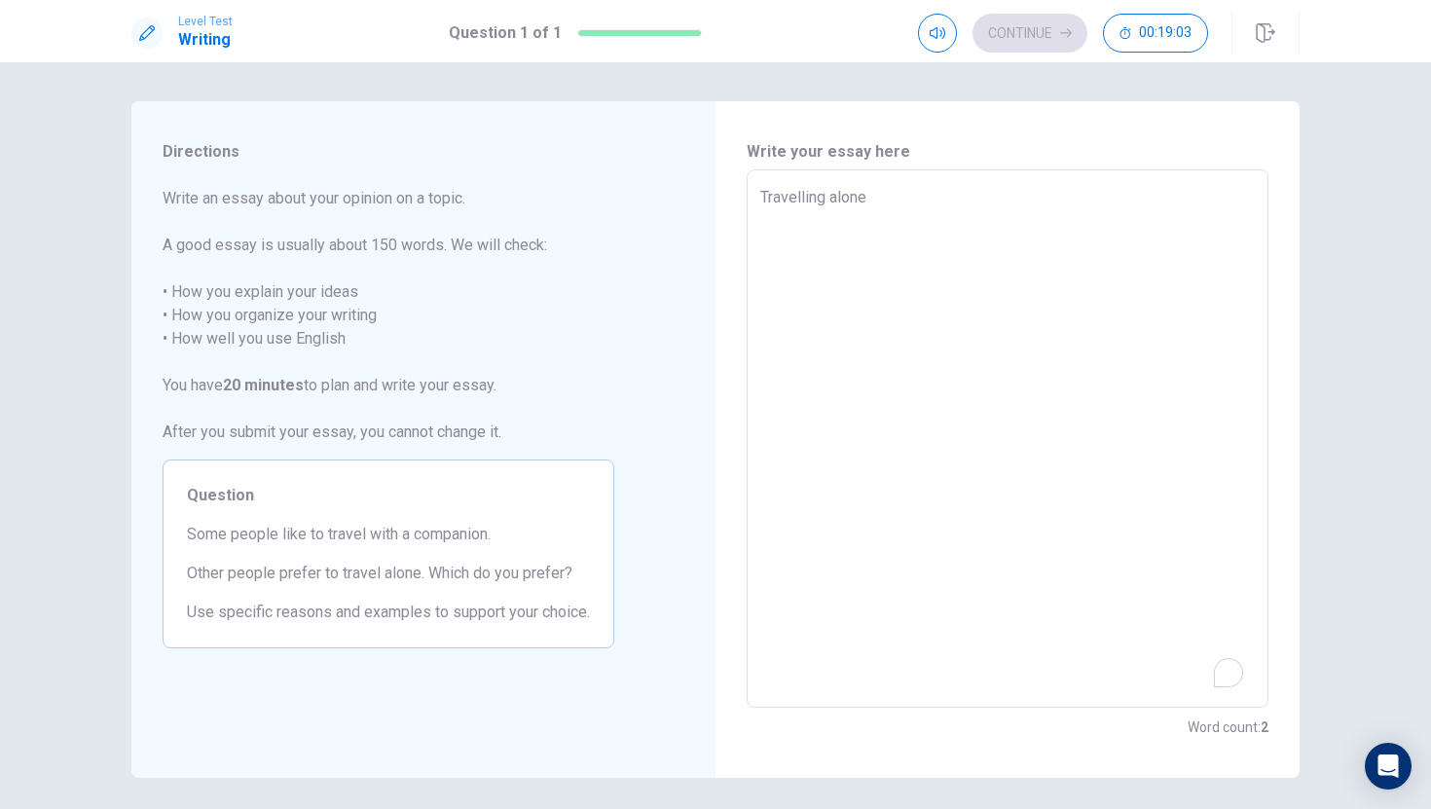
type textarea "Travelling alone o"
type textarea "x"
type textarea "Travelling alone or"
type textarea "x"
type textarea "Travelling alone orw"
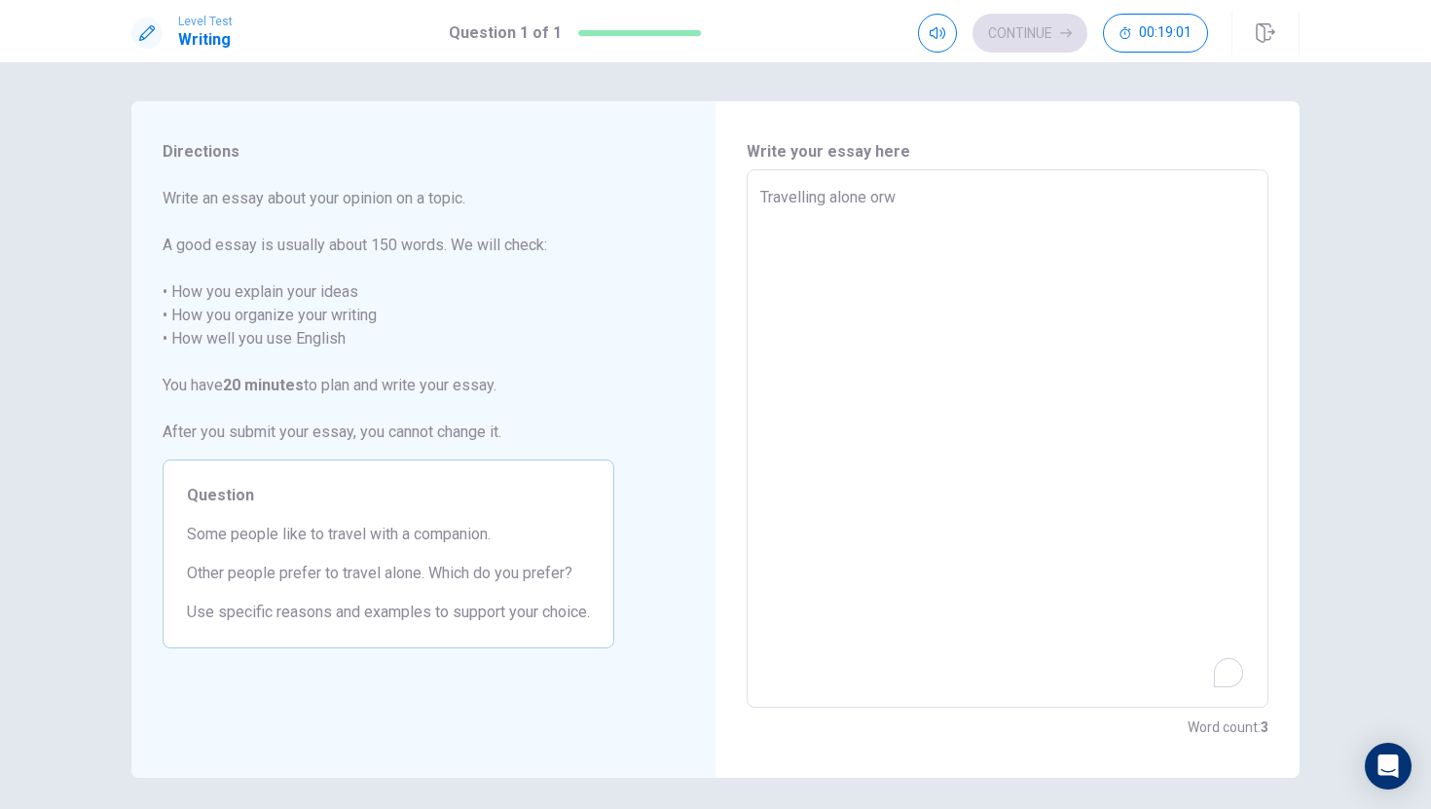
type textarea "x"
type textarea "Travelling alone orwi"
type textarea "x"
type textarea "Travelling alone orwi t"
type textarea "x"
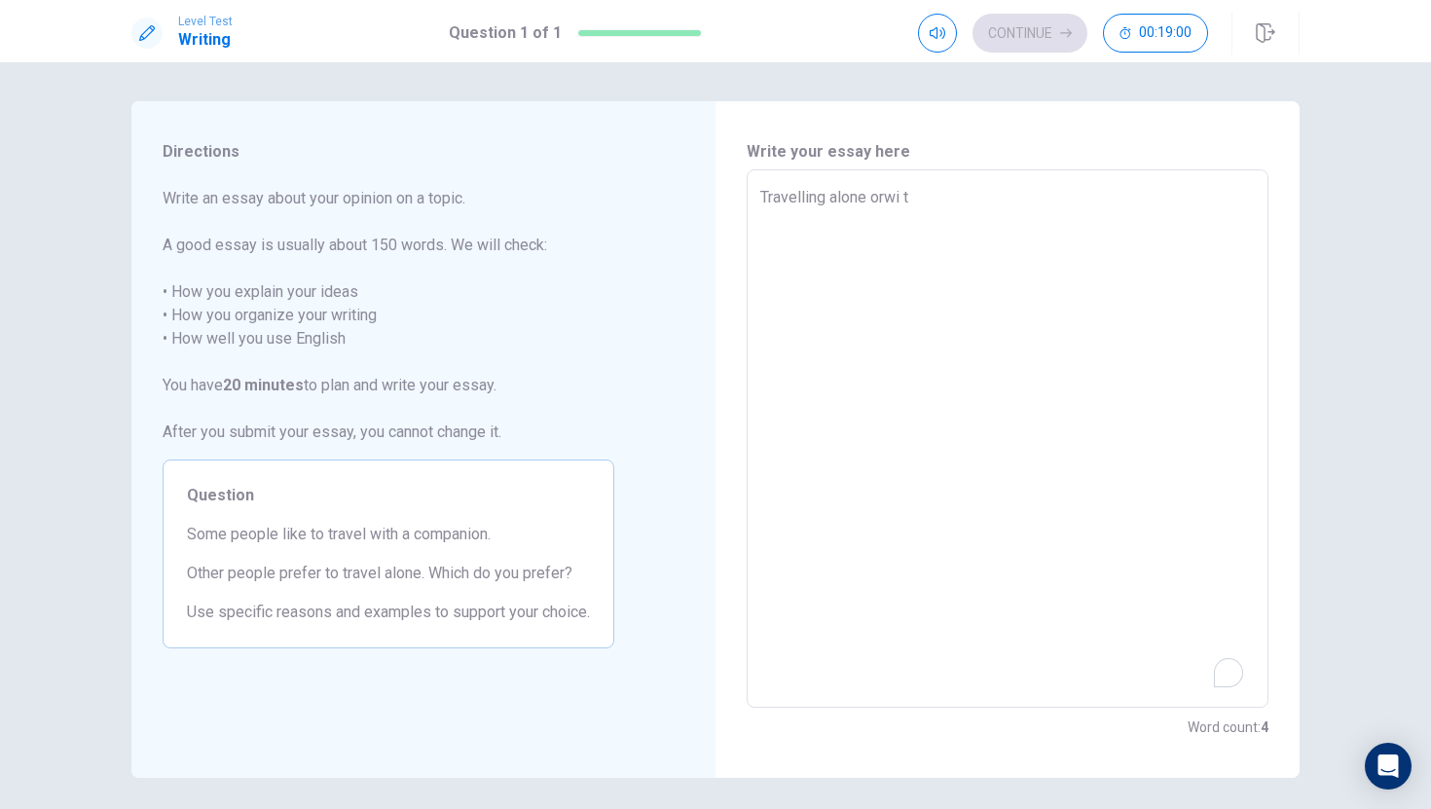
type textarea "Travelling alone orwi"
type textarea "x"
type textarea "Travelling alone orw"
type textarea "x"
type textarea "Travelling alone or"
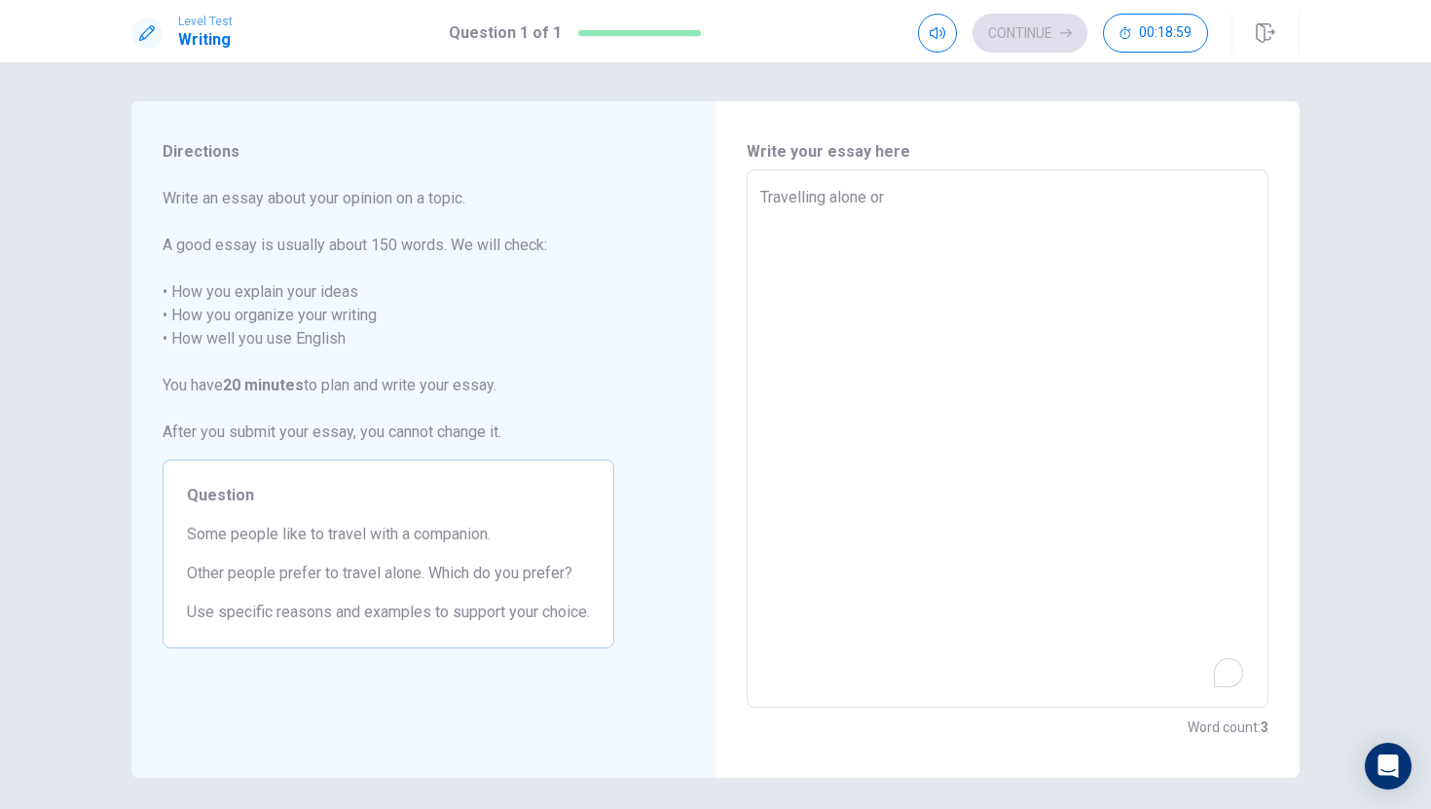
type textarea "x"
type textarea "Travelling alone or"
type textarea "x"
type textarea "Travelling alone or w"
type textarea "x"
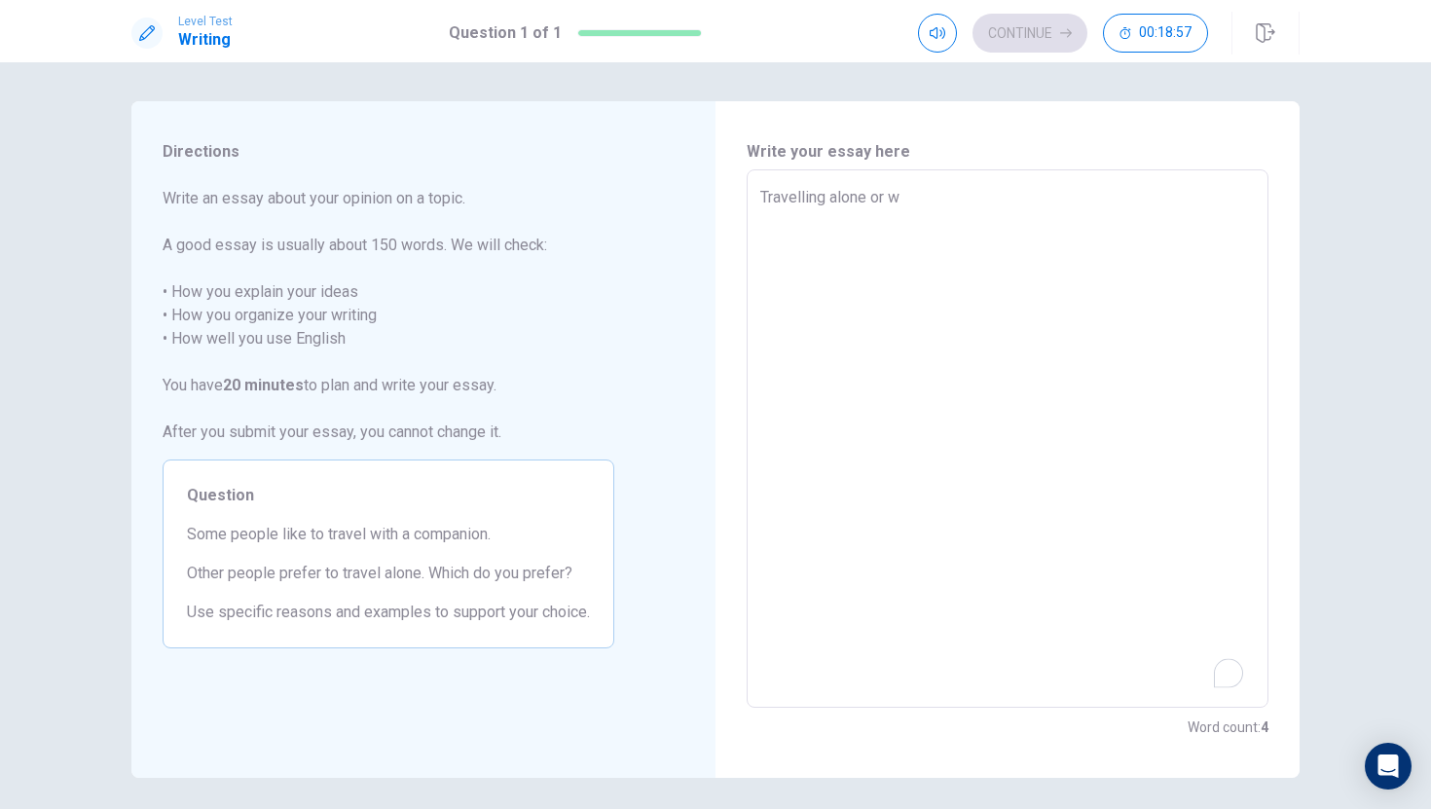
type textarea "Travelling alone or wi"
type textarea "x"
type textarea "Travelling alone or wi t"
type textarea "x"
type textarea "Travelling alone or with"
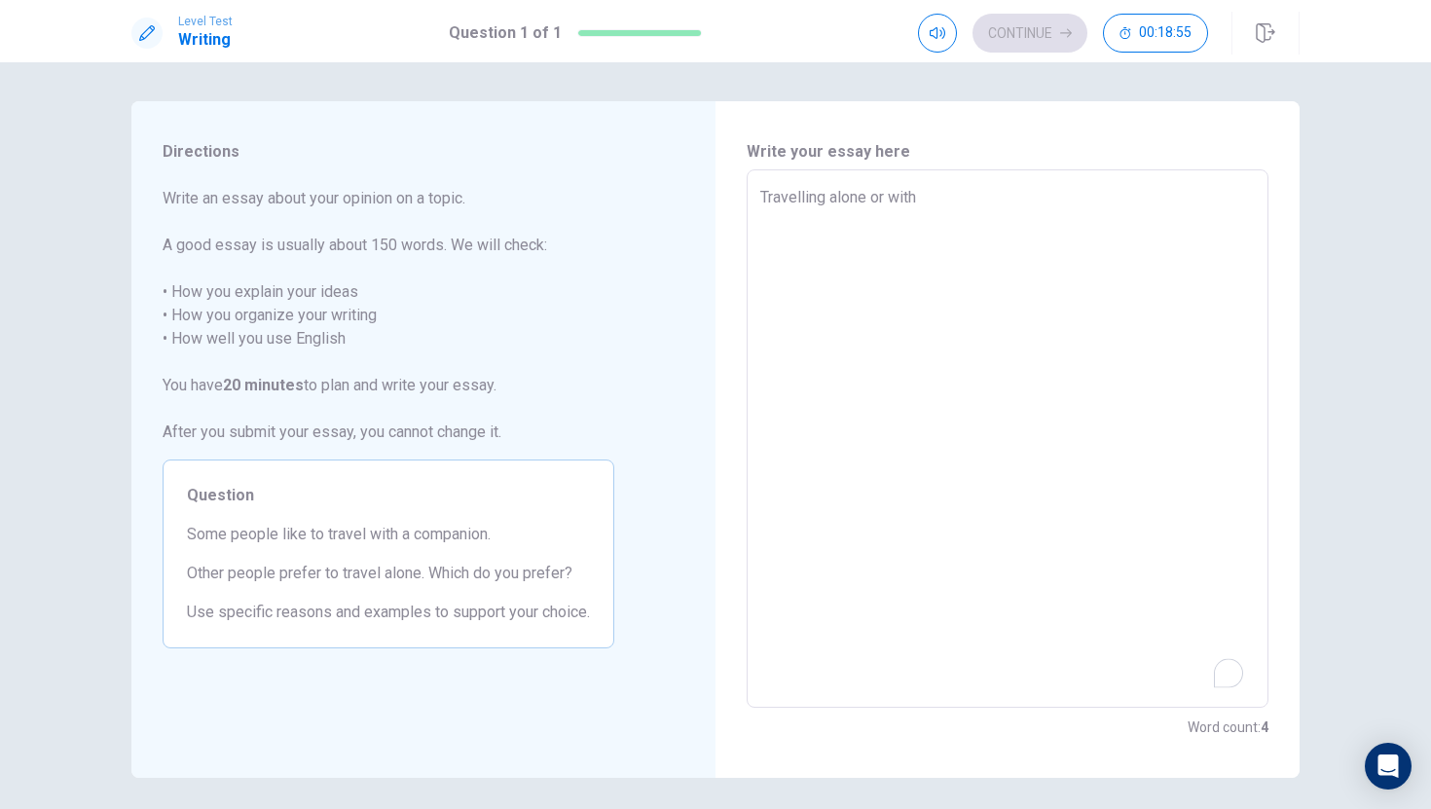
type textarea "x"
type textarea "Travelling alone or withp"
type textarea "x"
type textarea "Travelling alone or with"
type textarea "x"
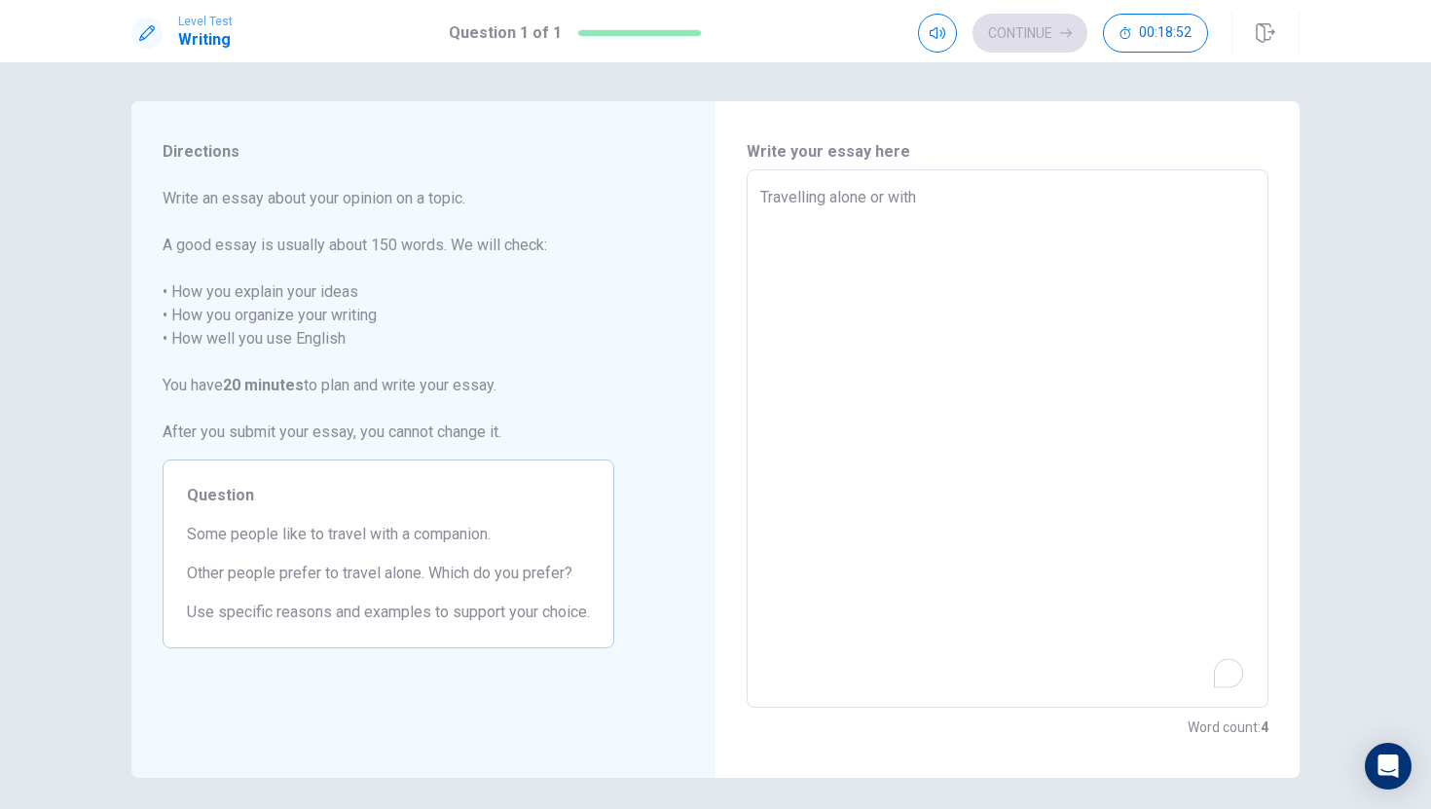
type textarea "Travelling alone or with"
type textarea "x"
type textarea "Travelling alone or with p"
type textarea "x"
type textarea "Travelling alone or with pe"
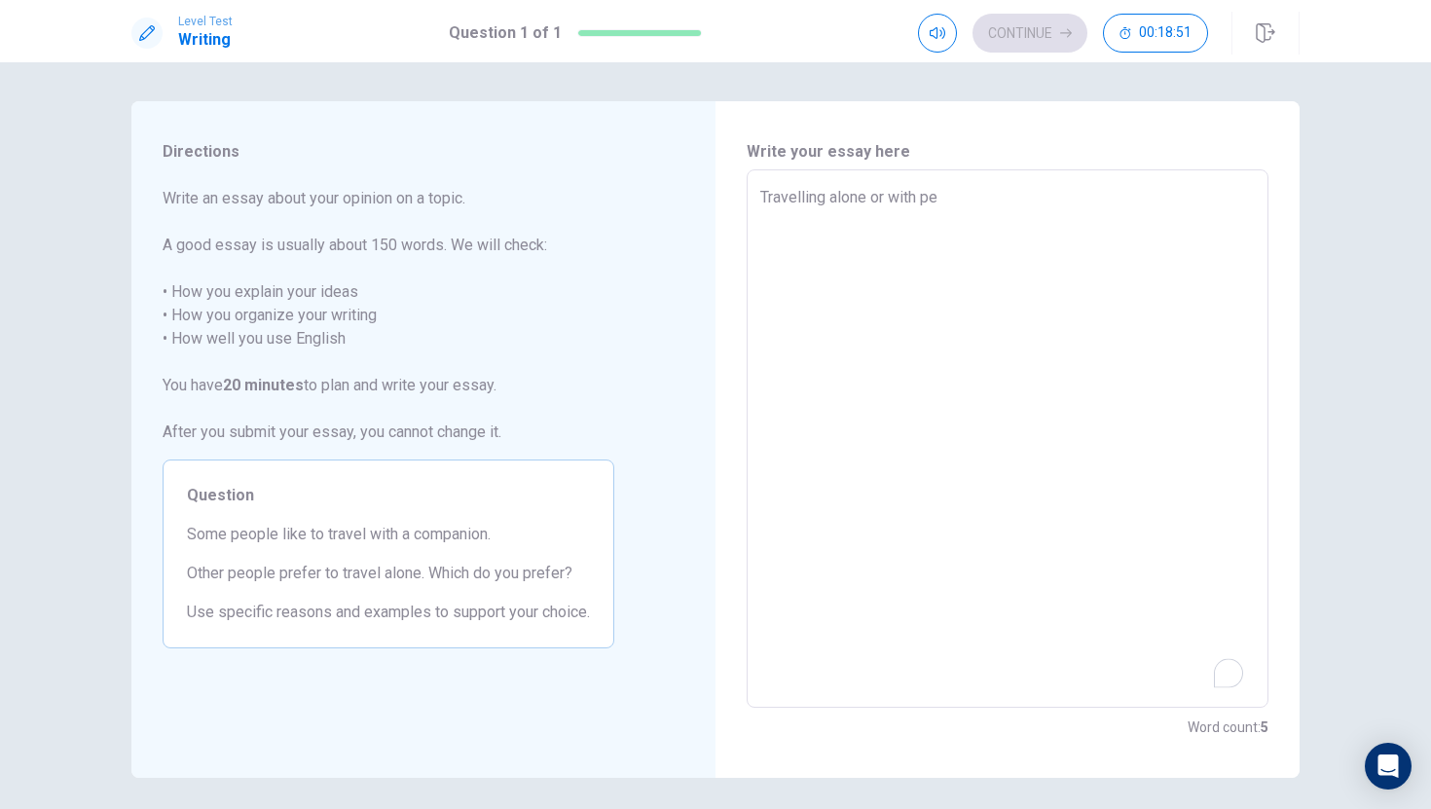
type textarea "x"
type textarea "Travelling alone or with pe o"
type textarea "x"
type textarea "Travelling alone or with pe o p"
type textarea "x"
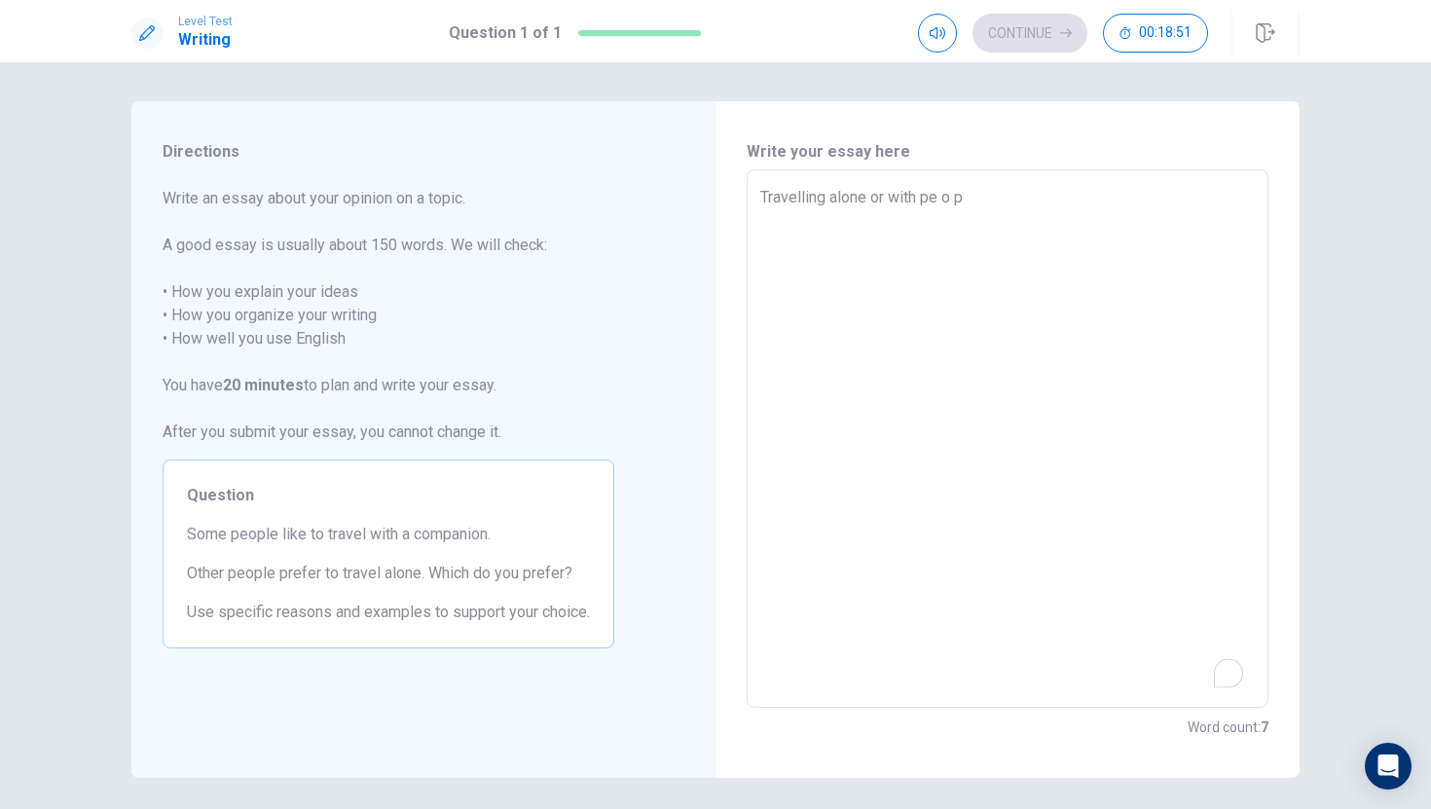
type textarea "Travelling alone or with peopl"
type textarea "x"
type textarea "Travelling alone or with people"
click at [1007, 264] on textarea "Travelling alone or with people" at bounding box center [1007, 439] width 495 height 506
type textarea "x"
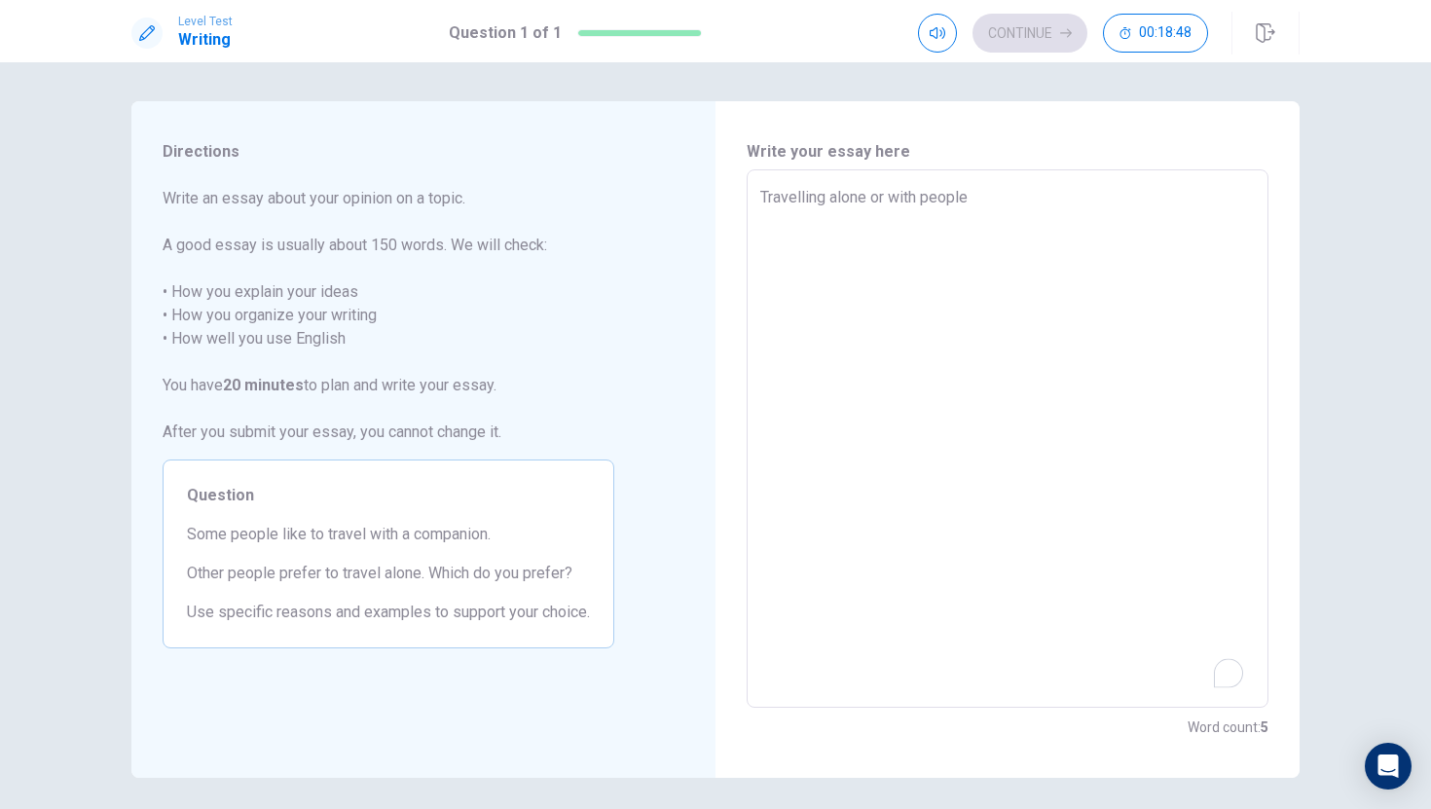
type textarea "Travelling alone or with people"
type textarea "x"
type textarea "Travelling alone or with people"
type textarea "x"
type textarea "Travelling alone or with people W"
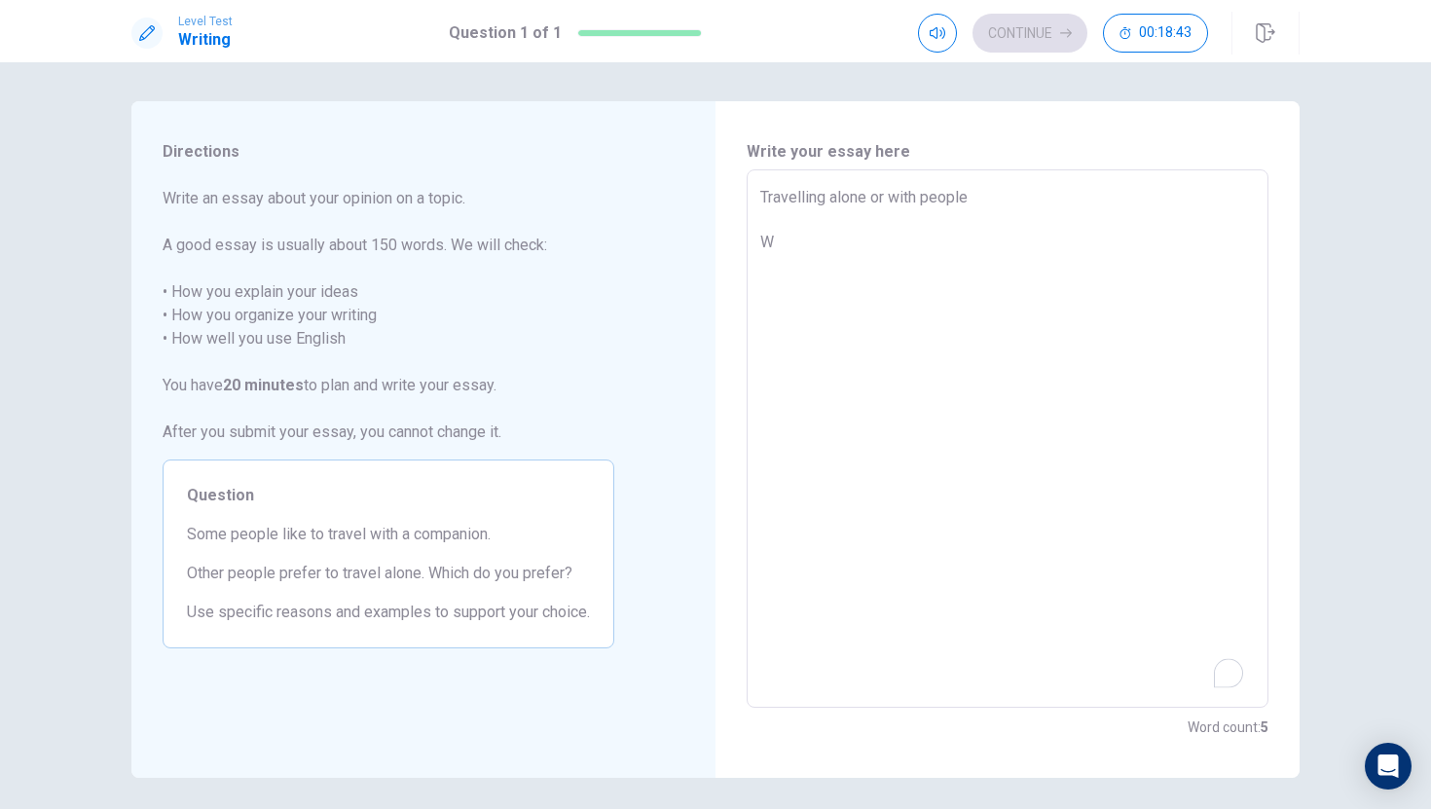
type textarea "x"
type textarea "Travelling alone or with people Wh"
type textarea "x"
type textarea "Travelling alone or with people W he"
type textarea "x"
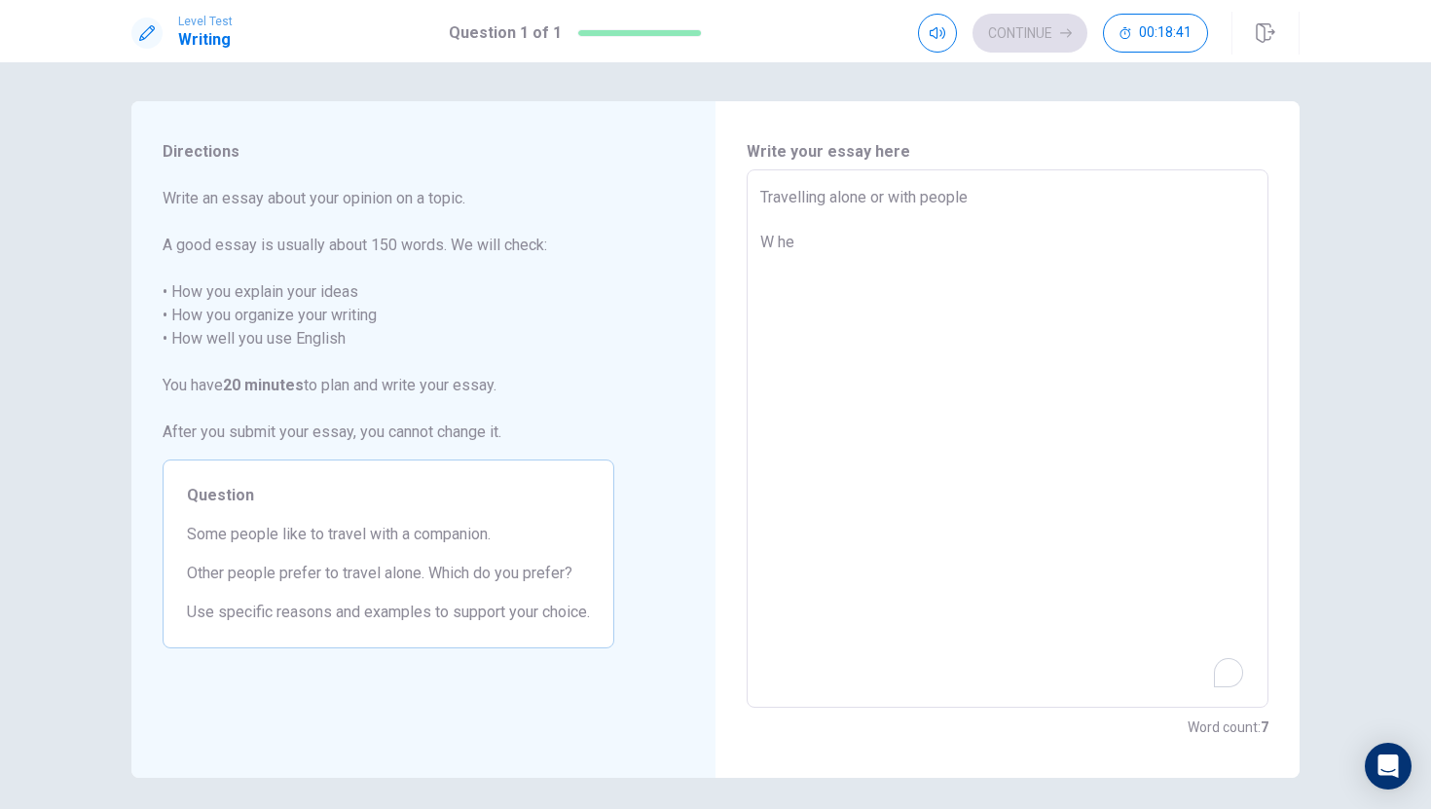
type textarea "Travelling alone or with people When"
type textarea "x"
type textarea "Travelling alone or with people Whent"
type textarea "x"
type textarea "Travelling alone or with people Whent r"
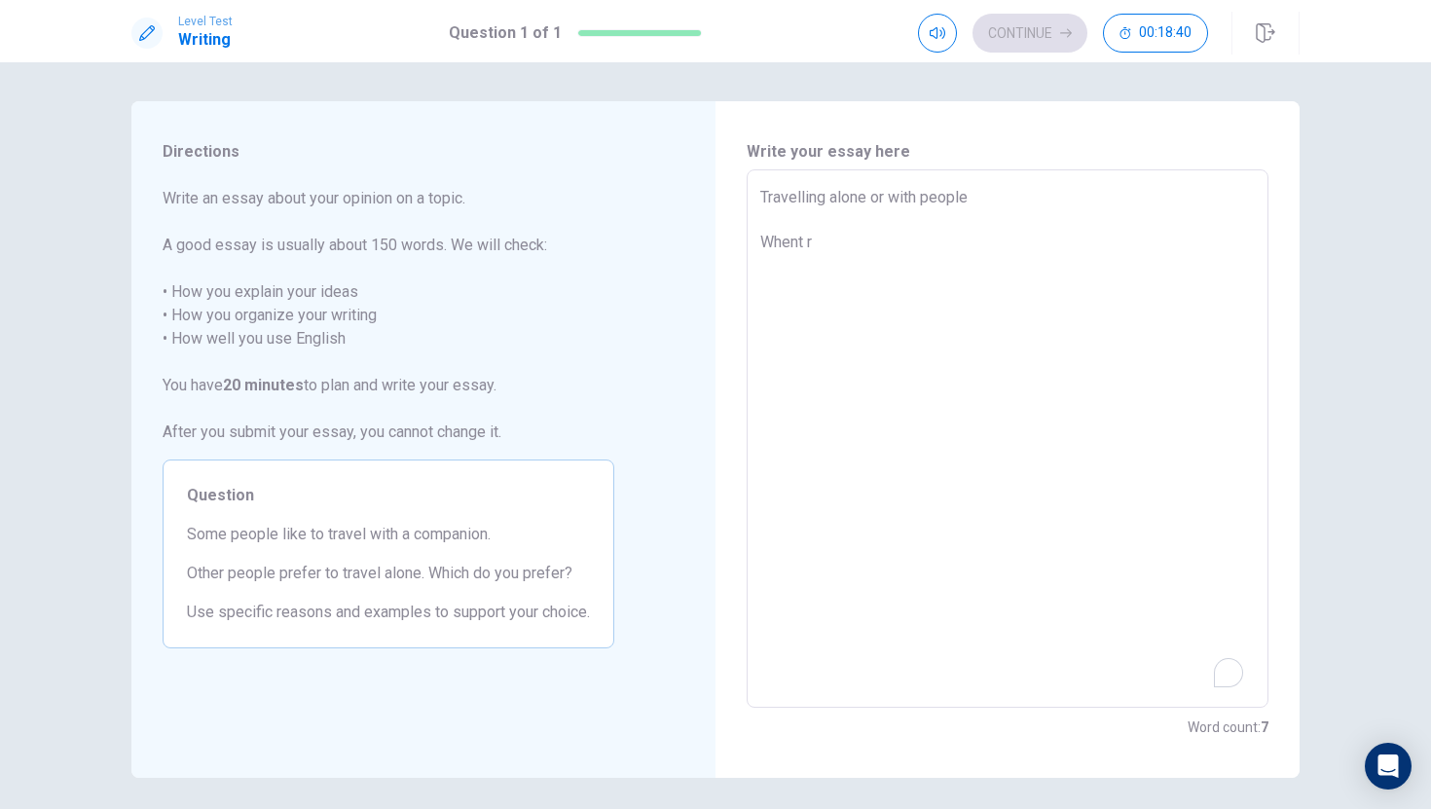
type textarea "x"
type textarea "Travelling alone or with people Whentr a"
type textarea "x"
type textarea "Travelling alone or with people Whent r"
type textarea "x"
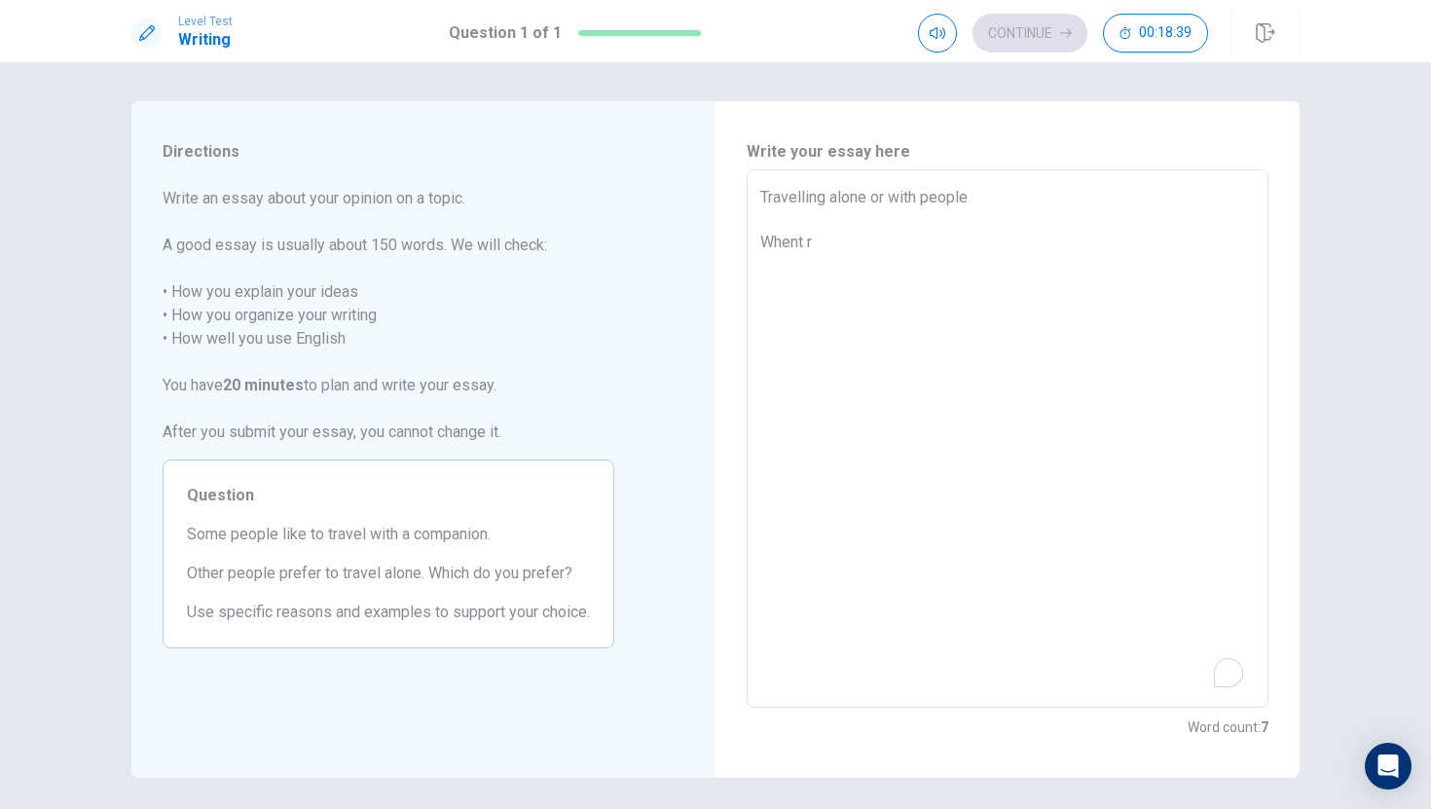
type textarea "Travelling alone or with people Whent"
type textarea "x"
type textarea "Travelling alone or with people When"
type textarea "x"
type textarea "Travelling alone or with people When"
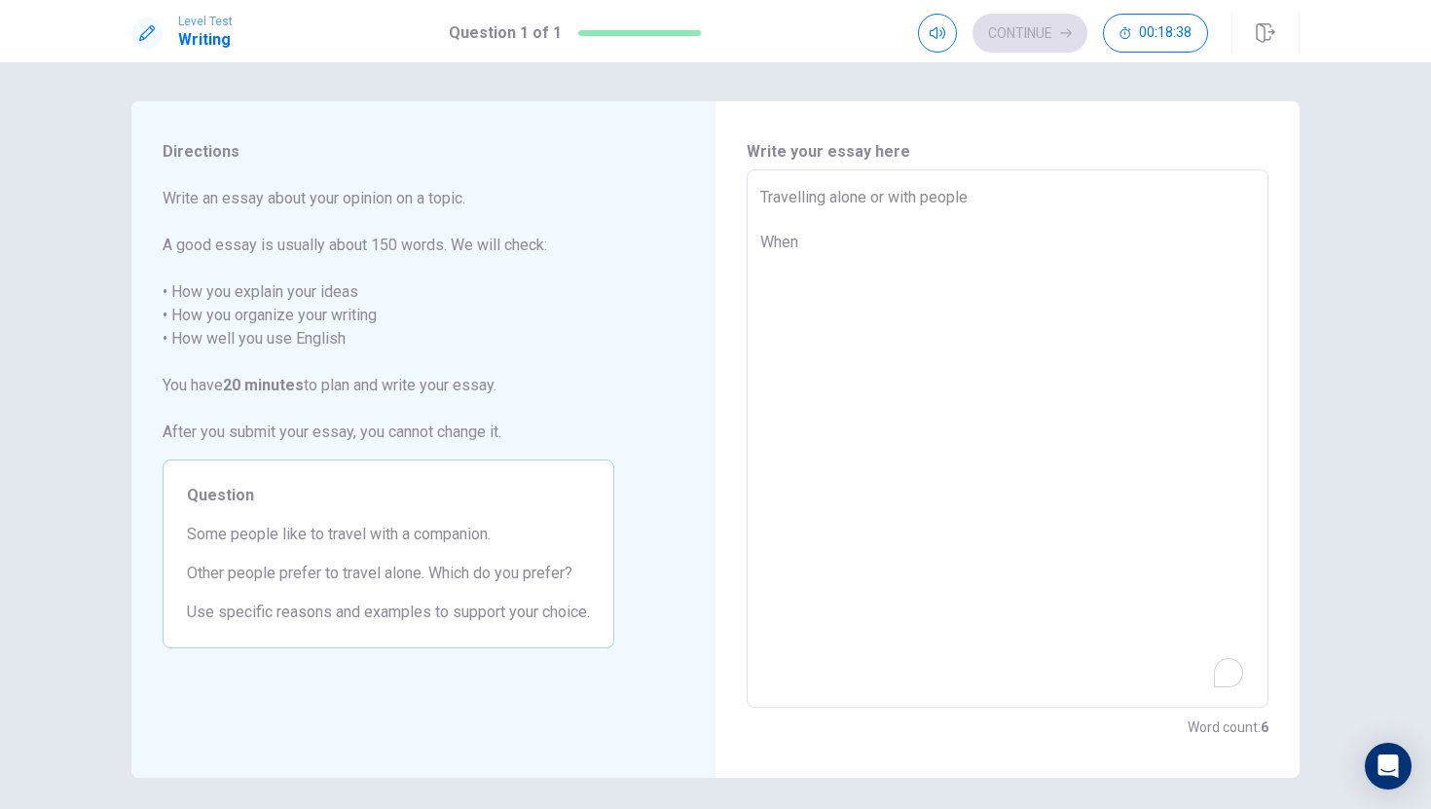
type textarea "x"
type textarea "Travelling alone or with people When t"
type textarea "x"
type textarea "Travelling alone or with people When t r"
type textarea "x"
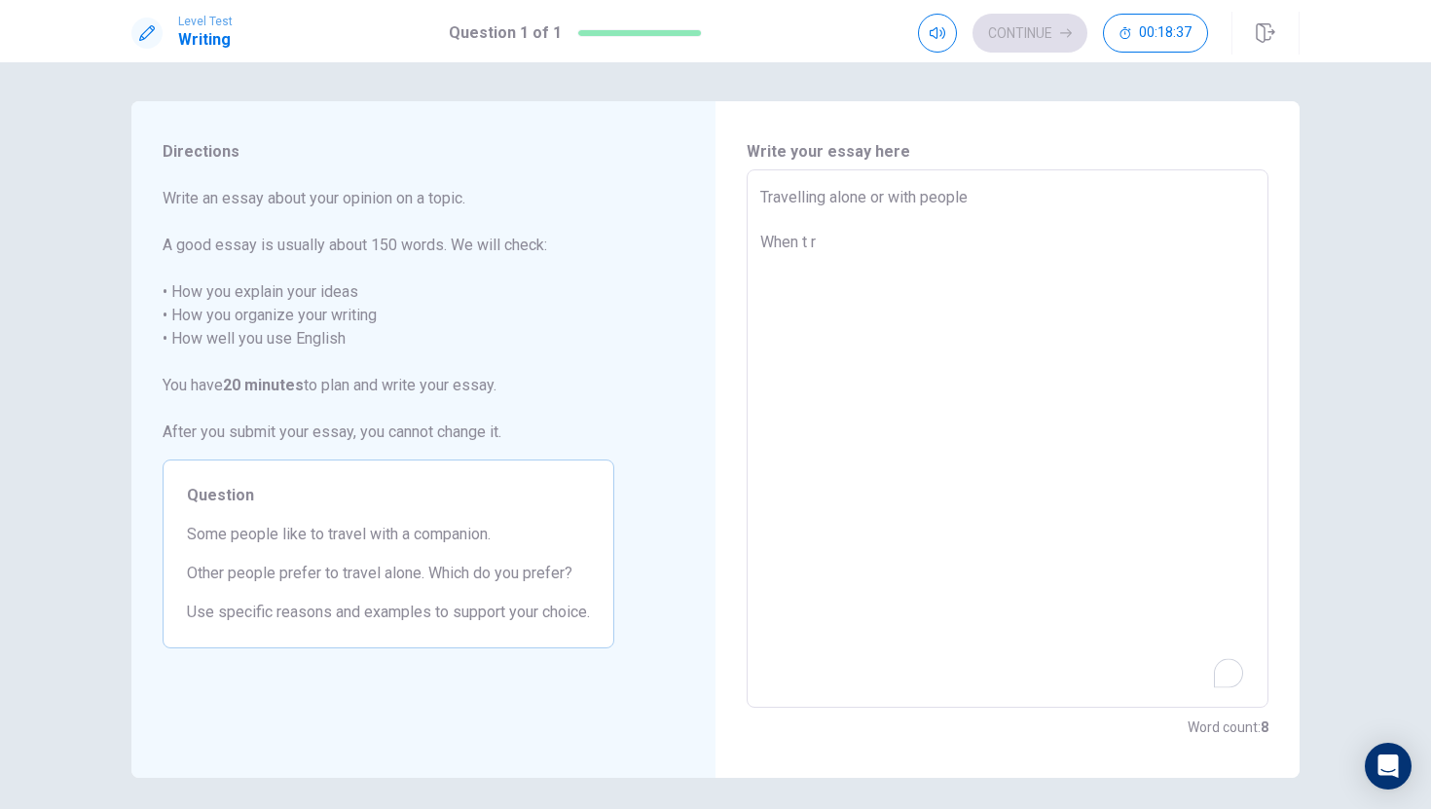
type textarea "Travelling alone or with people When tr a"
type textarea "x"
type textarea "Travelling alone or with people When t r a v"
type textarea "x"
type textarea "Travelling alone or with people When trave"
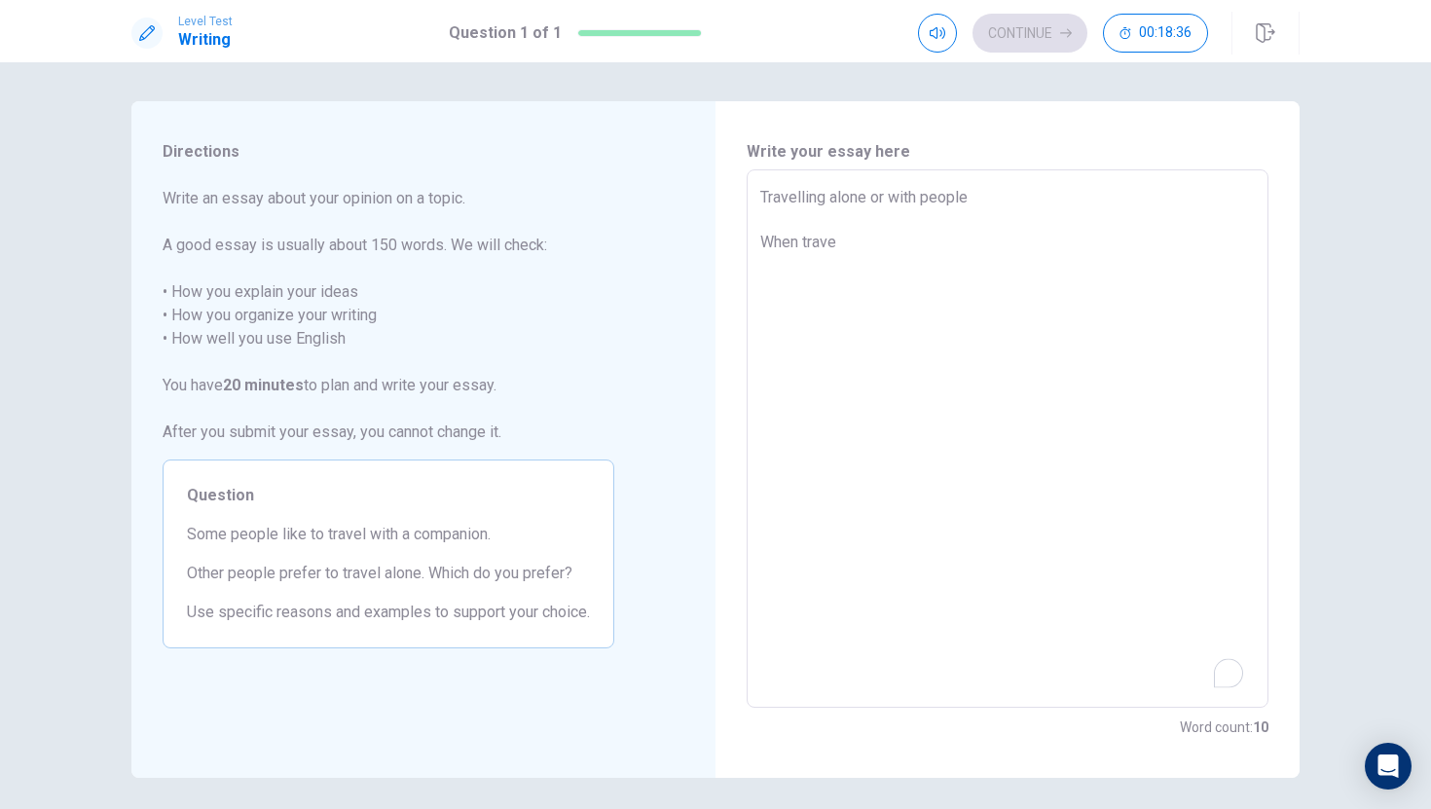
type textarea "x"
type textarea "Travelling alone or with people When travel"
type textarea "x"
type textarea "Travelling alone or with people When travell"
type textarea "x"
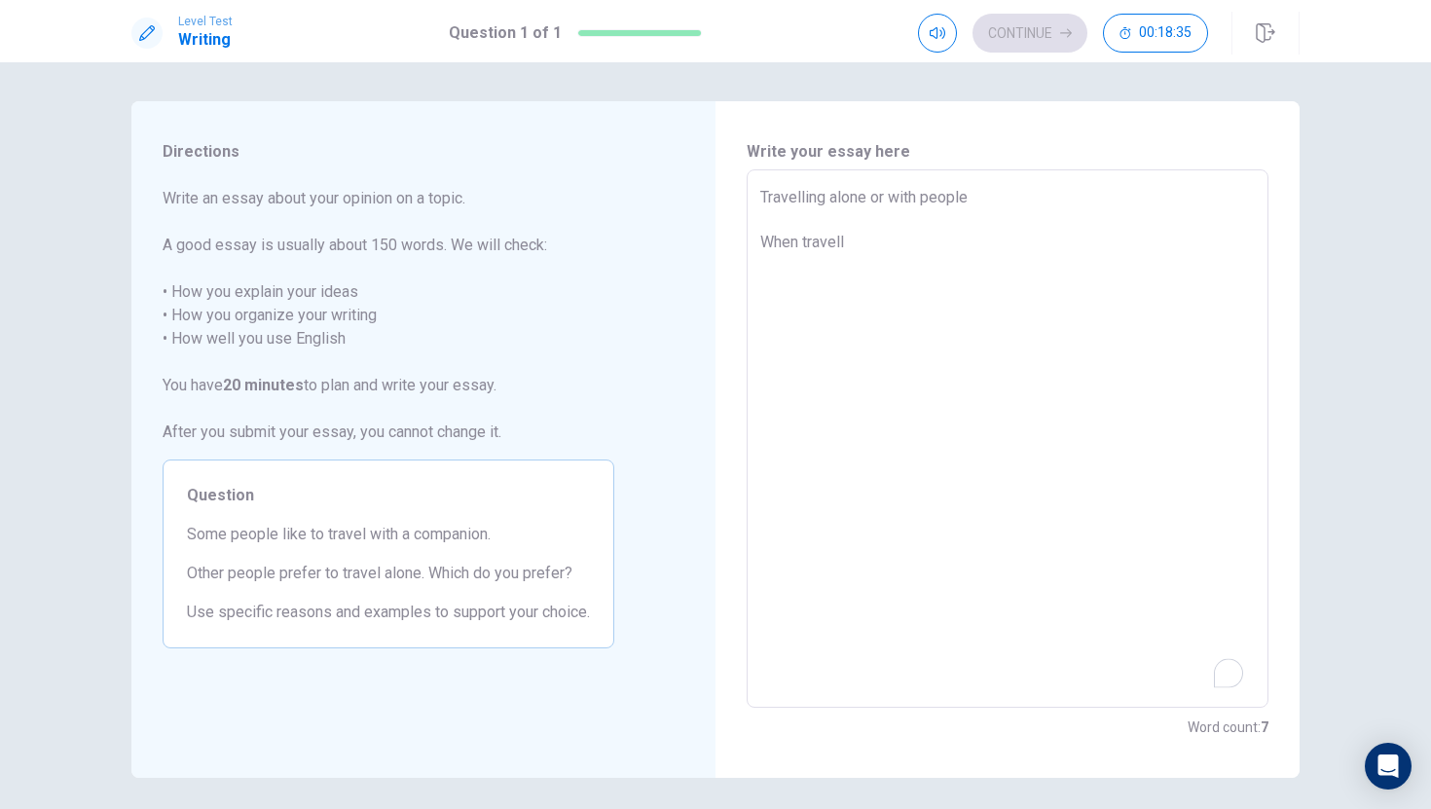
type textarea "Travelling alone or with people When travel li"
type textarea "x"
type textarea "Travelling alone or with people When travellin"
type textarea "x"
type textarea "Travelling alone or with people When travelling"
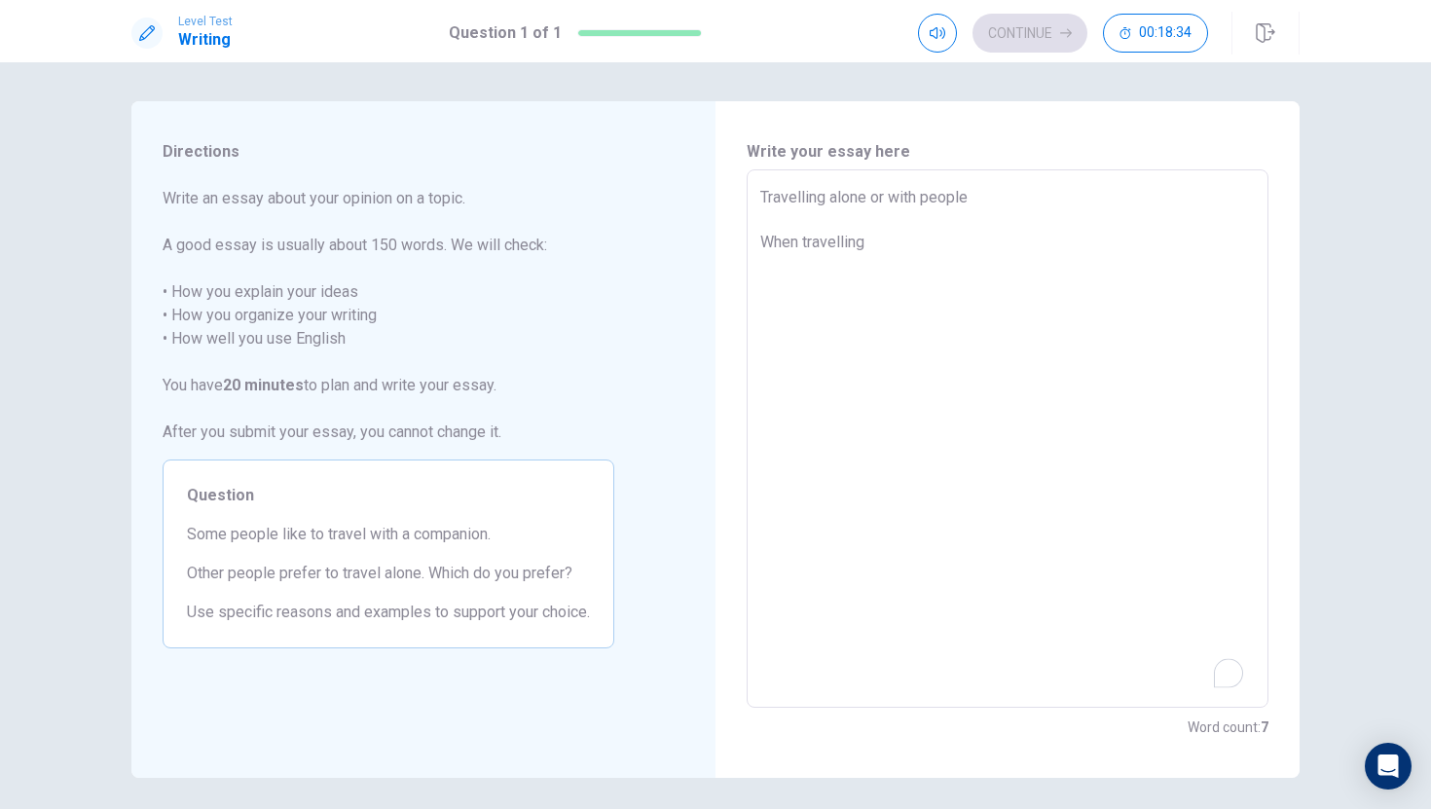
type textarea "x"
type textarea "Travelling alone or with people When travelling，"
type textarea "x"
type textarea "Travelling alone or with people When travelling，"
type textarea "x"
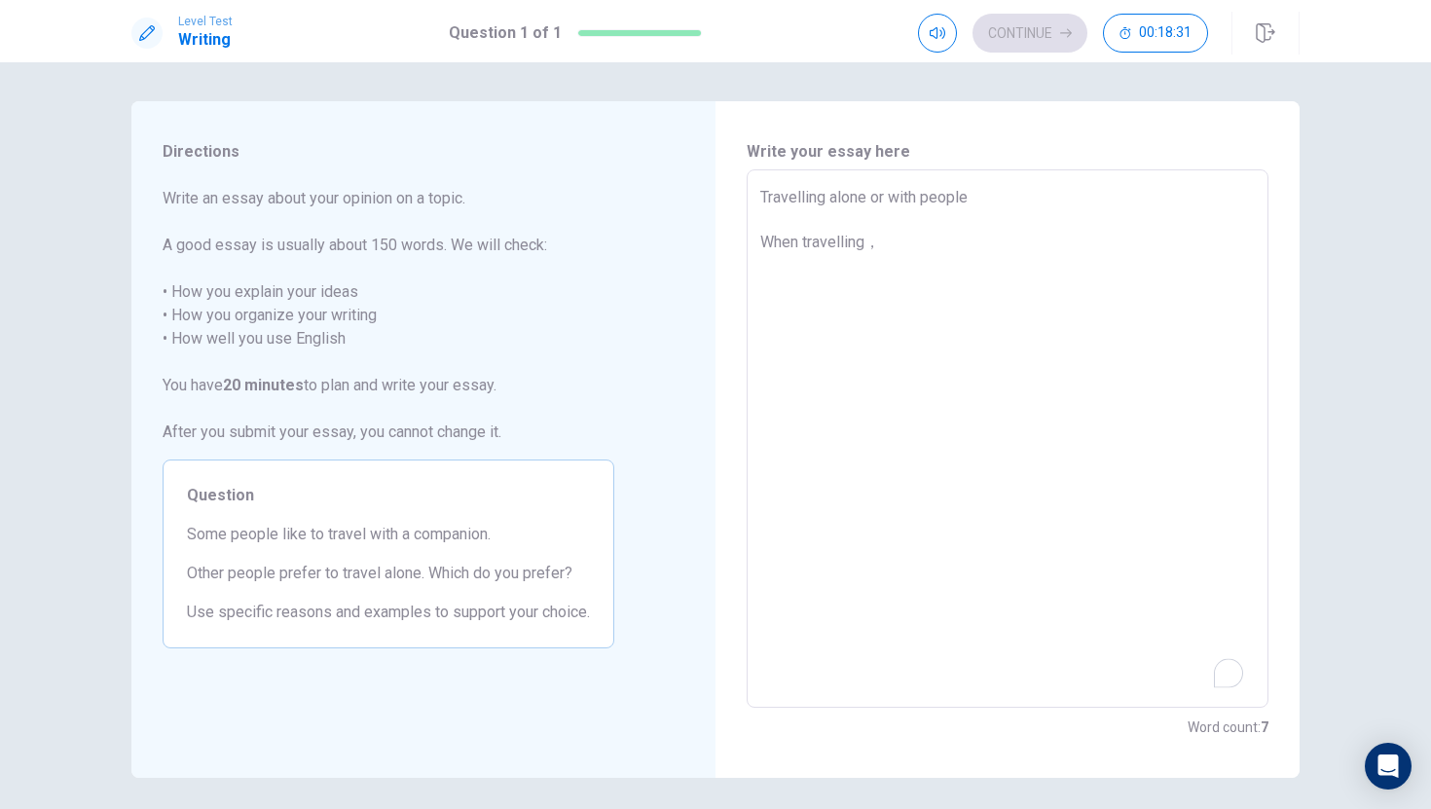
type textarea "Travelling alone or with people When travelling， p"
type textarea "x"
type textarea "Travelling alone or with people When travelling， pe"
type textarea "x"
type textarea "Travelling alone or with people When travelling， pe o"
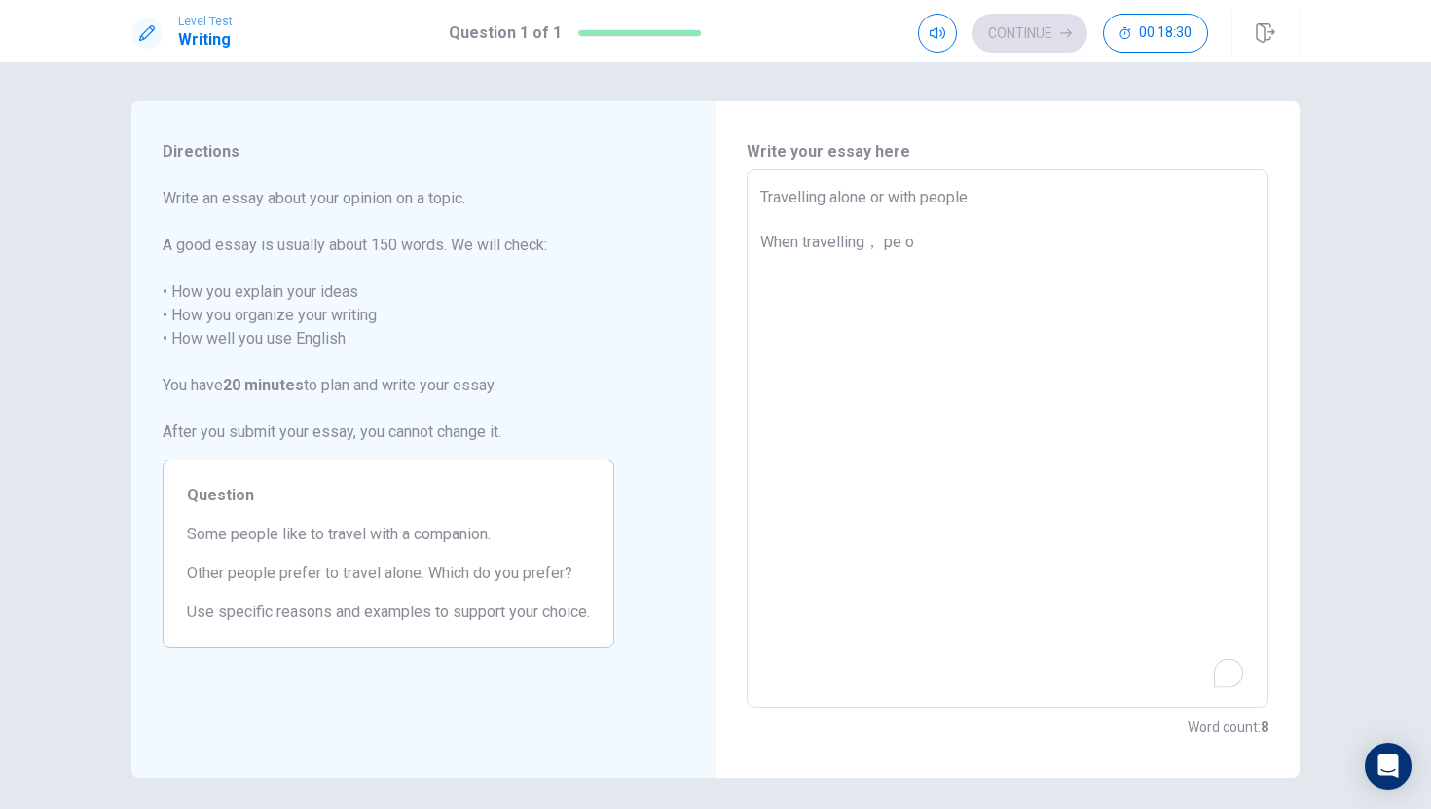
type textarea "x"
type textarea "Travelling alone or with people When travelling， pe o p"
type textarea "x"
type textarea "Travelling alone or with people When travelling， peopl"
type textarea "x"
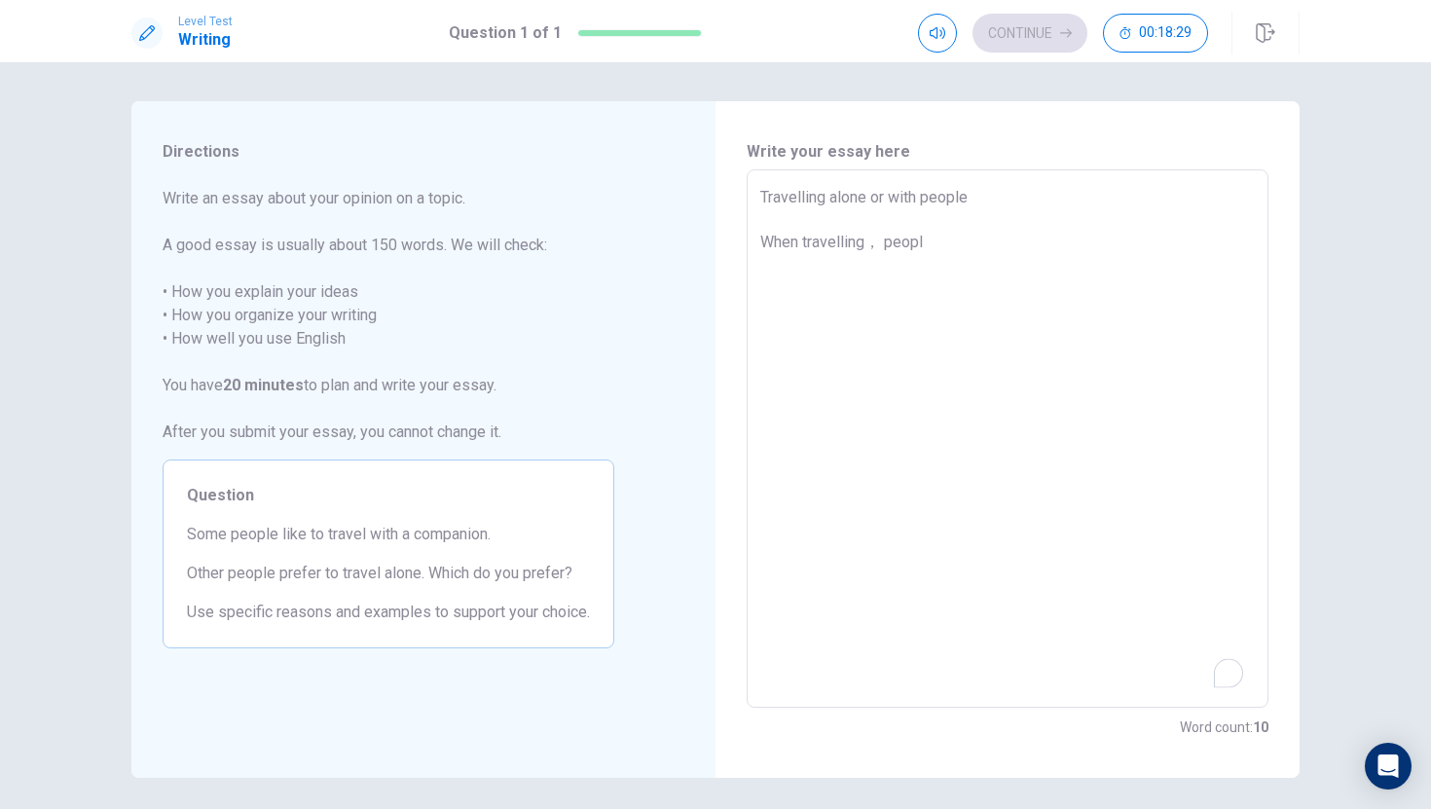
type textarea "Travelling alone or with people When travelling， people"
type textarea "x"
type textarea "Travelling alone or with people When travelling， people"
type textarea "x"
type textarea "Travelling alone or with people When travelling， people w"
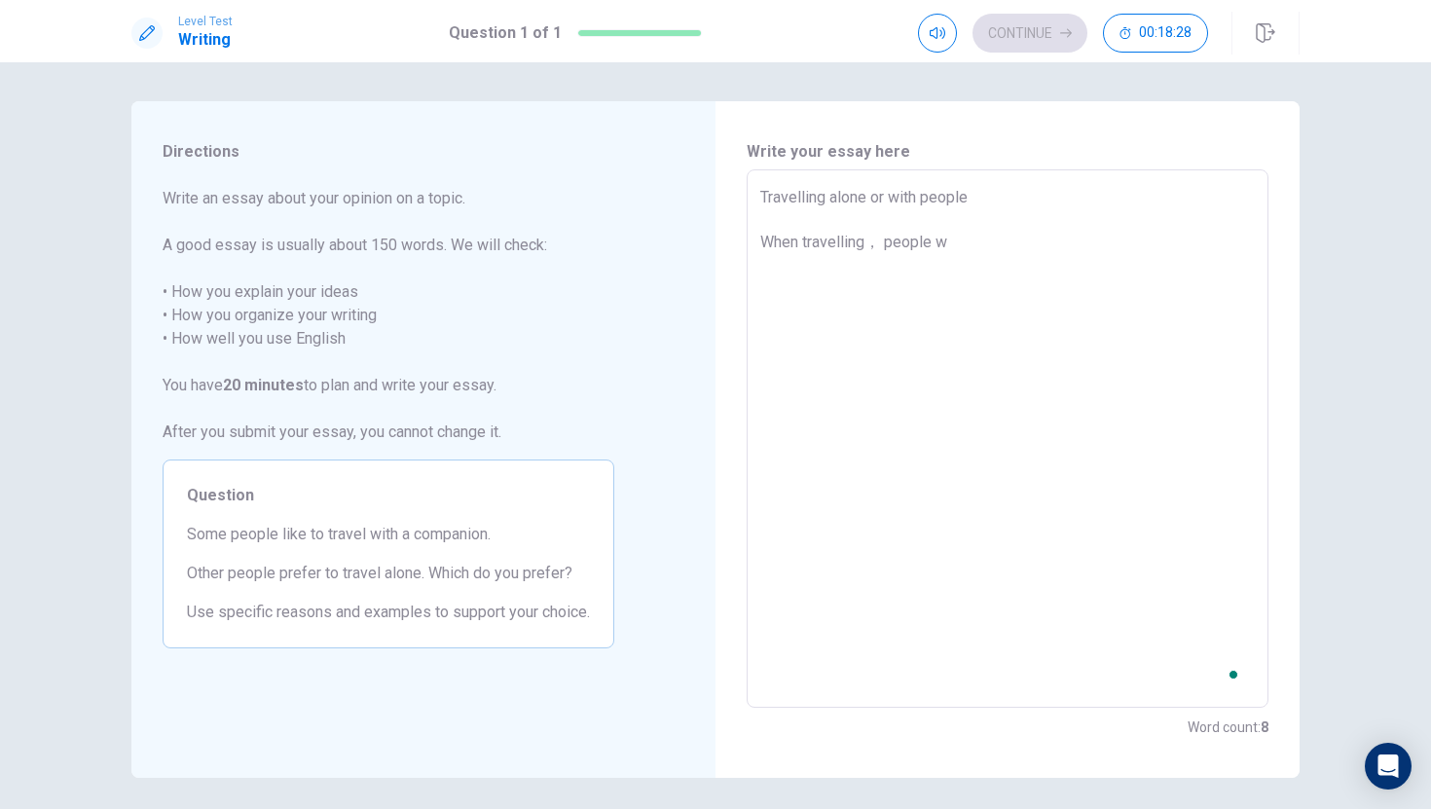
type textarea "x"
type textarea "Travelling alone or with people When travelling， people wo"
type textarea "x"
type textarea "Travelling alone or with people When travelling， people wo u"
type textarea "x"
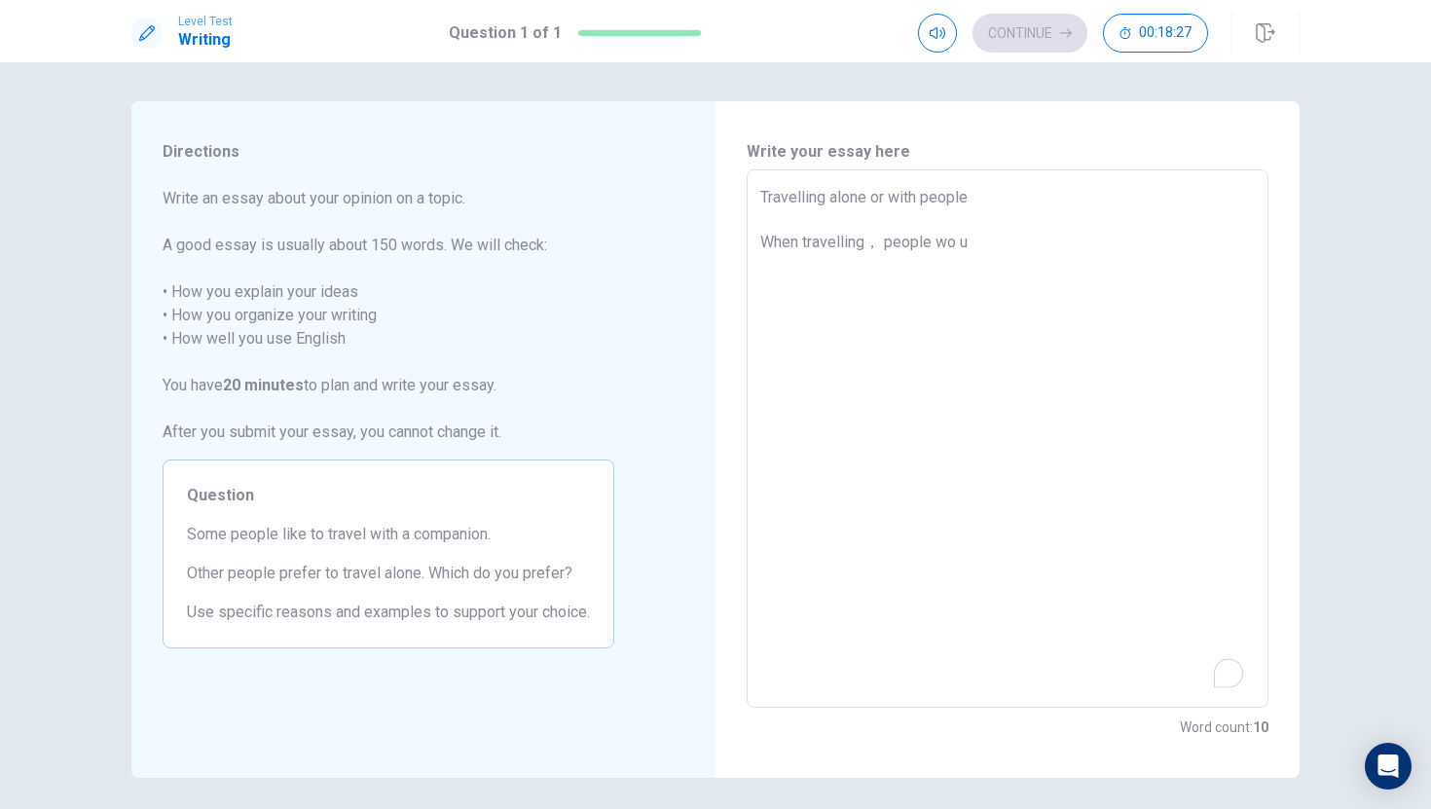
type textarea "Travelling alone or with people When travelling， people wo ul"
type textarea "x"
type textarea "Travelling alone or with people When travelling， people would"
type textarea "x"
type textarea "Travelling alone or with people When travelling， people wouldu"
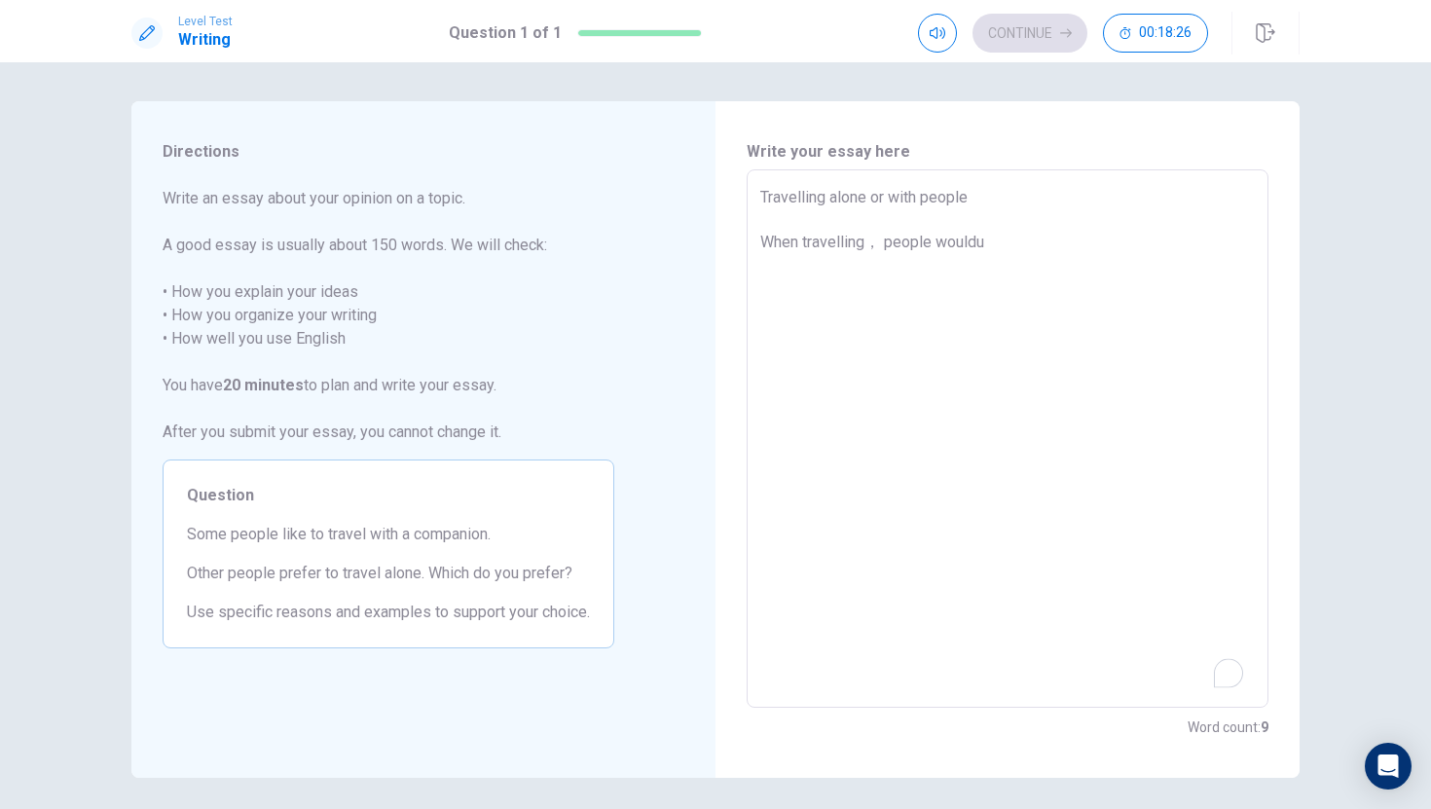
type textarea "x"
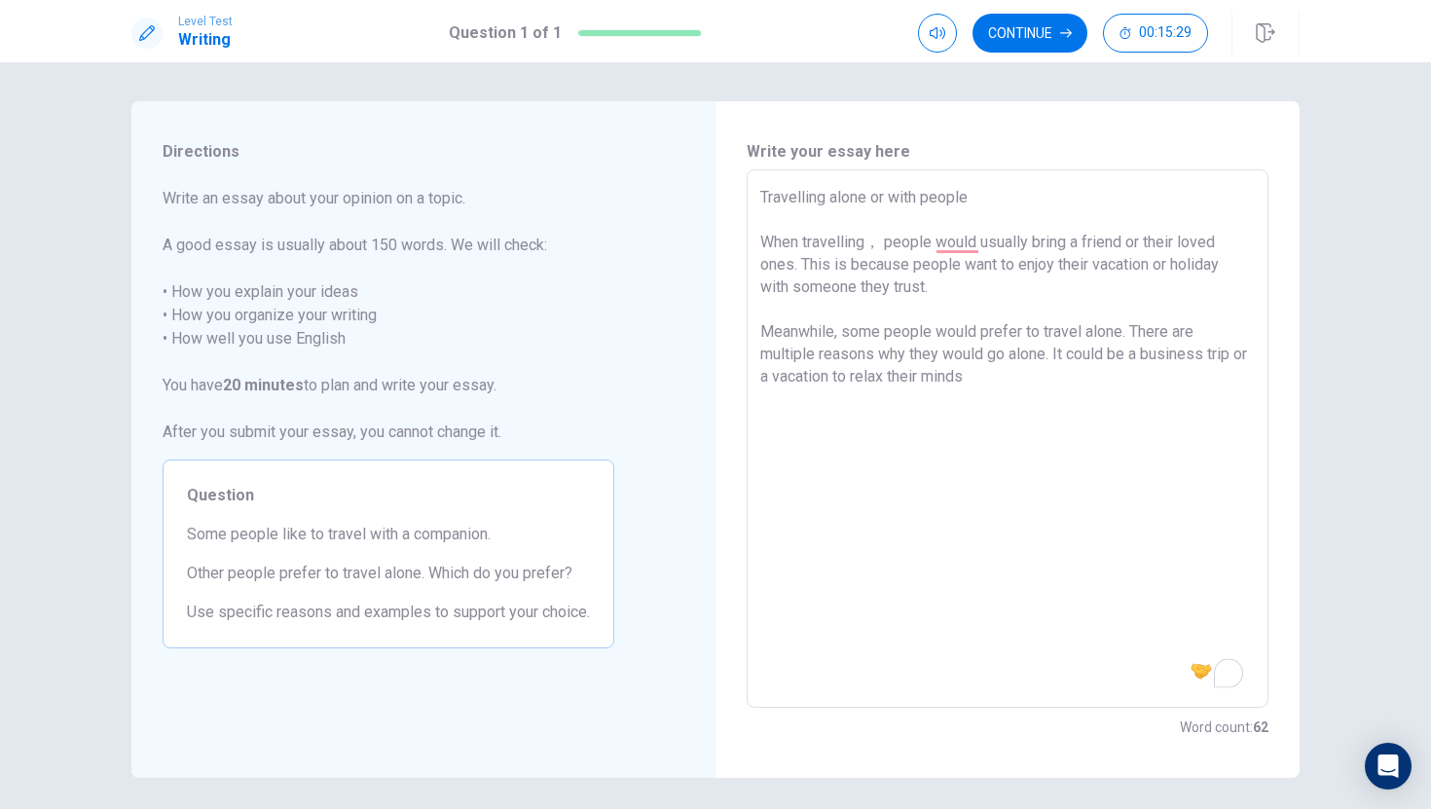
click at [985, 194] on textarea "Travelling alone or with people When travelling， people would usually bring a f…" at bounding box center [1007, 439] width 495 height 506
click at [998, 383] on textarea "Travelling alone and together When travelling， people would usually bring a fri…" at bounding box center [1007, 439] width 495 height 506
click at [816, 439] on textarea "Travelling alone and together When travelling， people would usually bring a fri…" at bounding box center [1007, 439] width 495 height 506
click at [747, 519] on div "Travelling alone and together When travelling， people would usually bring a fri…" at bounding box center [1008, 438] width 522 height 538
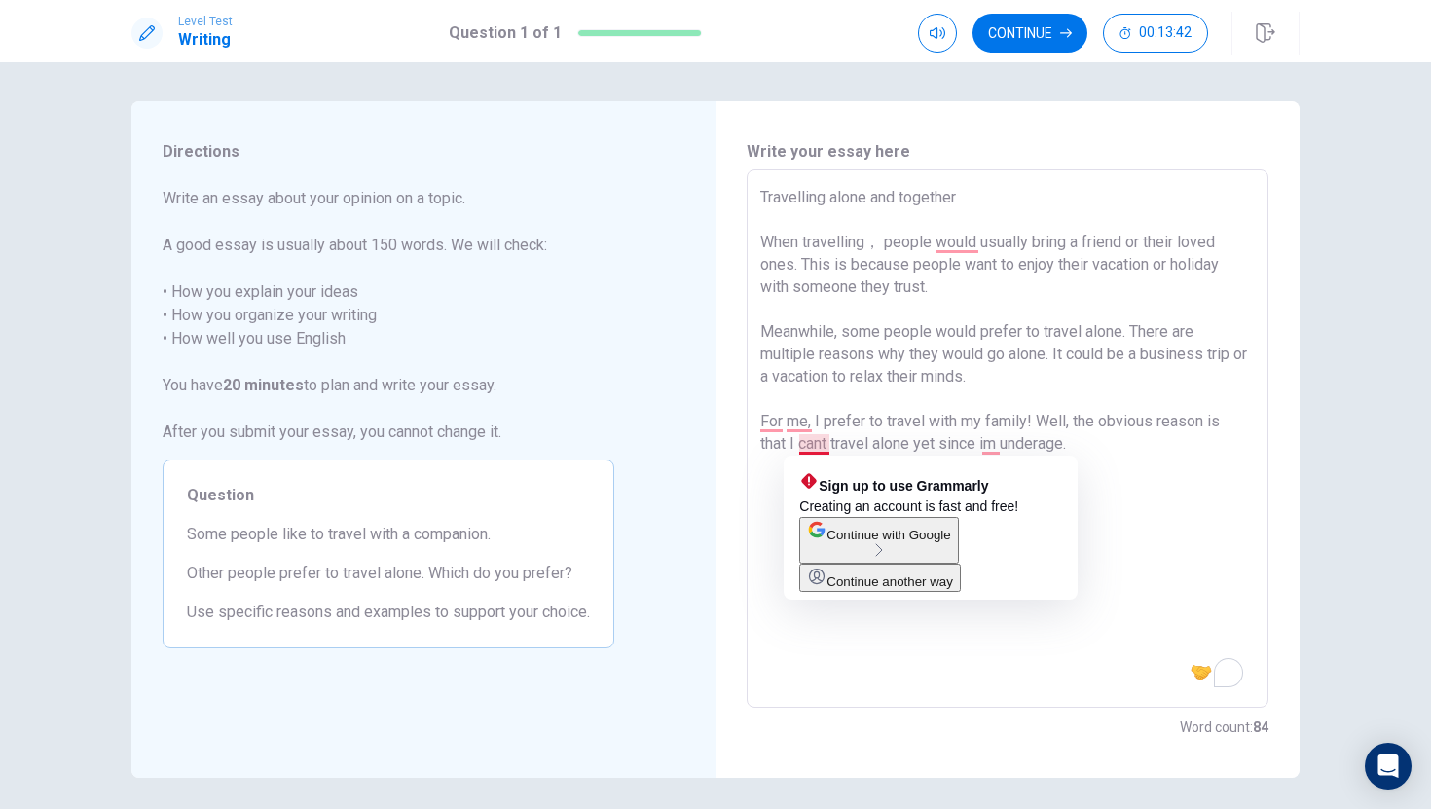
click at [729, 498] on div "Write your essay here Travelling alone and together When travelling， people wou…" at bounding box center [1008, 439] width 584 height 677
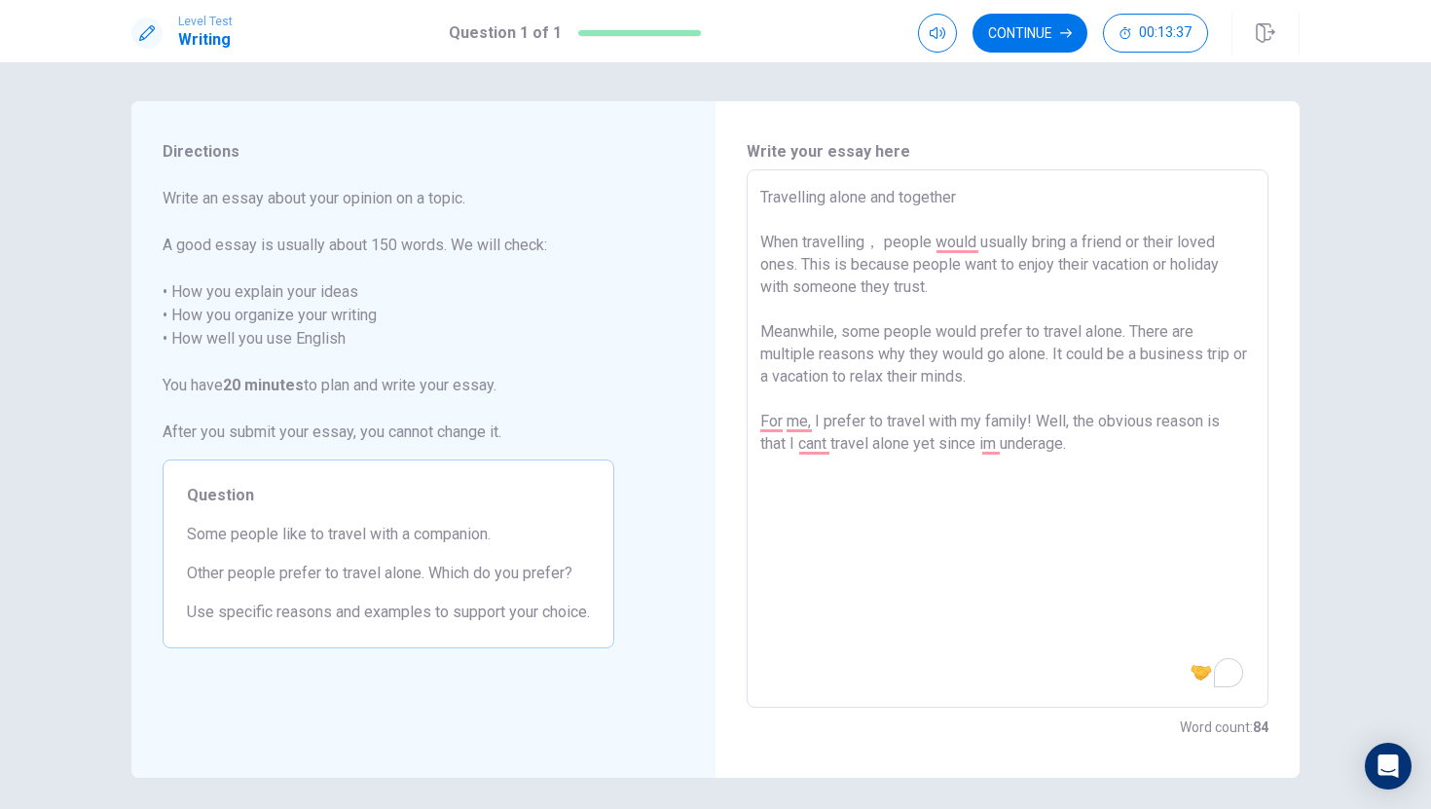
click at [1093, 455] on textarea "Travelling alone and together When travelling， people would usually bring a fri…" at bounding box center [1007, 439] width 495 height 506
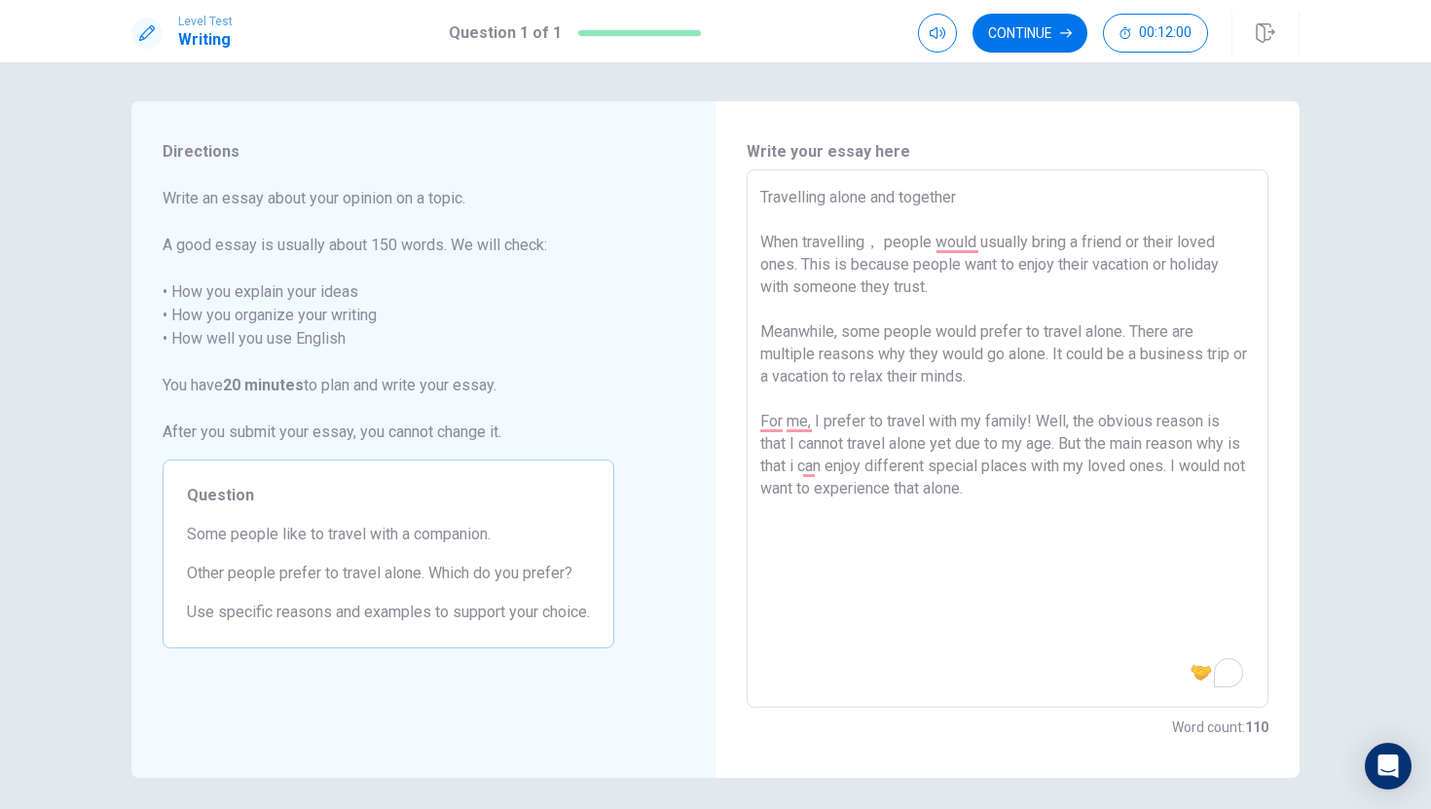
click at [941, 284] on textarea "Travelling alone and together When travelling， people would usually bring a fri…" at bounding box center [1007, 439] width 495 height 506
click at [1000, 378] on textarea "Travelling alone and together When travelling， people would usually bring a fri…" at bounding box center [1007, 439] width 495 height 506
click at [938, 289] on textarea "Travelling alone and together When travelling， people would usually bring a fri…" at bounding box center [1007, 439] width 495 height 506
click at [1023, 504] on textarea "Travelling alone and together When travelling， people would usually bring a fri…" at bounding box center [1007, 439] width 495 height 506
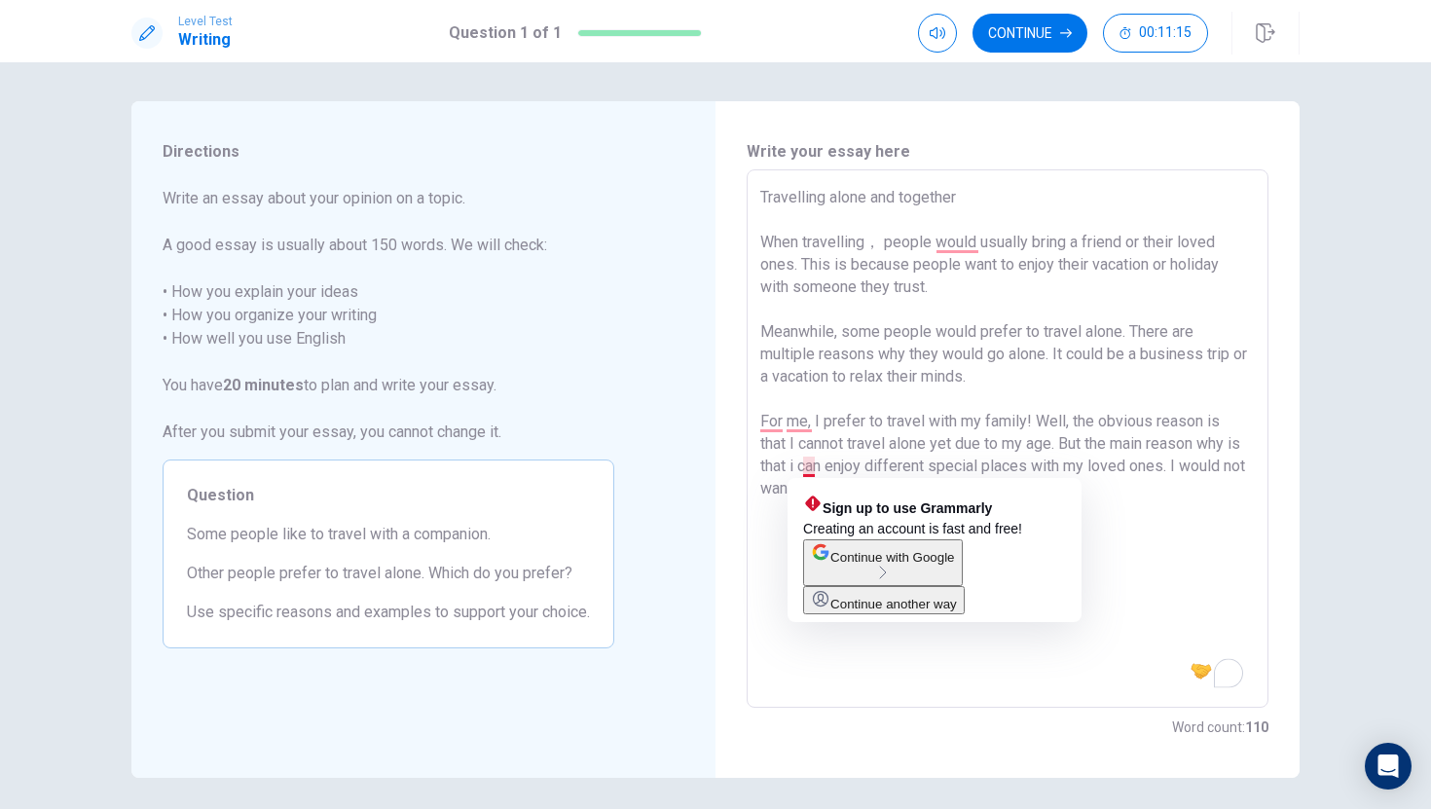
click at [818, 459] on textarea "Travelling alone and together When travelling， people would usually bring a fri…" at bounding box center [1007, 439] width 495 height 506
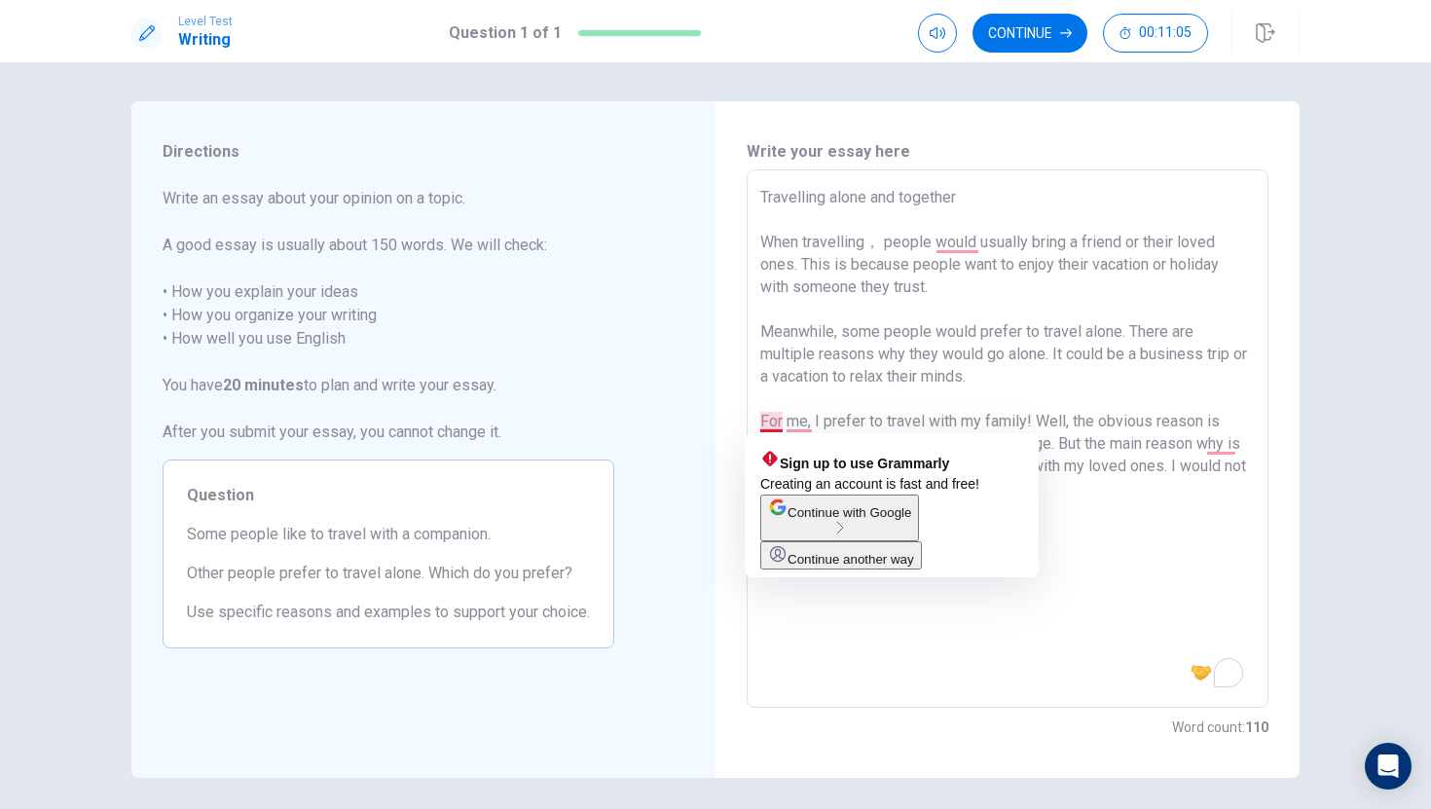
click at [780, 413] on textarea "Travelling alone and together When travelling， people would usually bring a fri…" at bounding box center [1007, 439] width 495 height 506
click at [799, 416] on textarea "Travelling alone and together When travelling， people would usually bring a fri…" at bounding box center [1007, 439] width 495 height 506
click at [812, 402] on textarea "Travelling alone and together When travelling， people would usually bring a fri…" at bounding box center [1007, 439] width 495 height 506
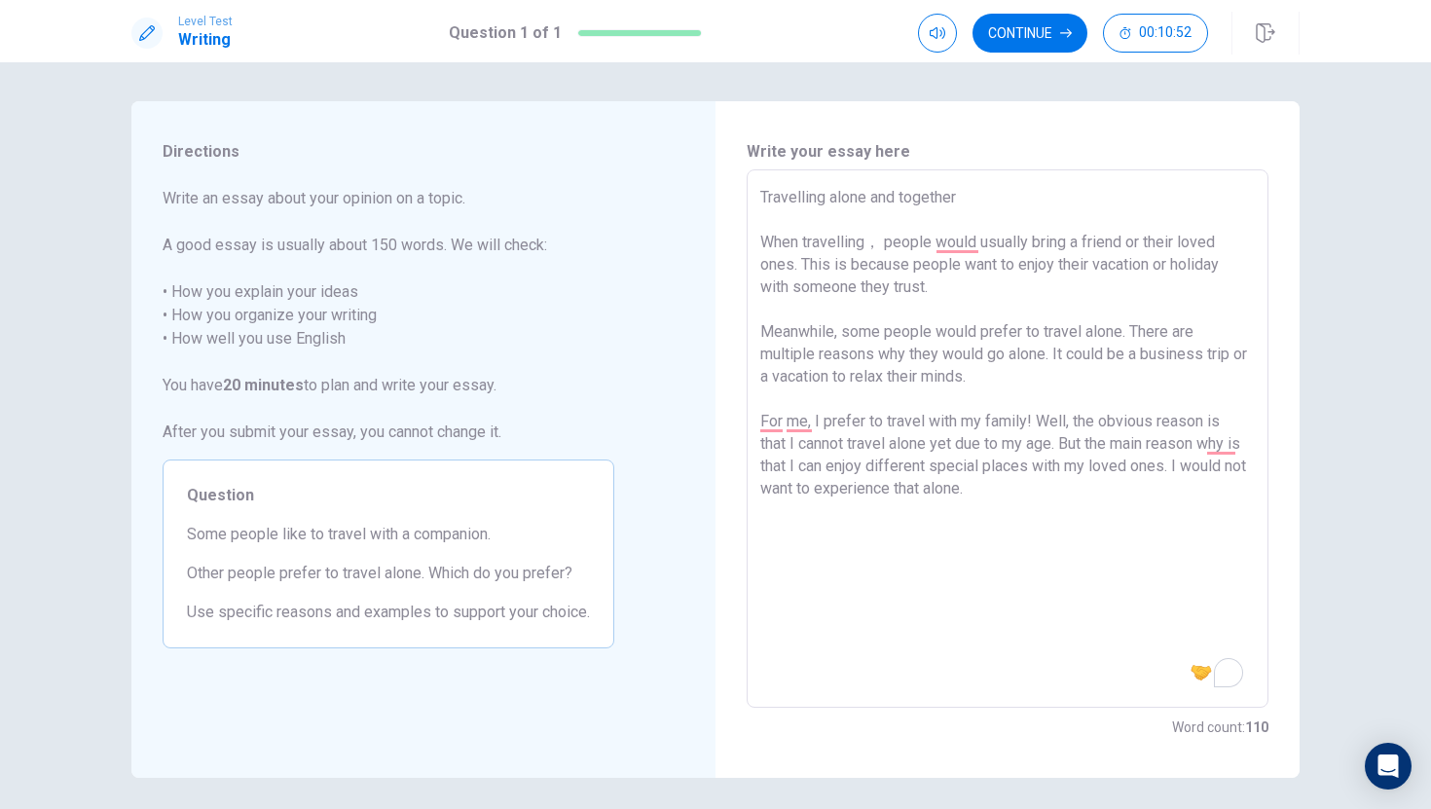
click at [1008, 497] on textarea "Travelling alone and together When travelling， people would usually bring a fri…" at bounding box center [1007, 439] width 495 height 506
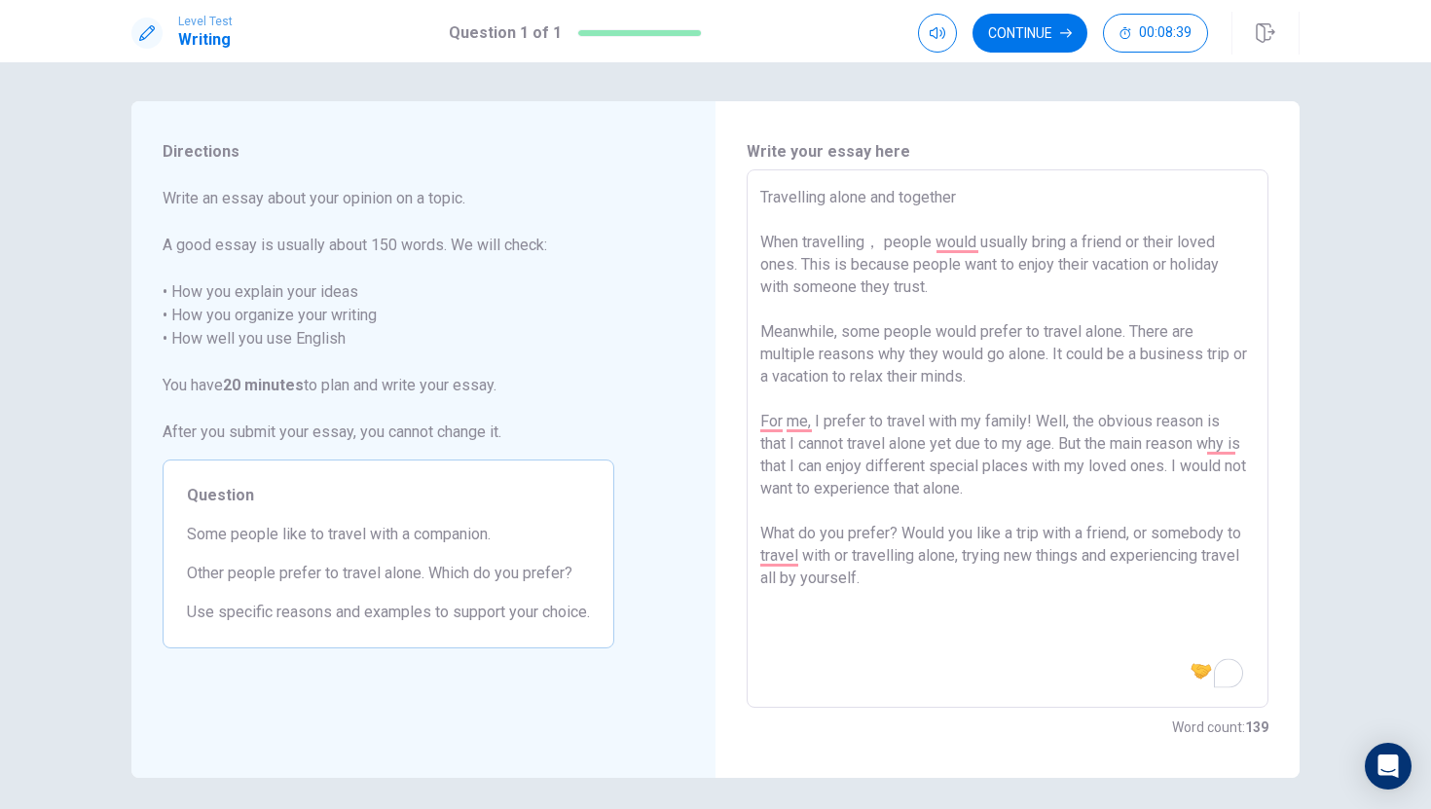
click at [965, 200] on textarea "Travelling alone and together When travelling， people would usually bring a fri…" at bounding box center [1007, 439] width 495 height 506
click at [883, 579] on textarea "Travelling alone or with a loved one When travelling， people would usually brin…" at bounding box center [1007, 439] width 495 height 506
click at [1037, 38] on button "Continue" at bounding box center [1030, 33] width 115 height 39
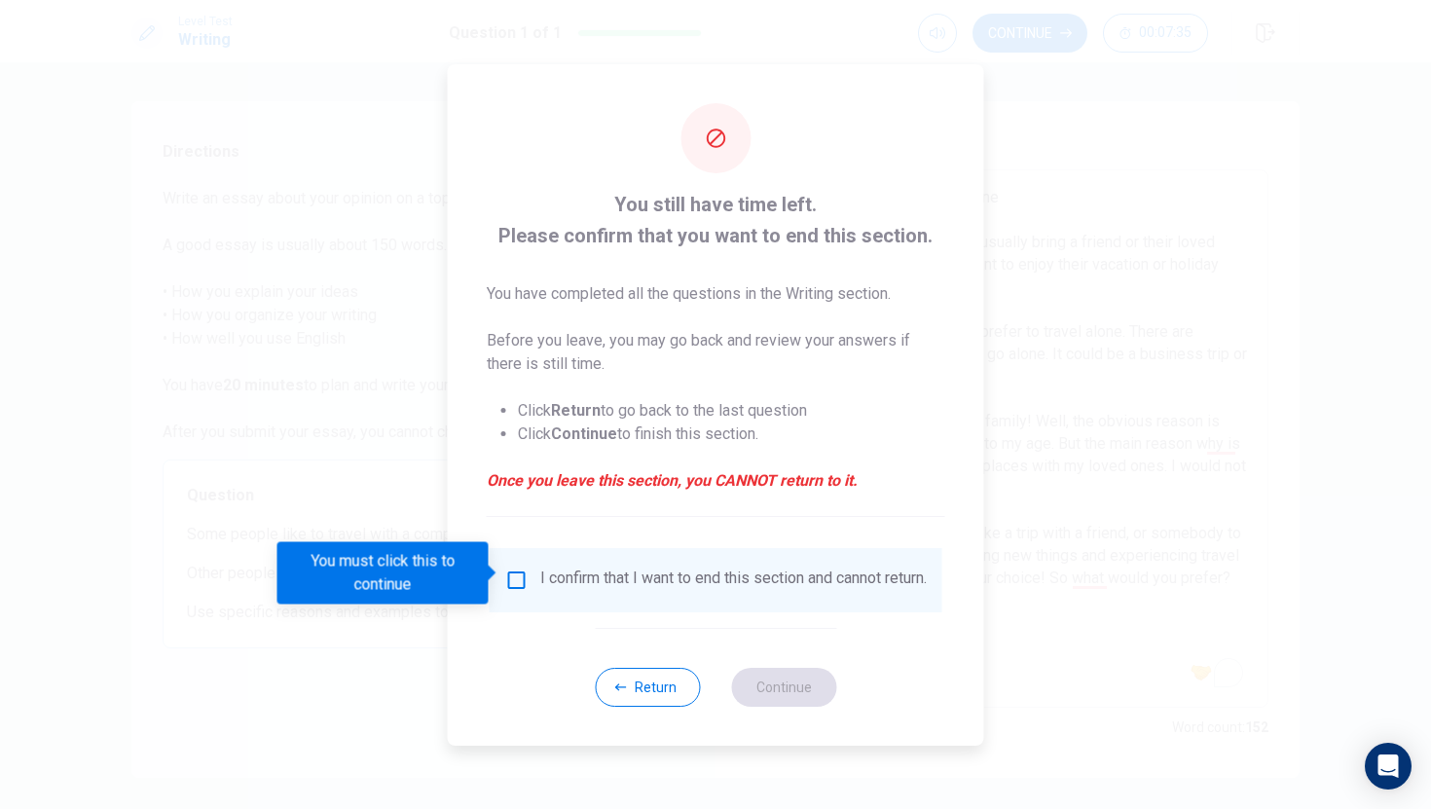
click at [512, 571] on input "You must click this to continue" at bounding box center [516, 580] width 23 height 23
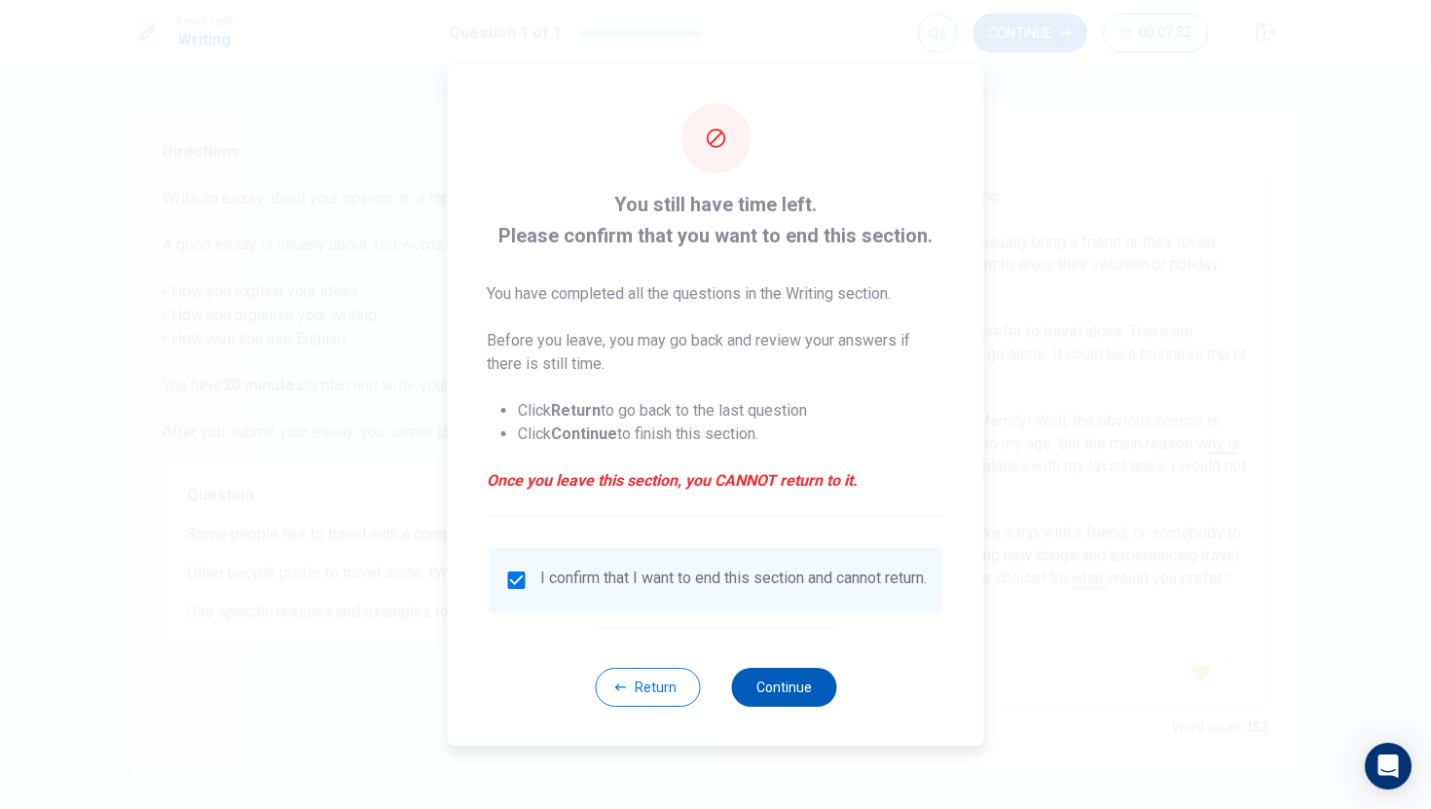
click at [786, 690] on button "Continue" at bounding box center [783, 687] width 105 height 39
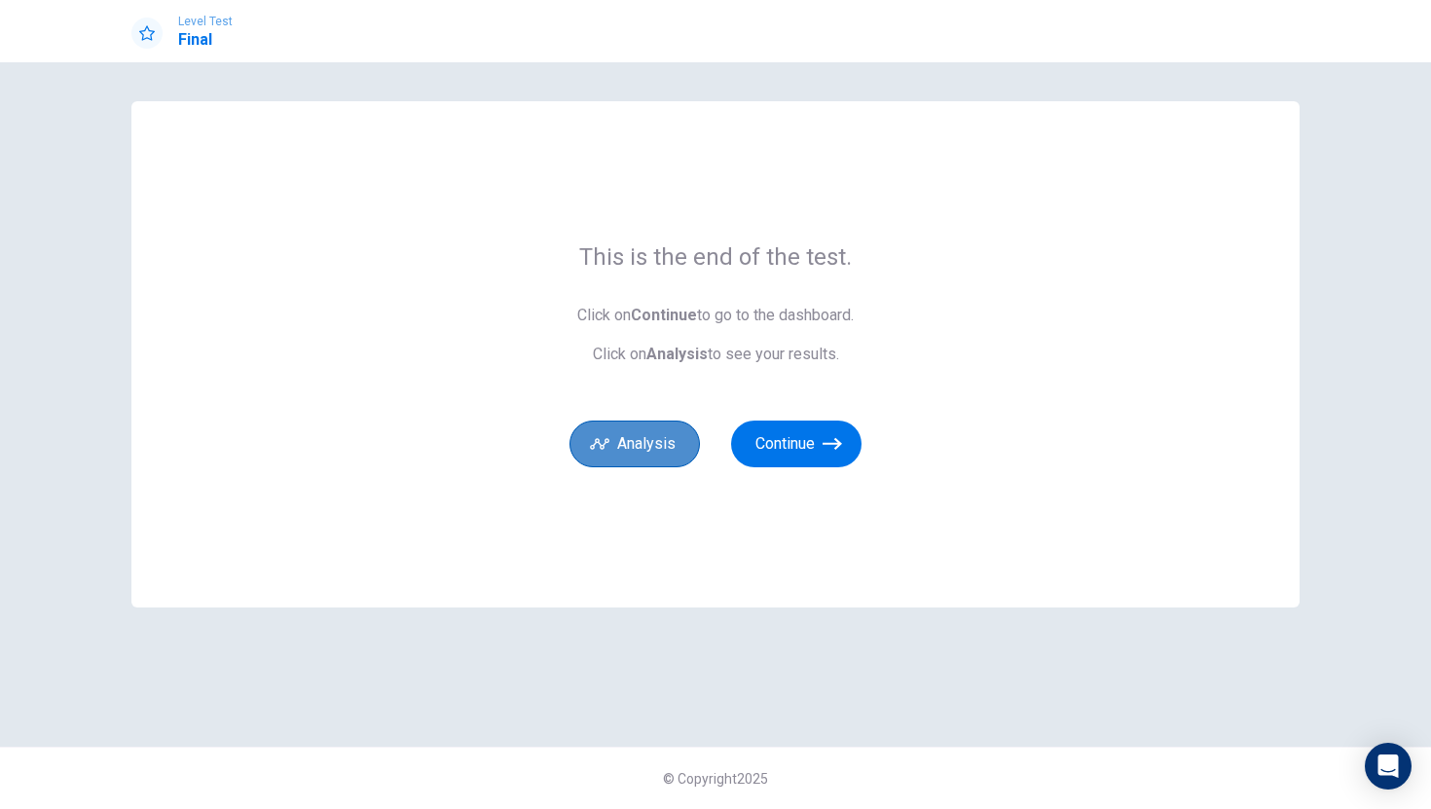
click at [659, 445] on button "Analysis" at bounding box center [635, 444] width 130 height 47
